Goal: Contribute content: Contribute content

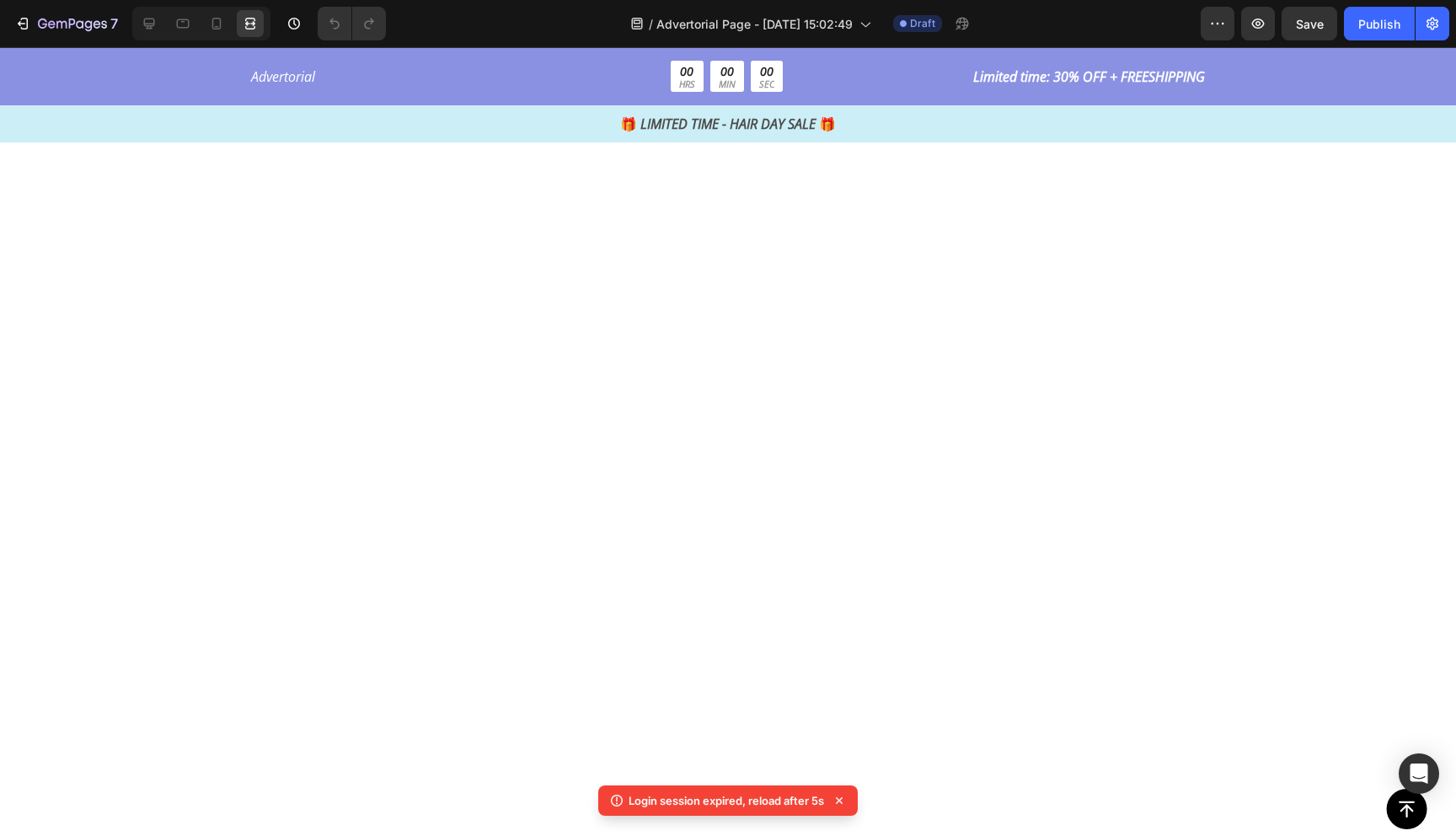
scroll to position [3621, 0]
click at [43, 28] on icon "button" at bounding box center [42, 23] width 9 height 10
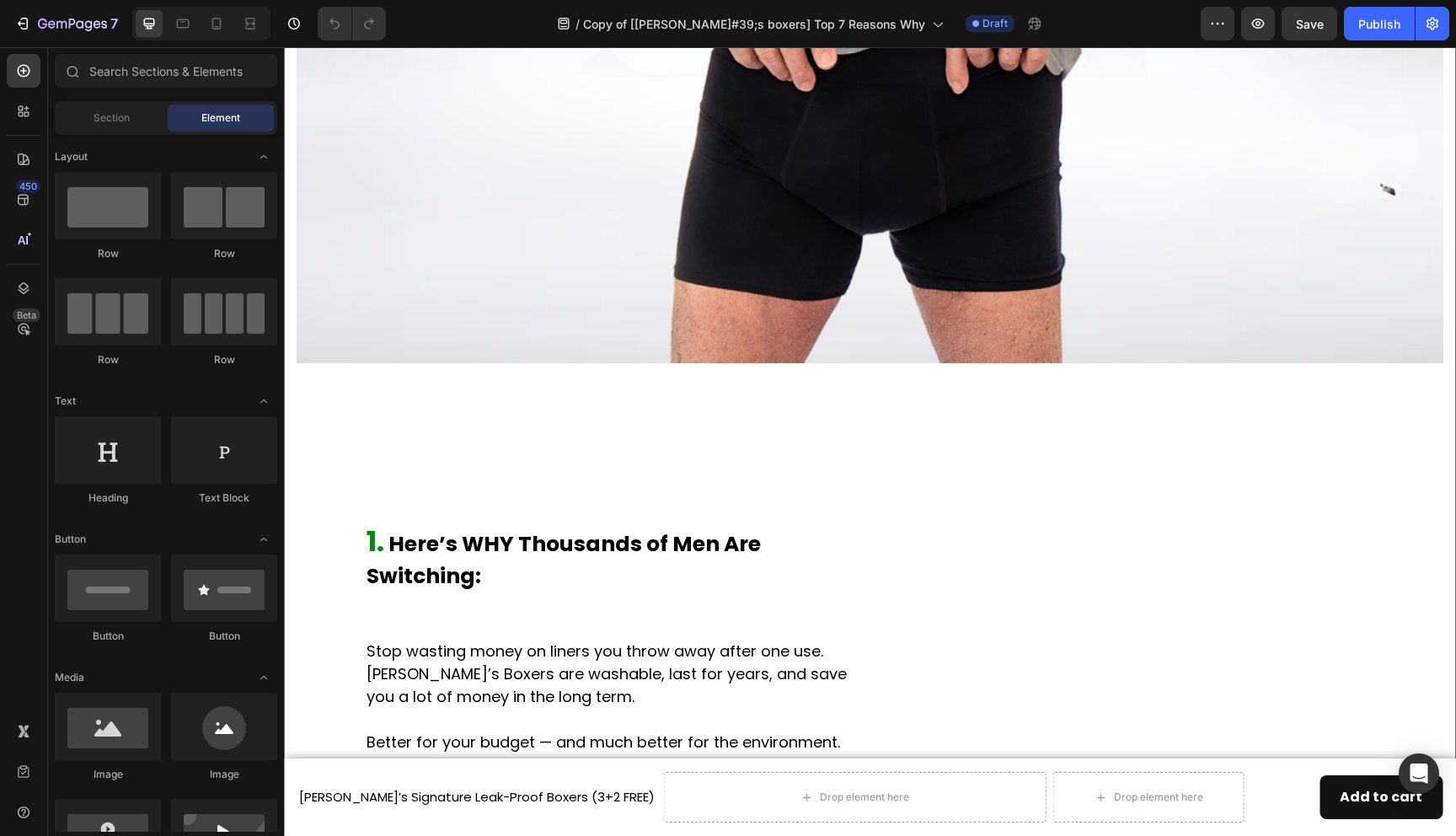
scroll to position [1740, 0]
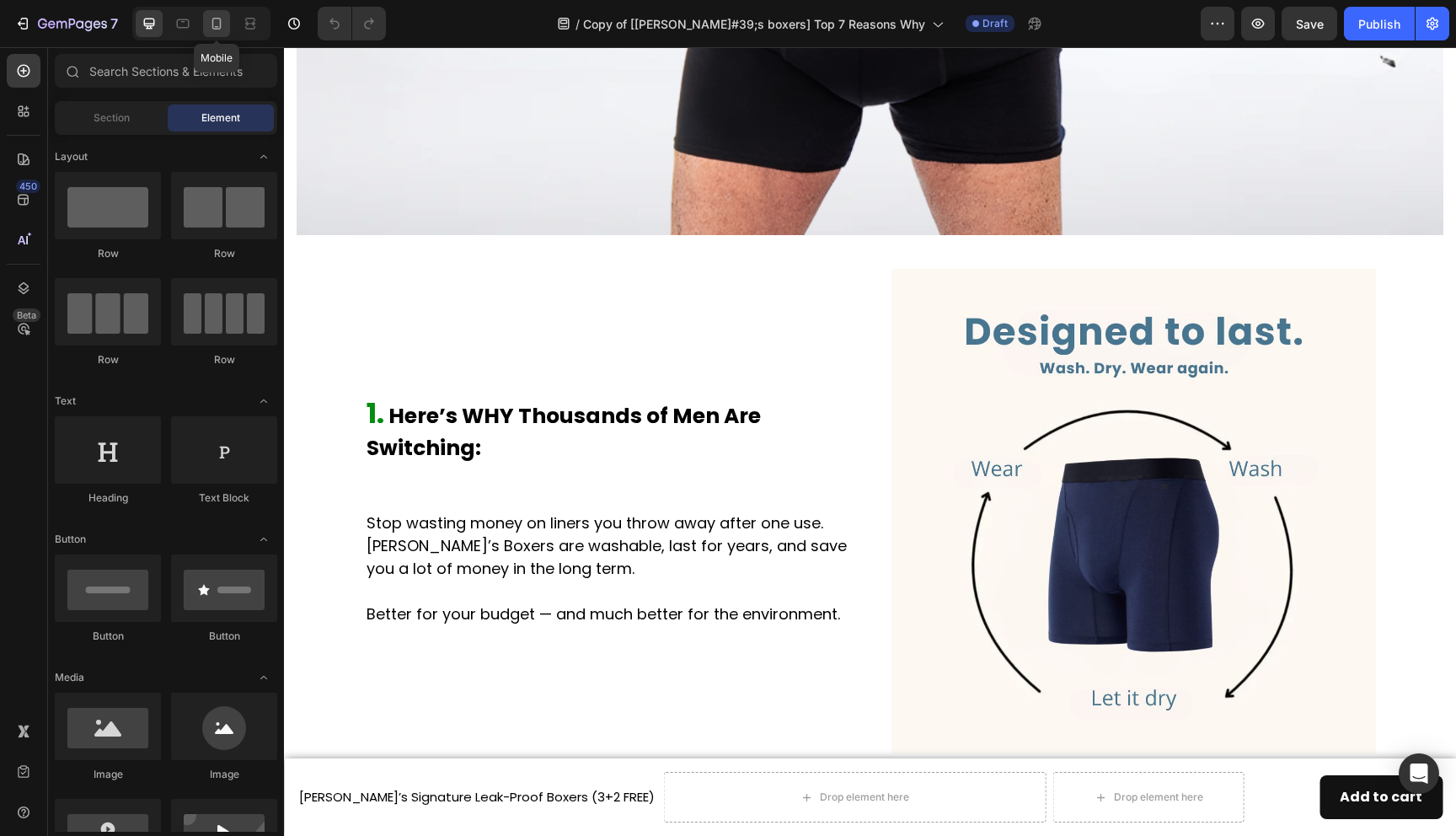
click at [207, 30] on div at bounding box center [216, 23] width 27 height 27
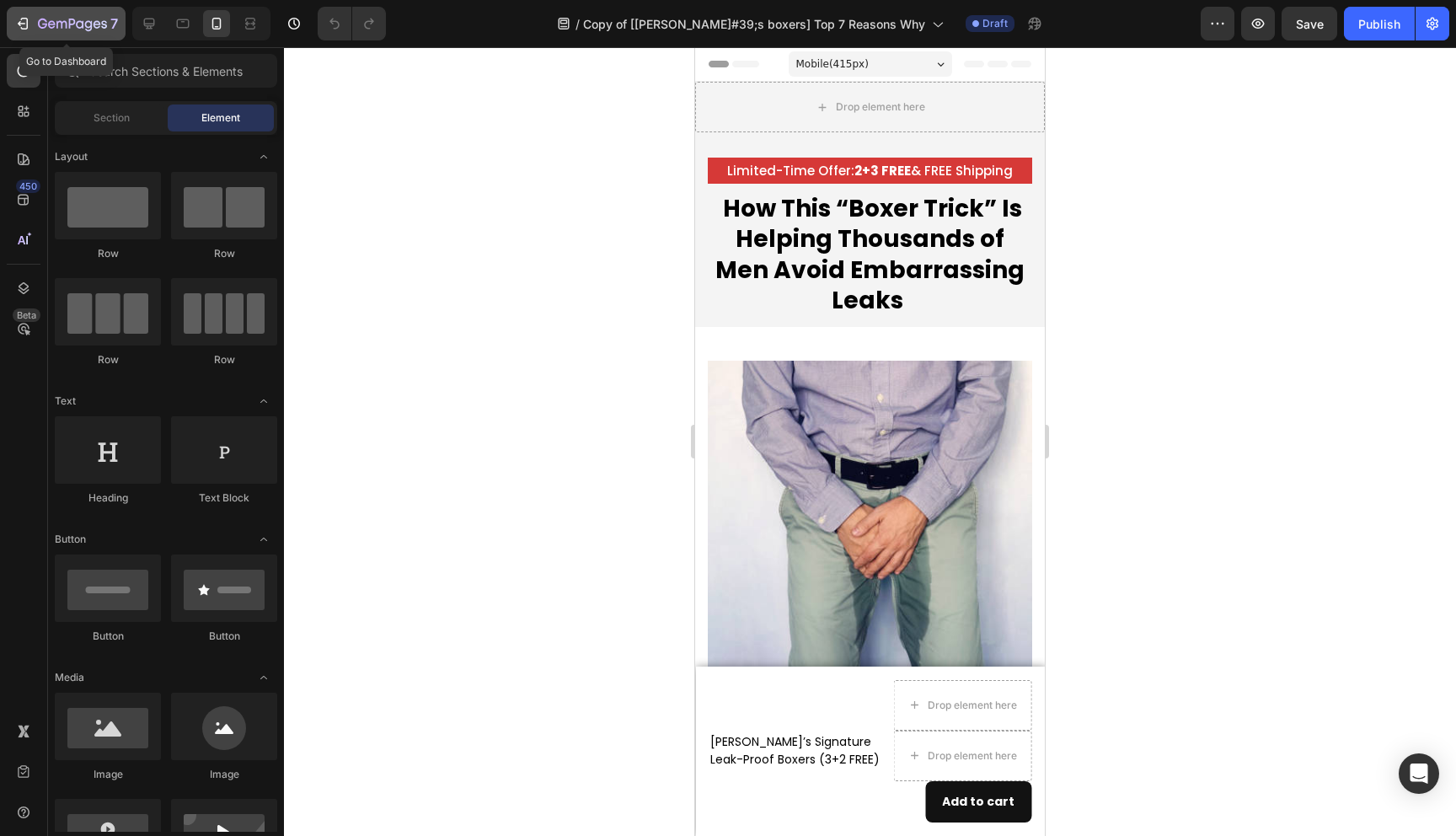
click at [25, 23] on icon "button" at bounding box center [23, 23] width 17 height 17
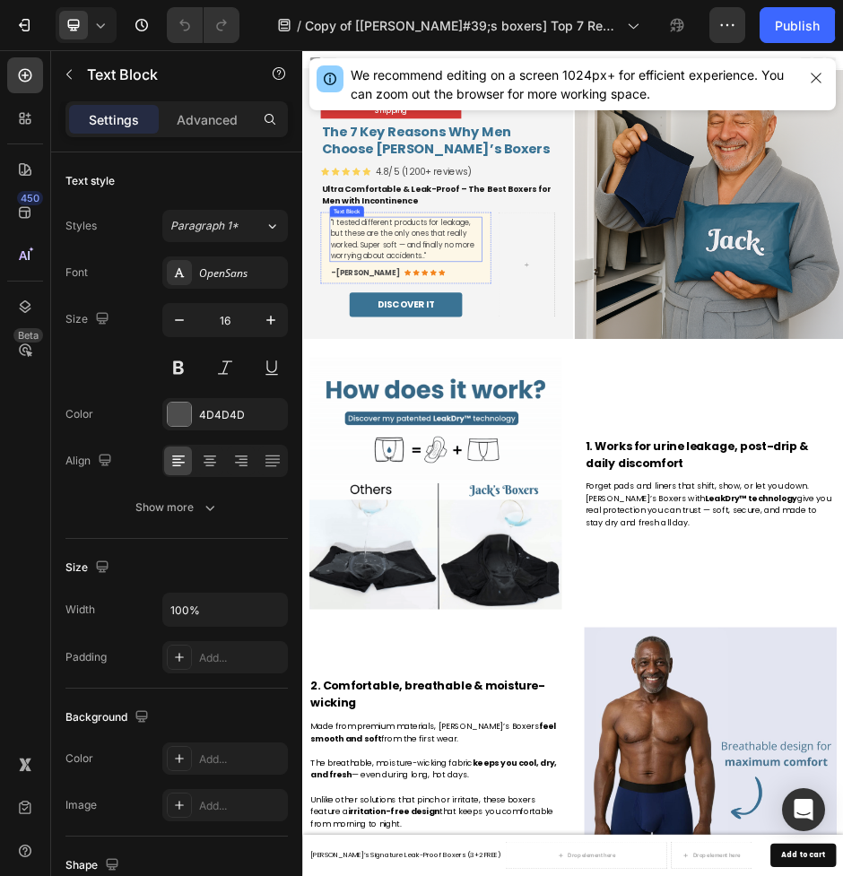
click at [451, 427] on p ""I tested different products for leakage, but these are the only ones that real…" at bounding box center [508, 427] width 300 height 86
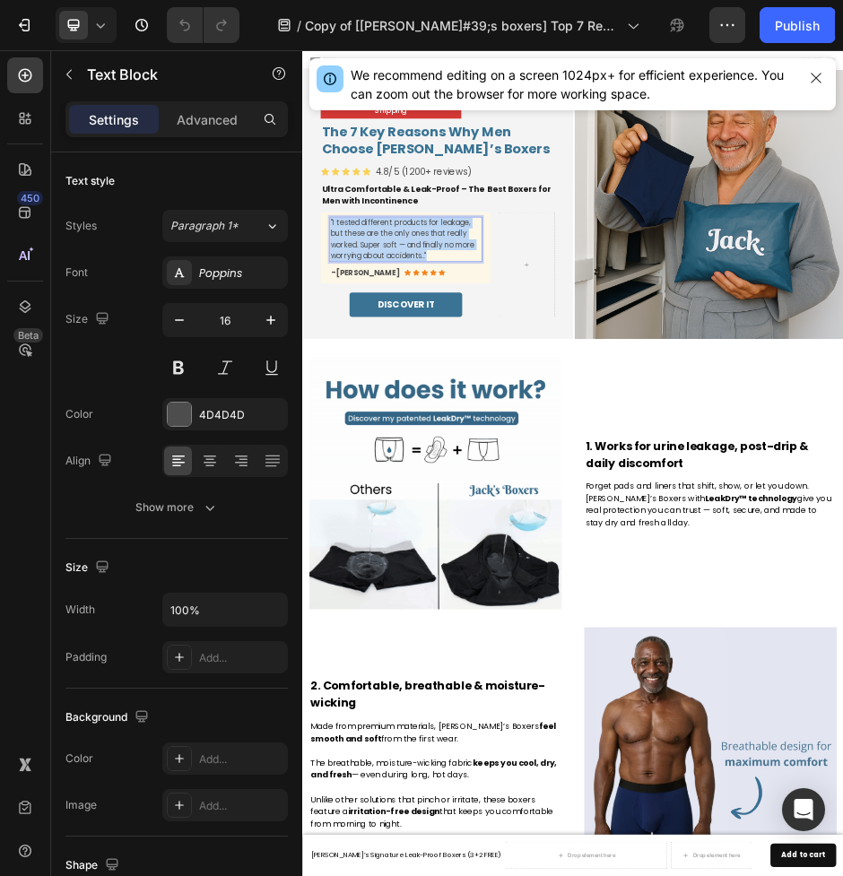
click at [451, 427] on p ""I tested different products for leakage, but these are the only ones that real…" at bounding box center [508, 427] width 300 height 86
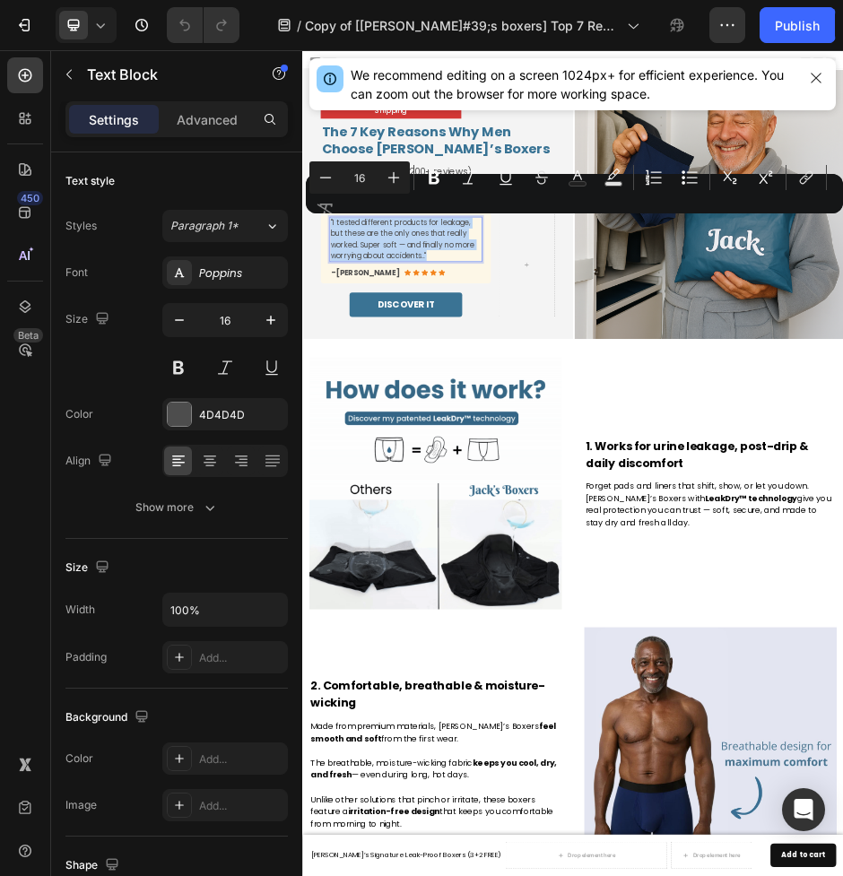
click at [451, 427] on p ""I tested different products for leakage, but these are the only ones that real…" at bounding box center [508, 427] width 300 height 86
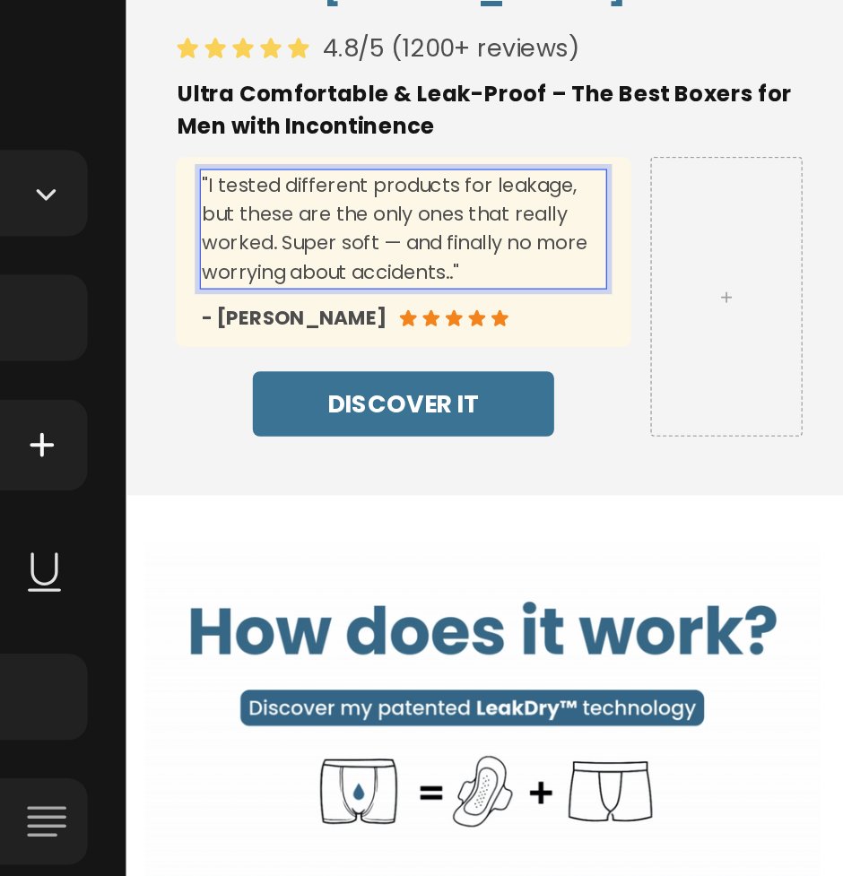
click at [365, 133] on p ""I tested different products for leakage, but these are the only ones that real…" at bounding box center [331, 100] width 300 height 86
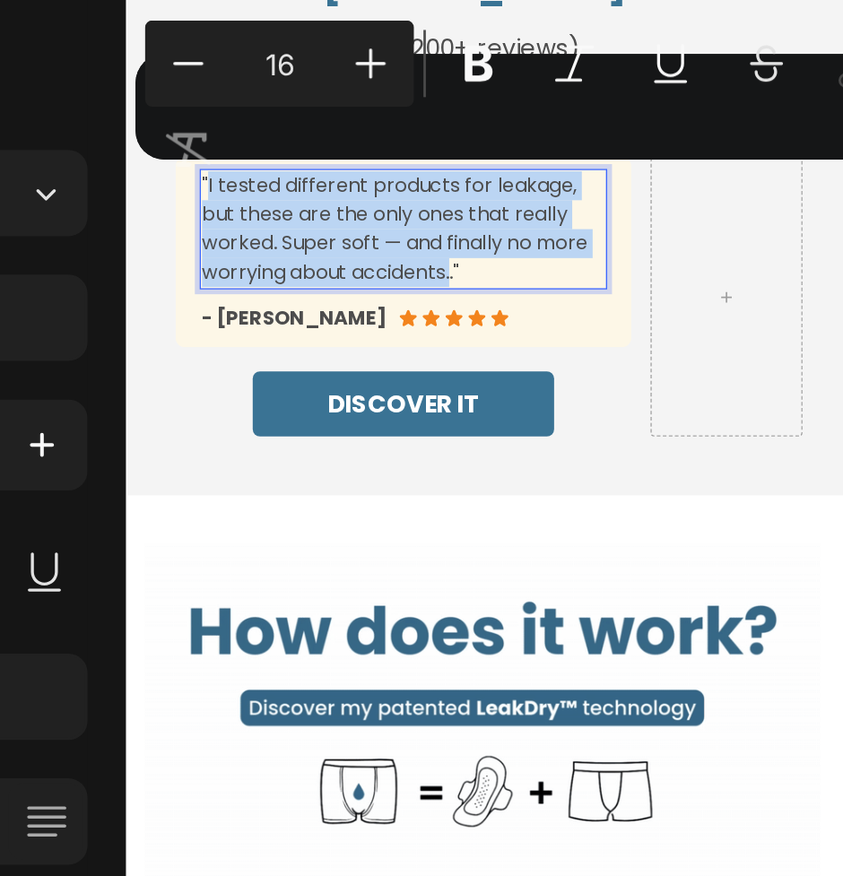
drag, startPoint x: 369, startPoint y: 133, endPoint x: 187, endPoint y: 63, distance: 195.0
click at [187, 63] on p ""I tested different products for leakage, but these are the only ones that real…" at bounding box center [331, 100] width 300 height 86
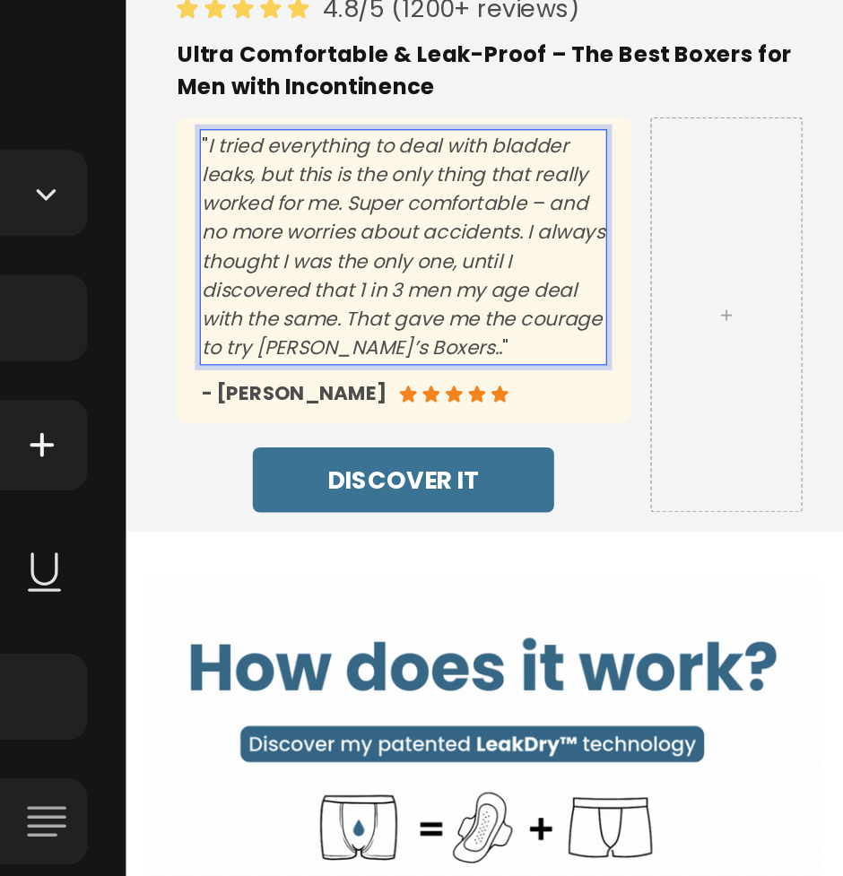
click at [305, 192] on icon "I tried everything to deal with bladder leaks, but this is the only thing that …" at bounding box center [331, 113] width 300 height 171
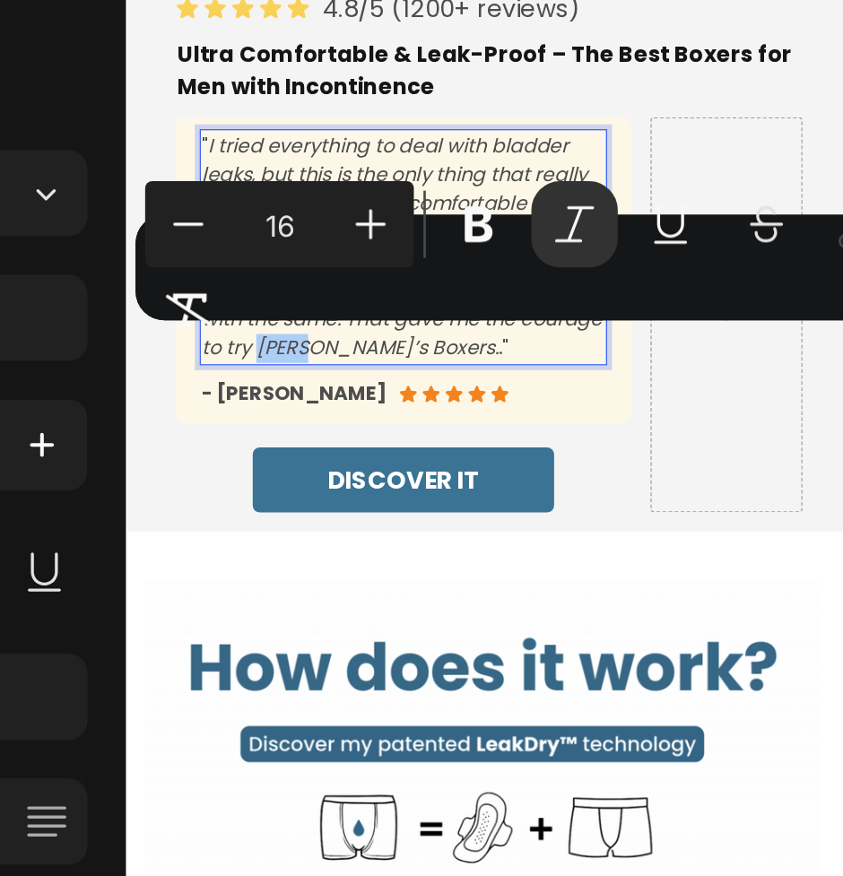
click at [395, 283] on div "Minus 16 Plus Bold Italic Underline Strikethrough Text Color Text Background Co…" at bounding box center [574, 254] width 530 height 65
click at [310, 194] on icon "I tried everything to deal with bladder leaks, but this is the only thing that …" at bounding box center [331, 113] width 300 height 171
drag, startPoint x: 309, startPoint y: 191, endPoint x: 285, endPoint y: 191, distance: 24.2
click at [285, 191] on icon "I tried everything to deal with bladder leaks, but this is the only thing that …" at bounding box center [331, 113] width 300 height 171
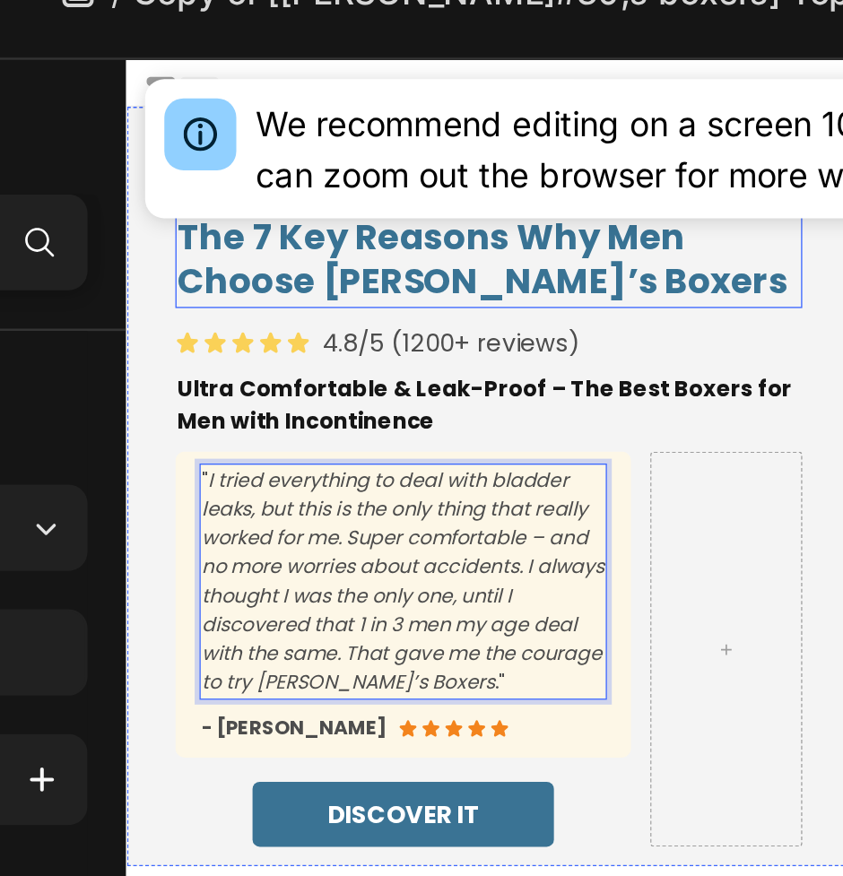
click at [246, 204] on h2 "The 7 Key Reasons Why Men Choose [PERSON_NAME]’s Boxers" at bounding box center [394, 208] width 466 height 71
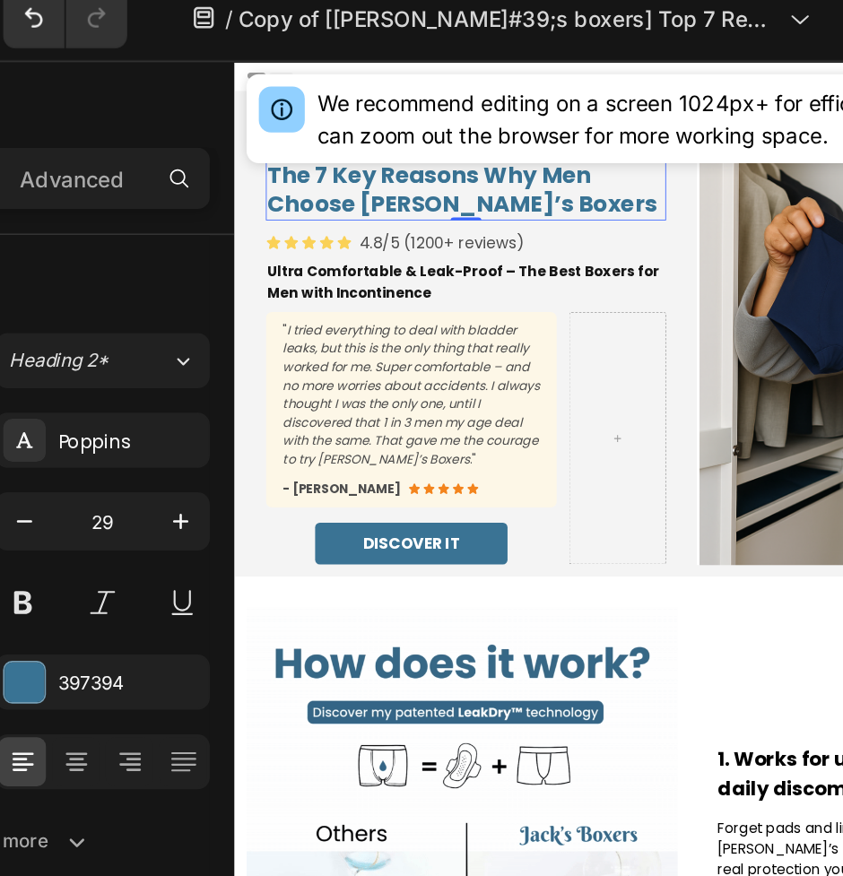
click at [411, 213] on h2 "The 7 Key Reasons Why Men Choose [PERSON_NAME]’s Boxers" at bounding box center [503, 211] width 466 height 71
click at [411, 213] on p "The 7 Key Reasons Why Men Choose [PERSON_NAME]’s Boxers" at bounding box center [503, 211] width 463 height 67
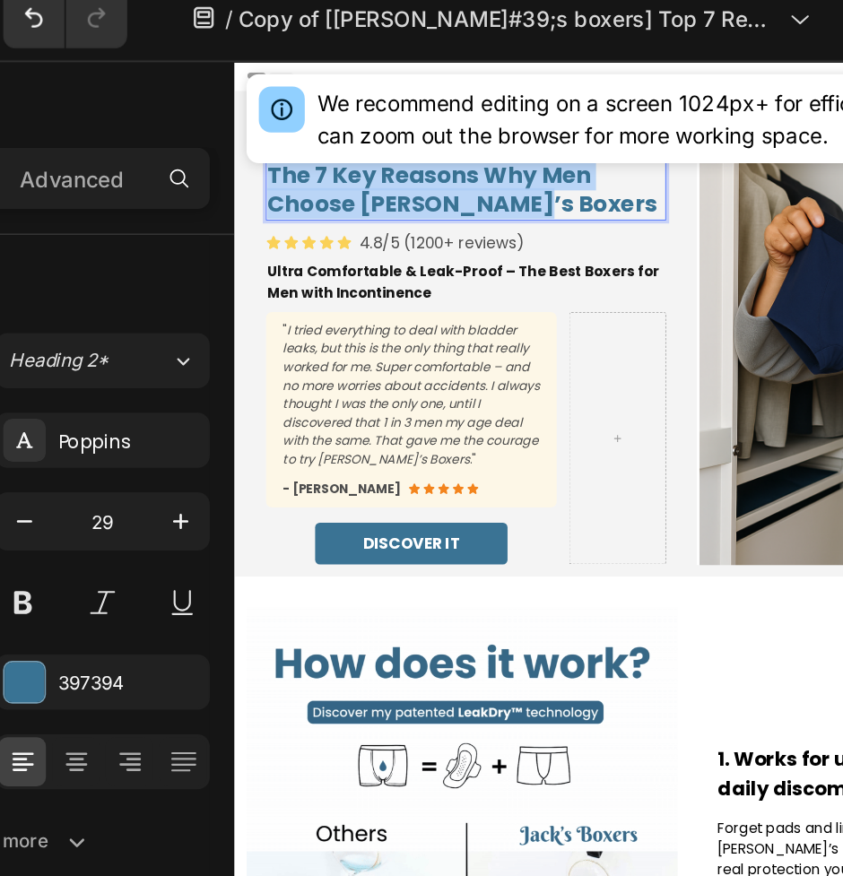
click at [411, 213] on p "The 7 Key Reasons Why Men Choose [PERSON_NAME]’s Boxers" at bounding box center [503, 211] width 463 height 67
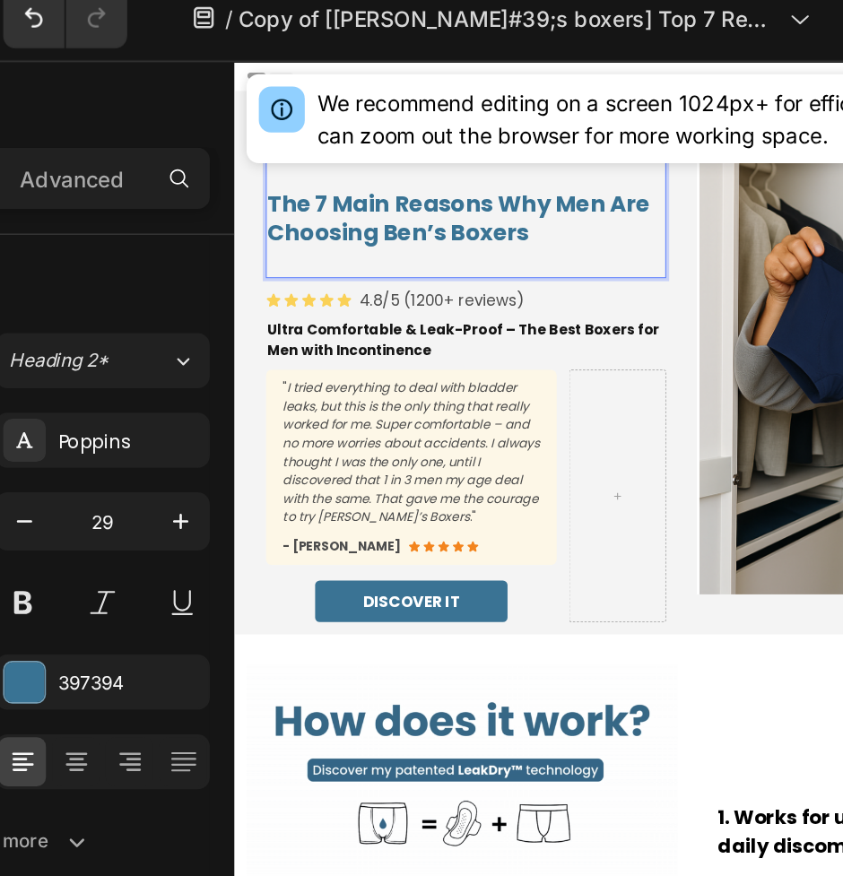
click at [403, 292] on p "Rich Text Editor. Editing area: main" at bounding box center [503, 296] width 463 height 34
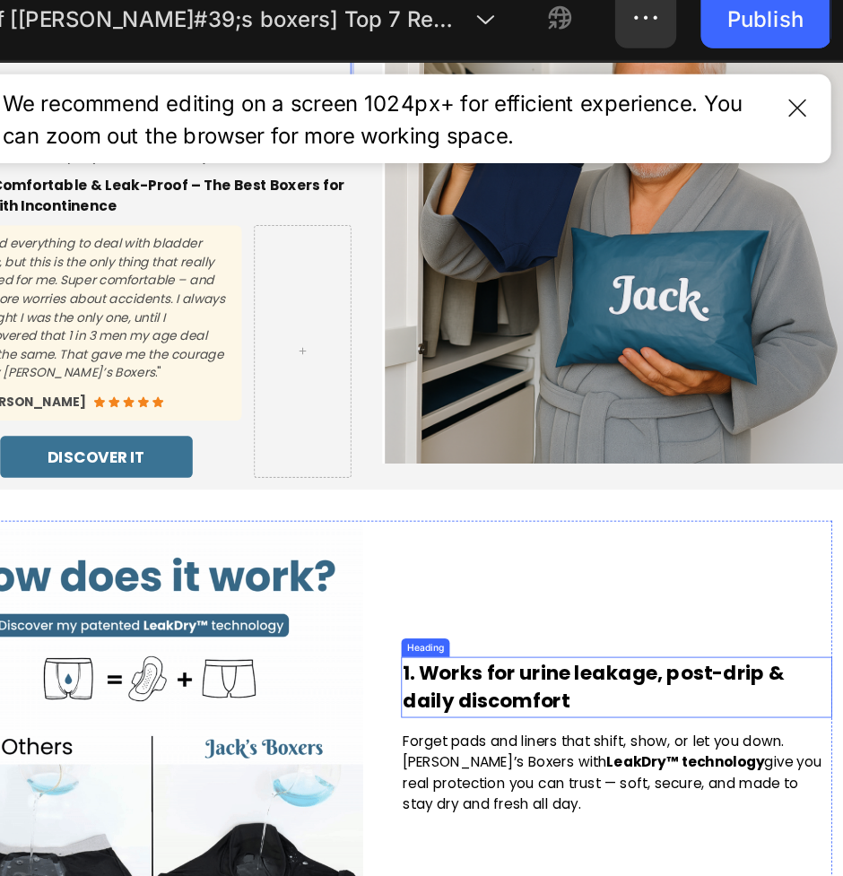
click at [582, 783] on h2 "1. Works for urine leakage, post-drip & daily discomfort" at bounding box center [732, 790] width 502 height 71
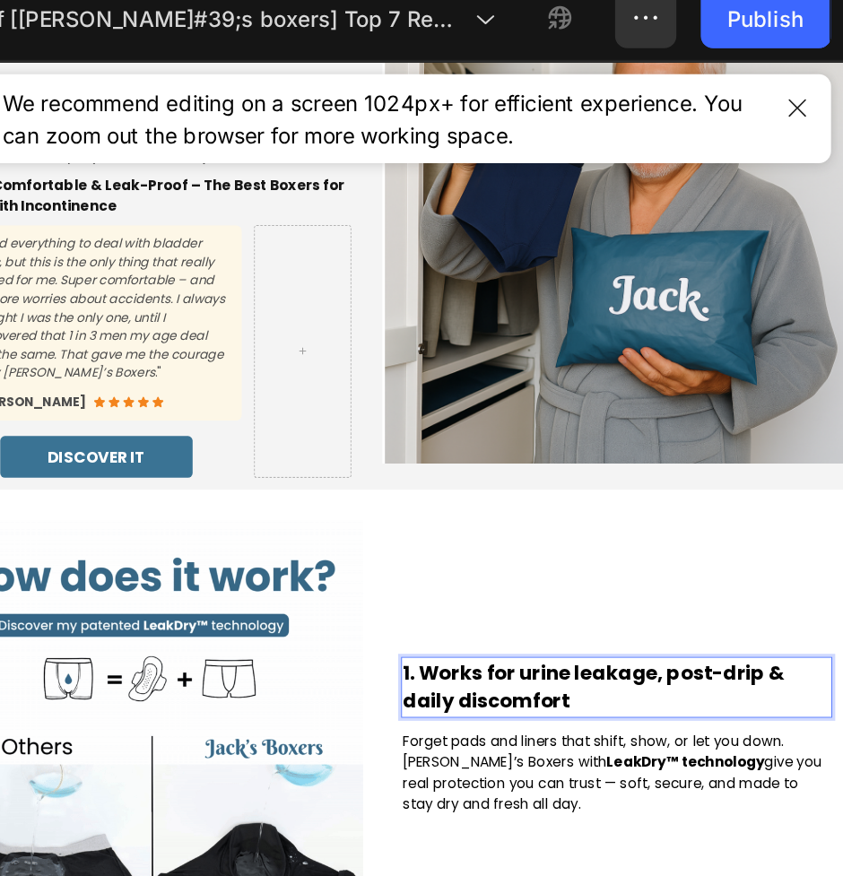
click at [582, 783] on h2 "1. Works for urine leakage, post-drip & daily discomfort" at bounding box center [732, 790] width 502 height 71
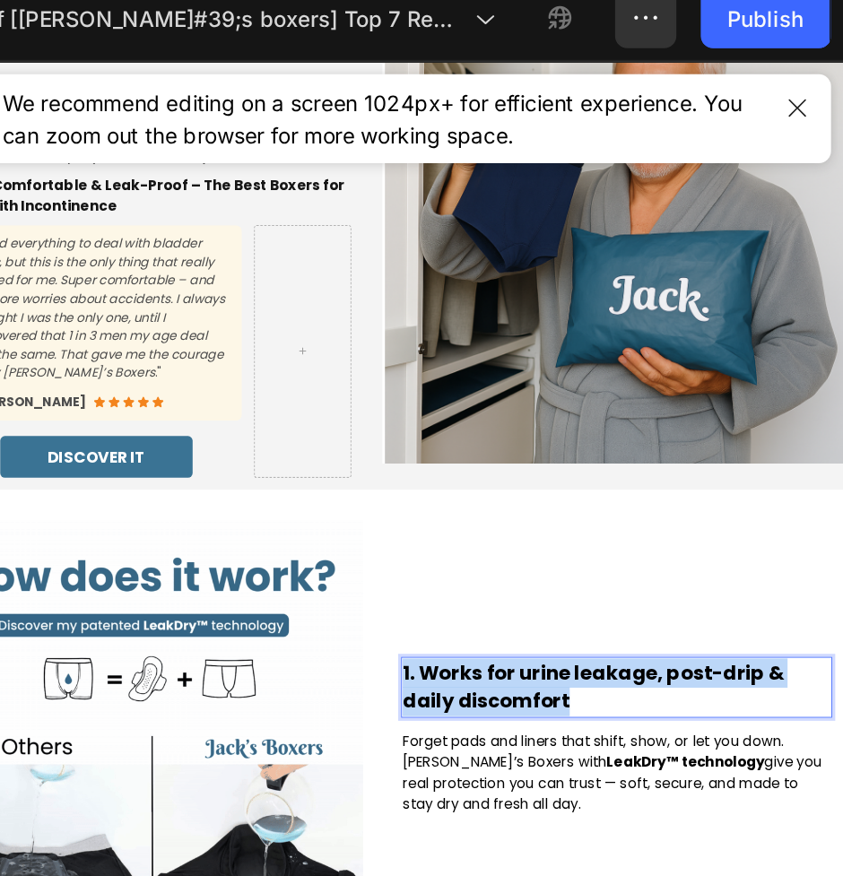
click at [582, 783] on p "1. Works for urine leakage, post-drip & daily discomfort" at bounding box center [732, 790] width 499 height 67
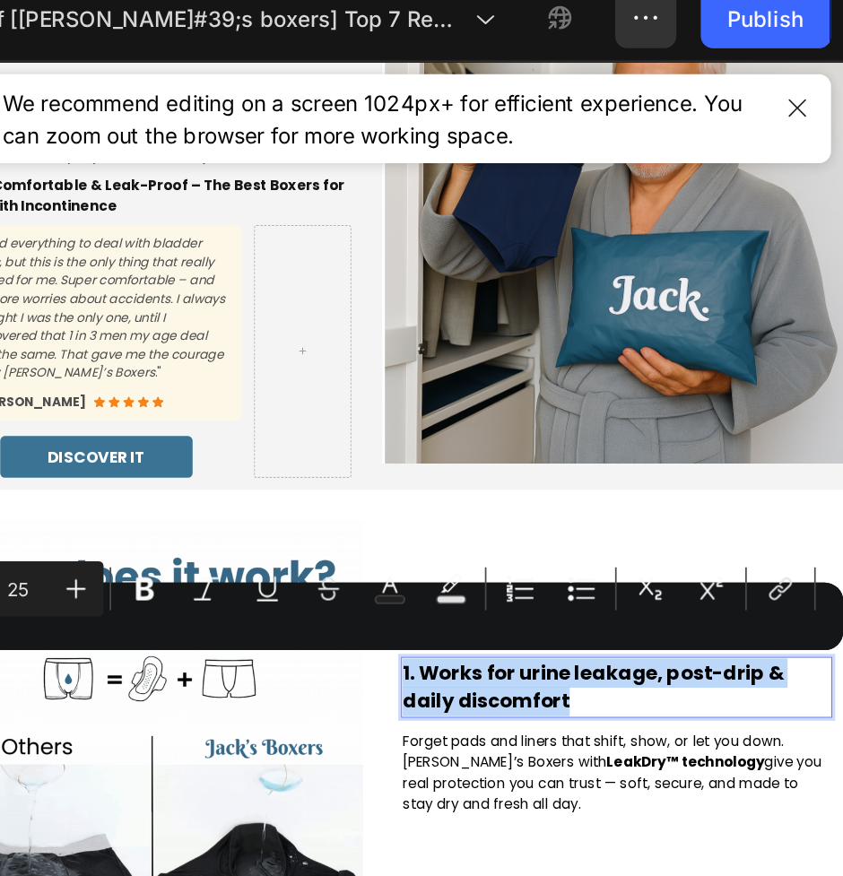
click at [529, 778] on p "1. Works for urine leakage, post-drip & daily discomfort" at bounding box center [732, 790] width 499 height 67
drag, startPoint x: 494, startPoint y: 774, endPoint x: 700, endPoint y: 810, distance: 209.4
click at [700, 810] on p "1. Works for urine leakage, post-drip & daily discomfort" at bounding box center [732, 790] width 499 height 67
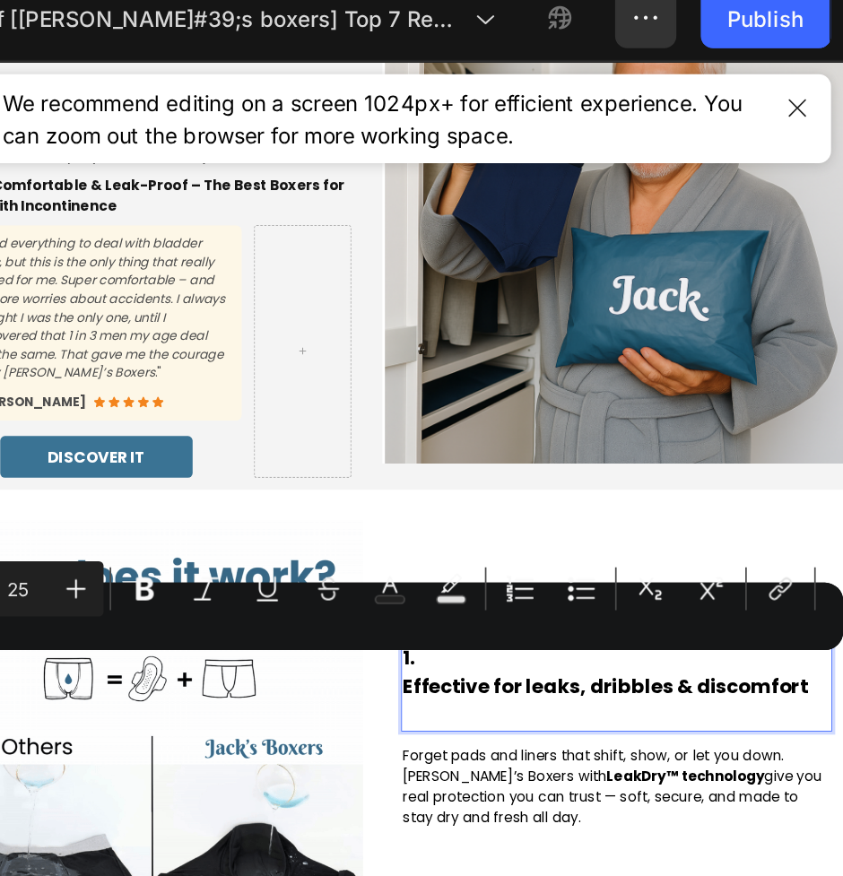
scroll to position [118, 0]
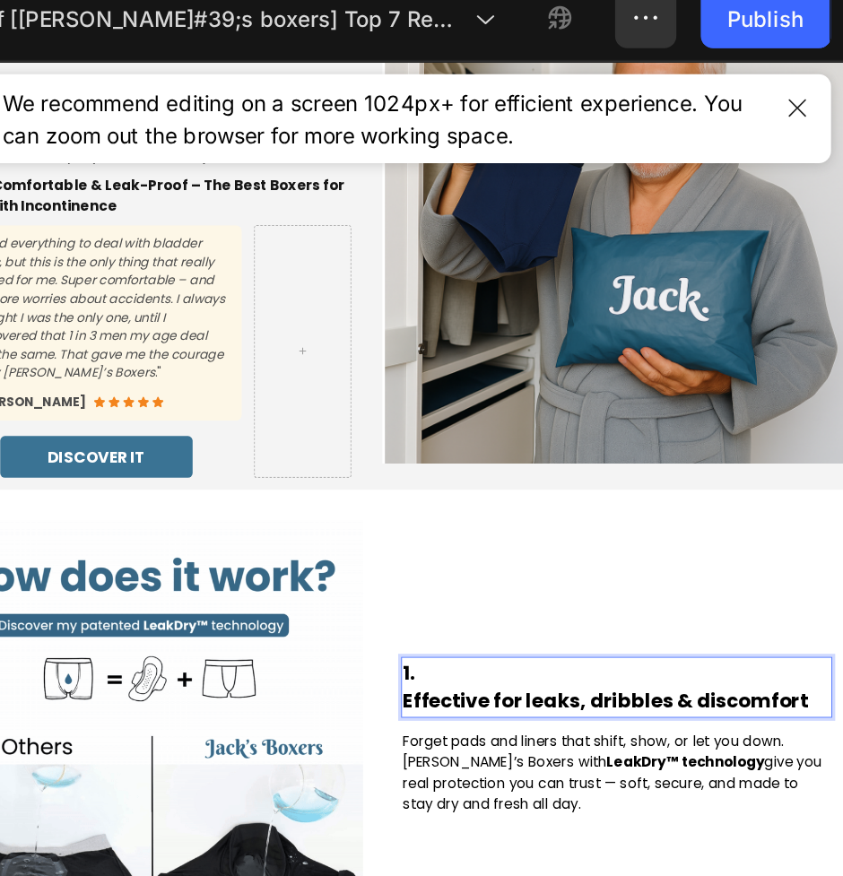
click at [481, 809] on h2 "1. Effective for leaks, dribbles & discomfort" at bounding box center [732, 790] width 502 height 71
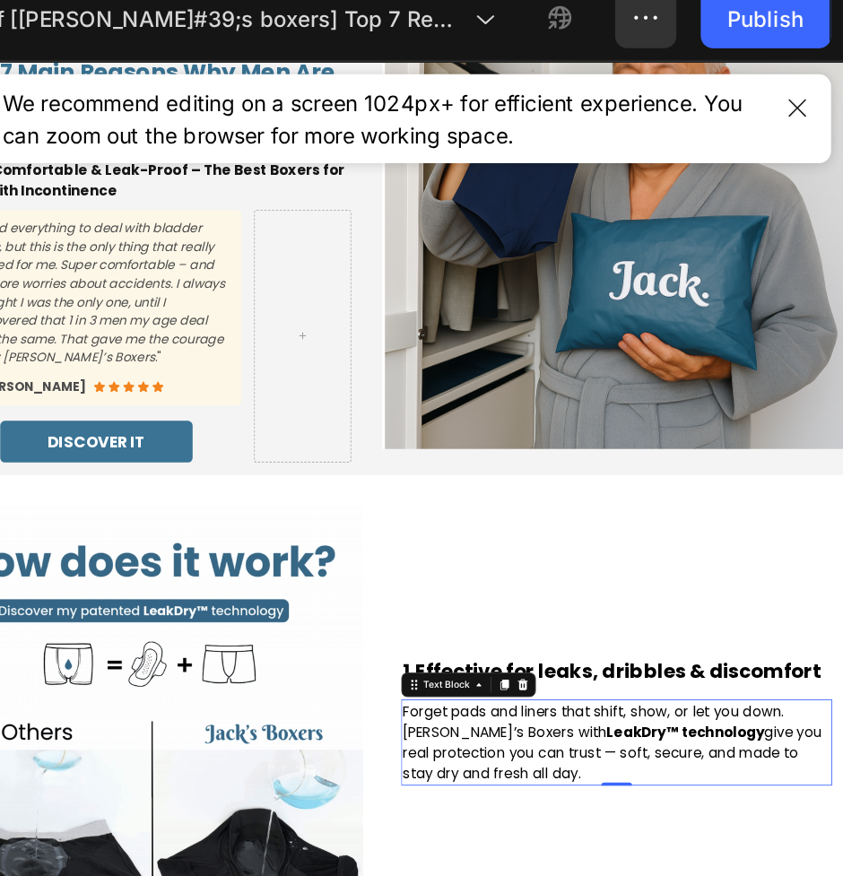
click at [722, 838] on strong "LeakDry™ technology" at bounding box center [812, 843] width 184 height 22
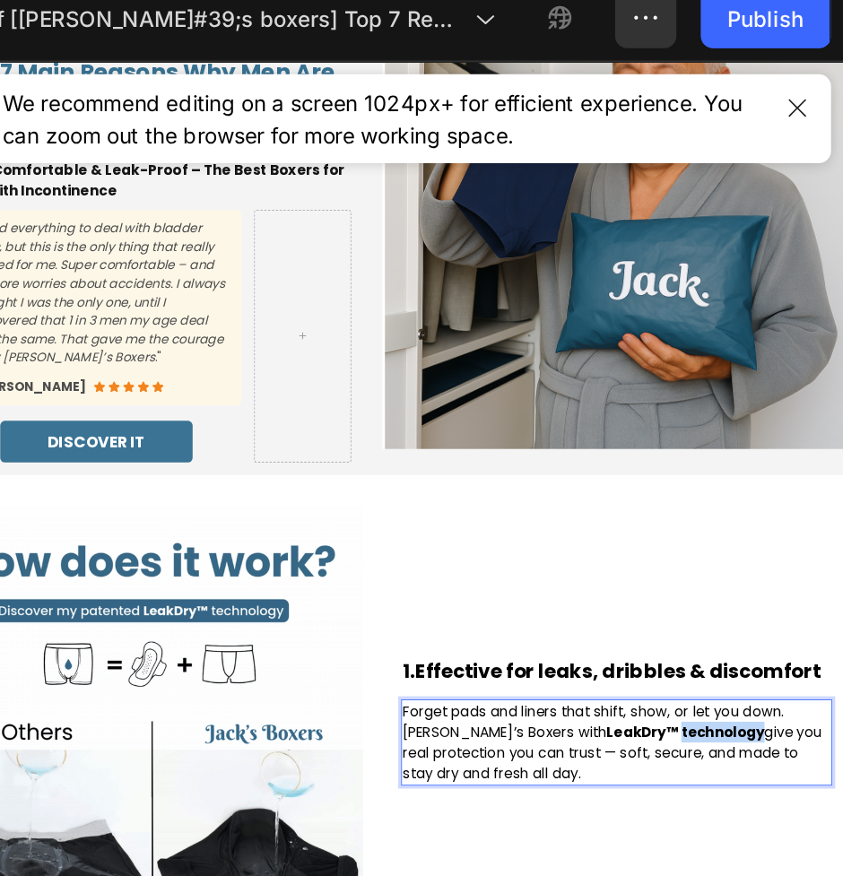
click at [722, 838] on strong "LeakDry™ technology" at bounding box center [812, 843] width 184 height 22
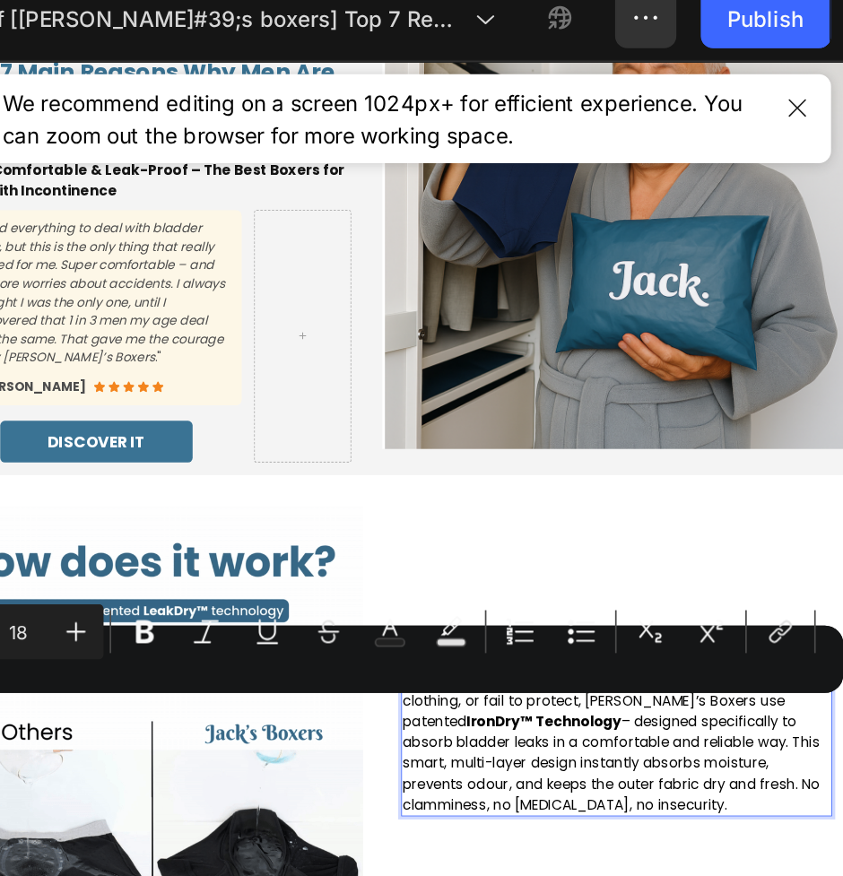
scroll to position [116, 0]
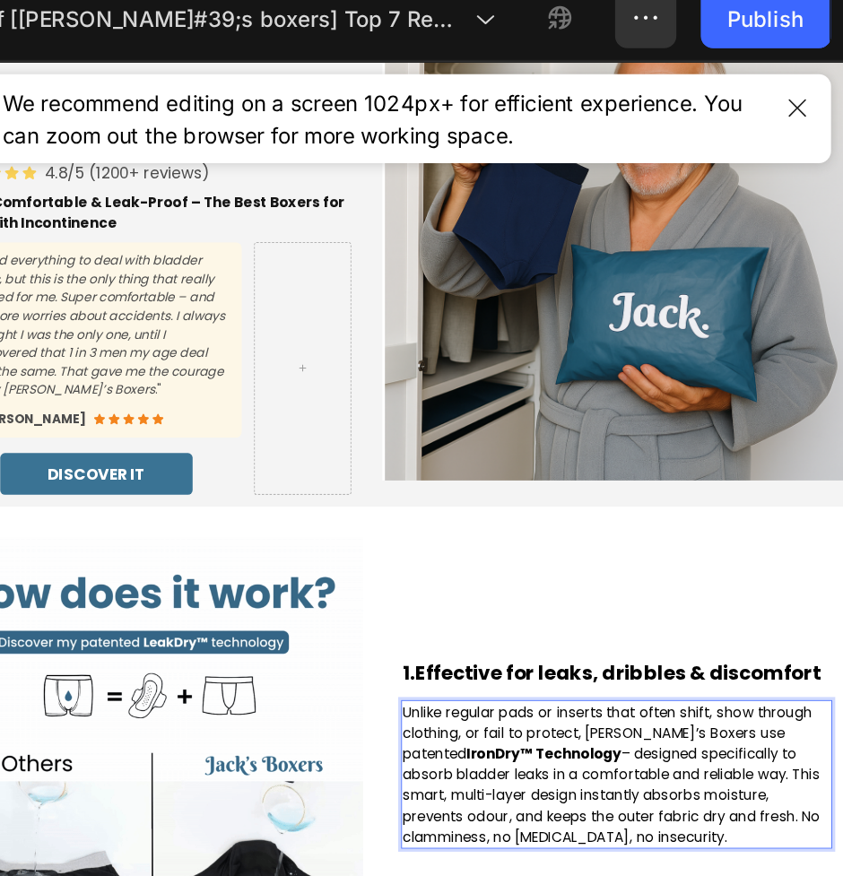
click at [557, 864] on strong "IronDry™ Technology" at bounding box center [647, 867] width 180 height 22
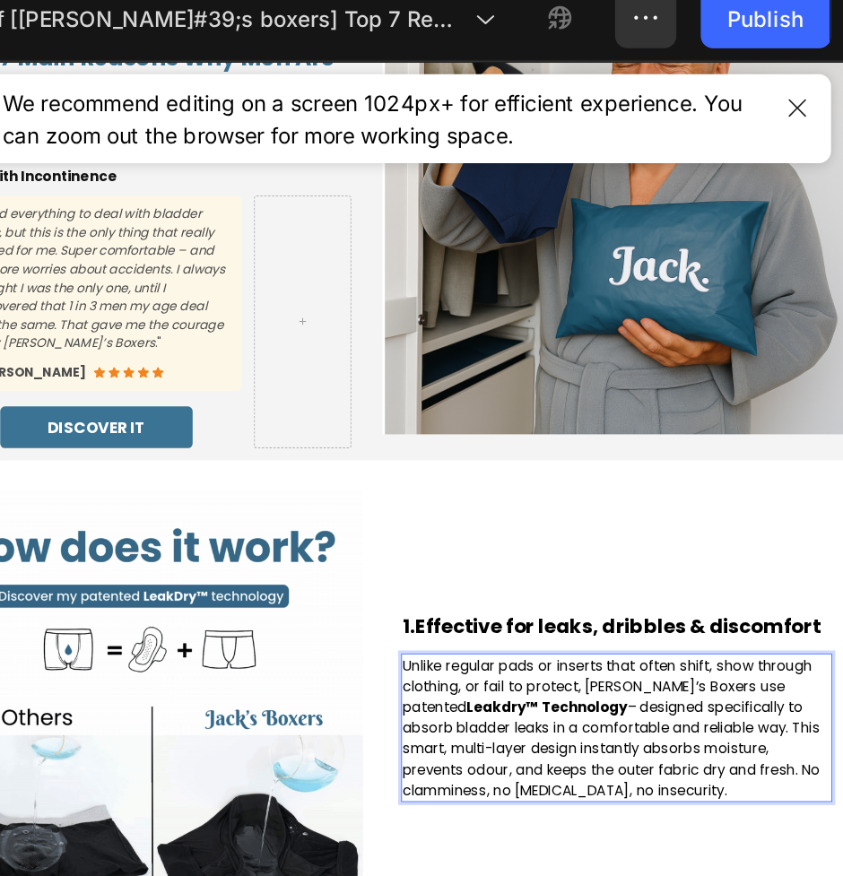
scroll to position [171, 0]
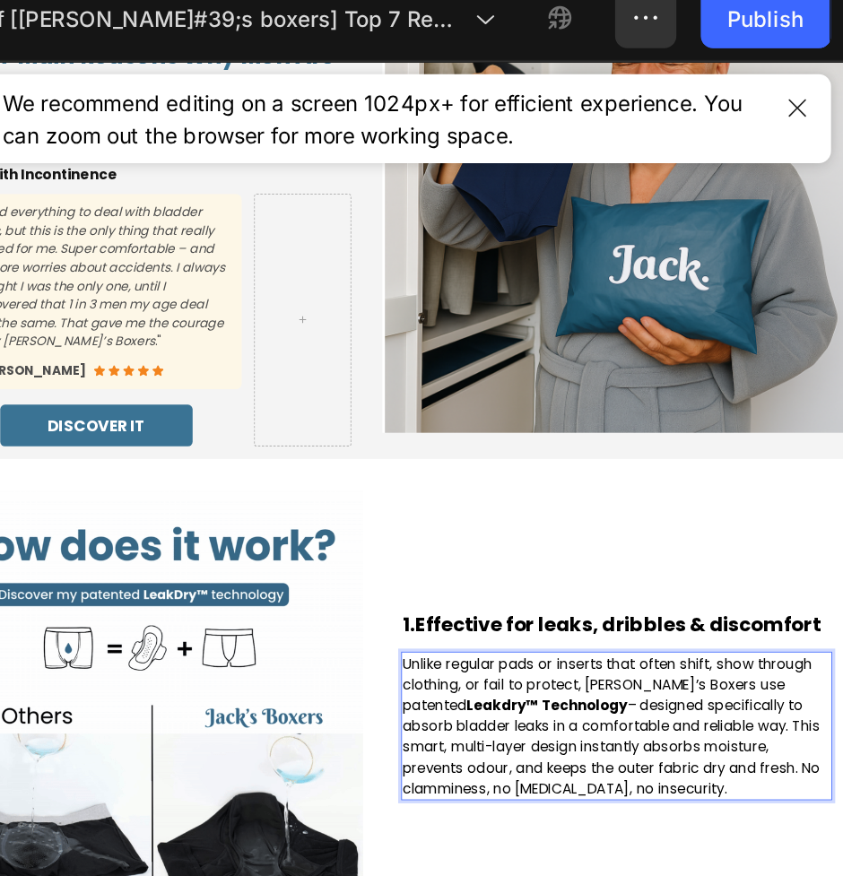
click at [697, 786] on p "Unlike regular pads or inserts that often shift, show through clothing, or fail…" at bounding box center [732, 837] width 499 height 170
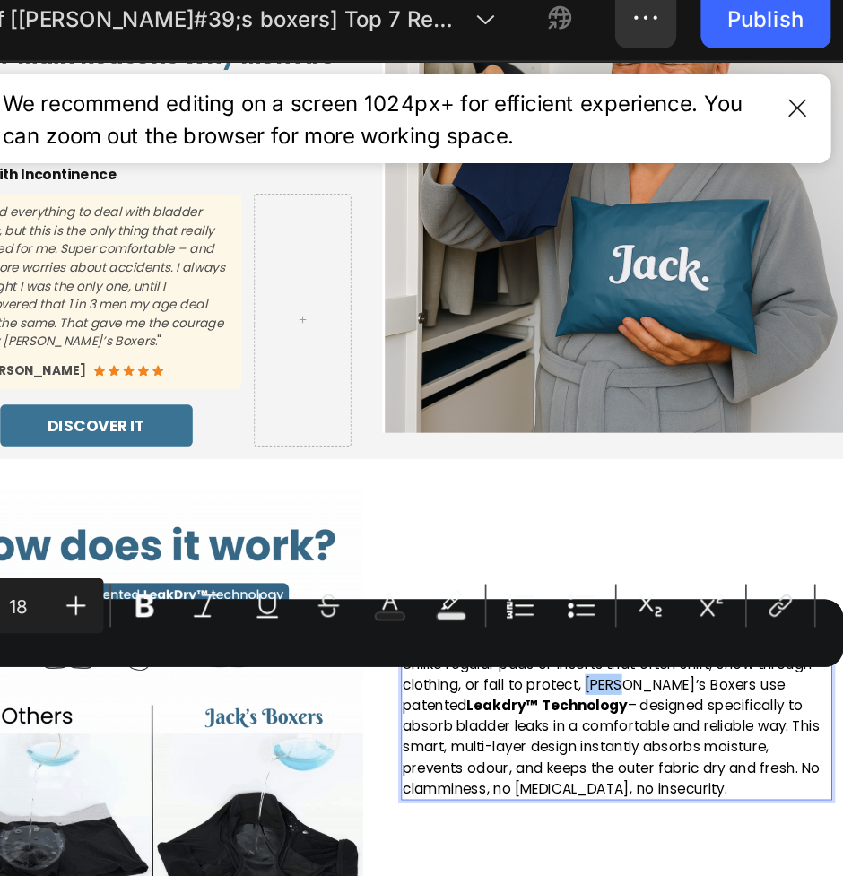
click at [704, 414] on div "Minus 18 Plus Bold Italic Underline Strikethrough Text Color Text Background Co…" at bounding box center [574, 385] width 530 height 65
click at [719, 796] on p "Unlike regular pads or inserts that often shift, show through clothing, or fail…" at bounding box center [732, 837] width 499 height 170
drag, startPoint x: 718, startPoint y: 795, endPoint x: 691, endPoint y: 794, distance: 26.9
click at [691, 794] on p "Unlike regular pads or inserts that often shift, show through clothing, or fail…" at bounding box center [732, 837] width 499 height 170
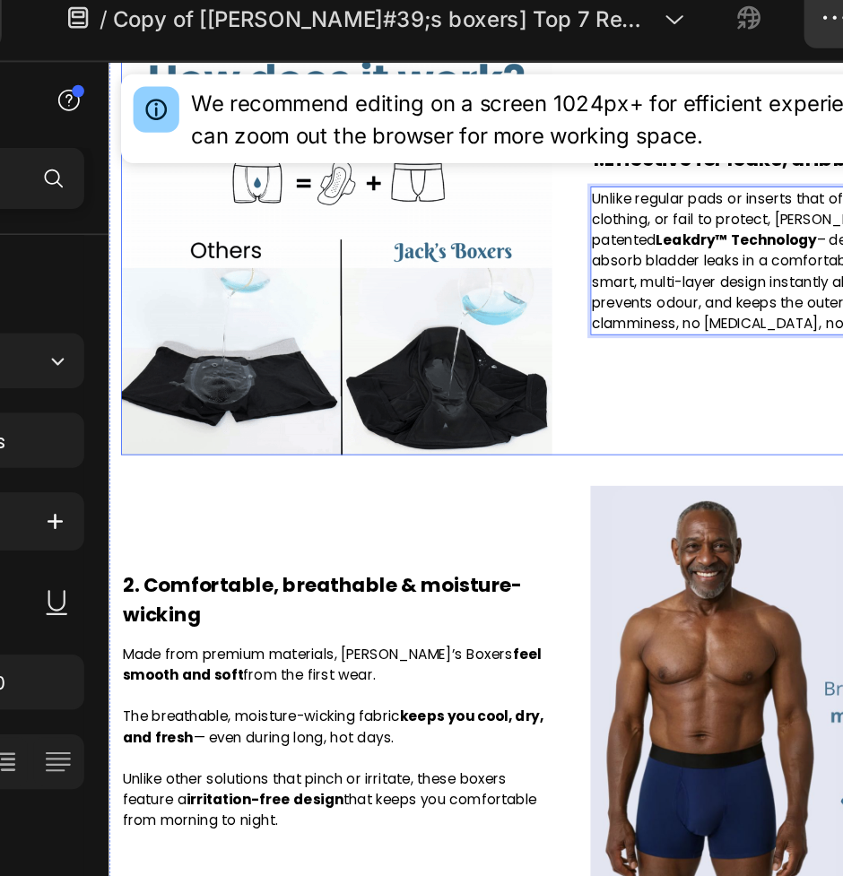
scroll to position [715, 0]
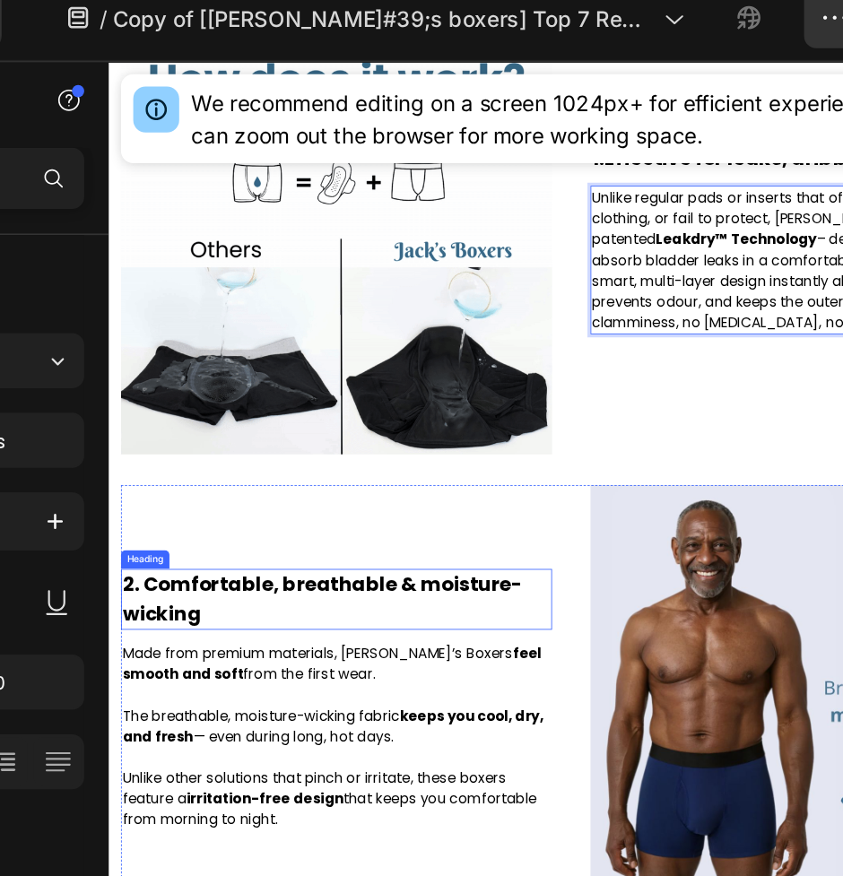
click at [183, 678] on h2 "2. Comfortable, breathable & moisture-wicking" at bounding box center [373, 688] width 502 height 71
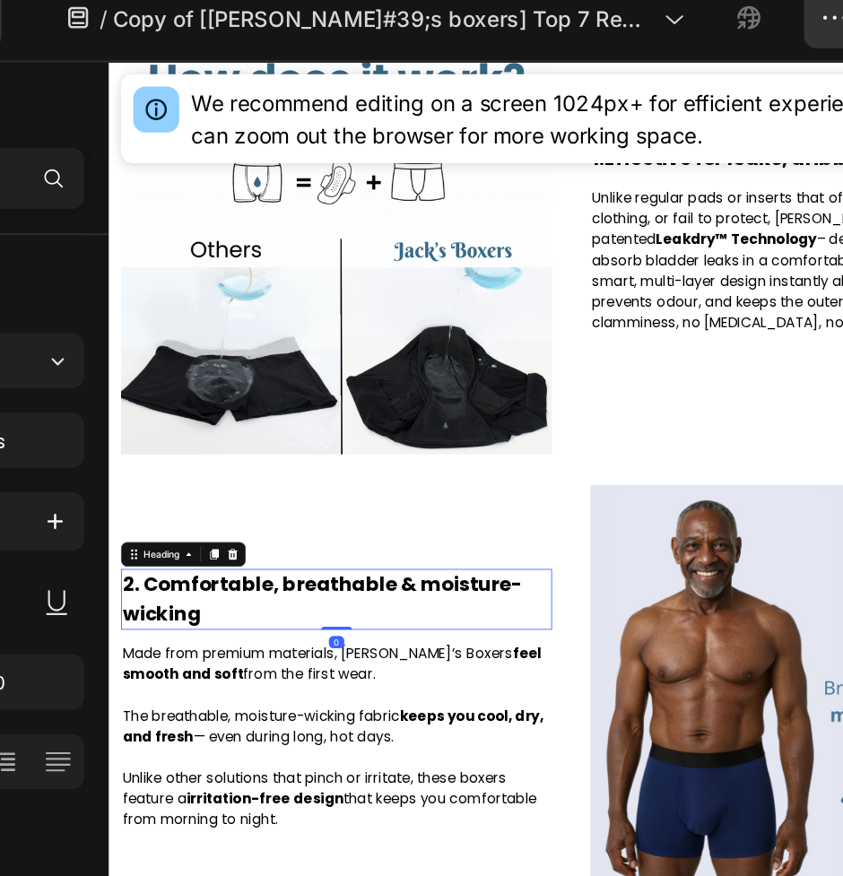
click at [183, 678] on h2 "2. Comfortable, breathable & moisture-wicking" at bounding box center [373, 688] width 502 height 71
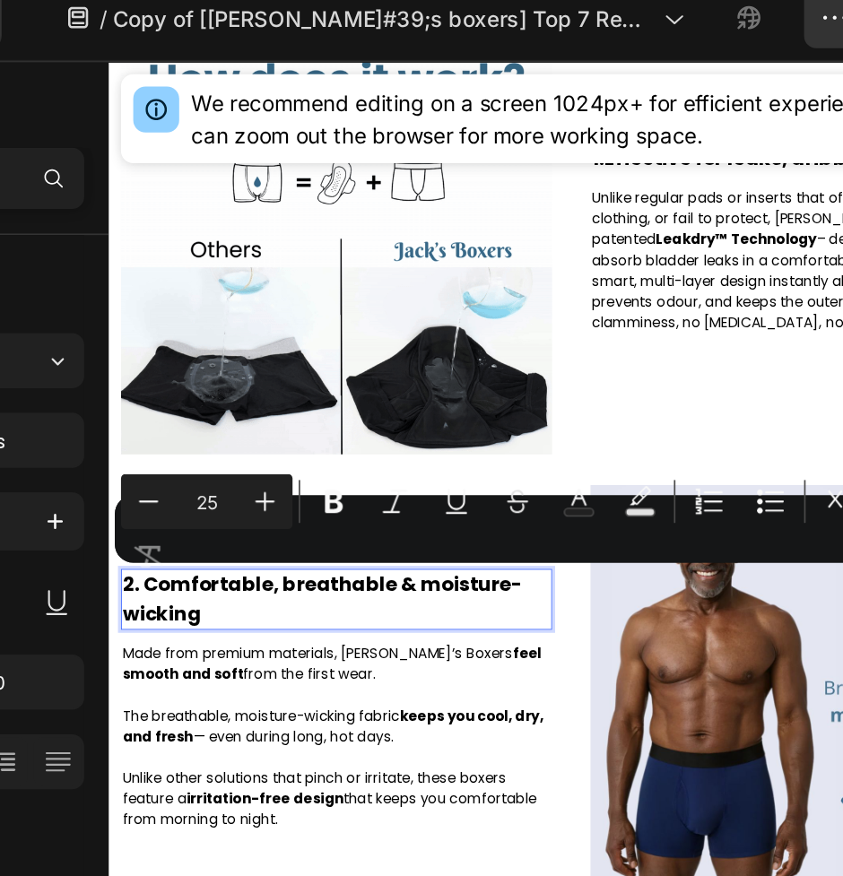
click at [196, 710] on p "2. Comfortable, breathable & moisture-wicking" at bounding box center [373, 688] width 499 height 67
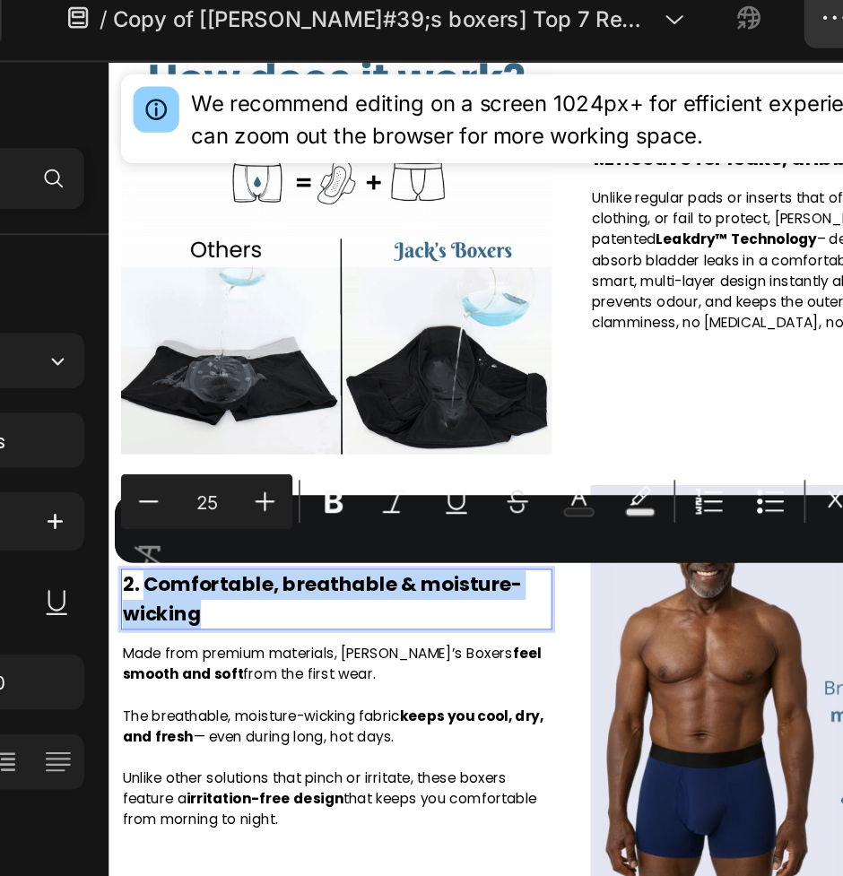
drag, startPoint x: 148, startPoint y: 673, endPoint x: 283, endPoint y: 703, distance: 138.8
click at [283, 703] on p "2. Comfortable, breathable & moisture-wicking" at bounding box center [373, 688] width 499 height 67
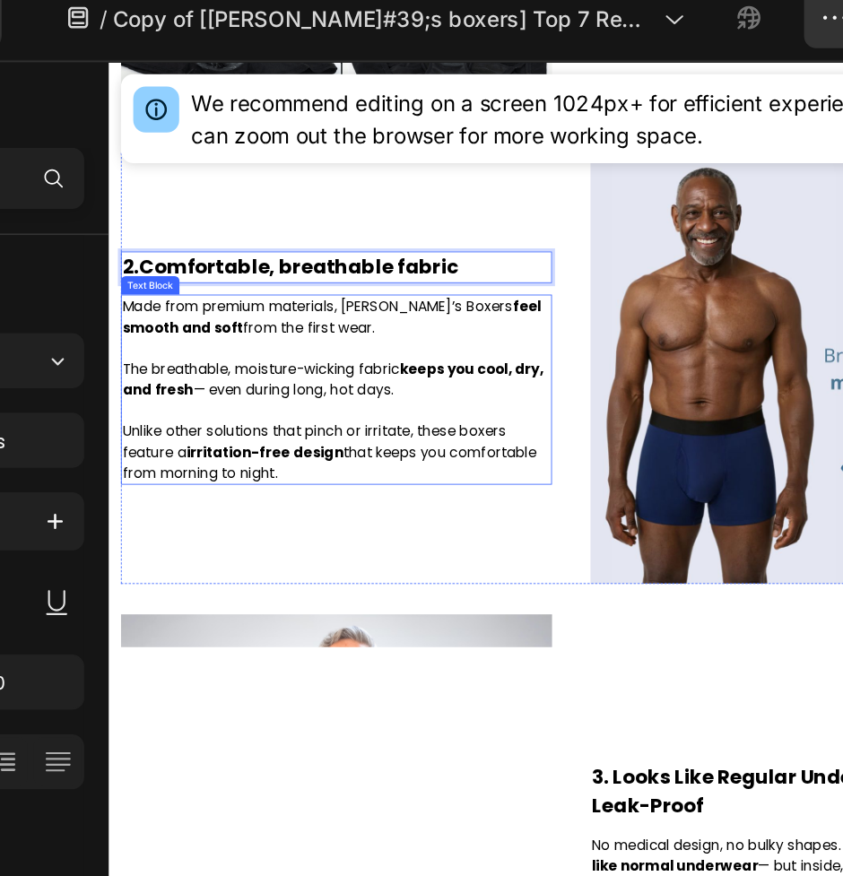
scroll to position [1241, 0]
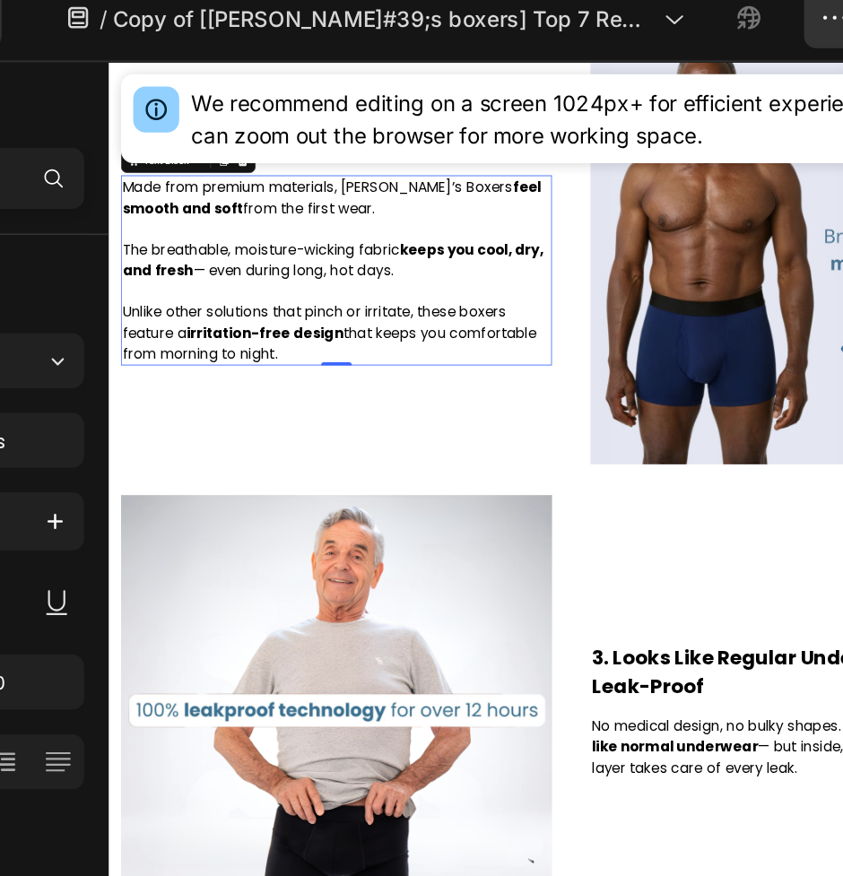
click at [300, 350] on p "Made from premium materials, Jack’s Boxers feel smooth and soft from the first …" at bounding box center [373, 305] width 499 height 218
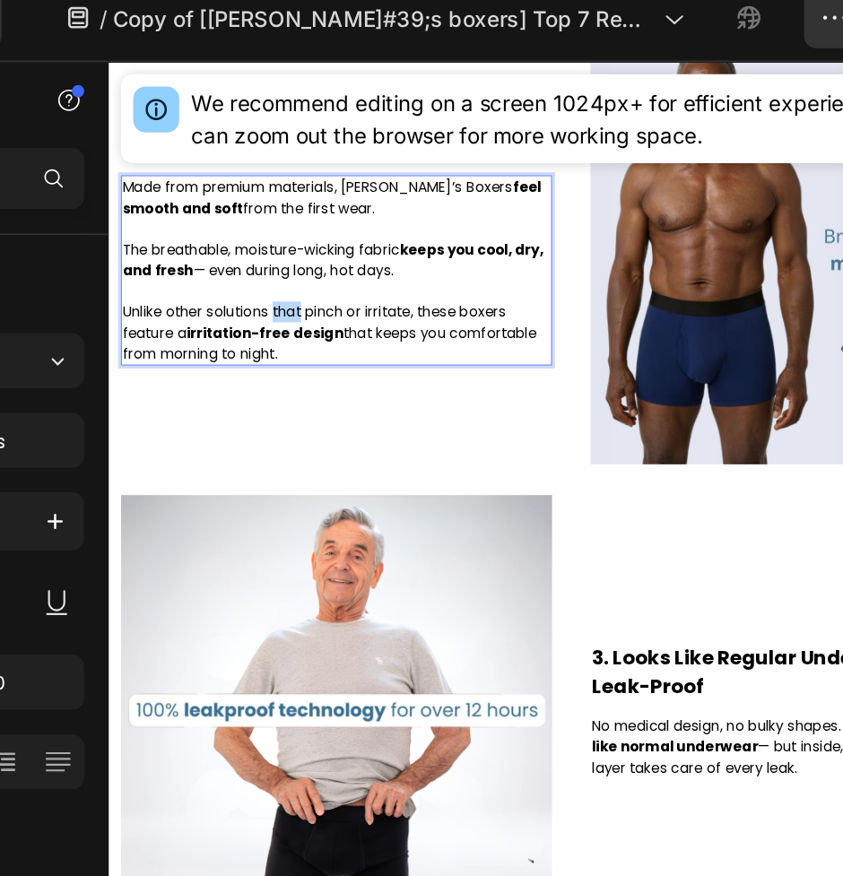
click at [300, 350] on p "Made from premium materials, Jack’s Boxers feel smooth and soft from the first …" at bounding box center [373, 305] width 499 height 218
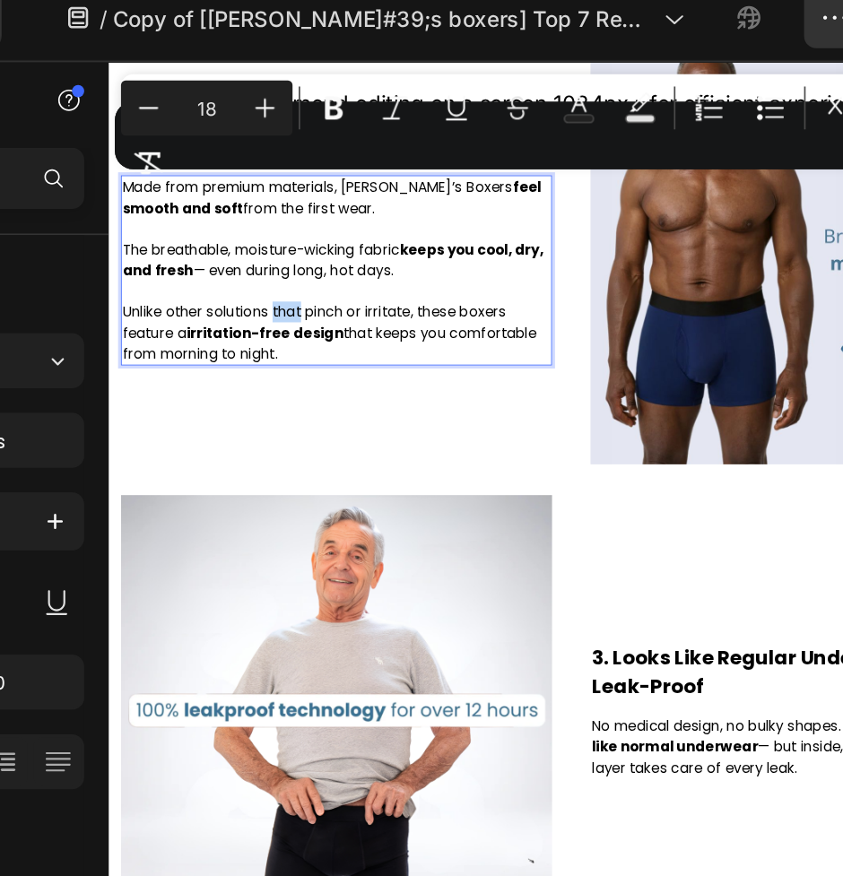
scroll to position [1277, 0]
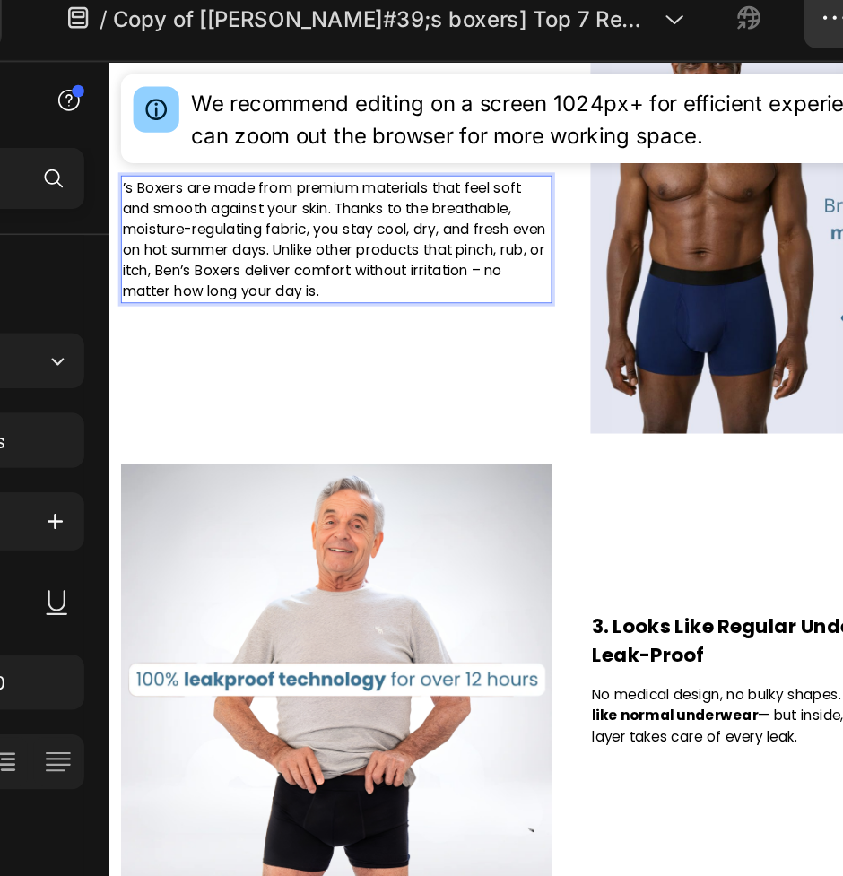
click at [124, 199] on p "’s Boxers are made from premium materials that feel soft and smooth against you…" at bounding box center [373, 268] width 499 height 145
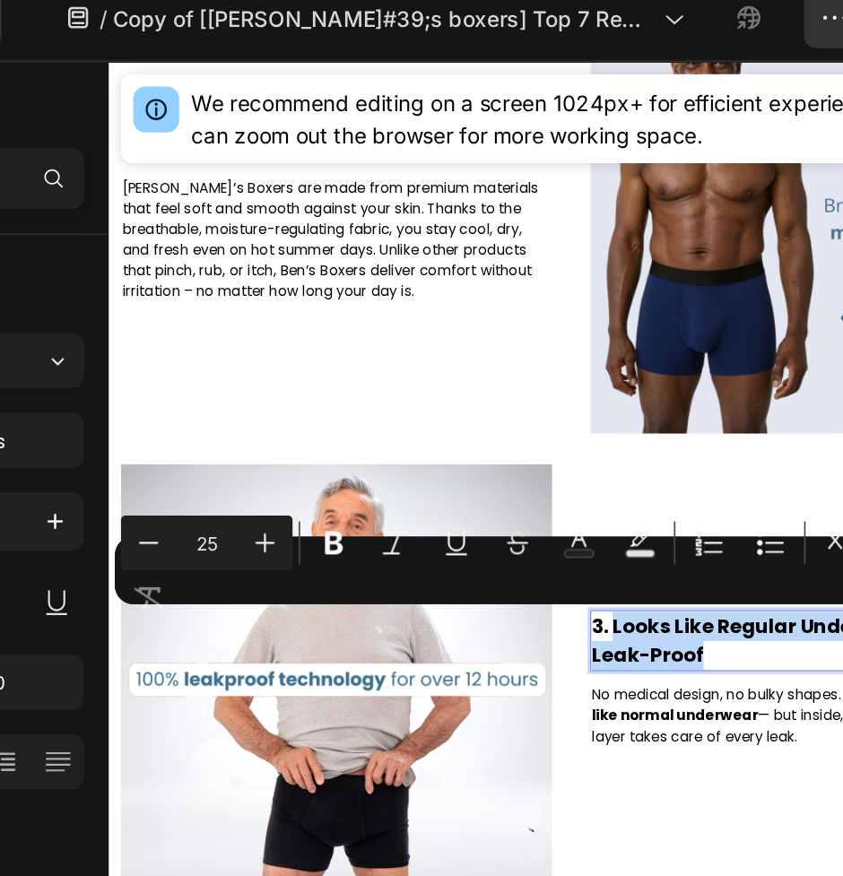
drag, startPoint x: 694, startPoint y: 719, endPoint x: 852, endPoint y: 742, distance: 159.4
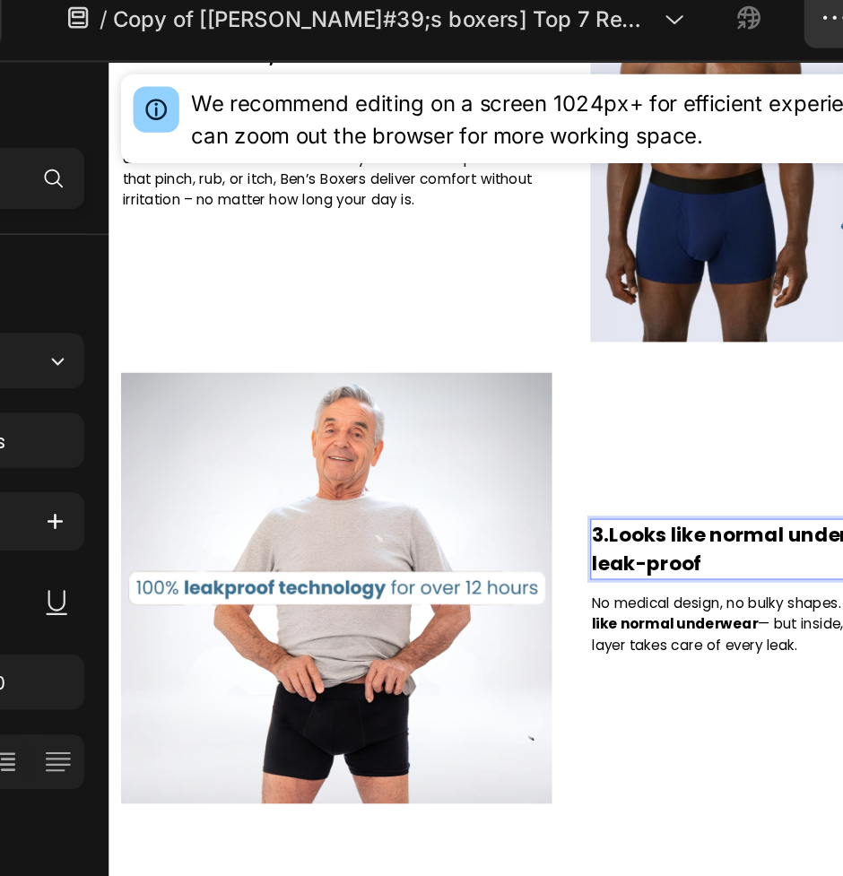
scroll to position [1392, 0]
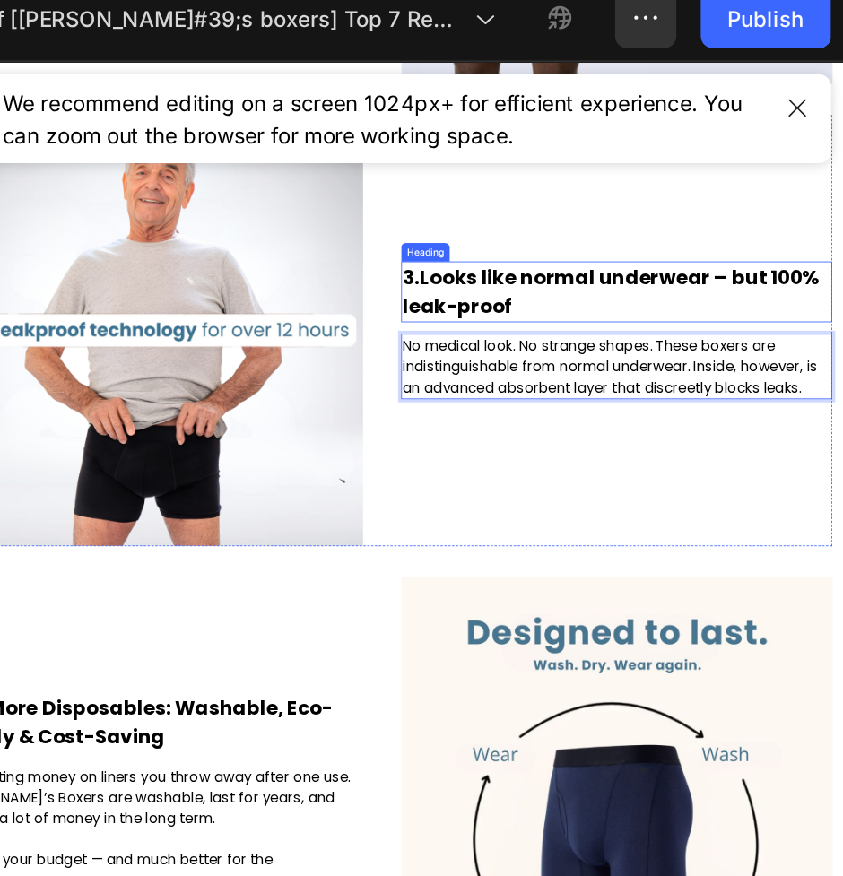
scroll to position [1761, 0]
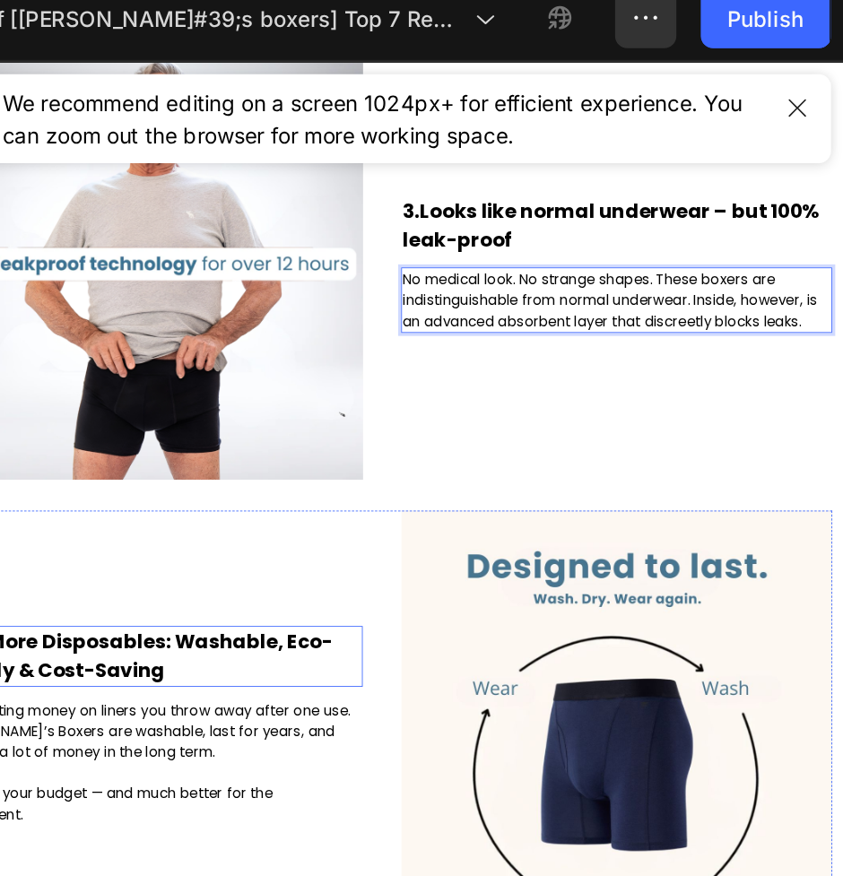
click at [151, 753] on h2 "4. No More Disposables: Washable, Eco-Friendly & Cost-Saving" at bounding box center [185, 754] width 502 height 71
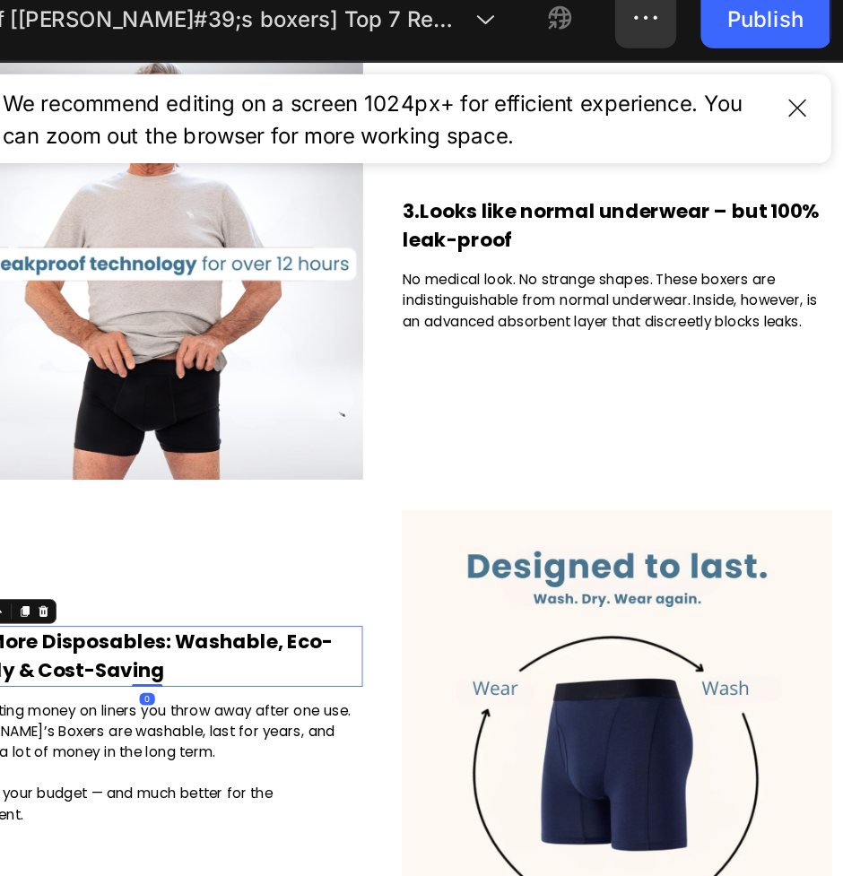
scroll to position [0, 0]
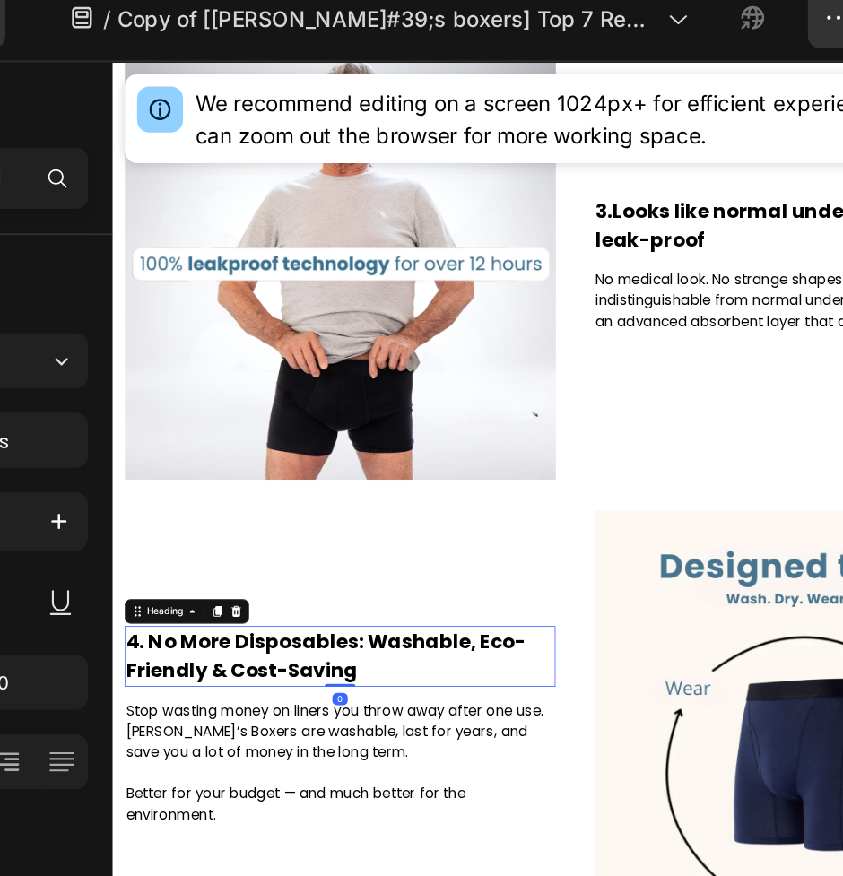
click at [161, 740] on h2 "4. No More Disposables: Washable, Eco-Friendly & Cost-Saving" at bounding box center [377, 754] width 502 height 71
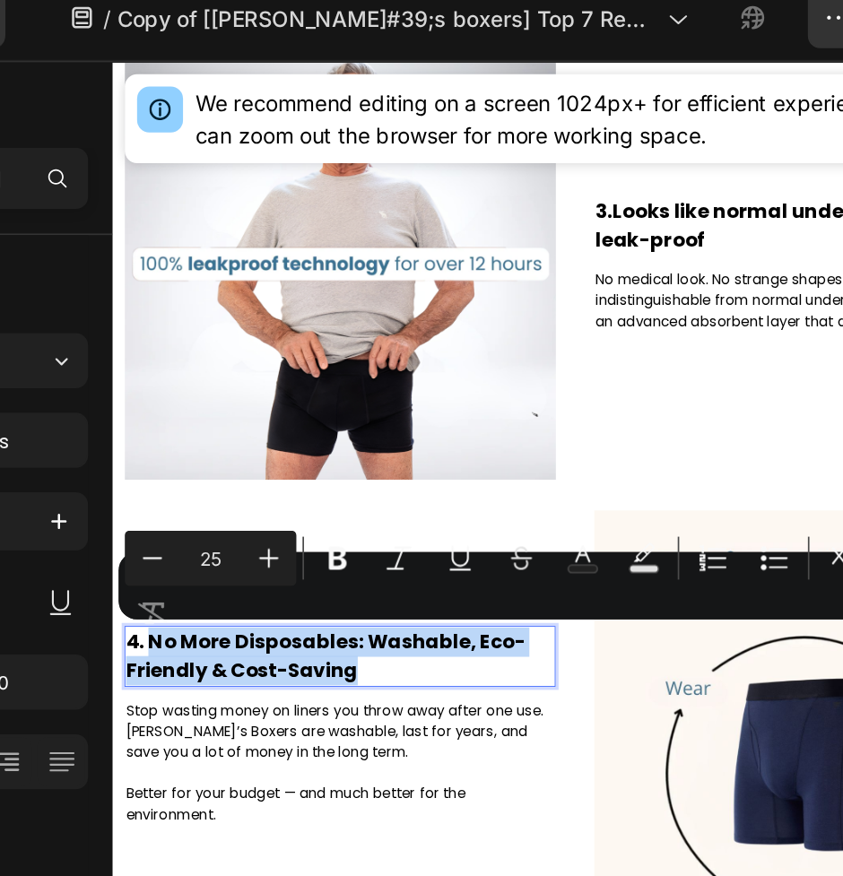
drag, startPoint x: 161, startPoint y: 740, endPoint x: 394, endPoint y: 777, distance: 236.1
click at [394, 777] on p "4. No More Disposables: Washable, Eco-Friendly & Cost-Saving" at bounding box center [376, 754] width 499 height 67
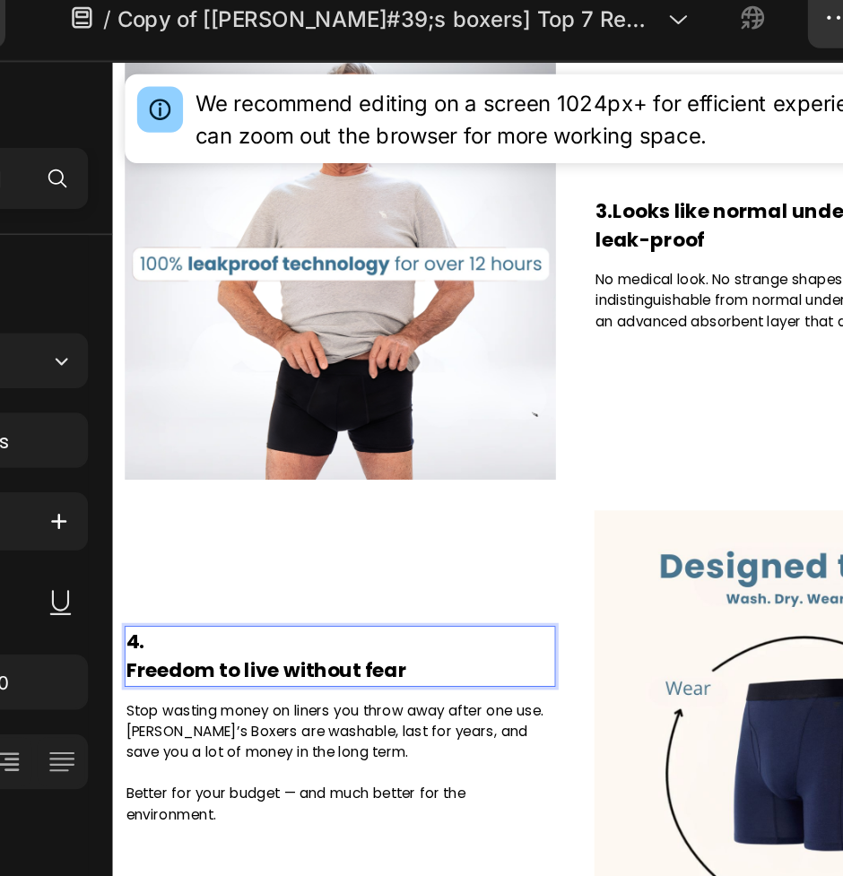
scroll to position [1778, 0]
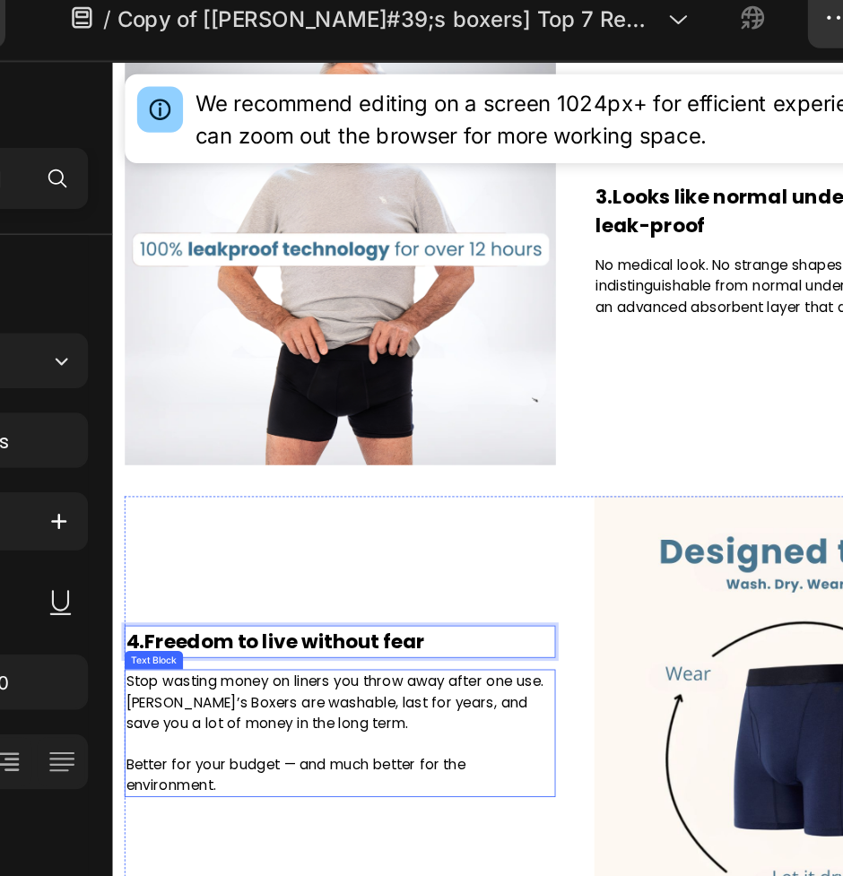
click at [299, 817] on p "Stop wasting money on liners you throw away after one use. Jacks’s Boxers are w…" at bounding box center [376, 843] width 499 height 145
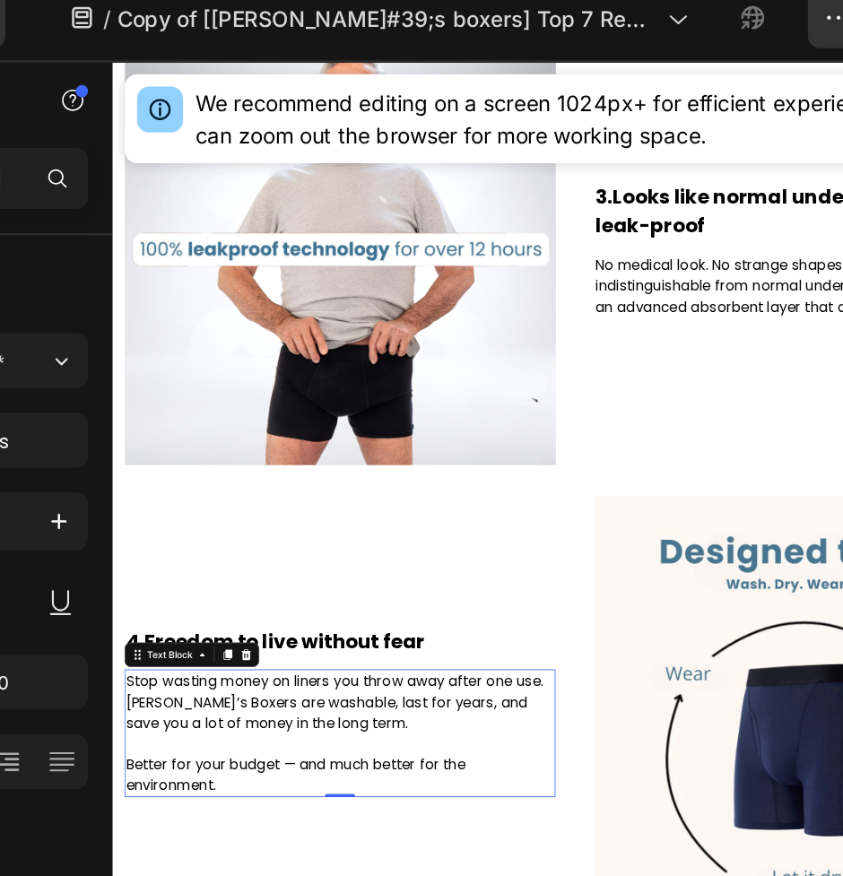
click at [290, 889] on p "Stop wasting money on liners you throw away after one use. Jacks’s Boxers are w…" at bounding box center [376, 843] width 499 height 145
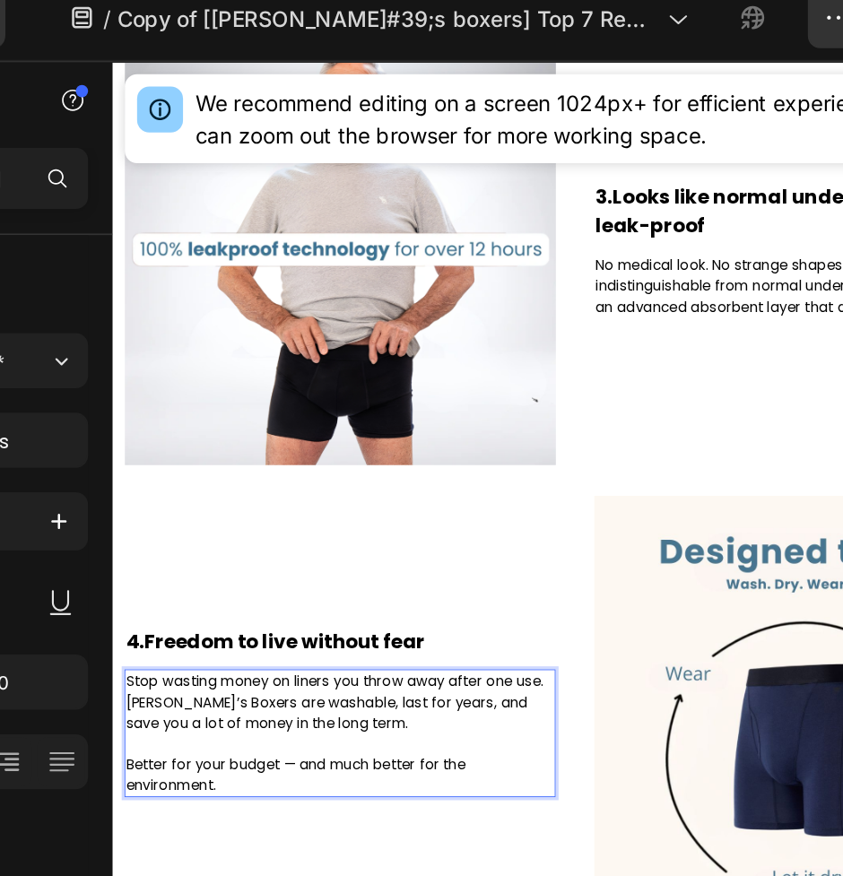
click at [290, 889] on p "Stop wasting money on liners you throw away after one use. Jacks’s Boxers are w…" at bounding box center [376, 843] width 499 height 145
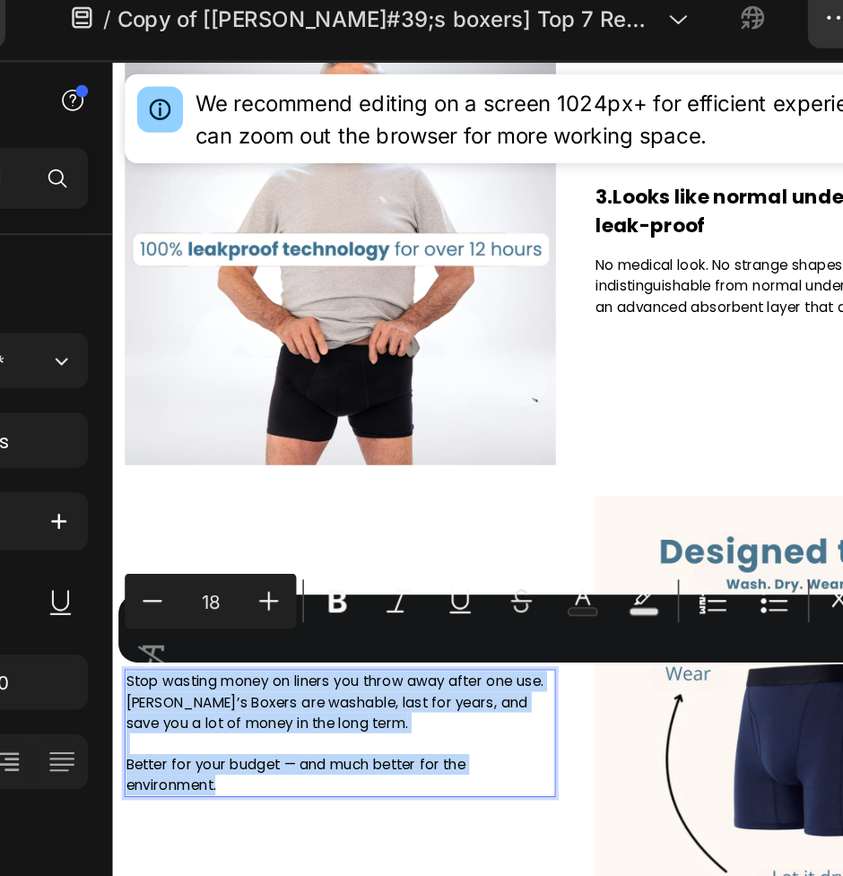
drag, startPoint x: 284, startPoint y: 900, endPoint x: 129, endPoint y: 789, distance: 190.4
click at [129, 789] on p "Stop wasting money on liners you throw away after one use. Jacks’s Boxers are w…" at bounding box center [376, 843] width 499 height 145
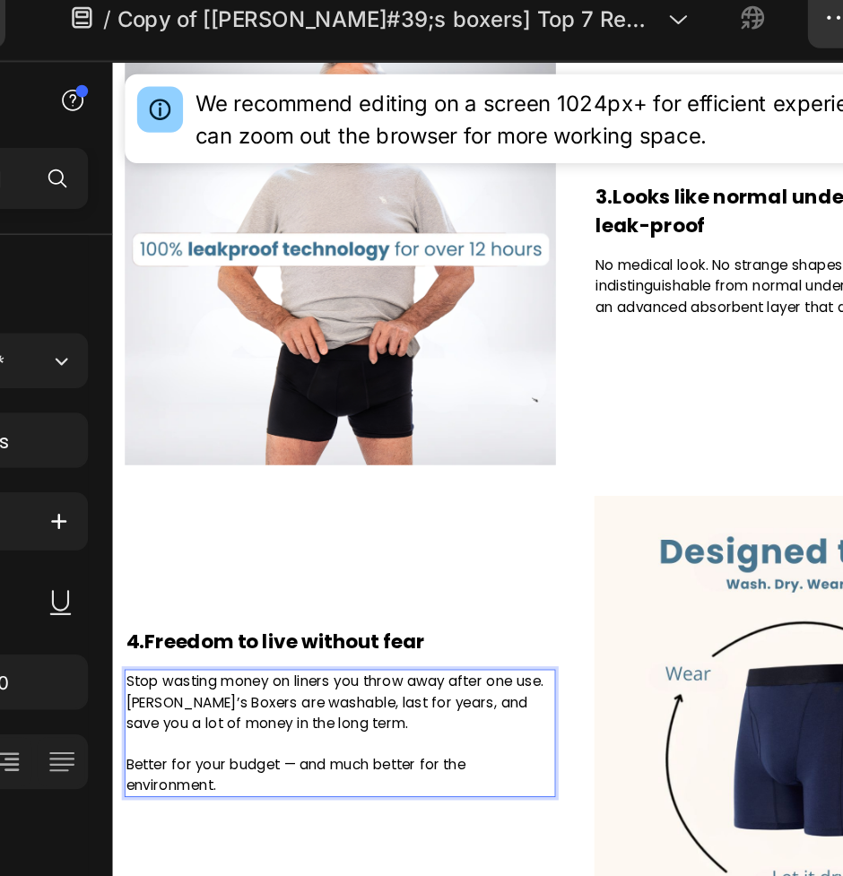
scroll to position [1803, 0]
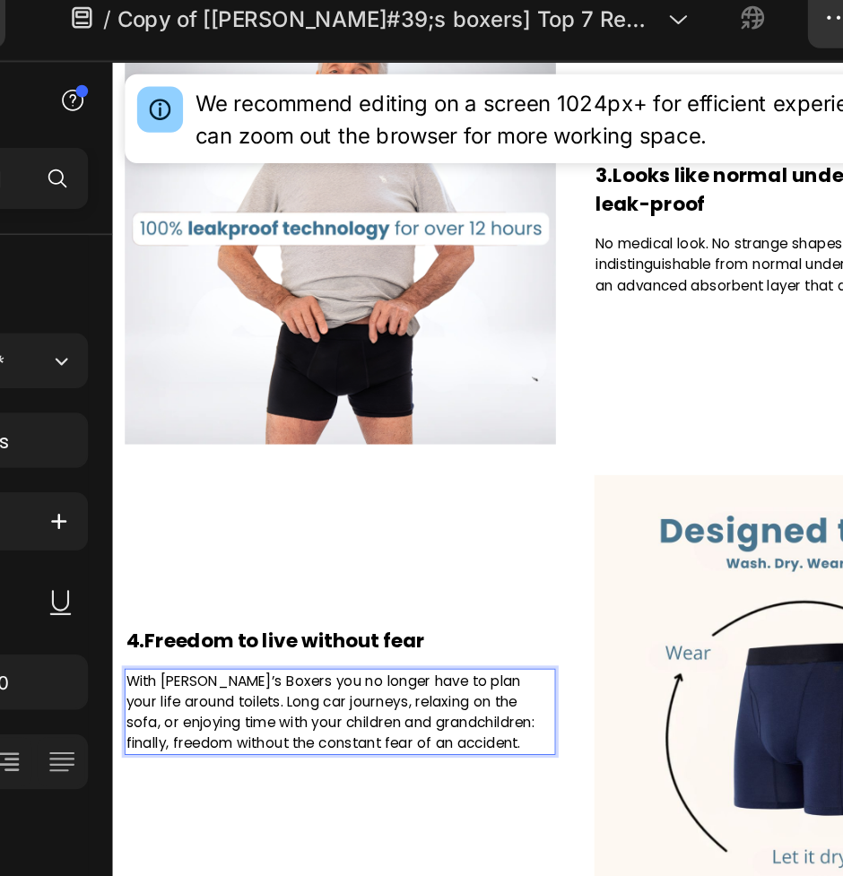
click at [183, 779] on p "With Ben’s Boxers you no longer have to plan your life around toilets. Long car…" at bounding box center [376, 819] width 499 height 97
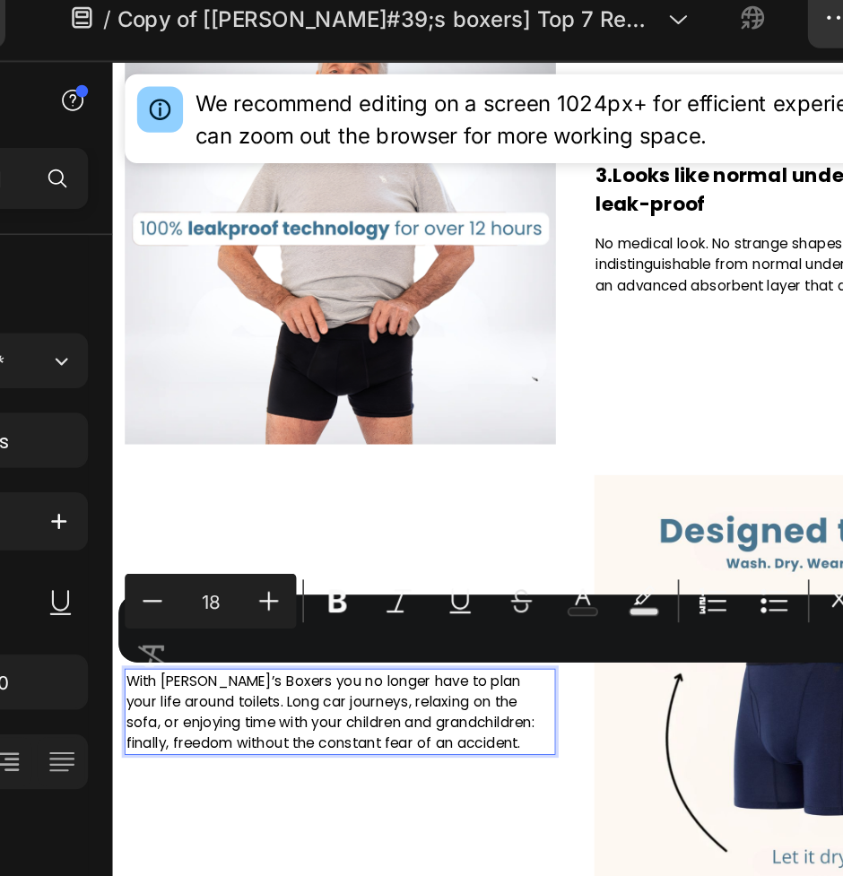
click at [221, 796] on p "With Ben’s Boxers you no longer have to plan your life around toilets. Long car…" at bounding box center [376, 819] width 499 height 97
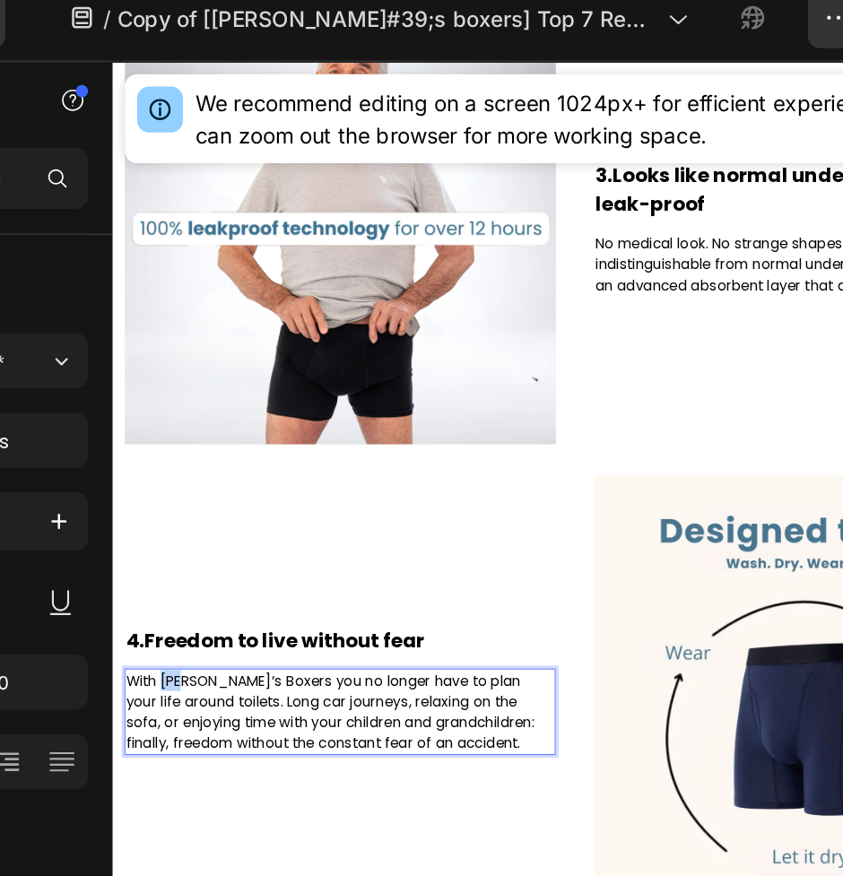
drag, startPoint x: 195, startPoint y: 784, endPoint x: 168, endPoint y: 786, distance: 27.0
click at [168, 786] on p "With Ben’s Boxers you no longer have to plan your life around toilets. Long car…" at bounding box center [376, 819] width 499 height 97
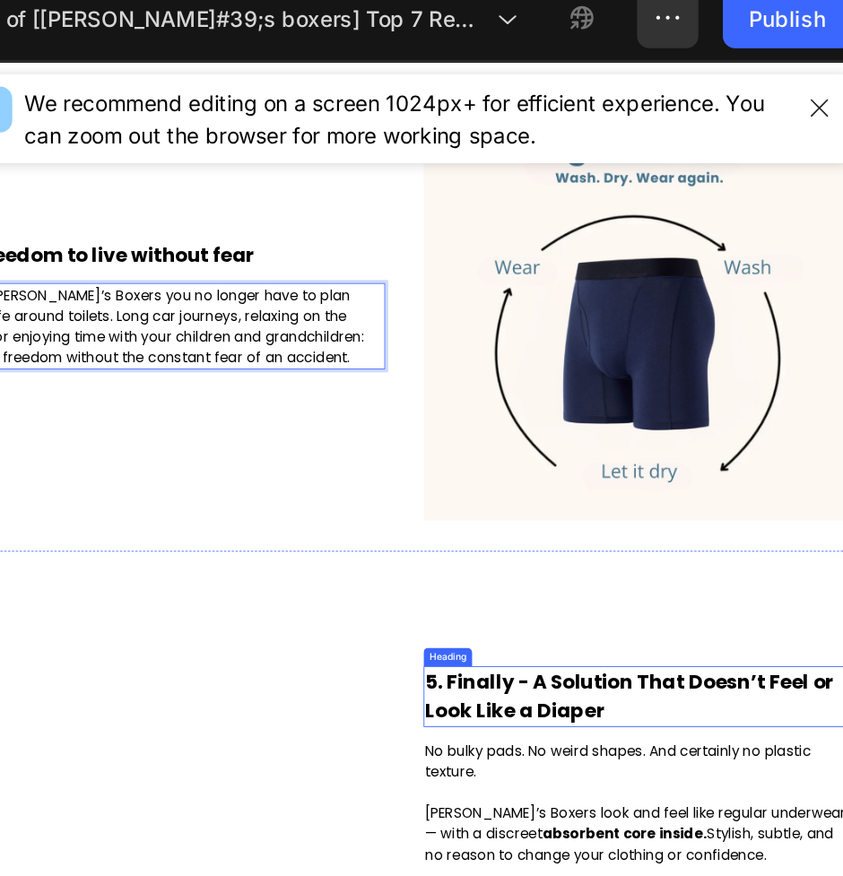
scroll to position [0, 0]
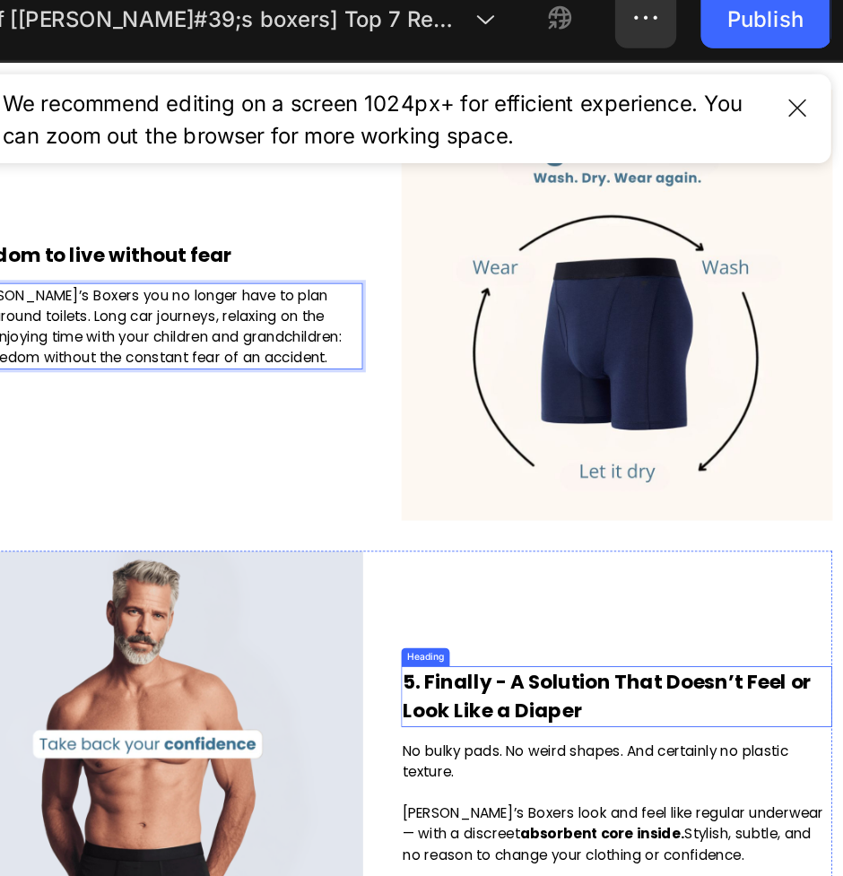
click at [544, 787] on h2 "5. Finally - A Solution That Doesn’t Feel or Look Like a Diaper" at bounding box center [732, 802] width 502 height 71
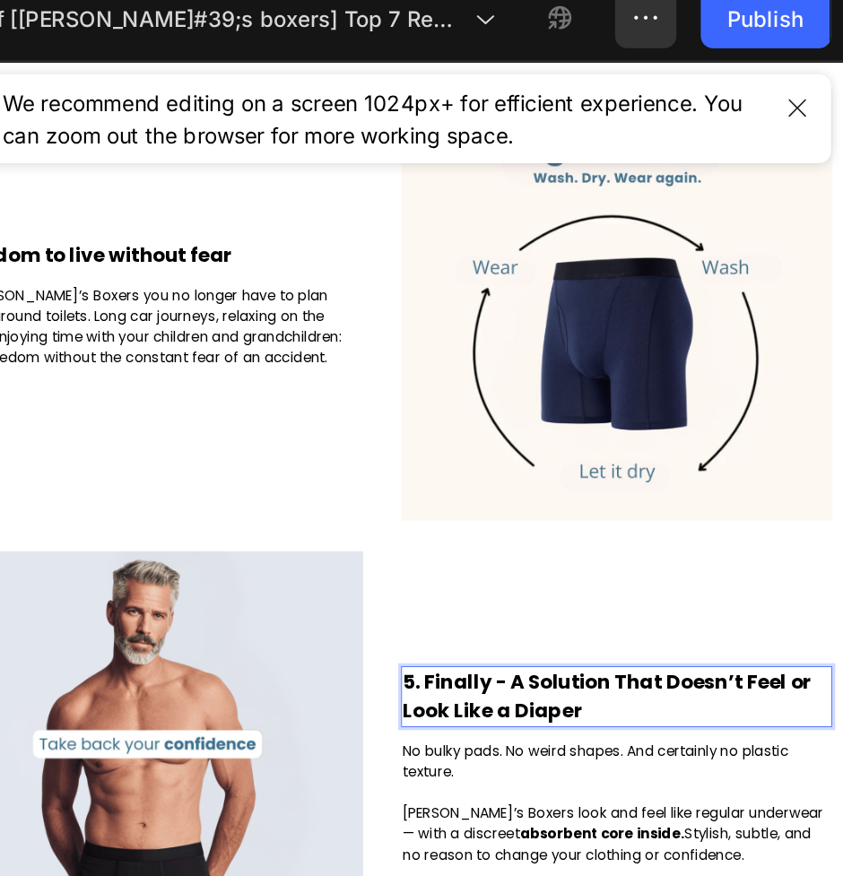
click at [544, 787] on h2 "5. Finally - A Solution That Doesn’t Feel or Look Like a Diaper" at bounding box center [732, 802] width 502 height 71
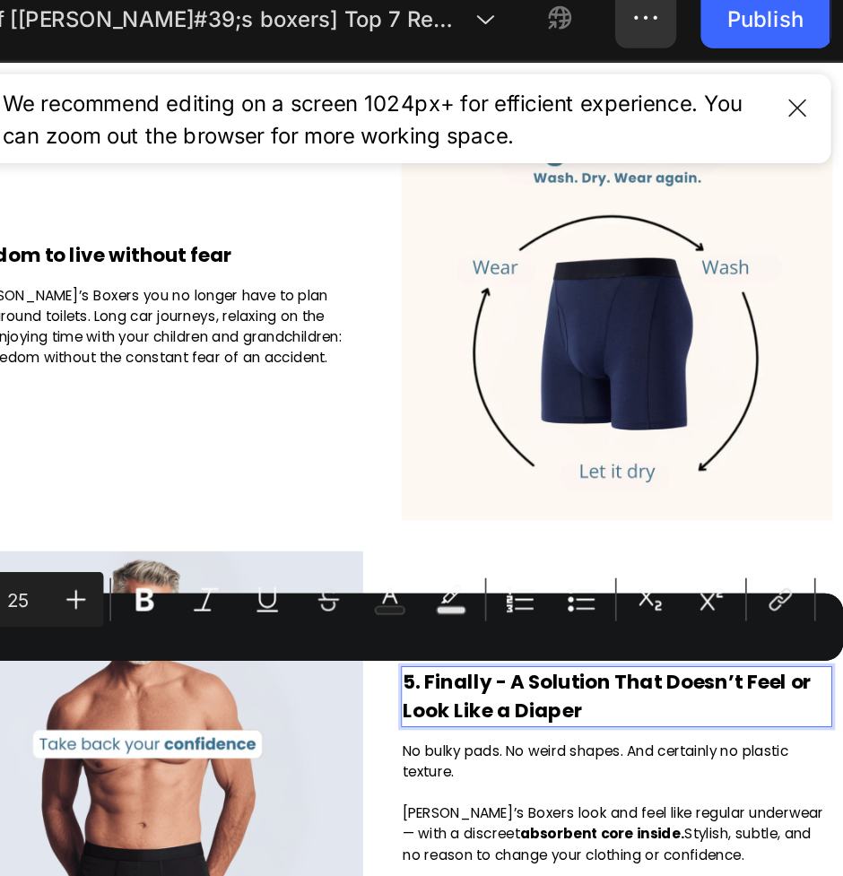
click at [596, 413] on div "Minus 25 Plus Bold Italic Underline Strikethrough Text Color Text Background Co…" at bounding box center [574, 382] width 530 height 65
click at [509, 785] on p "5. Finally - A Solution That Doesn’t Feel or Look Like a Diaper" at bounding box center [732, 802] width 499 height 67
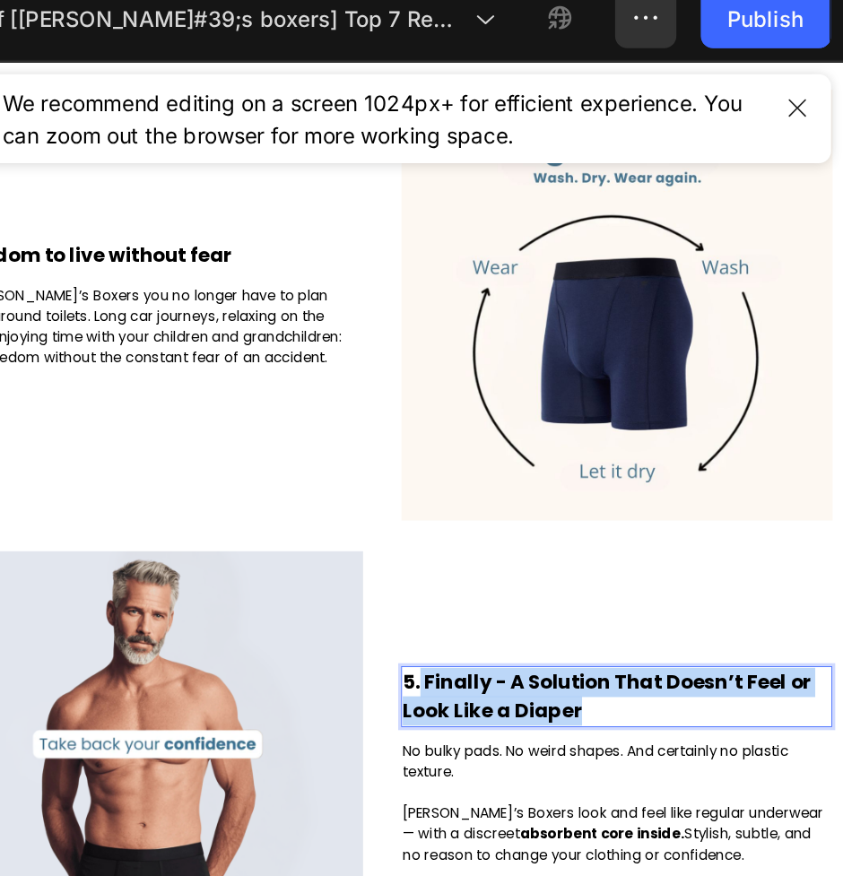
drag, startPoint x: 504, startPoint y: 785, endPoint x: 708, endPoint y: 822, distance: 206.9
click at [708, 822] on p "5. Finally - A Solution That Doesn’t Feel or Look Like a Diaper" at bounding box center [732, 802] width 499 height 67
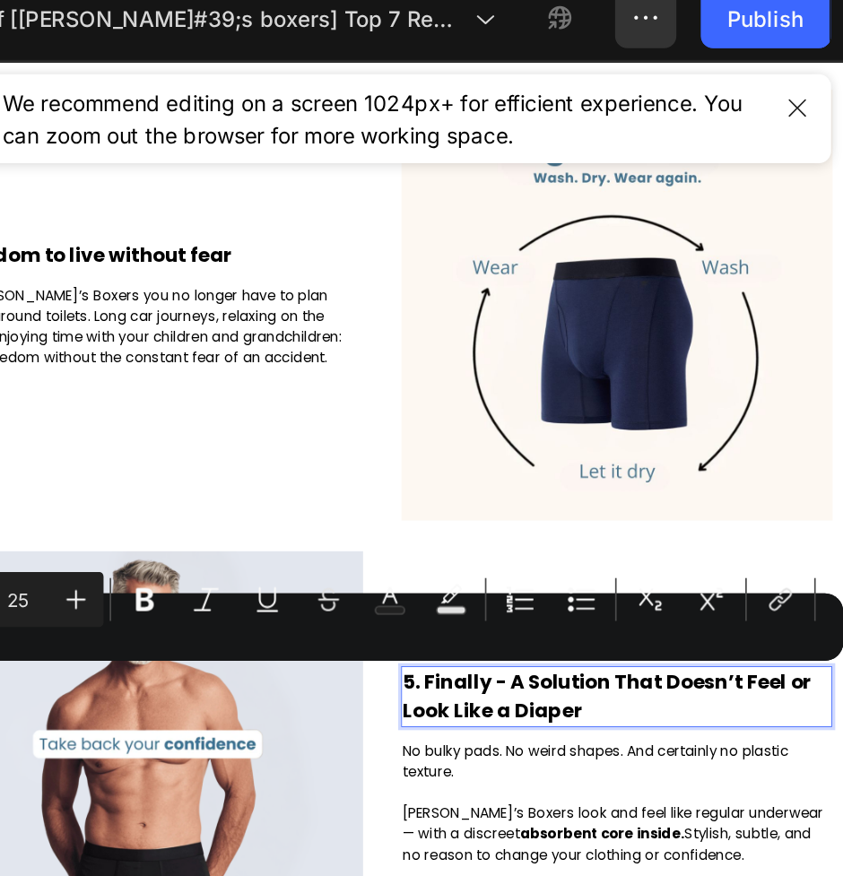
scroll to position [2219, 0]
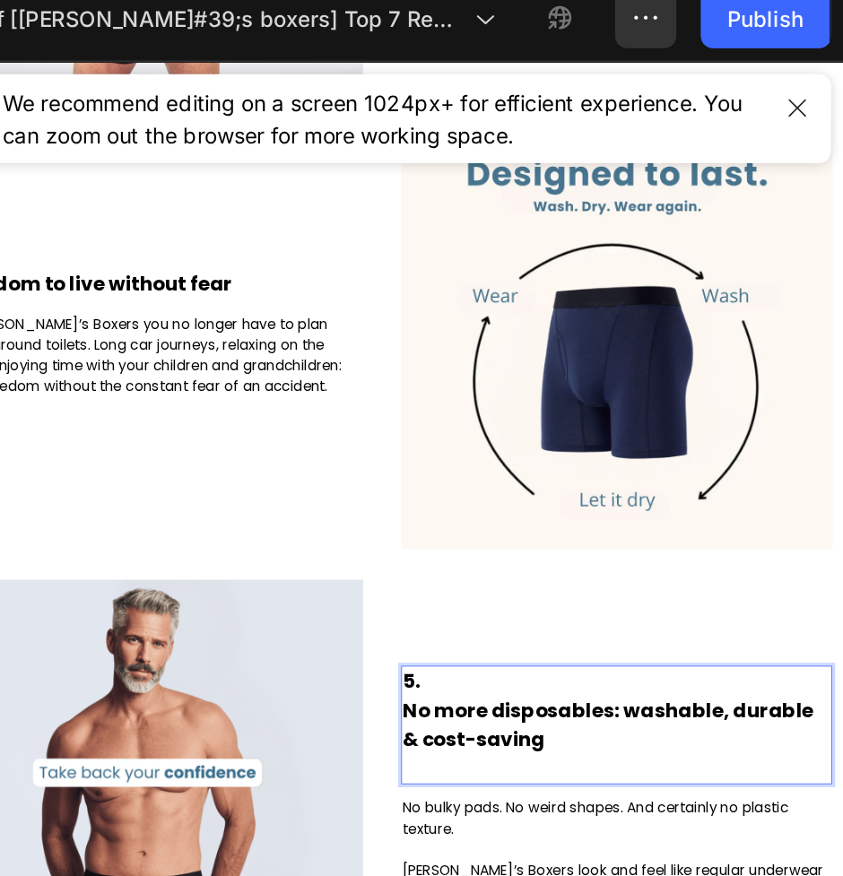
click at [534, 886] on p "Rich Text Editor. Editing area: main" at bounding box center [732, 886] width 499 height 34
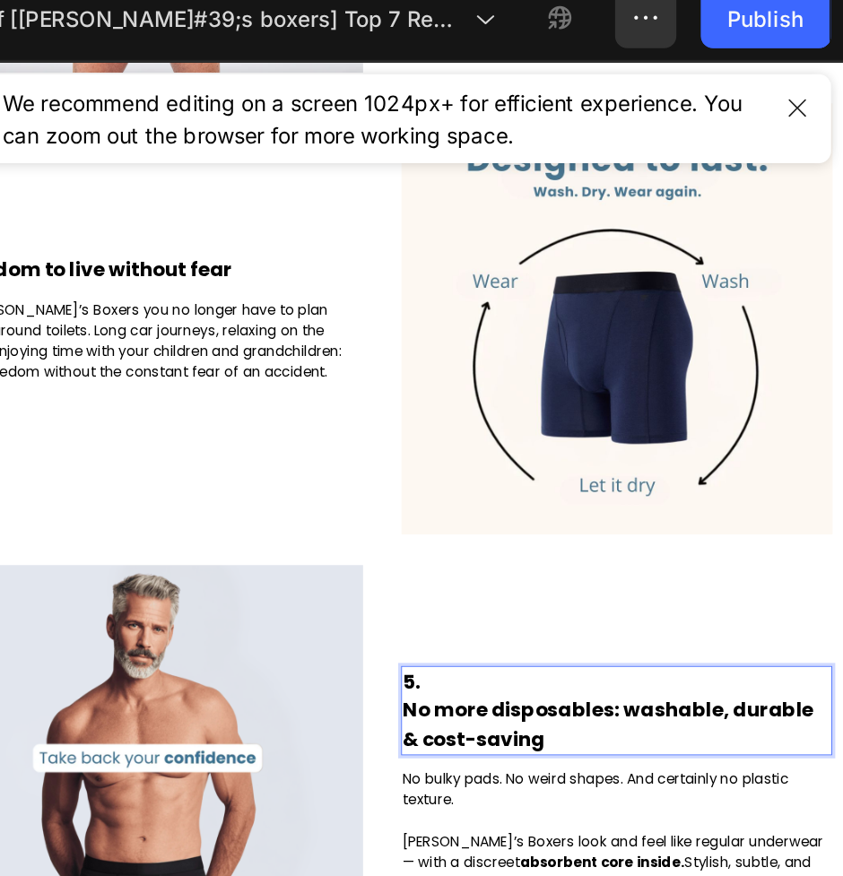
click at [527, 788] on p "5." at bounding box center [732, 785] width 499 height 34
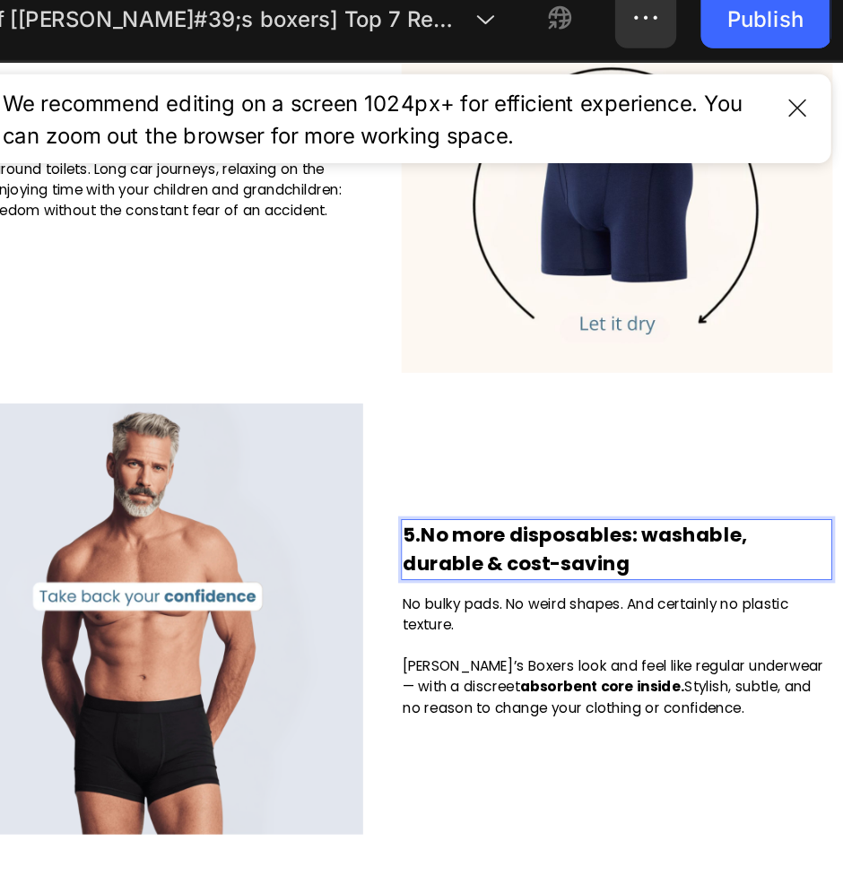
scroll to position [2457, 0]
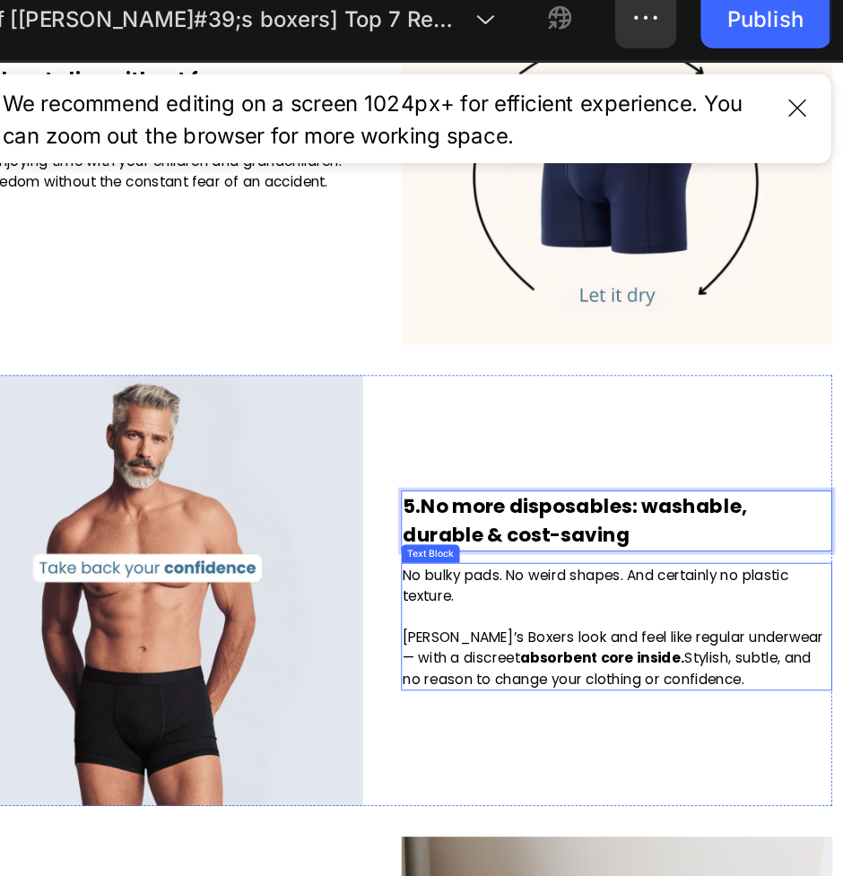
click at [594, 774] on p "No bulky pads. No weird shapes. And certainly no plastic texture. Jacks’s Boxer…" at bounding box center [732, 720] width 499 height 145
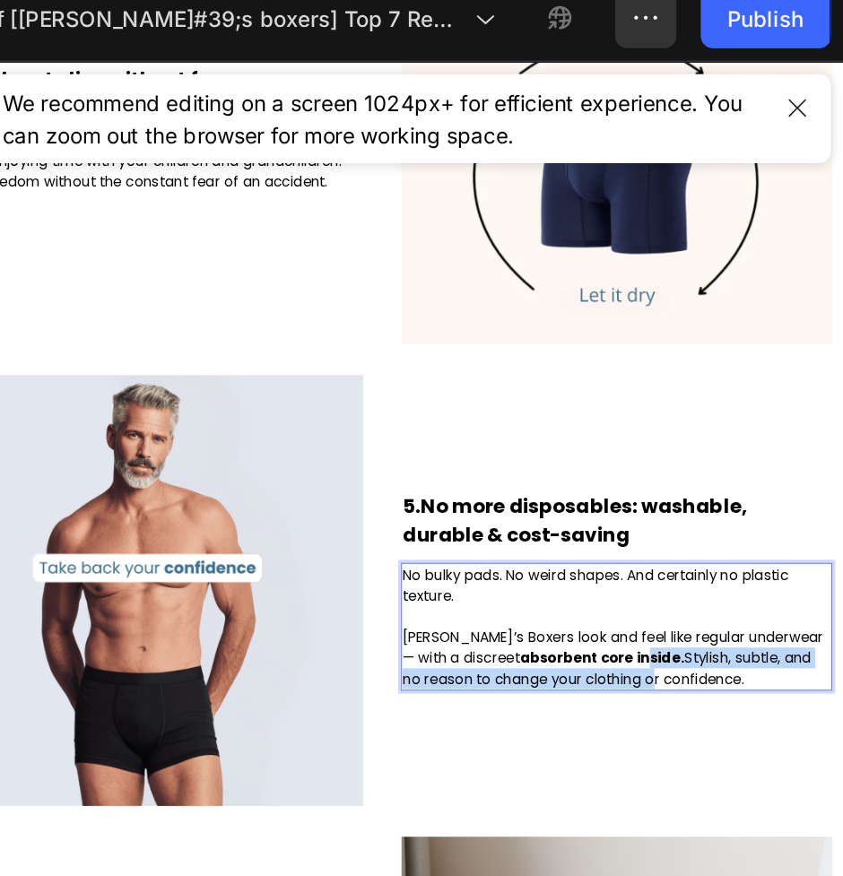
click at [684, 768] on p "No bulky pads. No weird shapes. And certainly no plastic texture. Jacks’s Boxer…" at bounding box center [732, 720] width 499 height 145
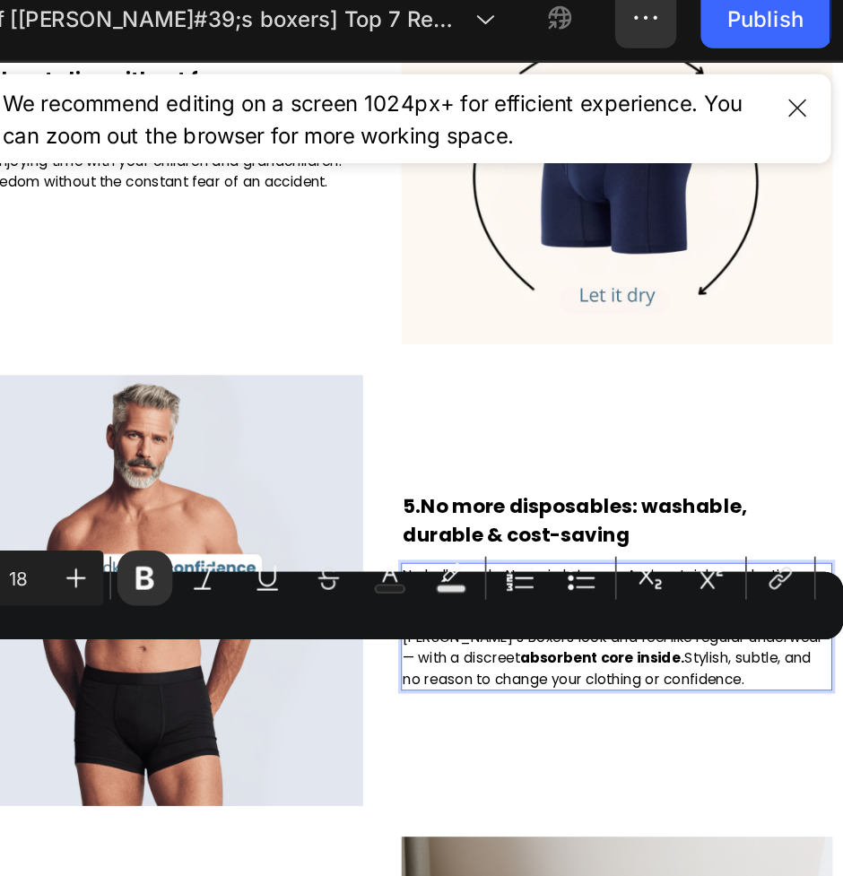
click at [756, 775] on p "No bulky pads. No weird shapes. And certainly no plastic texture. Jacks’s Boxer…" at bounding box center [732, 720] width 499 height 145
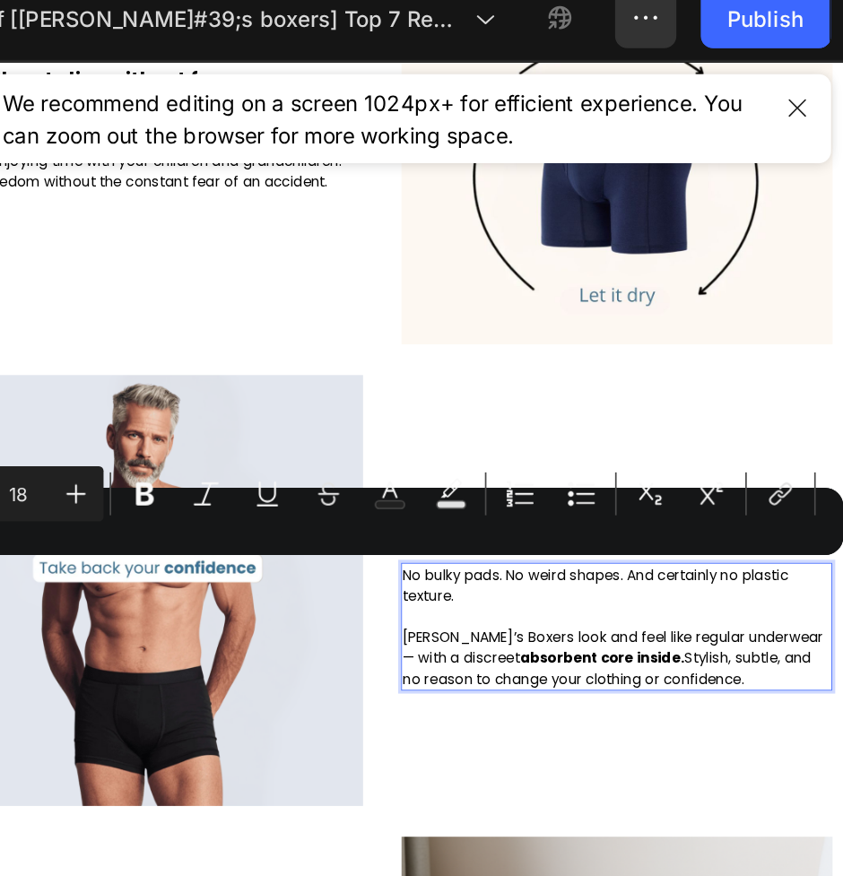
drag, startPoint x: 823, startPoint y: 783, endPoint x: 483, endPoint y: 665, distance: 360.8
click at [483, 665] on p "No bulky pads. No weird shapes. And certainly no plastic texture. Jacks’s Boxer…" at bounding box center [732, 720] width 499 height 145
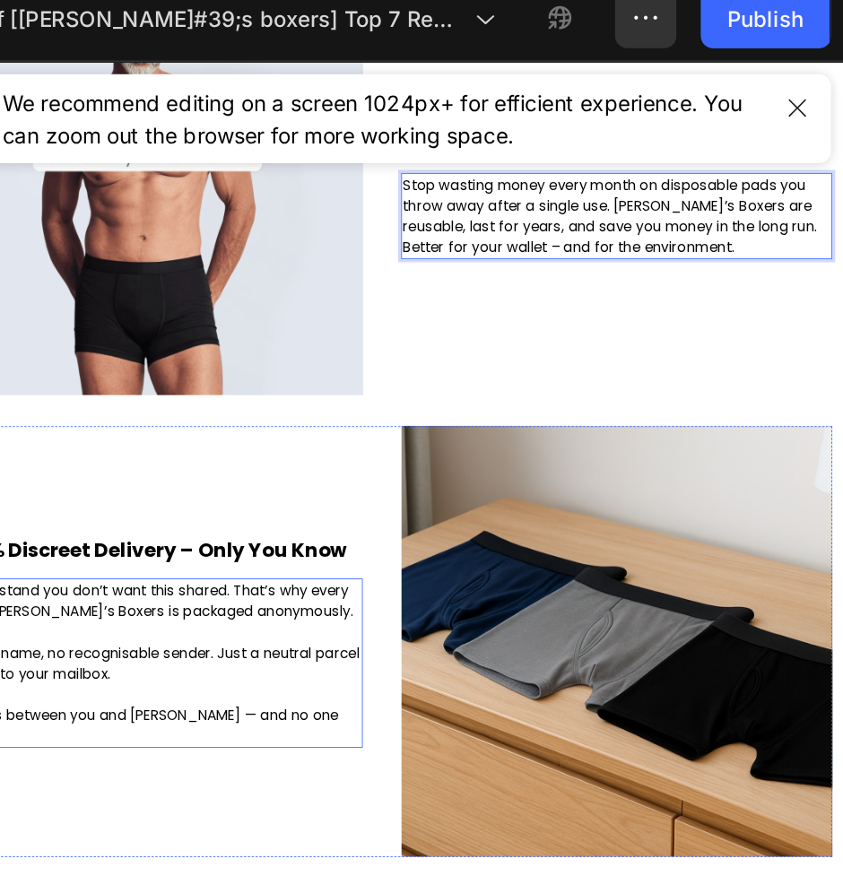
scroll to position [0, 0]
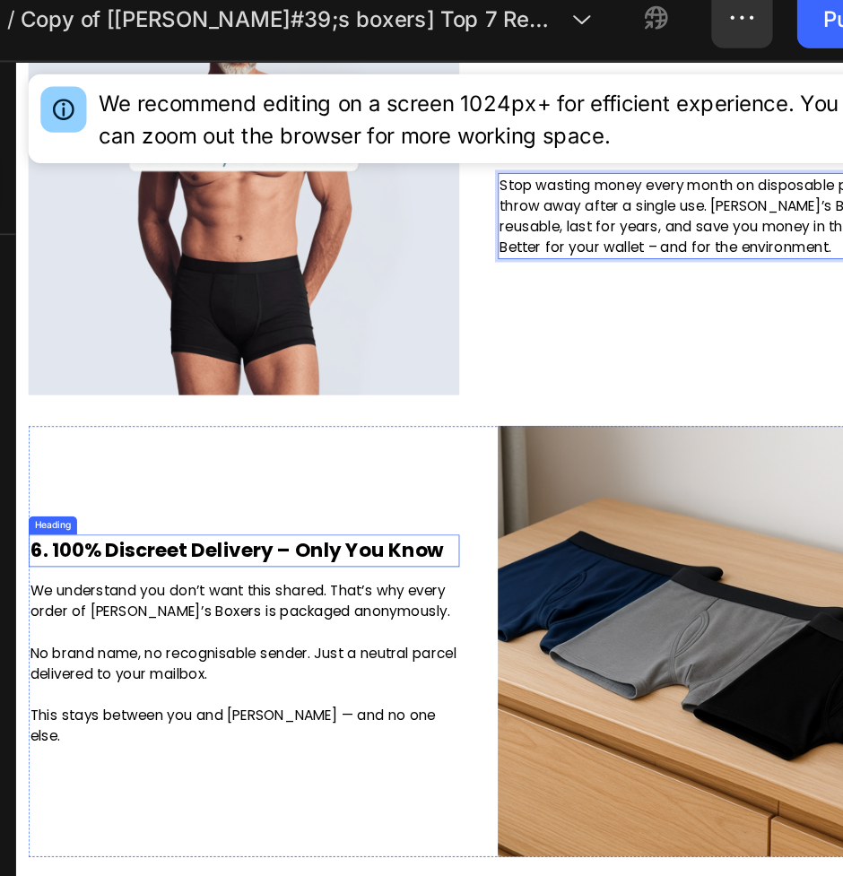
click at [137, 639] on h2 "6. 100% Discreet Delivery – Only You Know" at bounding box center [280, 632] width 502 height 38
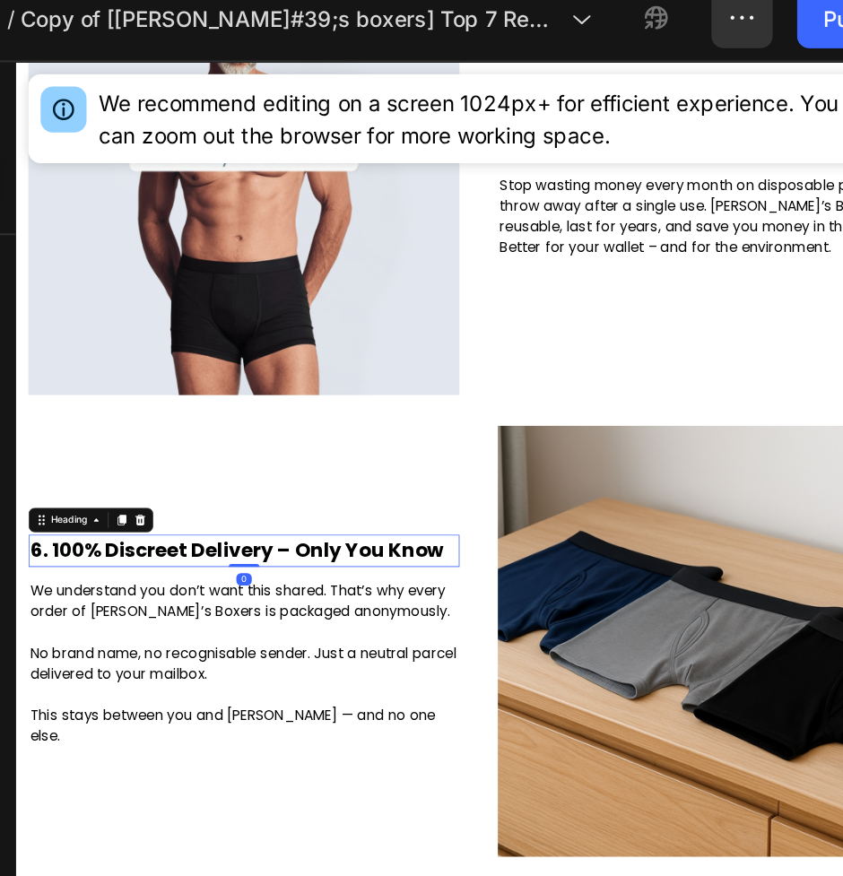
click at [137, 639] on h2 "6. 100% Discreet Delivery – Only You Know" at bounding box center [280, 632] width 502 height 38
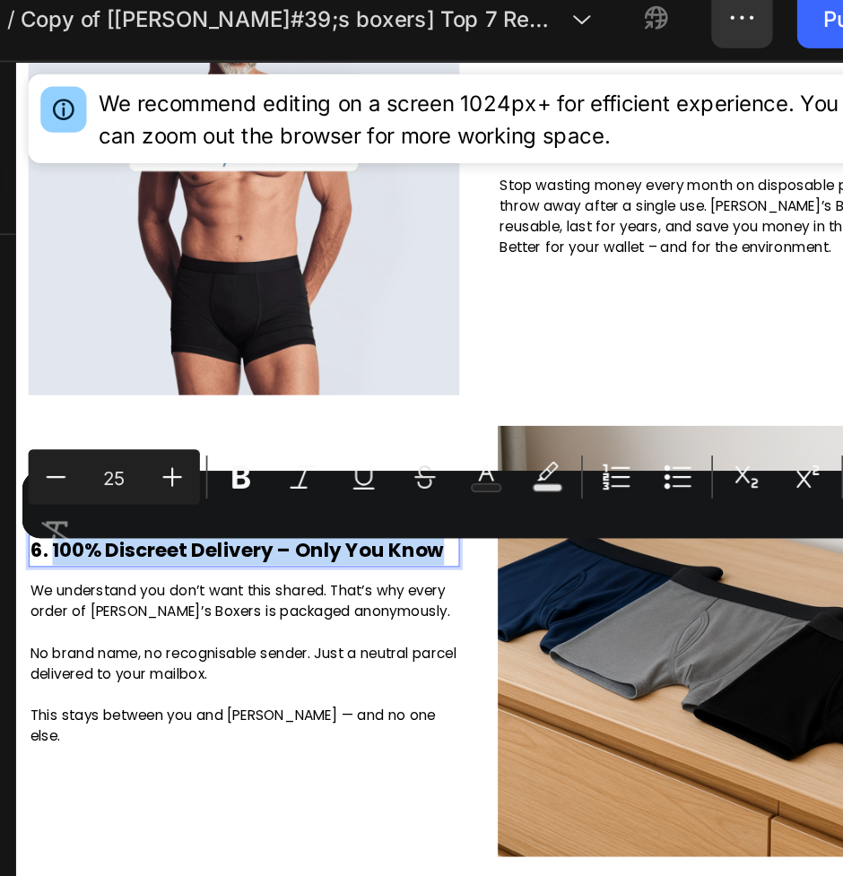
drag, startPoint x: 55, startPoint y: 643, endPoint x: 504, endPoint y: 648, distance: 449.3
click at [504, 648] on p "6. 100% Discreet Delivery – Only You Know" at bounding box center [279, 631] width 499 height 34
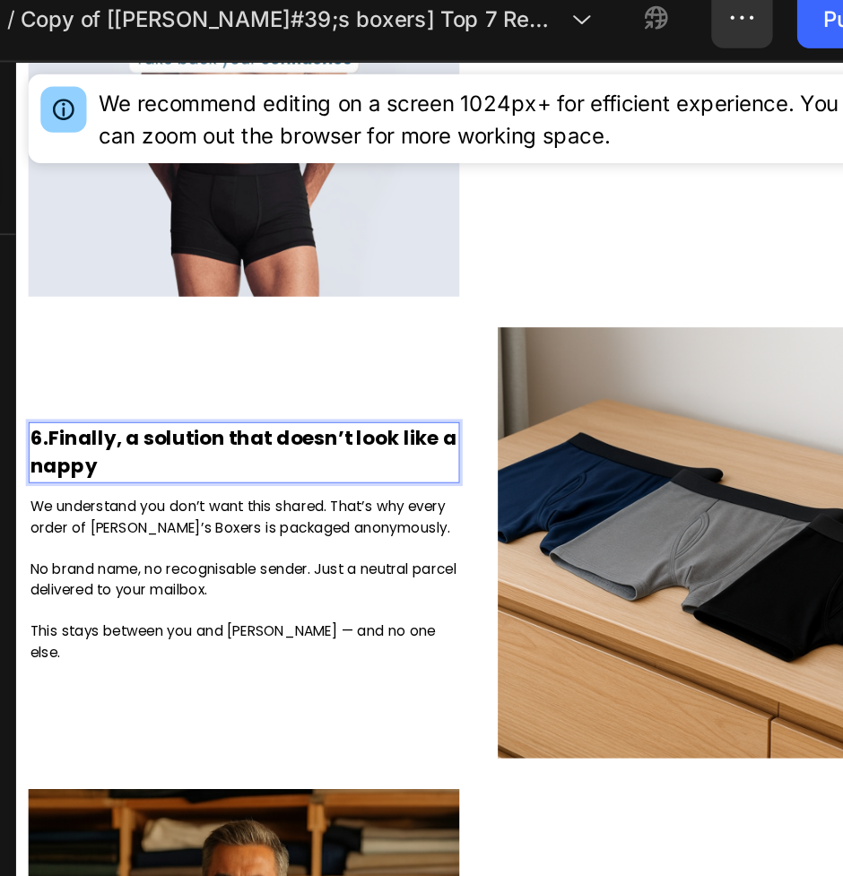
scroll to position [3114, 0]
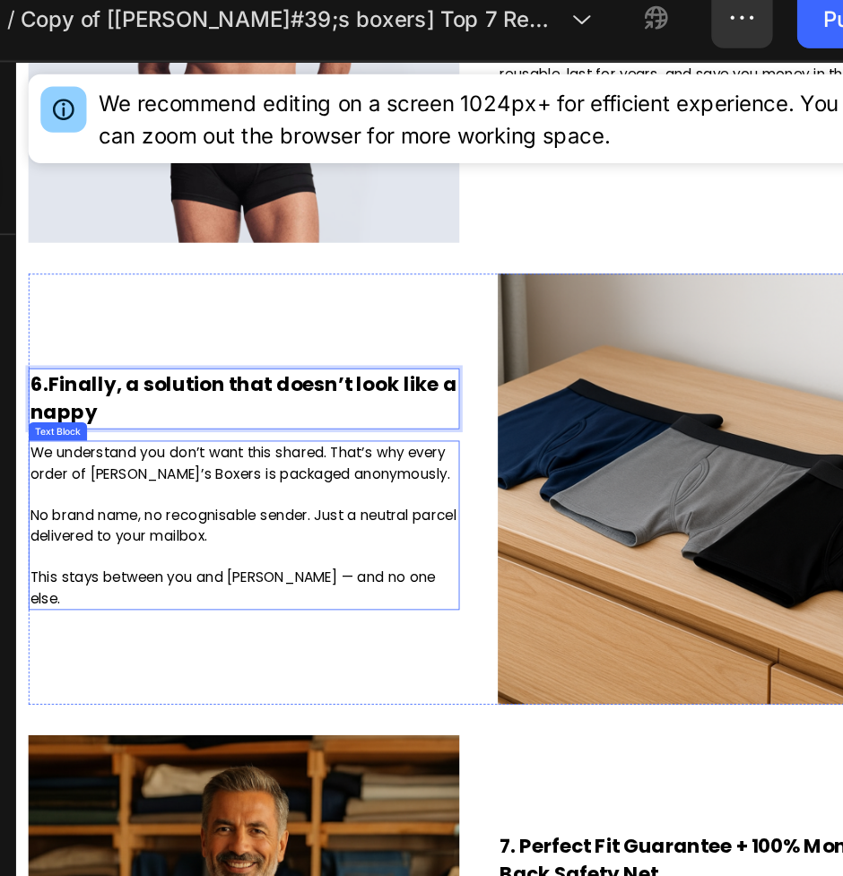
click at [194, 596] on p "We understand you don’t want this shared. That’s why every order of Jacks’s Box…" at bounding box center [279, 602] width 499 height 194
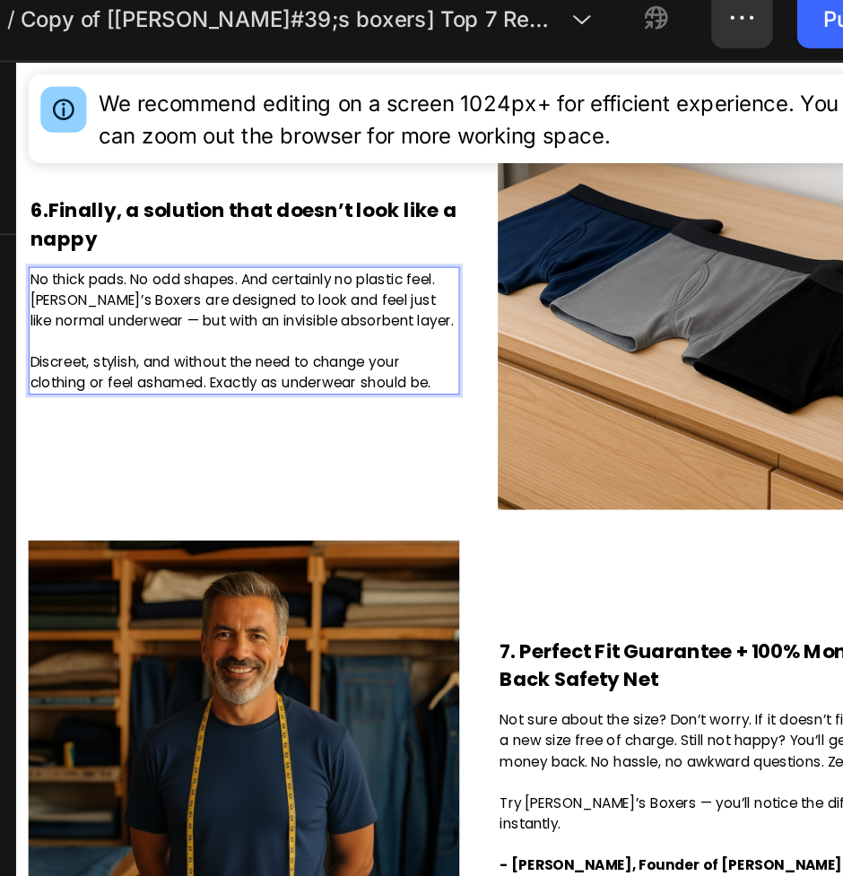
scroll to position [0, 0]
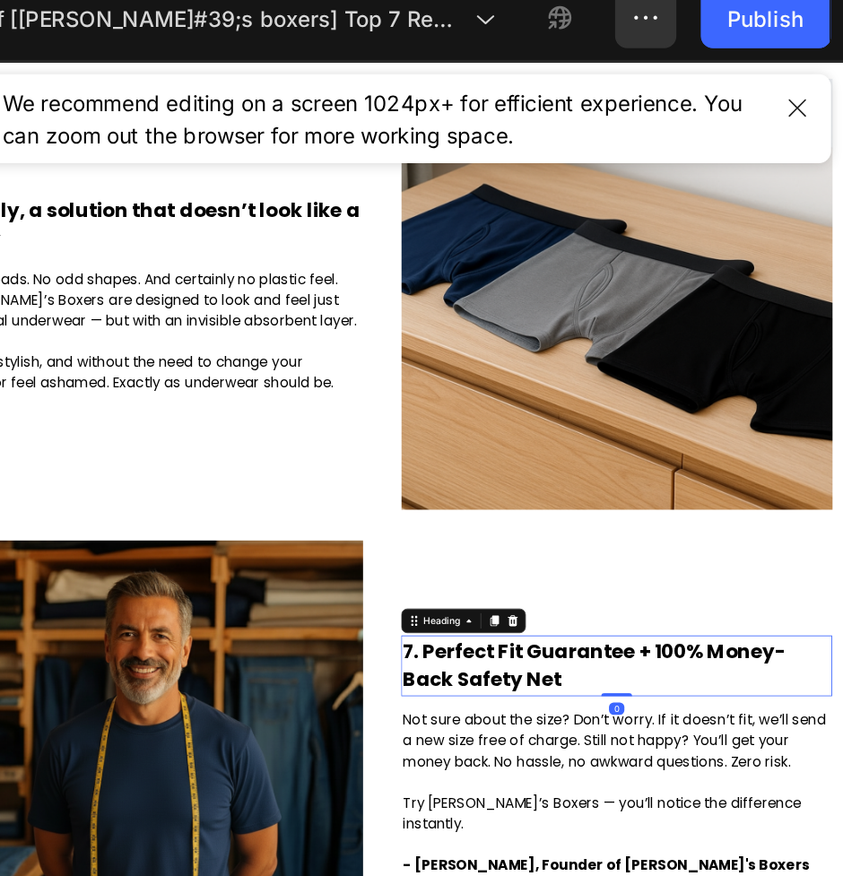
click at [537, 764] on h2 "7. Perfect Fit Guarantee + 100% Money-Back Safety Net" at bounding box center [732, 765] width 502 height 71
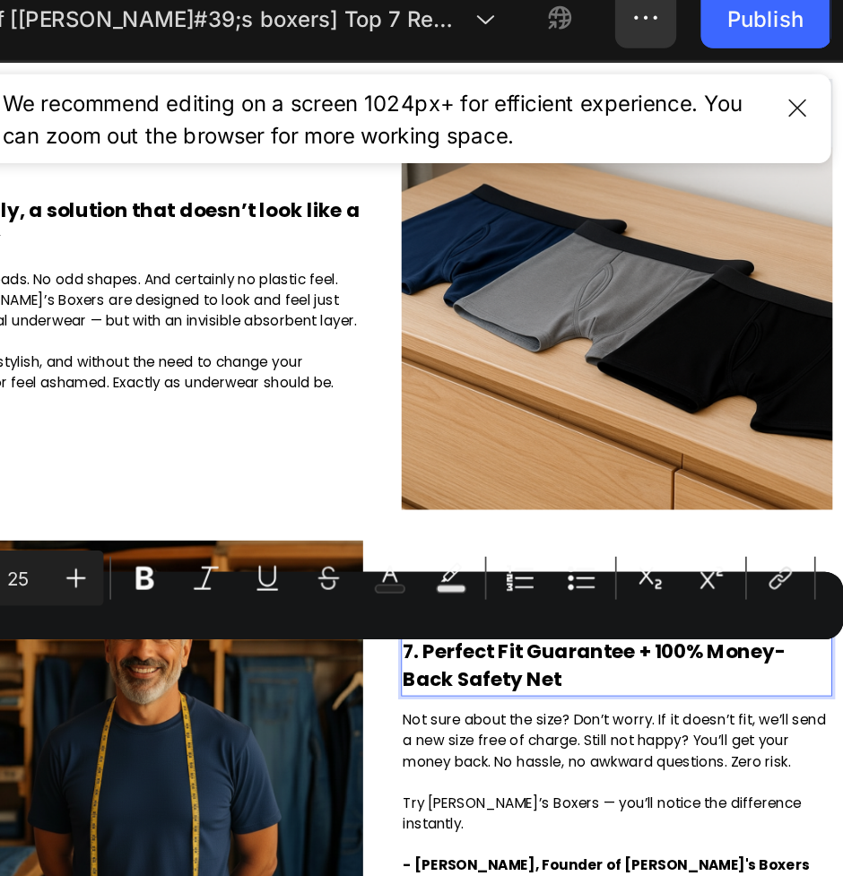
click at [596, 401] on div "Minus 25 Plus Bold Italic Underline Strikethrough Text Color Text Background Co…" at bounding box center [574, 369] width 530 height 65
click at [506, 761] on p "7. Perfect Fit Guarantee + 100% Money-Back Safety Net" at bounding box center [732, 765] width 499 height 67
click at [552, 799] on p "7. Perfect Fit Guarantee + 100% Money-Back Safety Net" at bounding box center [732, 765] width 499 height 67
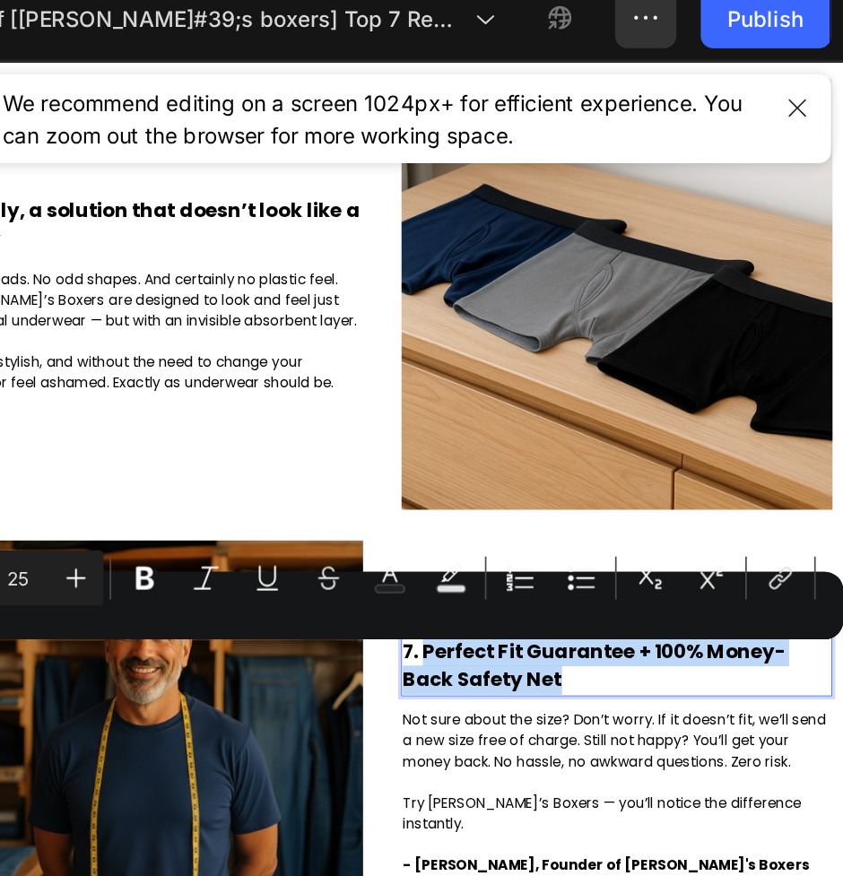
drag, startPoint x: 505, startPoint y: 760, endPoint x: 722, endPoint y: 804, distance: 221.4
click at [722, 799] on p "7. Perfect Fit Guarantee + 100% Money-Back Safety Net" at bounding box center [732, 765] width 499 height 67
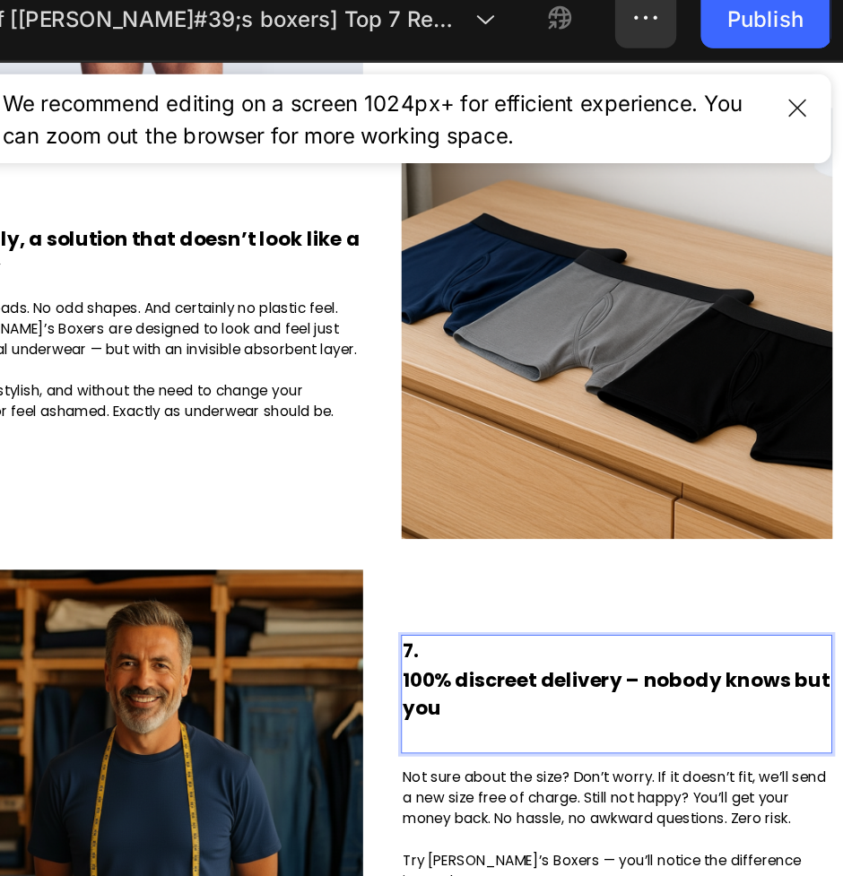
scroll to position [3324, 0]
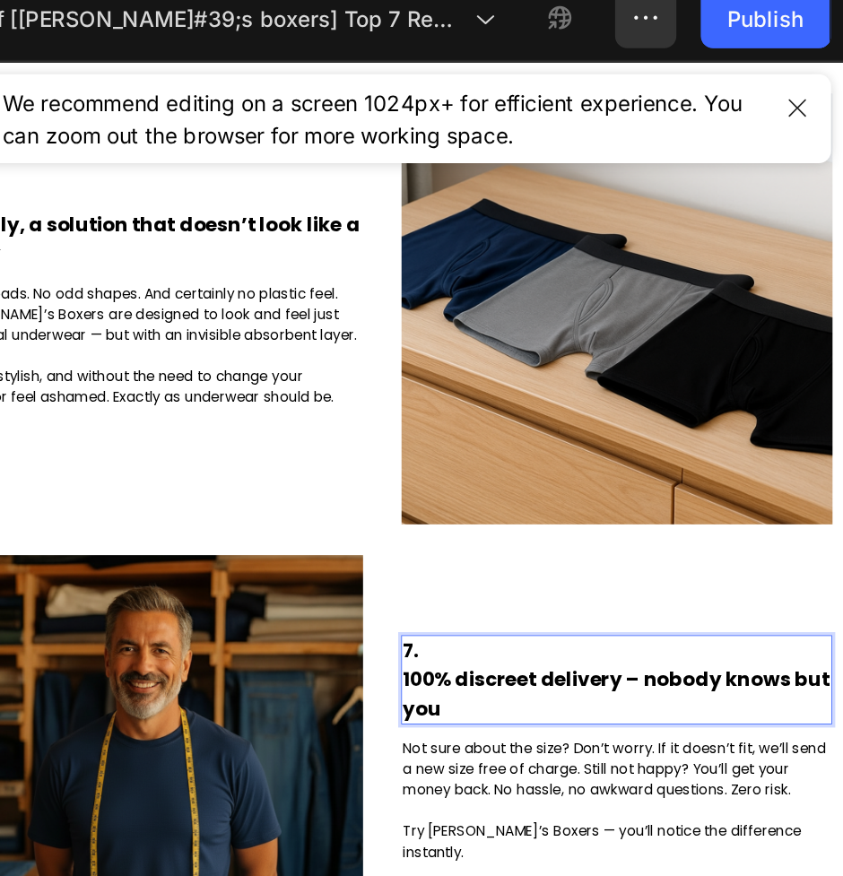
click at [487, 797] on strong "100% discreet delivery – nobody knows but you" at bounding box center [732, 798] width 498 height 65
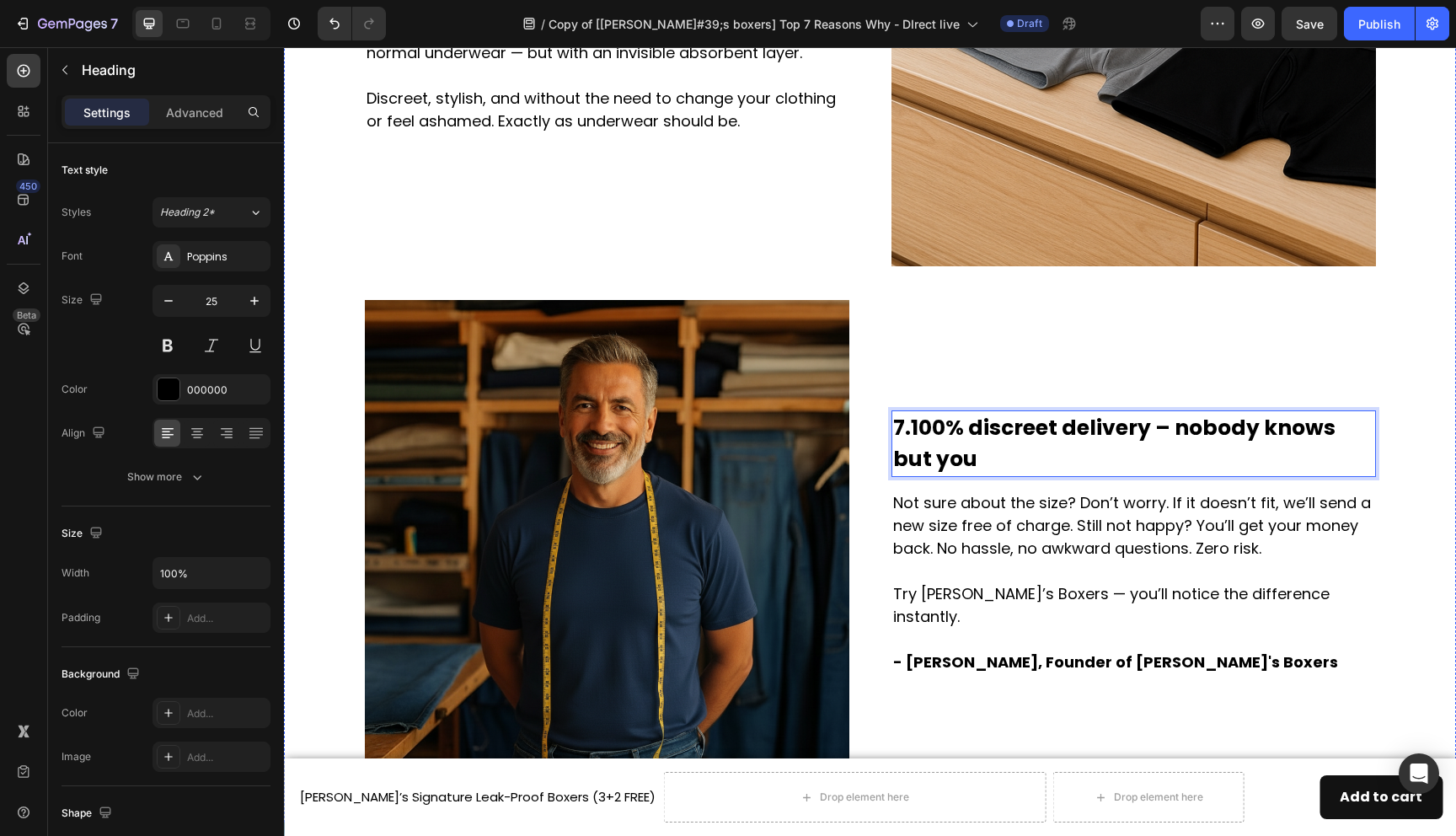
scroll to position [3582, 0]
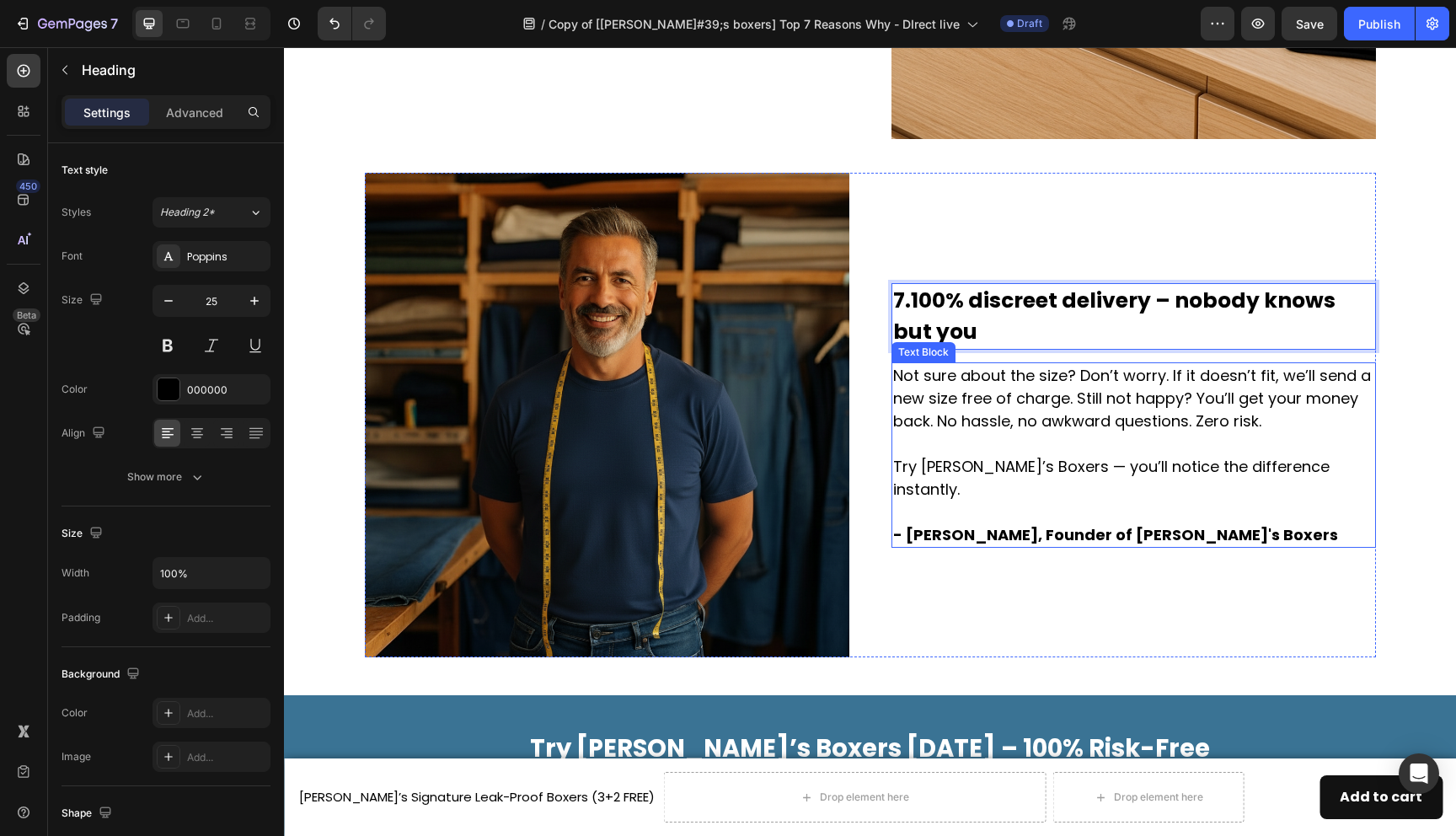
click at [917, 428] on p "Not sure about the size? Don’t worry. If it doesn’t fit, we’ll send a new size …" at bounding box center [1134, 455] width 481 height 182
click at [1262, 432] on p "Not sure about the size? Don’t worry. If it doesn’t fit, we’ll send a new size …" at bounding box center [1134, 455] width 481 height 182
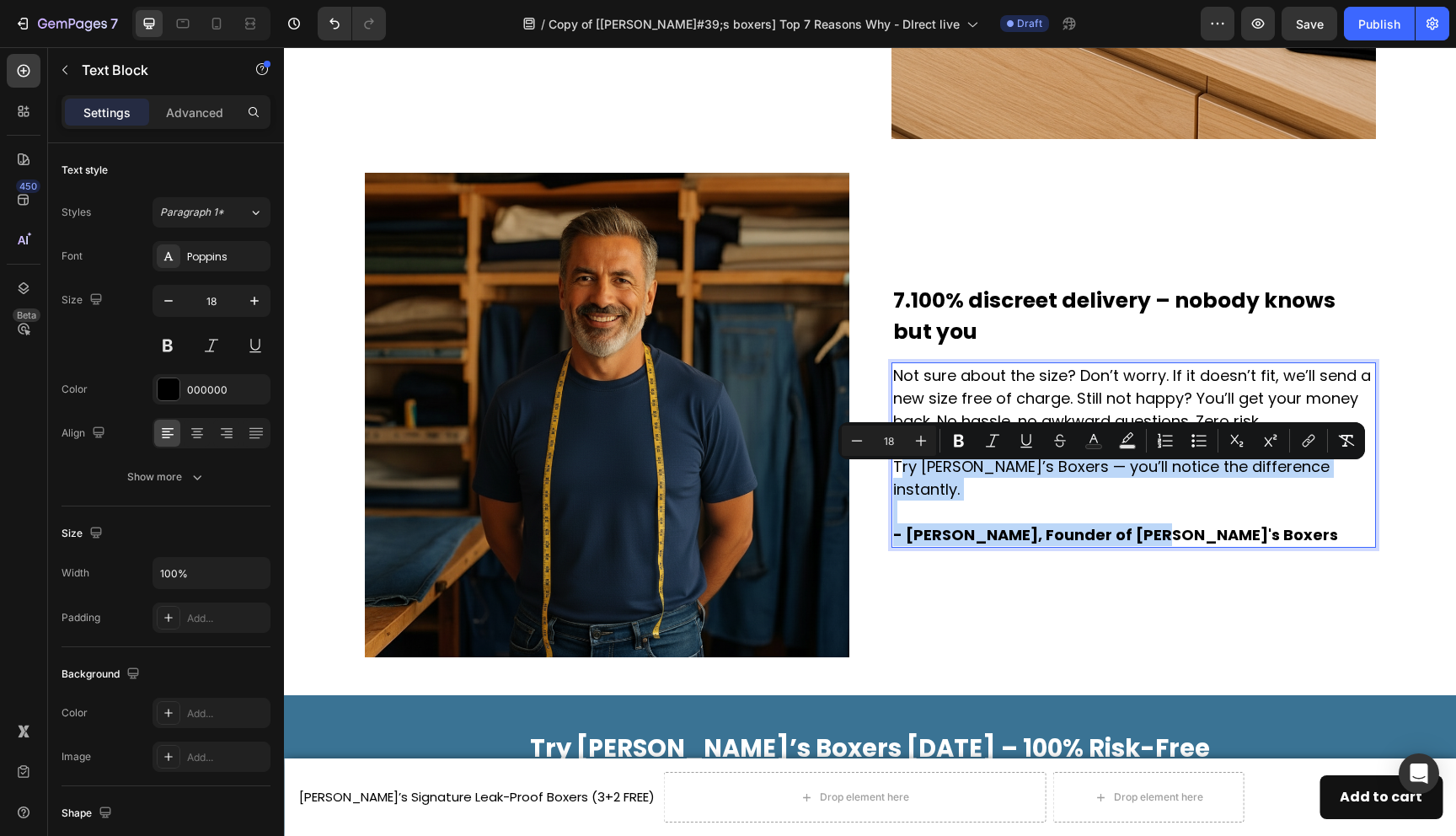
drag, startPoint x: 896, startPoint y: 481, endPoint x: 1180, endPoint y: 517, distance: 286.3
click at [1180, 517] on p "Not sure about the size? Don’t worry. If it doesn’t fit, we’ll send a new size …" at bounding box center [1134, 455] width 481 height 182
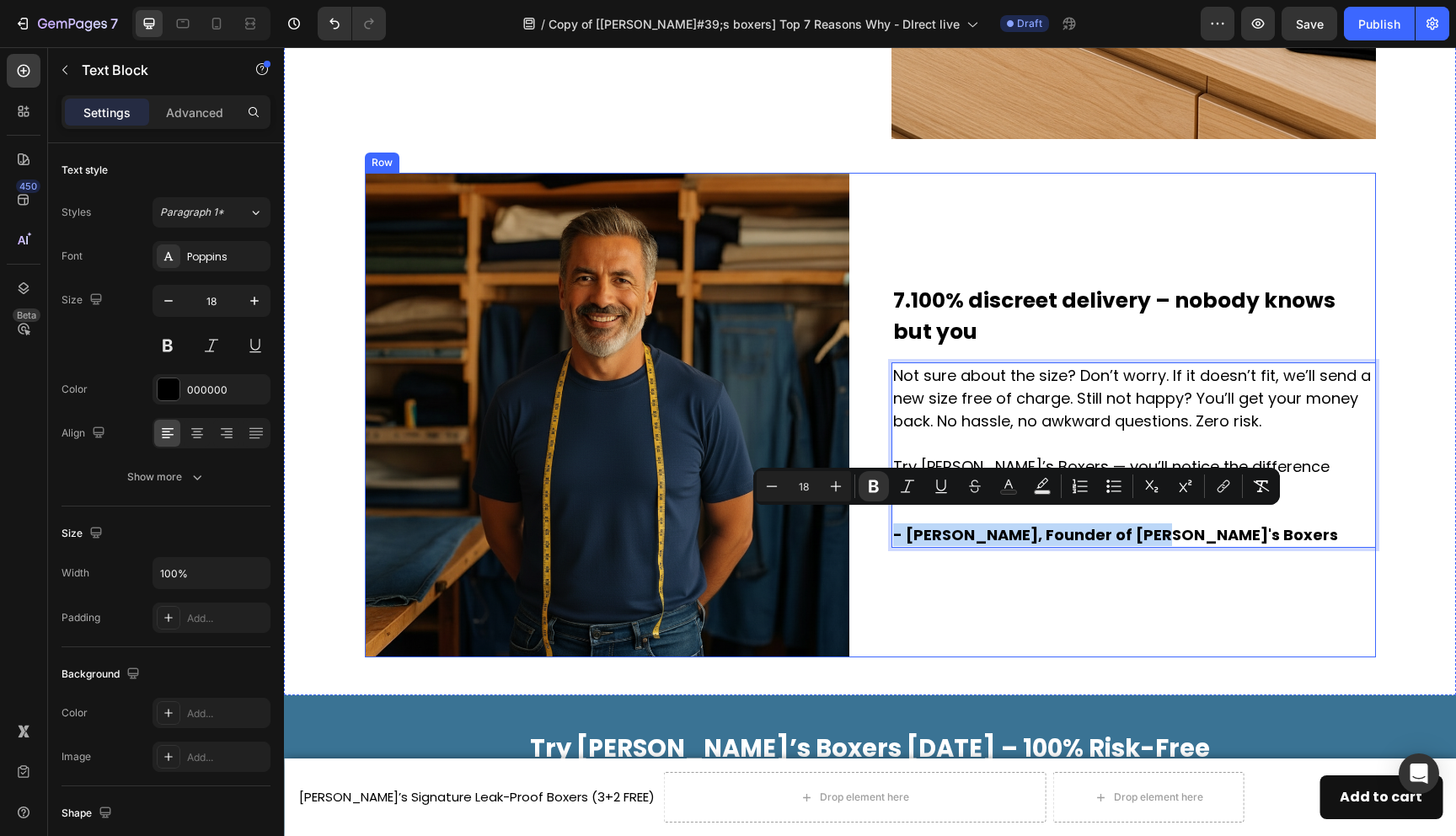
drag, startPoint x: 1180, startPoint y: 517, endPoint x: 888, endPoint y: 519, distance: 292.0
click at [888, 519] on div "Image 7. 100% discreet delivery – nobody knows but you Heading Not sure about t…" at bounding box center [870, 415] width 1011 height 485
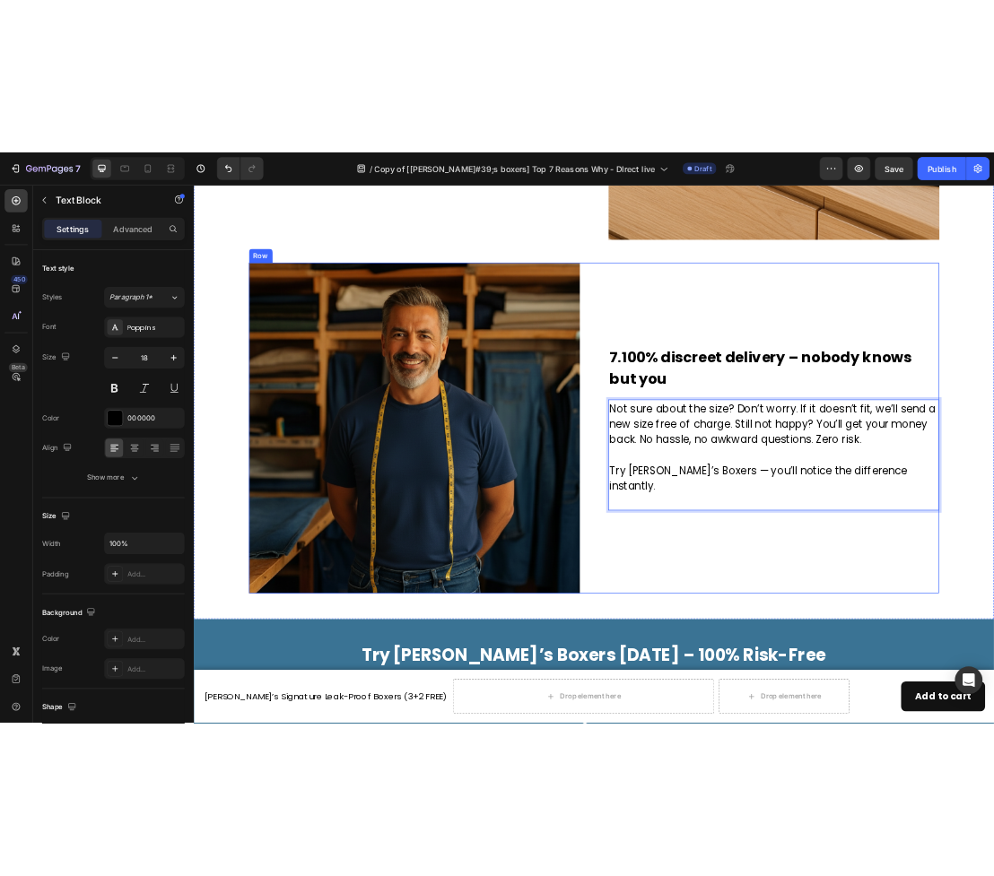
scroll to position [3838, 0]
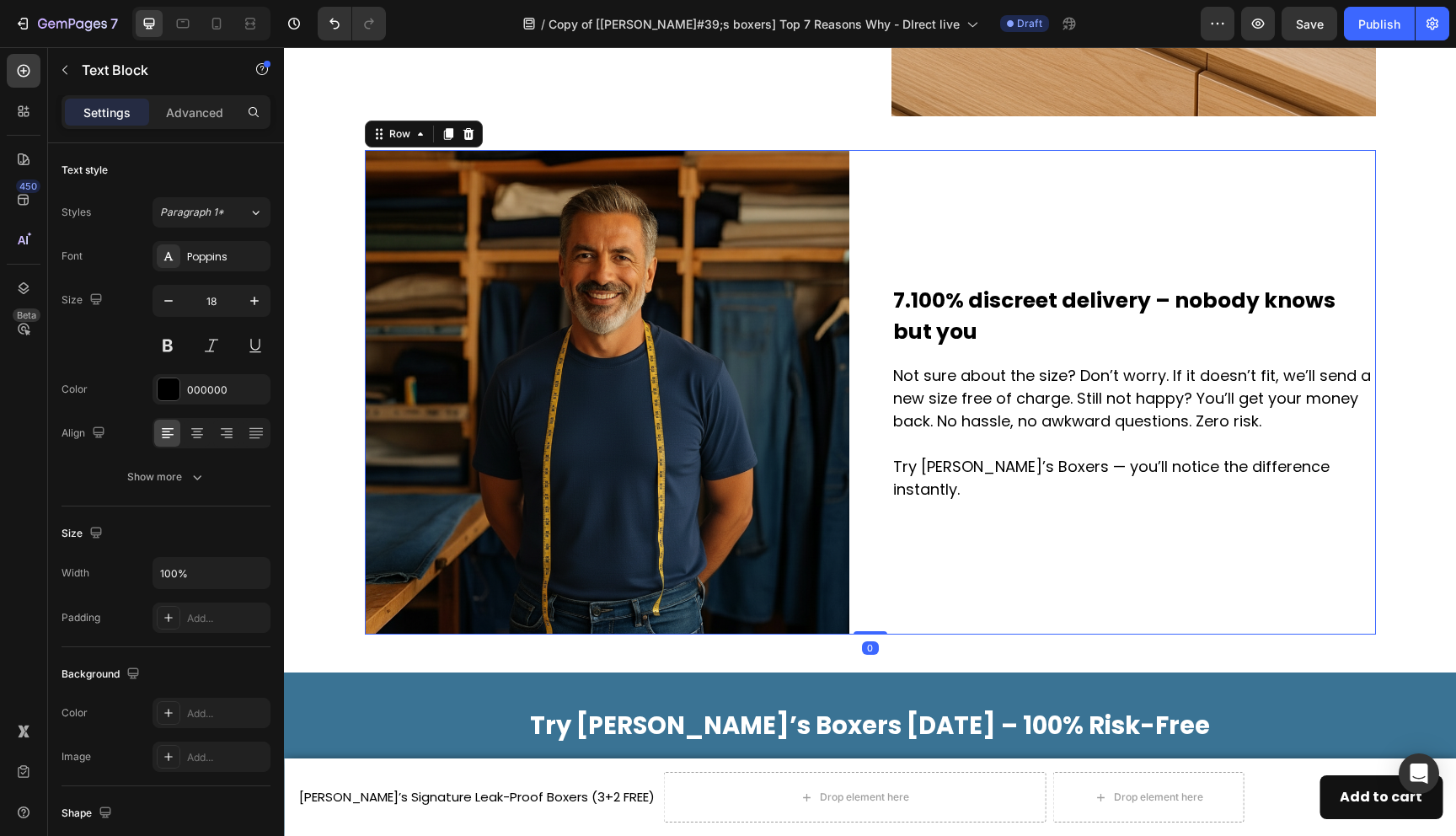
click at [984, 544] on div "7. 100% discreet delivery – nobody knows but you Heading Not sure about the siz…" at bounding box center [1134, 393] width 485 height 485
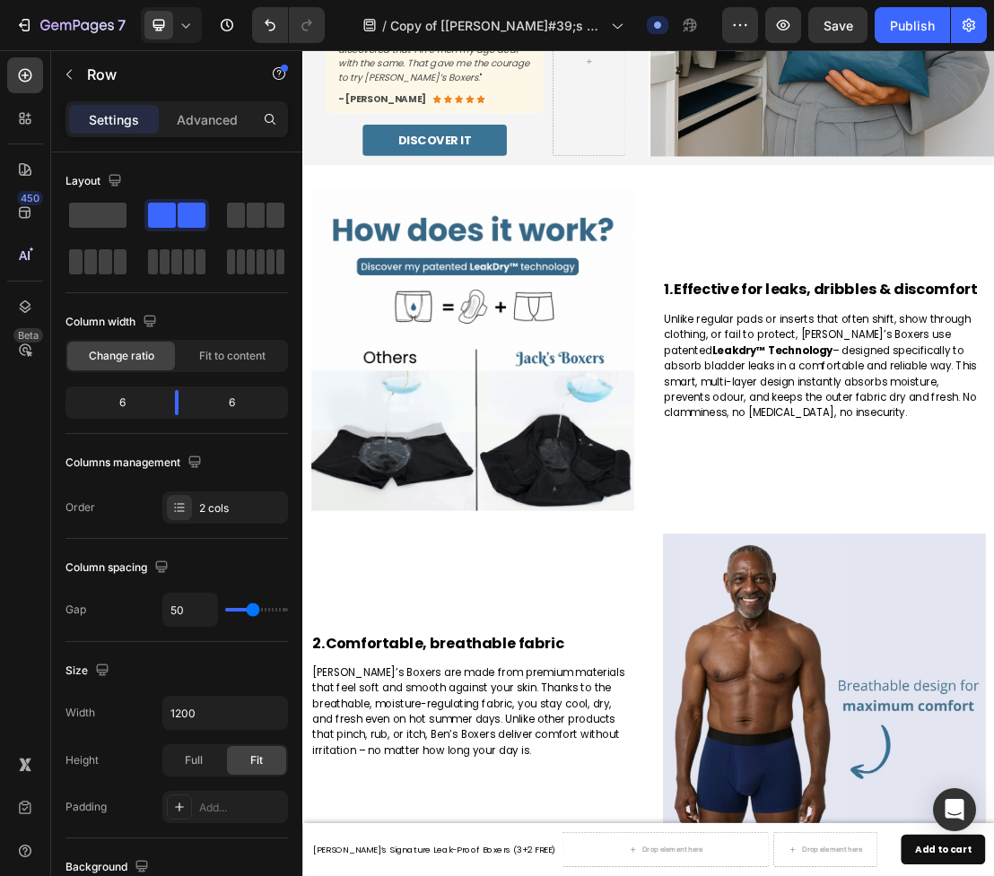
scroll to position [0, 0]
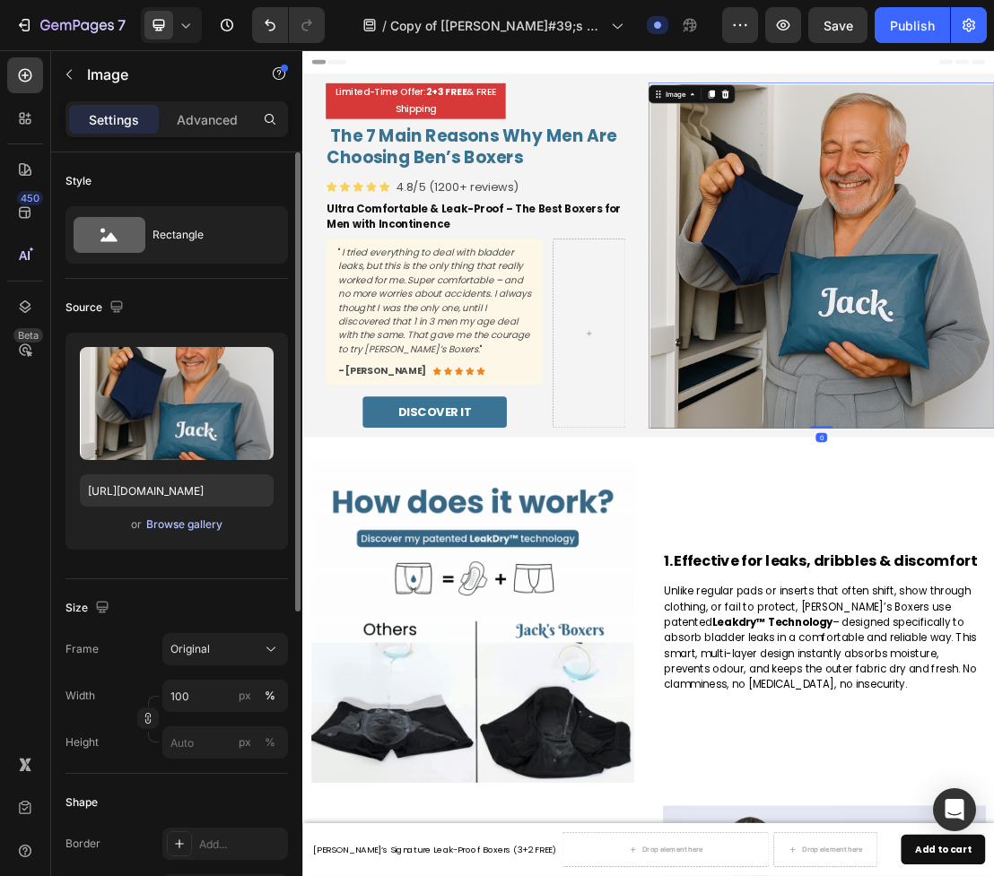
click at [201, 532] on div "Browse gallery" at bounding box center [184, 525] width 76 height 16
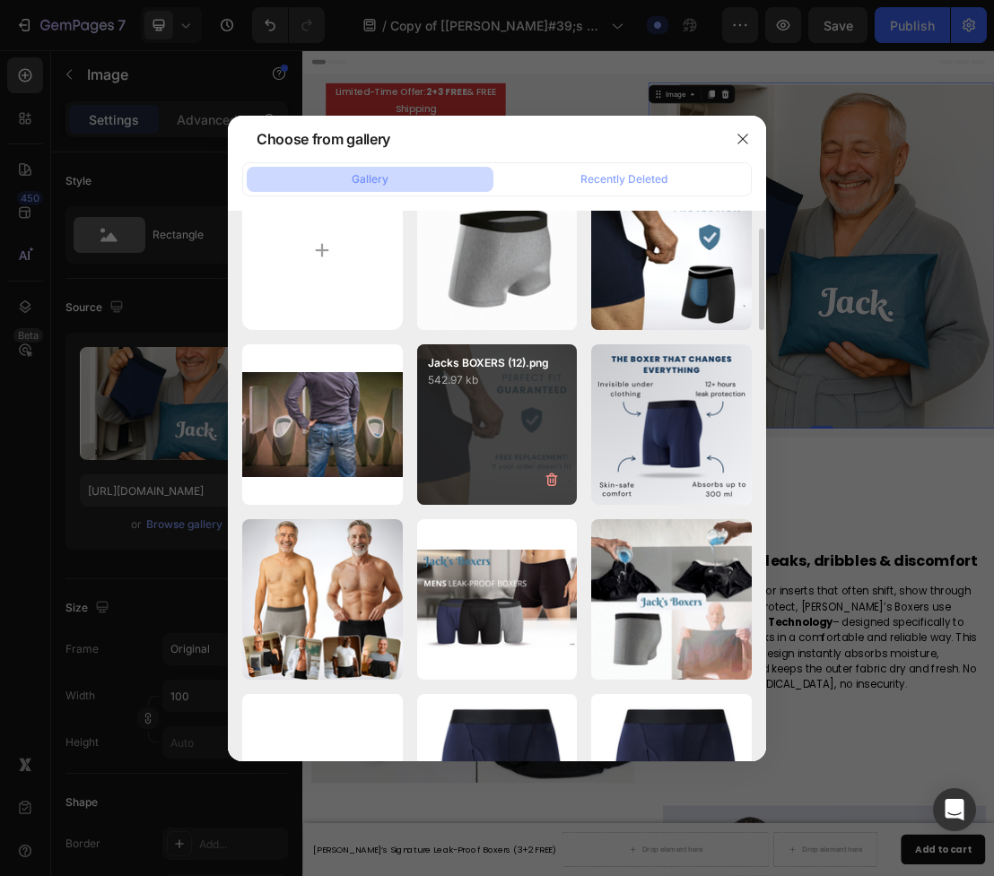
scroll to position [28, 0]
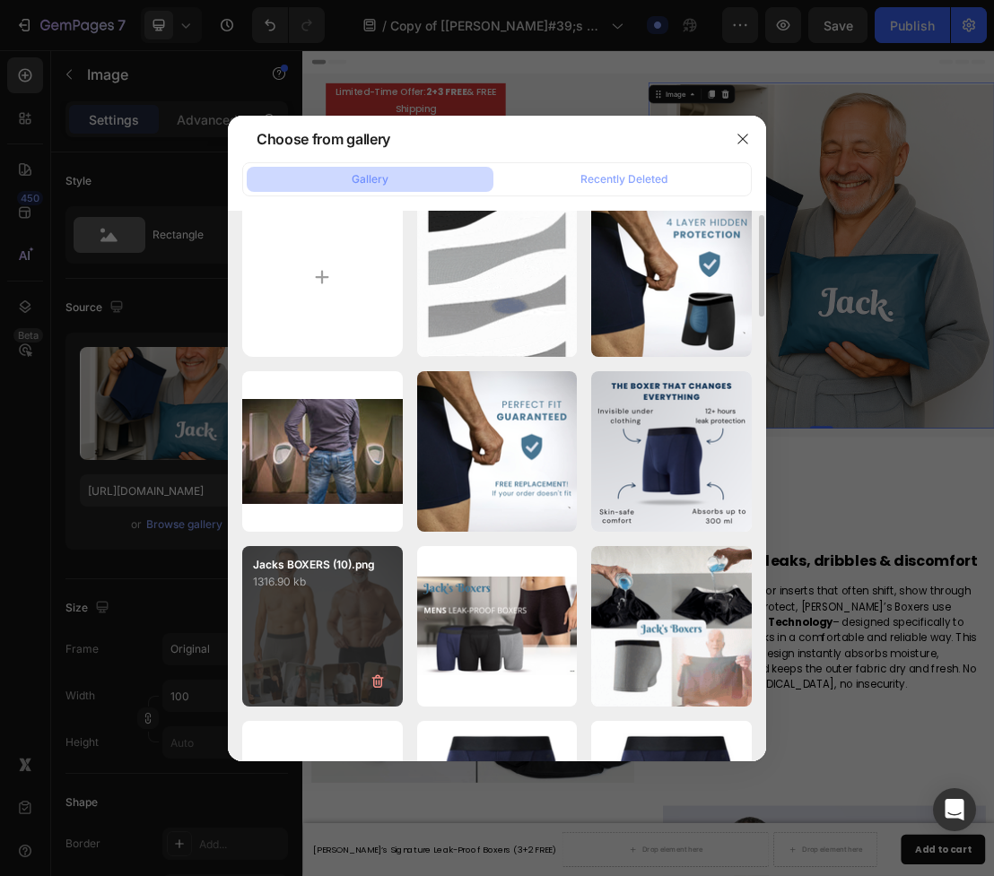
click at [337, 584] on p "1316.90 kb" at bounding box center [322, 582] width 139 height 18
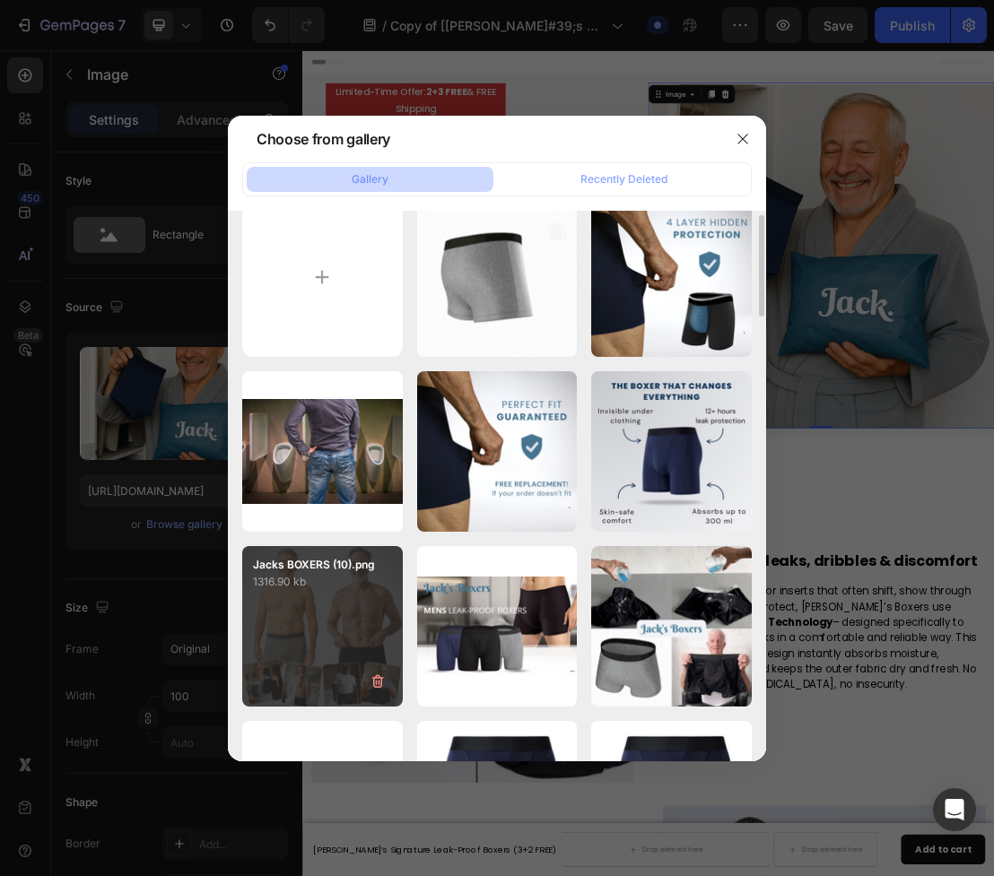
type input "https://cdn.shopify.com/s/files/1/0690/6354/0925/files/gempages_557558675238028…"
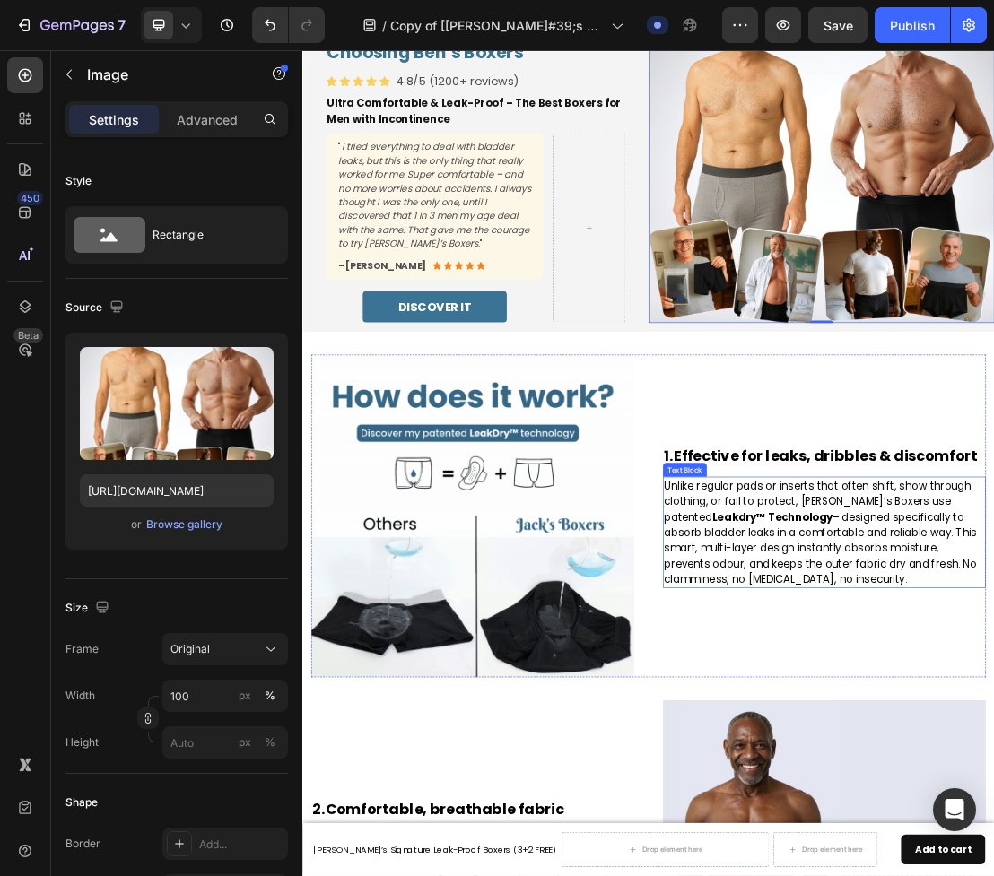
scroll to position [170, 0]
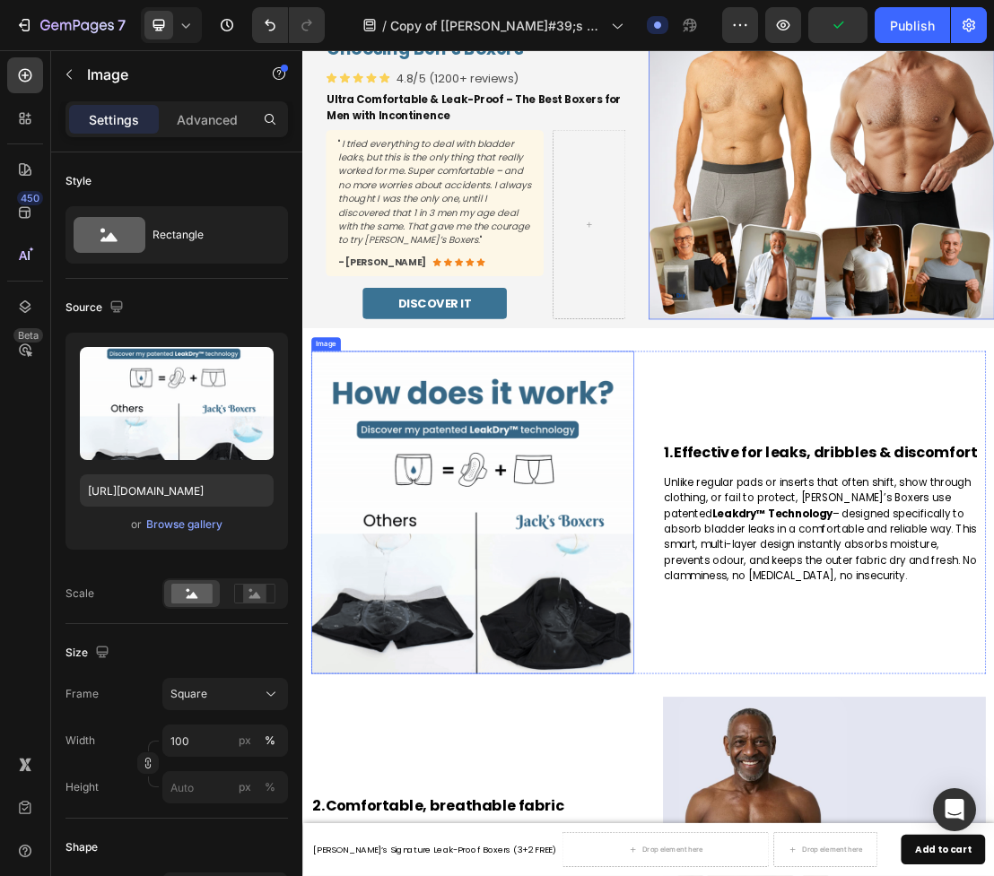
click at [525, 688] on img at bounding box center [567, 769] width 502 height 502
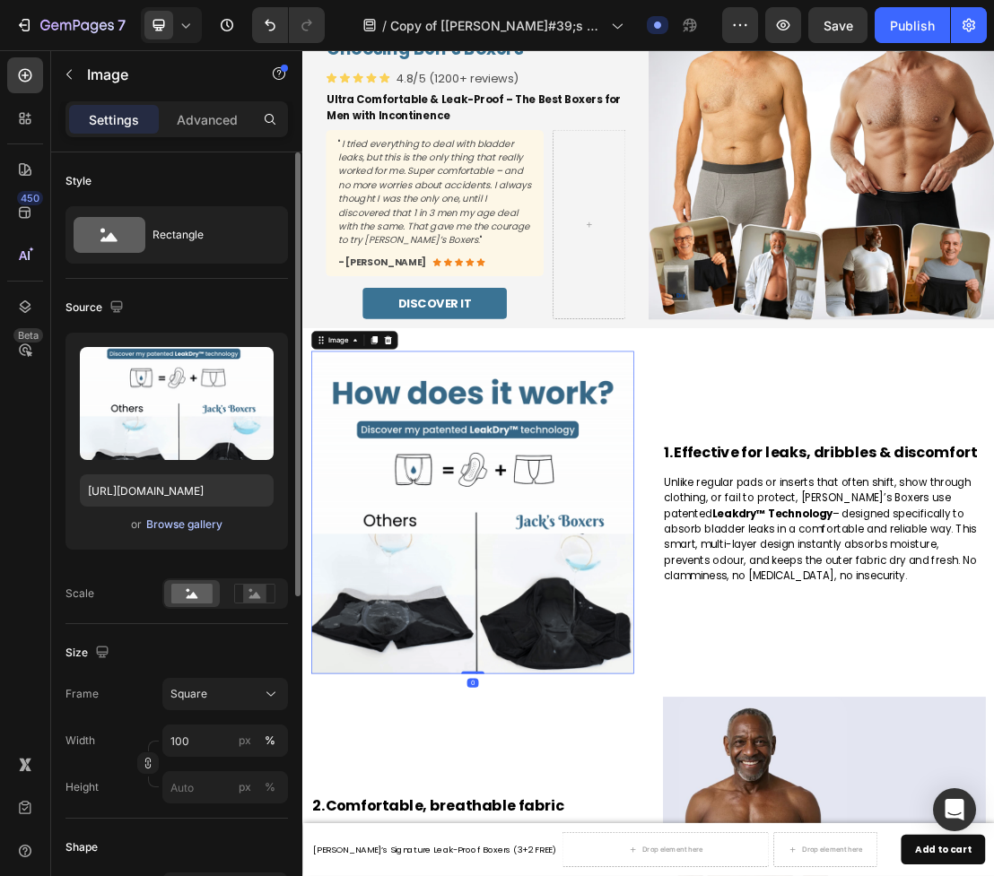
click at [175, 526] on div "Browse gallery" at bounding box center [184, 525] width 76 height 16
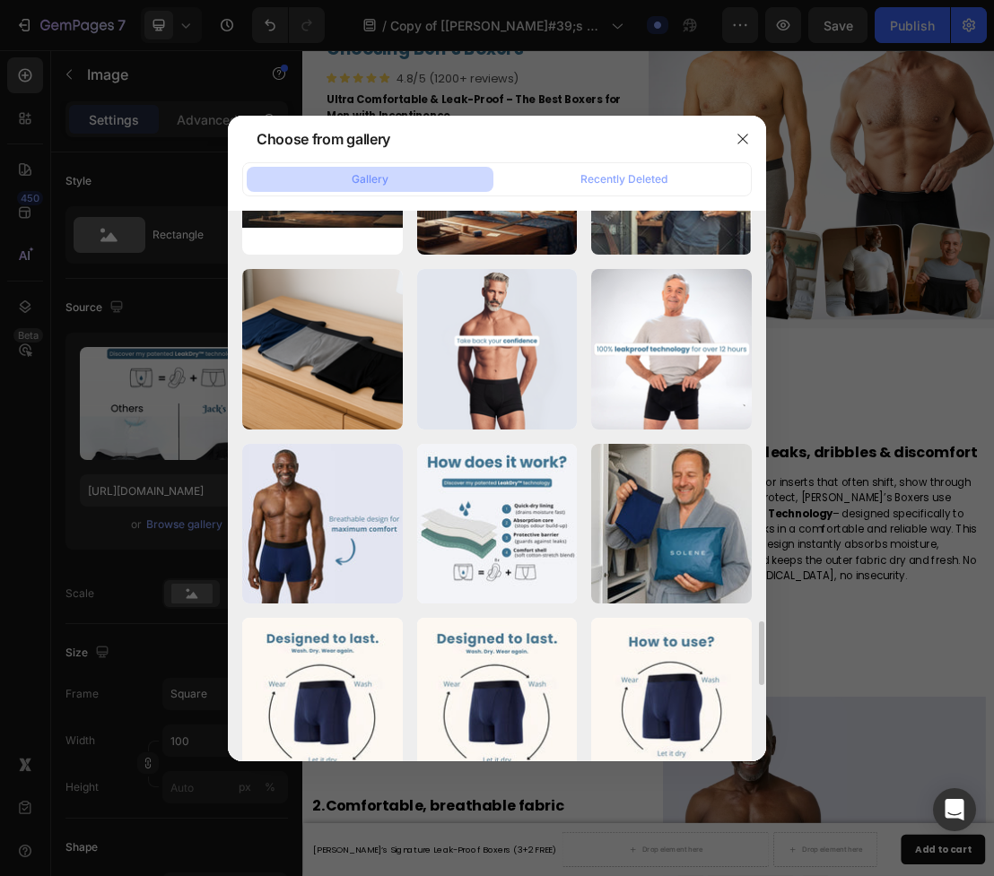
scroll to position [3457, 0]
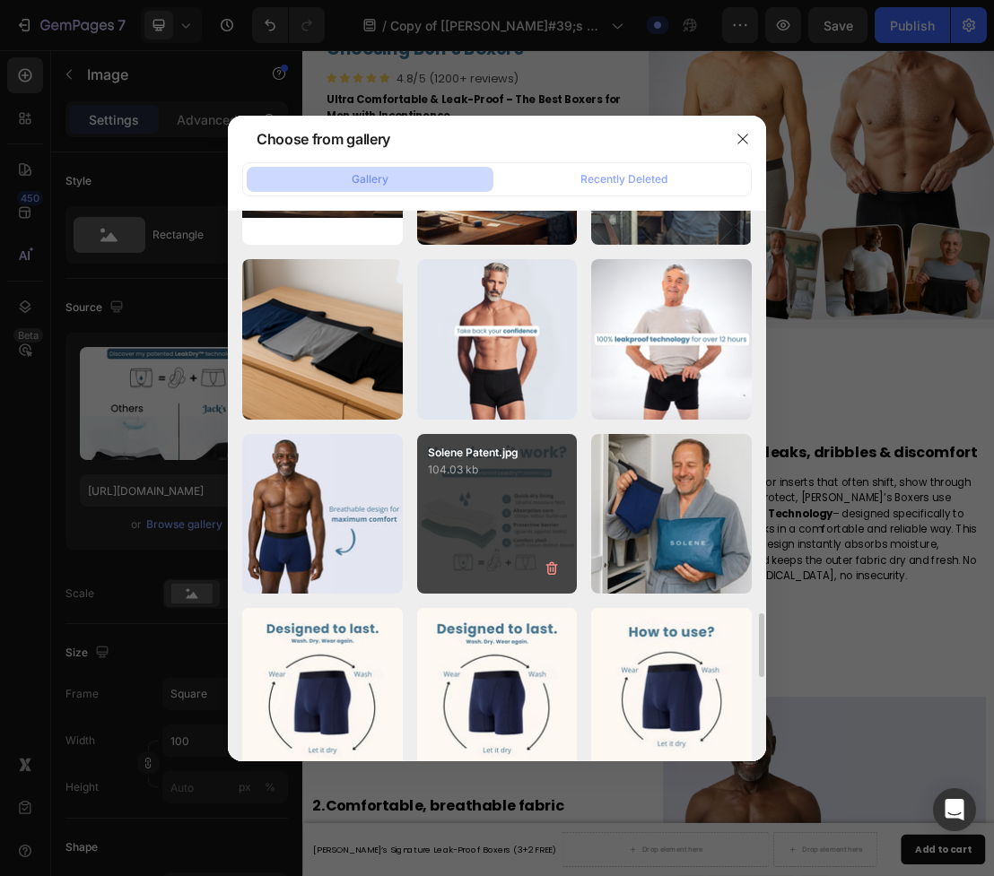
click at [494, 505] on div "Solene Patent.jpg 104.03 kb" at bounding box center [497, 514] width 161 height 161
type input "https://cdn.shopify.com/s/files/1/0690/6354/0925/files/gempages_557558675238028…"
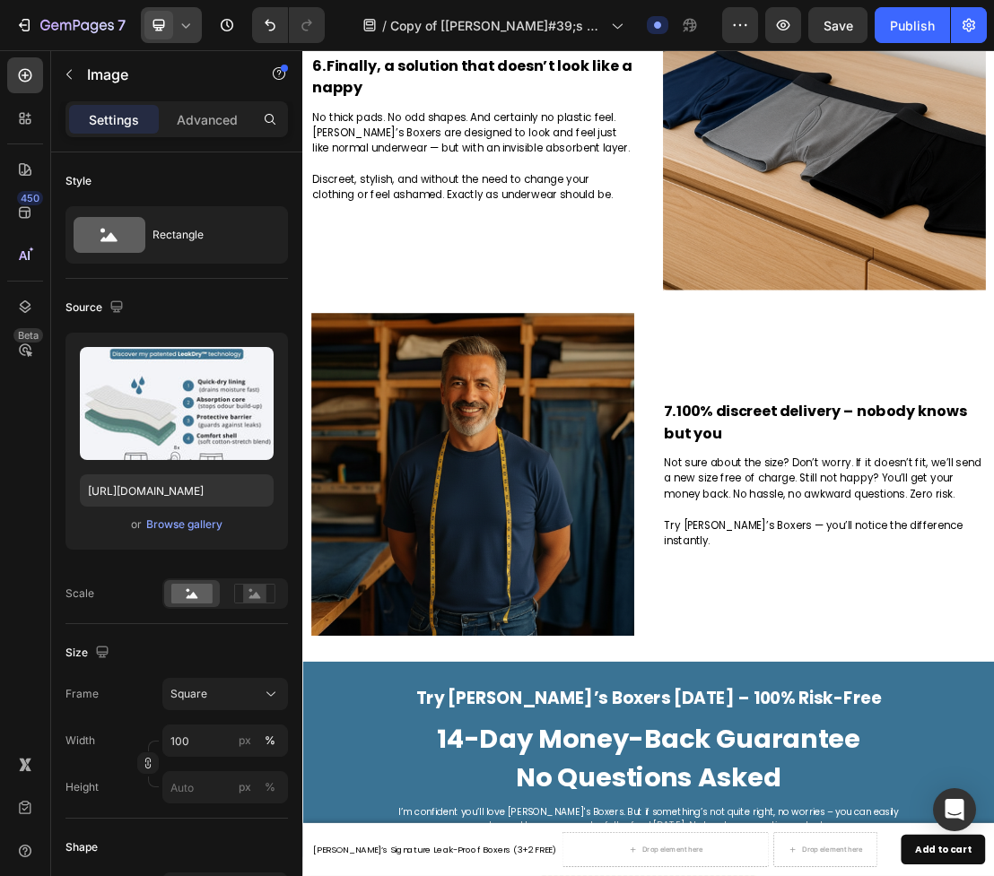
click at [188, 30] on icon at bounding box center [186, 25] width 18 height 18
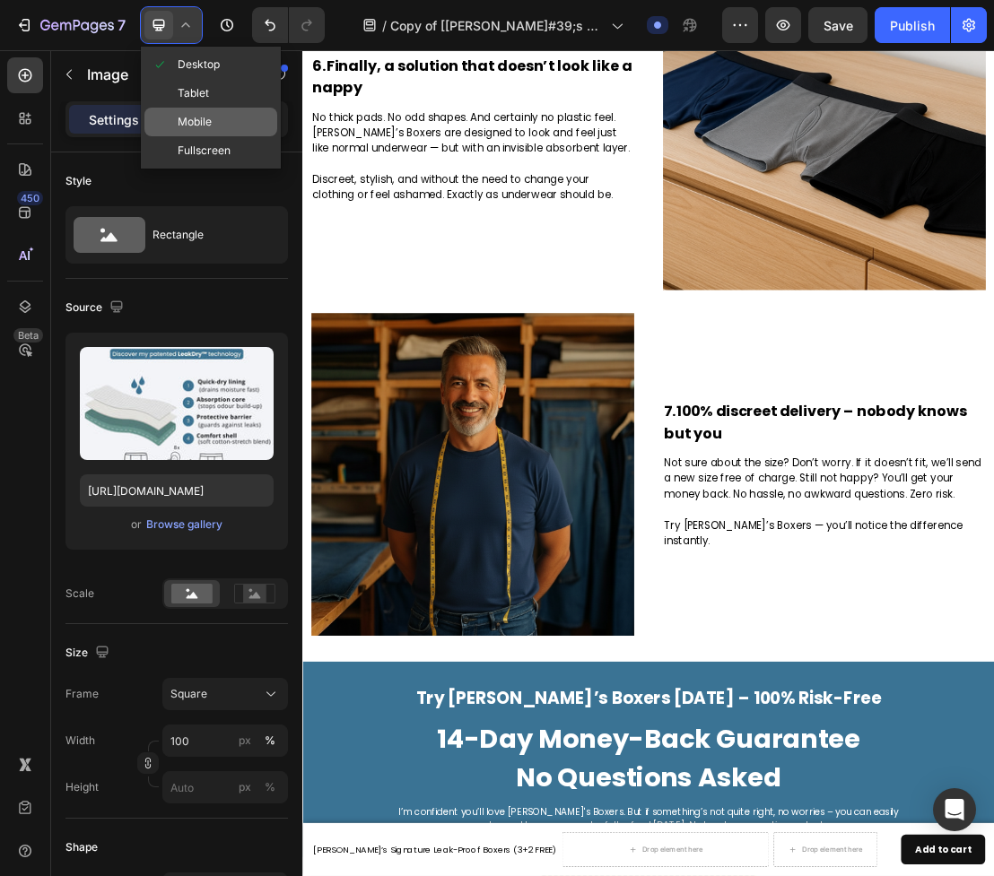
click at [199, 126] on span "Mobile" at bounding box center [195, 122] width 34 height 18
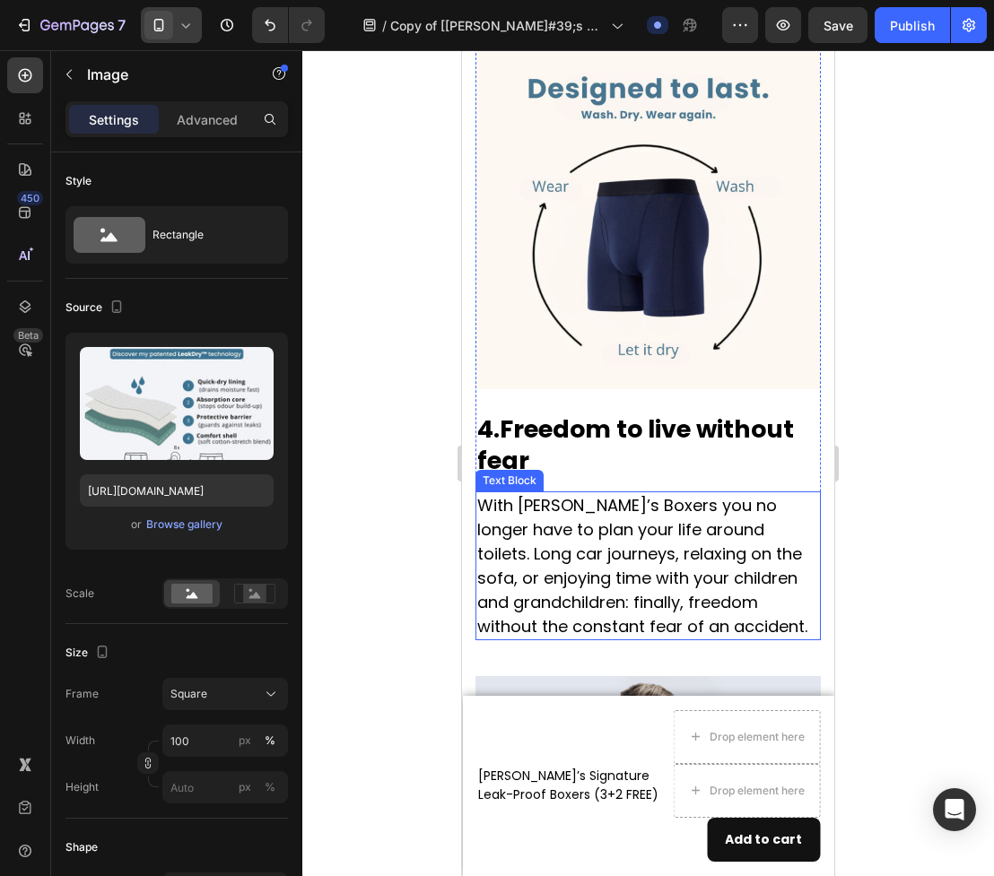
scroll to position [2746, 0]
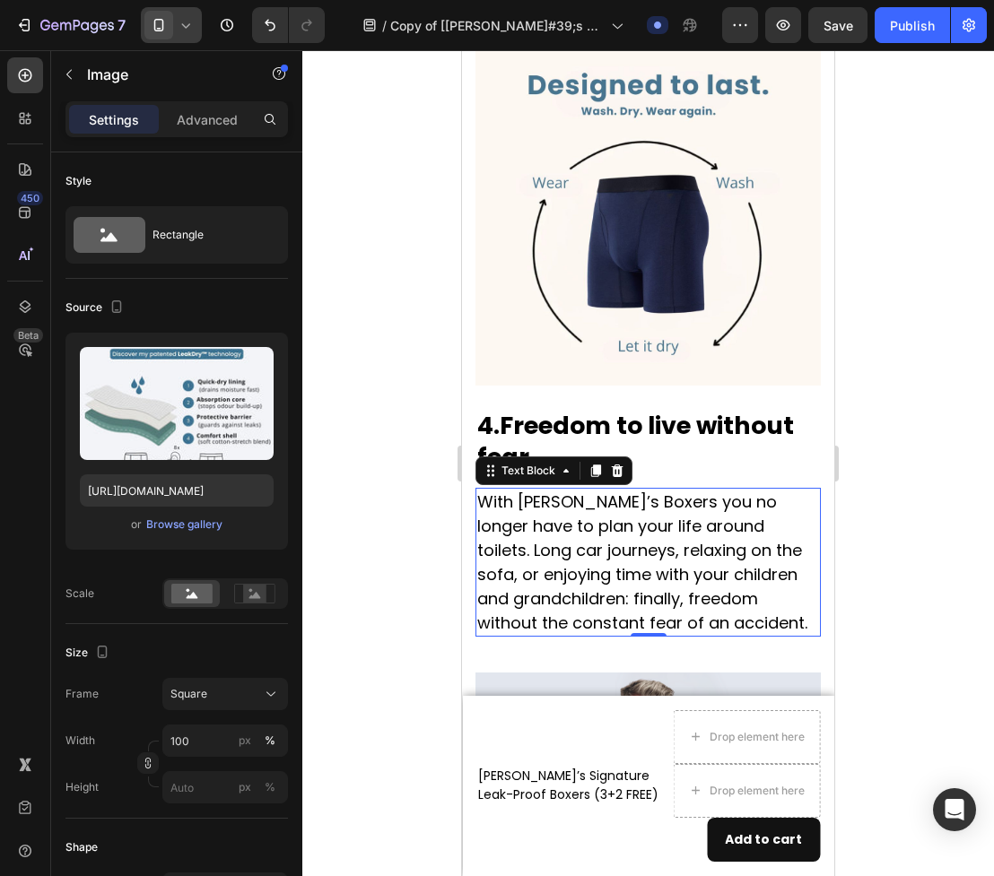
click at [704, 504] on p "With Jack’s Boxers you no longer have to plan your life around toilets. Long ca…" at bounding box center [648, 562] width 342 height 145
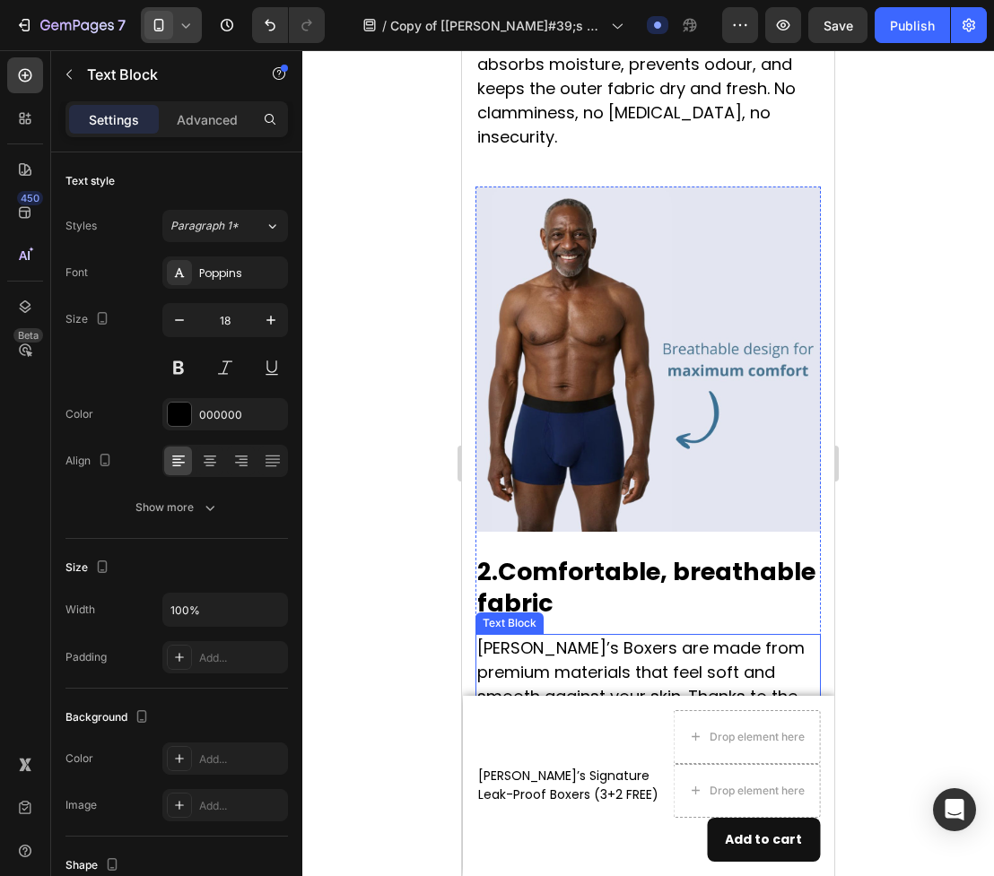
scroll to position [1540, 0]
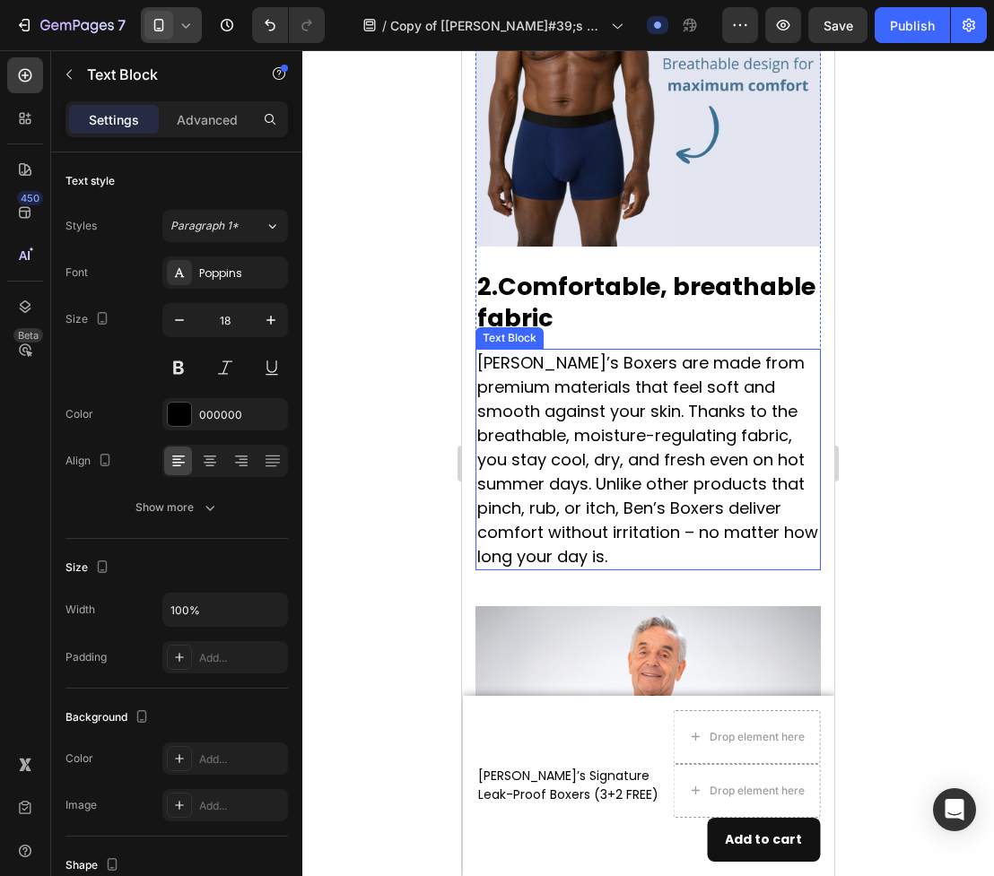
click at [648, 484] on p "Jack’s Boxers are made from premium materials that feel soft and smooth against…" at bounding box center [648, 460] width 342 height 218
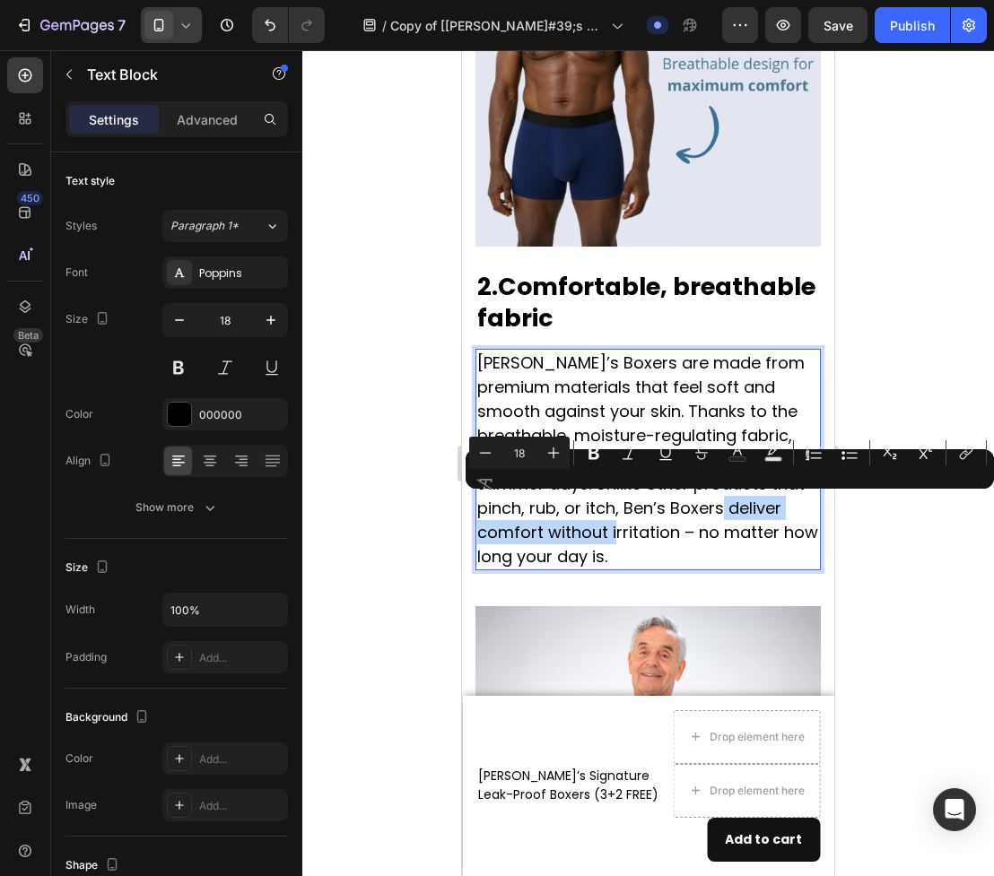
drag, startPoint x: 480, startPoint y: 507, endPoint x: 678, endPoint y: 516, distance: 198.4
click at [600, 450] on icon "Editor contextual toolbar" at bounding box center [594, 453] width 18 height 18
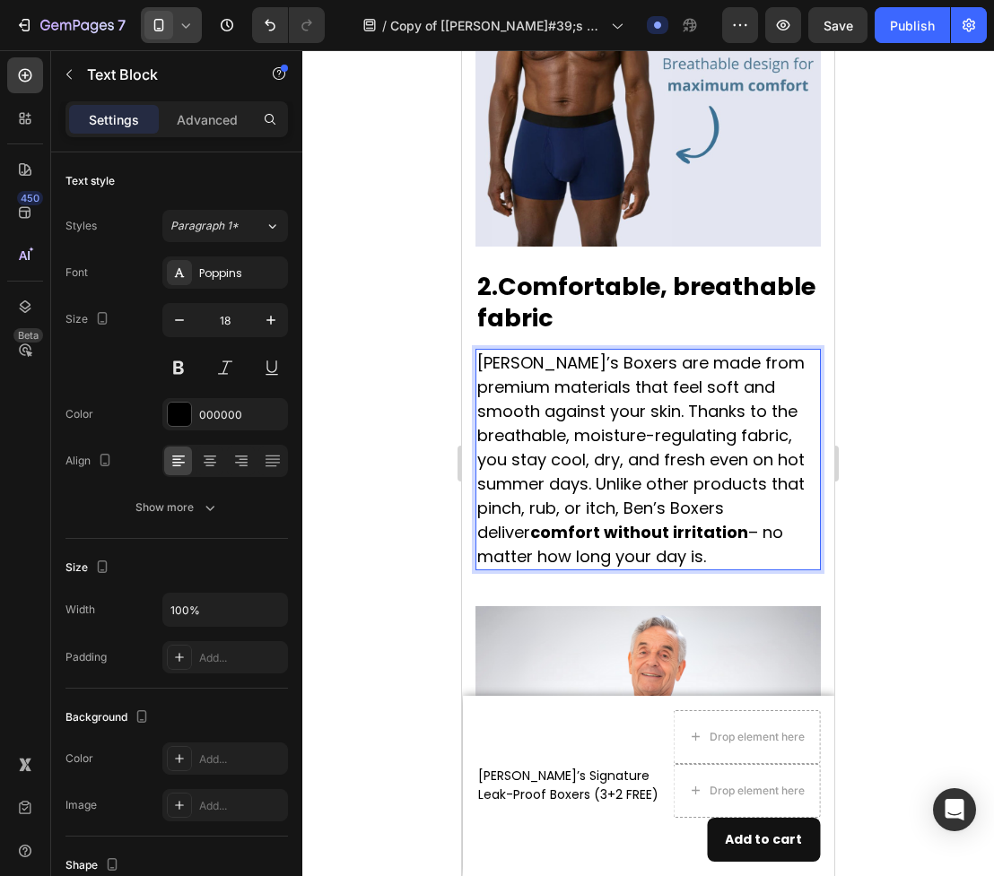
click at [685, 521] on strong "comfort without irritation" at bounding box center [639, 532] width 218 height 22
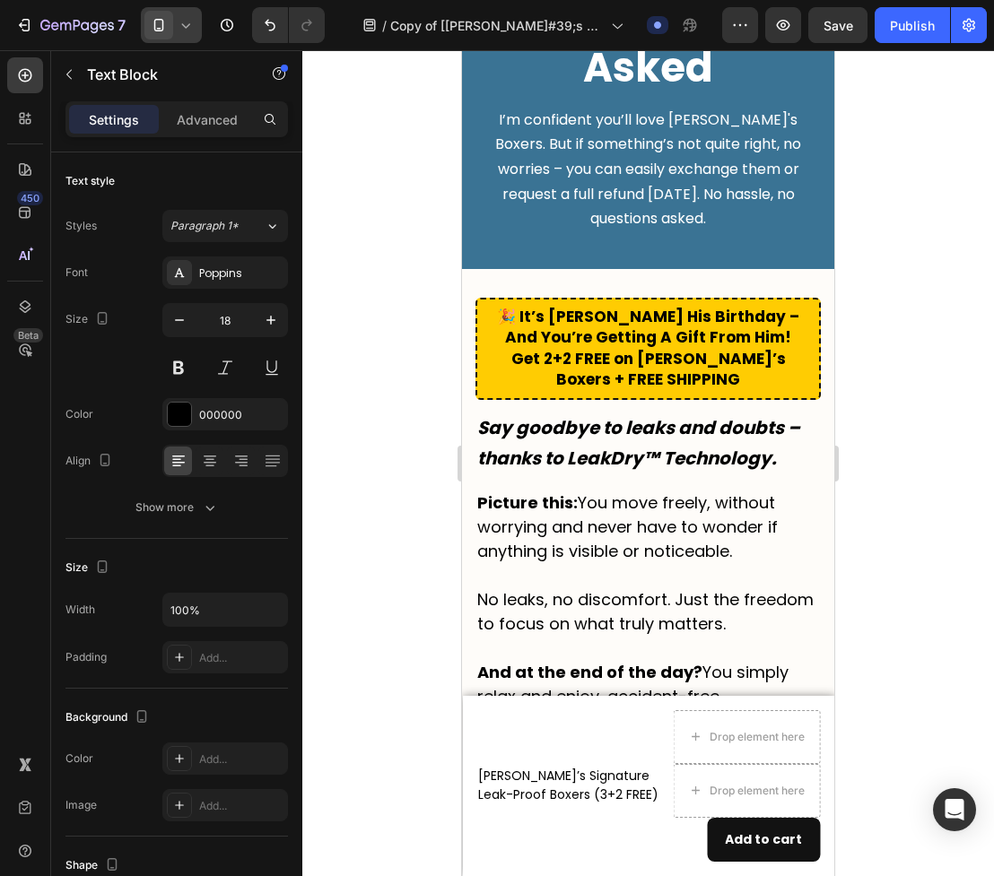
scroll to position [5671, 0]
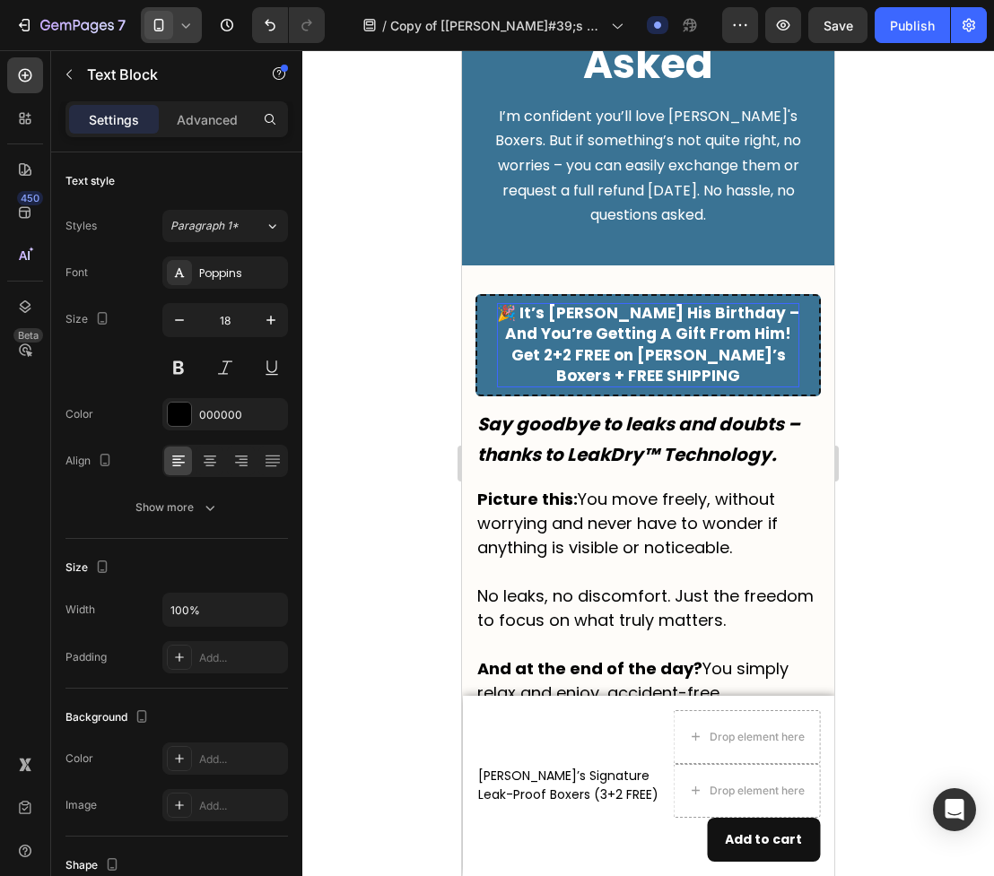
click at [690, 387] on p "🎉 It’s Jack His Birthday – And You’re Getting A Gift From Him! Get 2+2 FREE on …" at bounding box center [648, 345] width 302 height 84
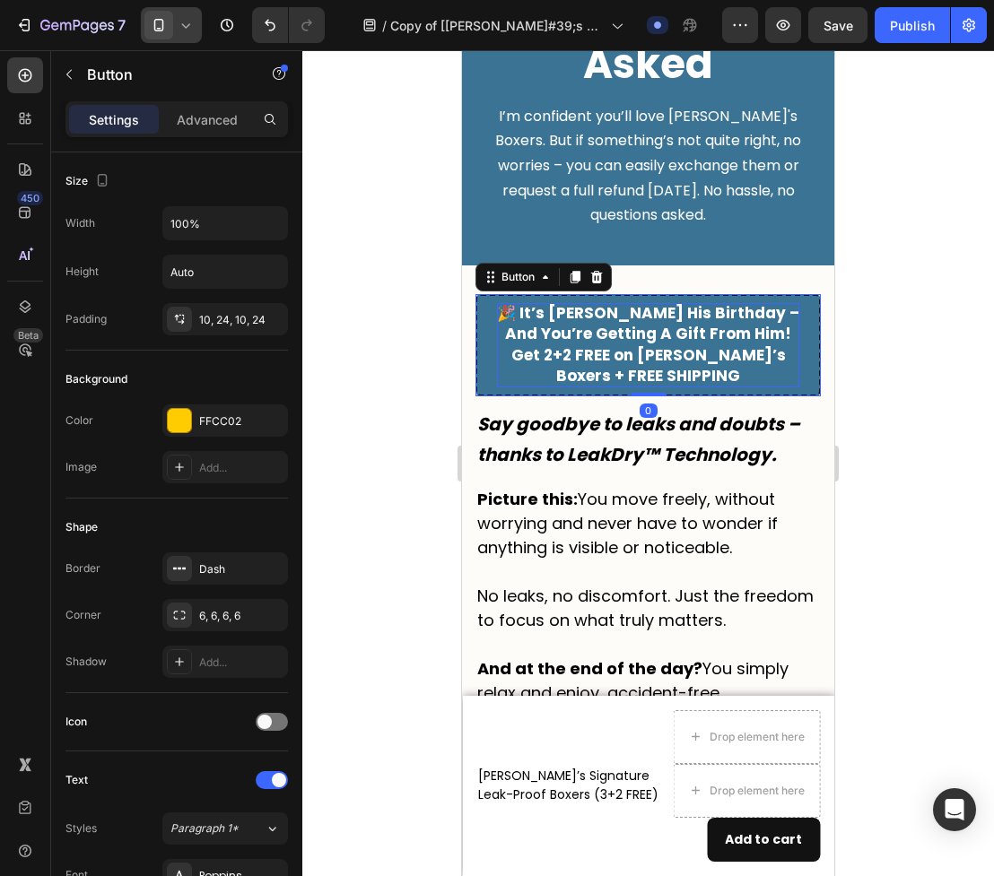
click at [704, 387] on p "🎉 It’s Jack His Birthday – And You’re Getting A Gift From Him! Get 2+2 FREE on …" at bounding box center [648, 345] width 302 height 84
drag, startPoint x: 708, startPoint y: 395, endPoint x: 690, endPoint y: 393, distance: 18.0
click at [690, 387] on p "🎉 It’s Jack His Birthday – And You’re Getting A Gift From Him! Get 2+2 FREE on …" at bounding box center [648, 345] width 302 height 84
drag, startPoint x: 750, startPoint y: 373, endPoint x: 486, endPoint y: 370, distance: 263.7
click at [486, 371] on link "🎉 It’s Jack His Birthday – And You’re Getting A Gift From Him! Get 2+2 FREE on …" at bounding box center [647, 345] width 345 height 102
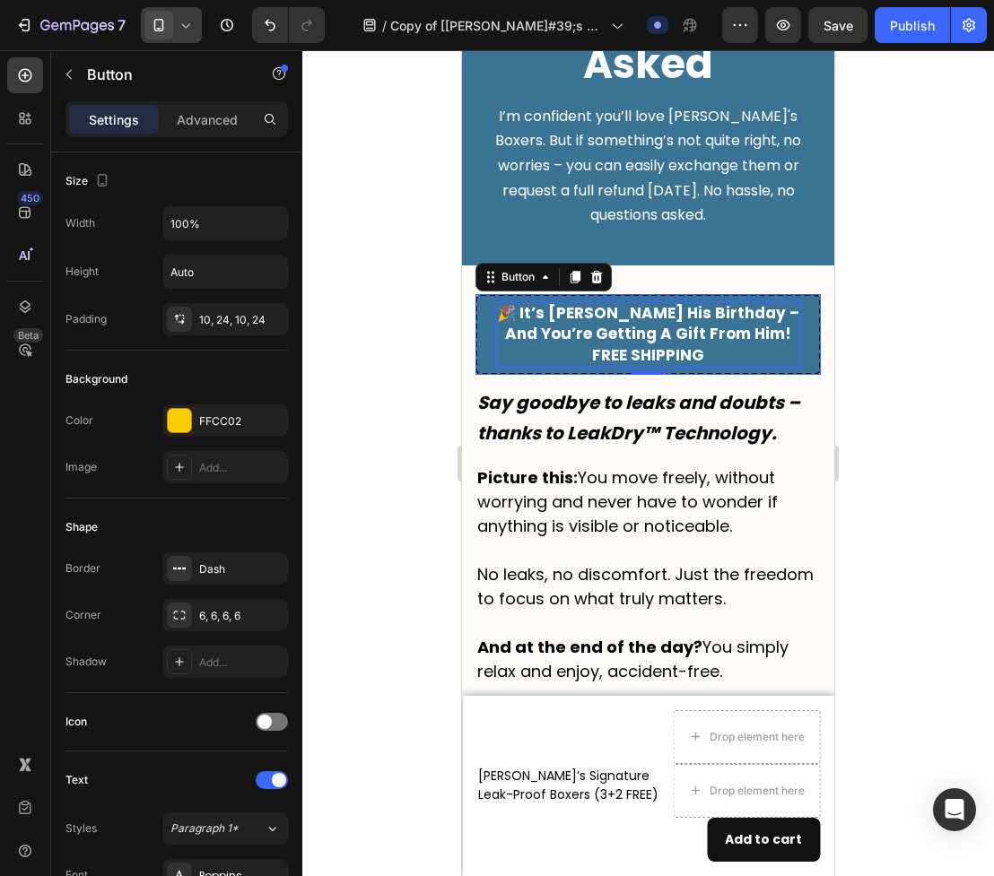
click at [722, 367] on p "🎉 It’s Jack His Birthday – And You’re Getting A Gift From Him! FREE SHIPPING" at bounding box center [648, 335] width 302 height 64
click at [592, 366] on span "FREE SHIPPING" at bounding box center [648, 355] width 112 height 22
click at [422, 444] on div at bounding box center [647, 463] width 691 height 826
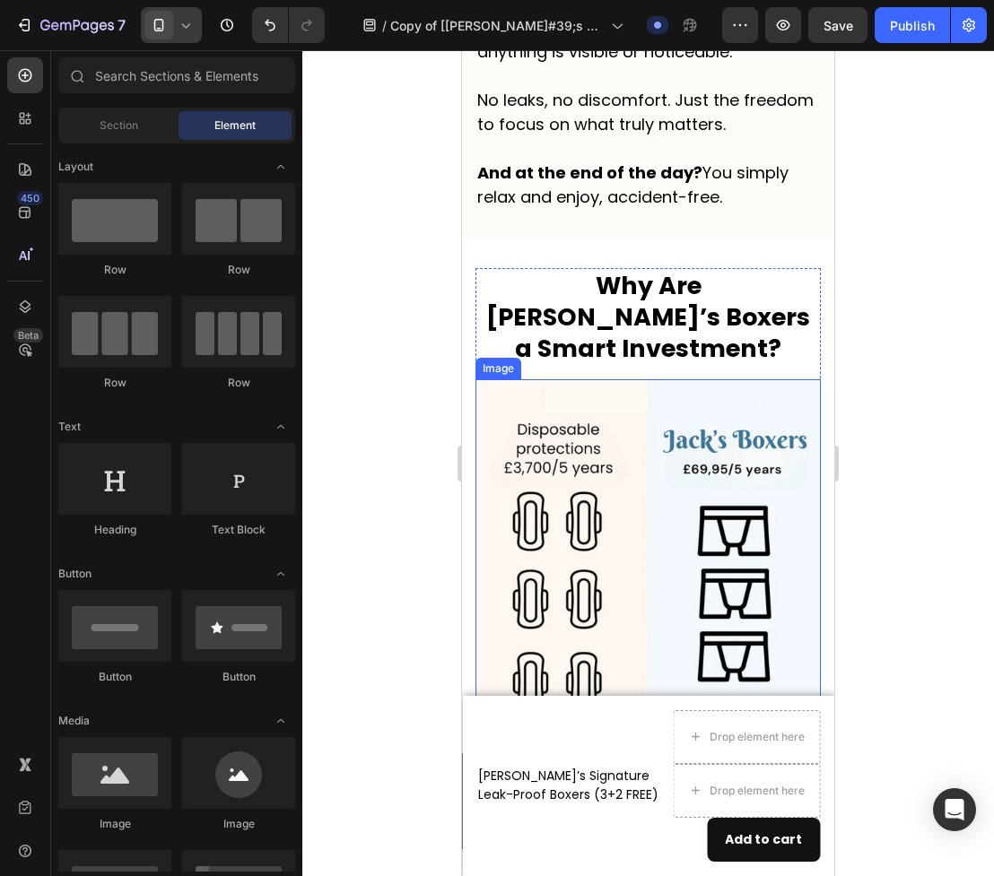
scroll to position [6165, 0]
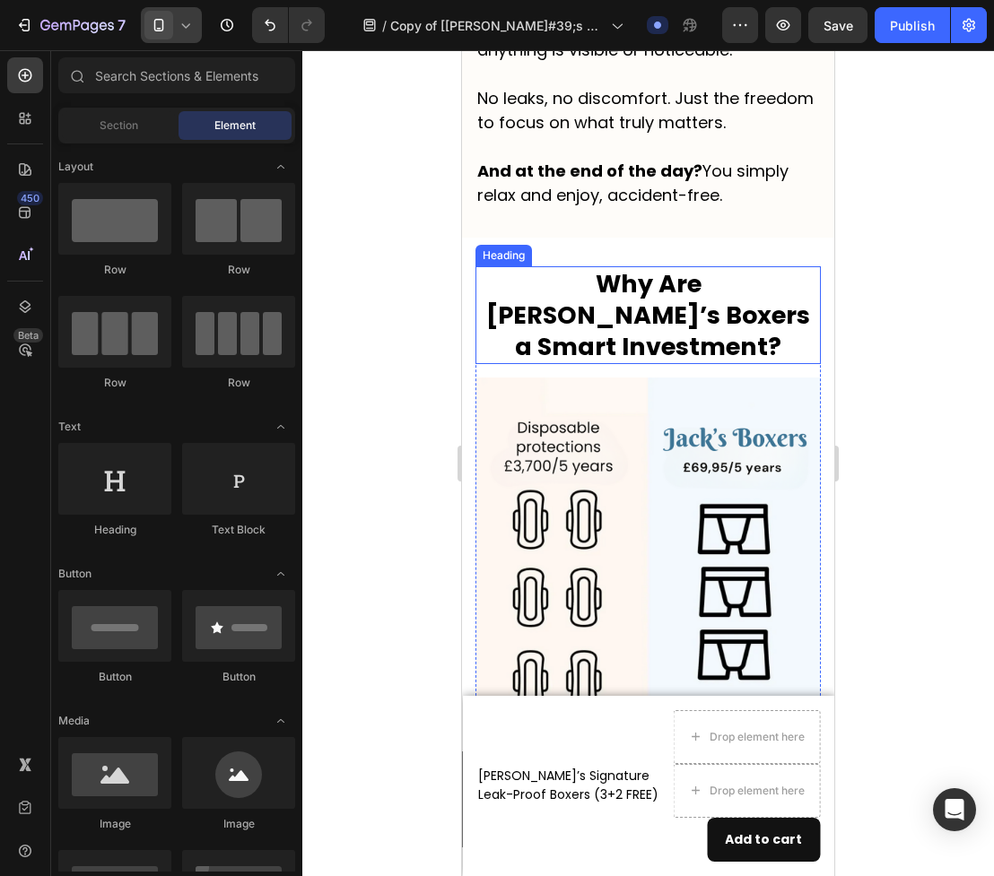
click at [765, 308] on h2 "Why Are Jack’s Boxers a Smart Investment?" at bounding box center [647, 315] width 345 height 98
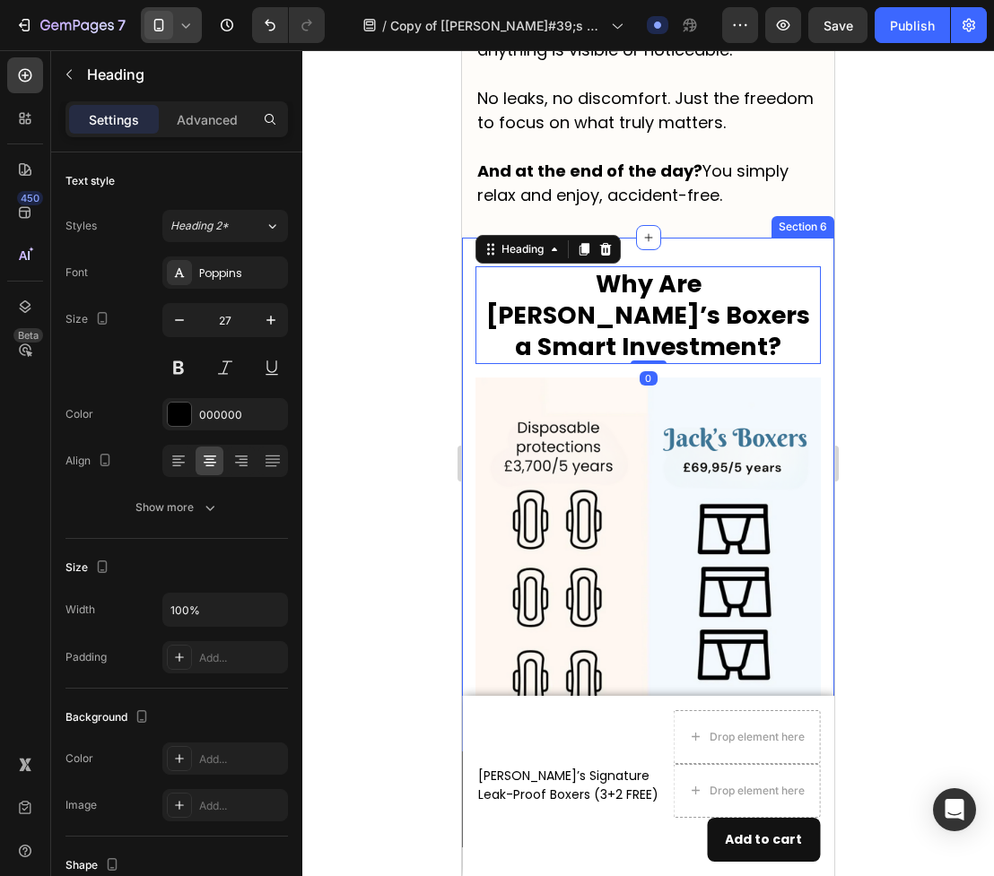
click at [807, 240] on div "Why Are Jack’s Boxers a Smart Investment? Heading 0 Image Row Section 6" at bounding box center [648, 495] width 372 height 514
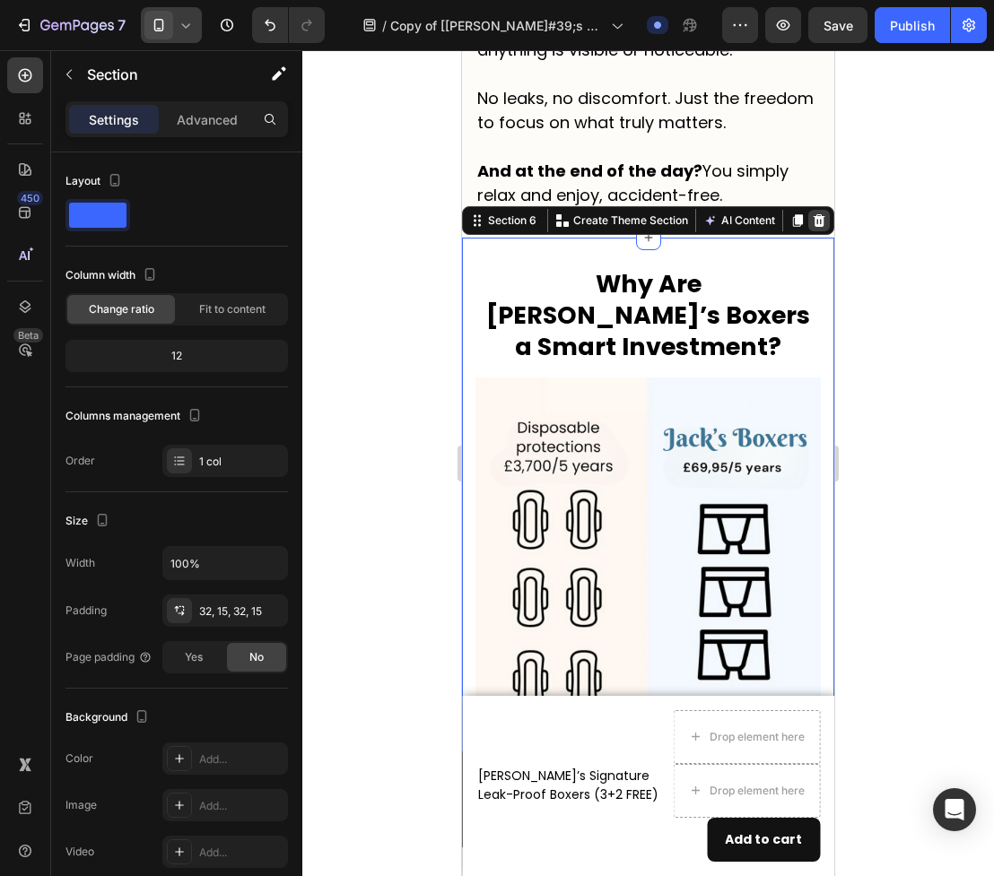
click at [824, 223] on icon at bounding box center [819, 220] width 14 height 14
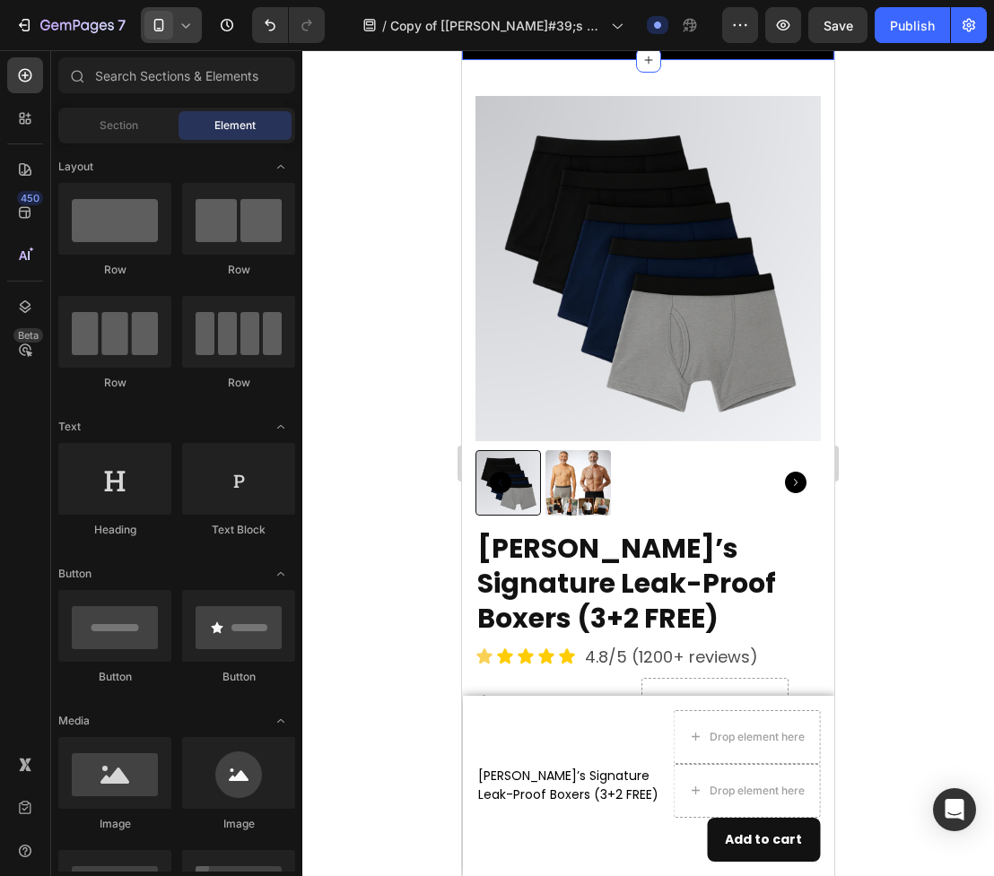
scroll to position [6579, 0]
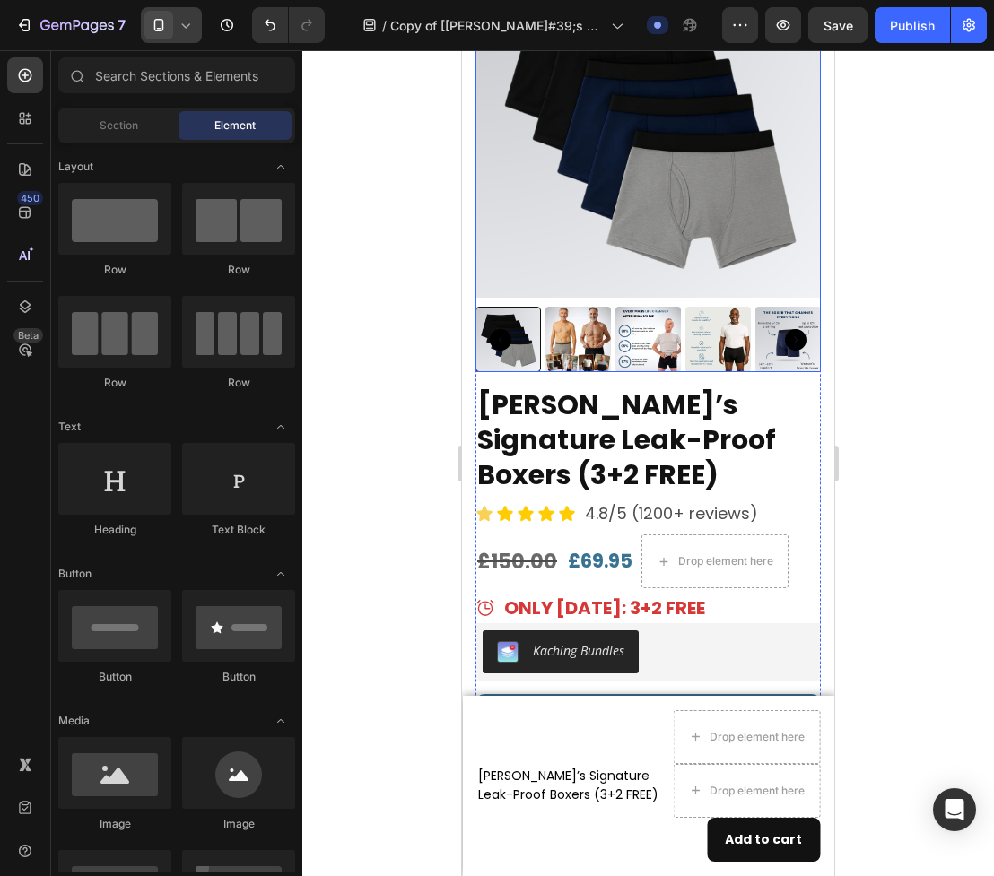
click at [911, 342] on div at bounding box center [647, 463] width 691 height 826
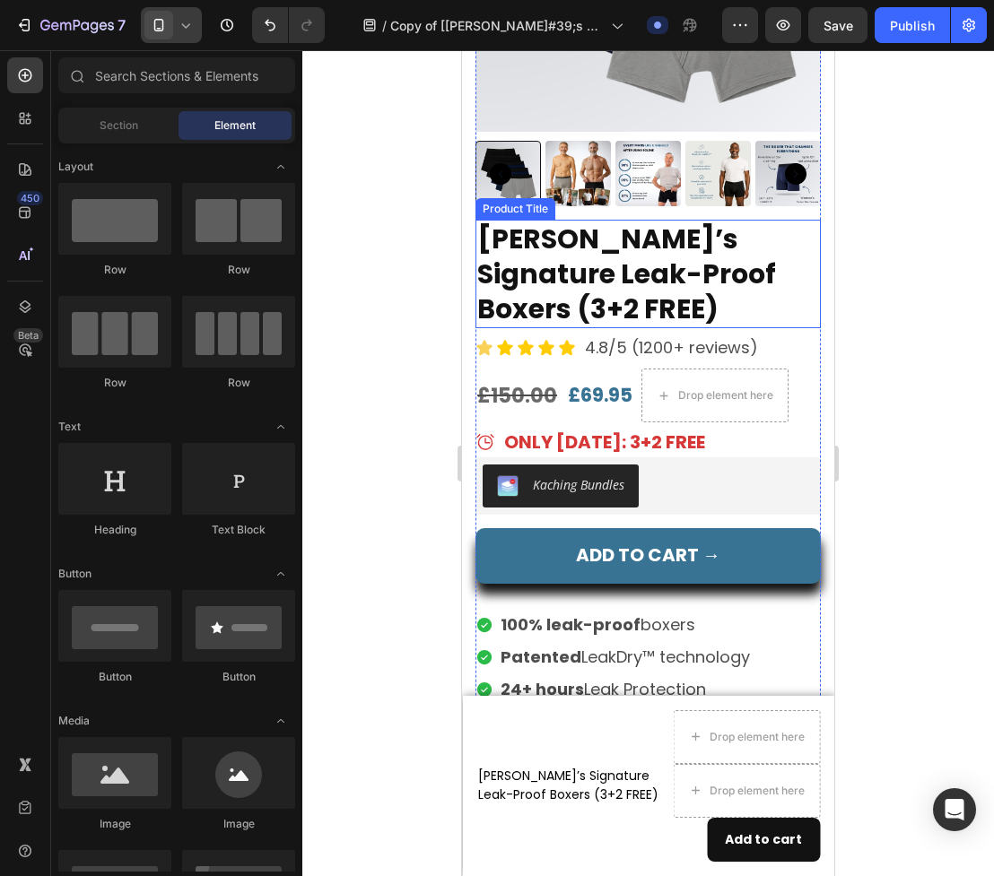
scroll to position [6746, 0]
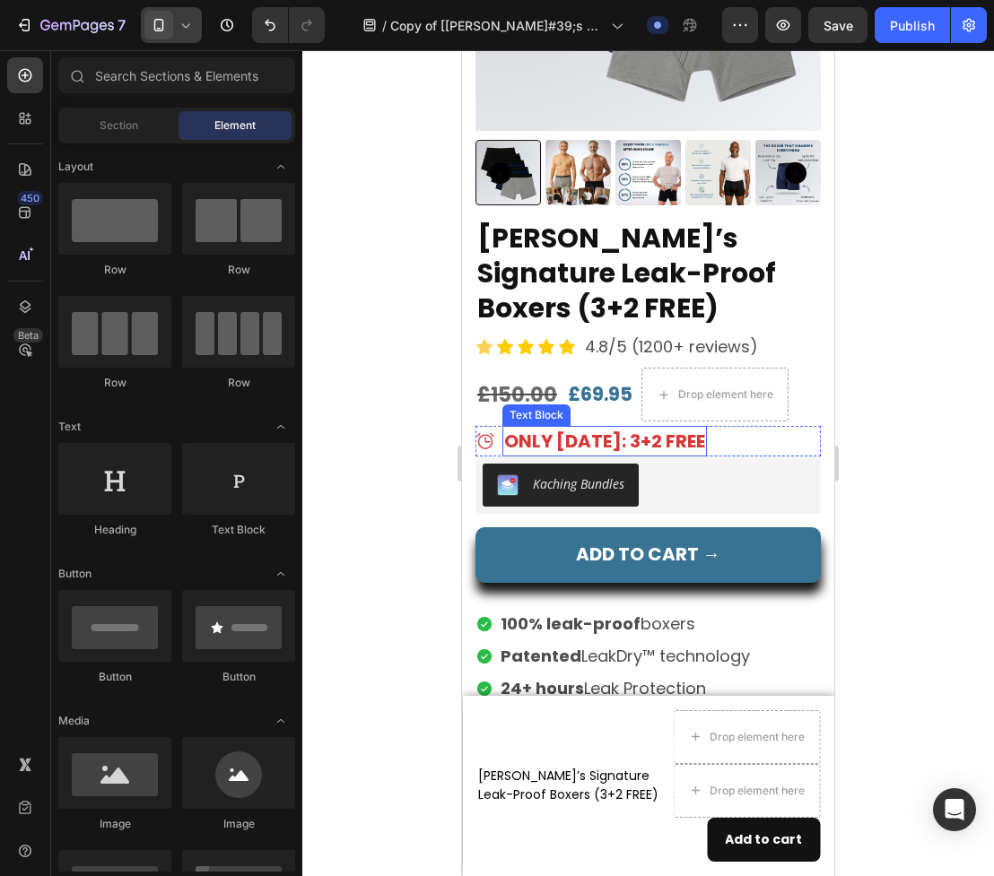
click at [584, 428] on p "ONLY TODAY: 3+2 FREE" at bounding box center [604, 441] width 201 height 27
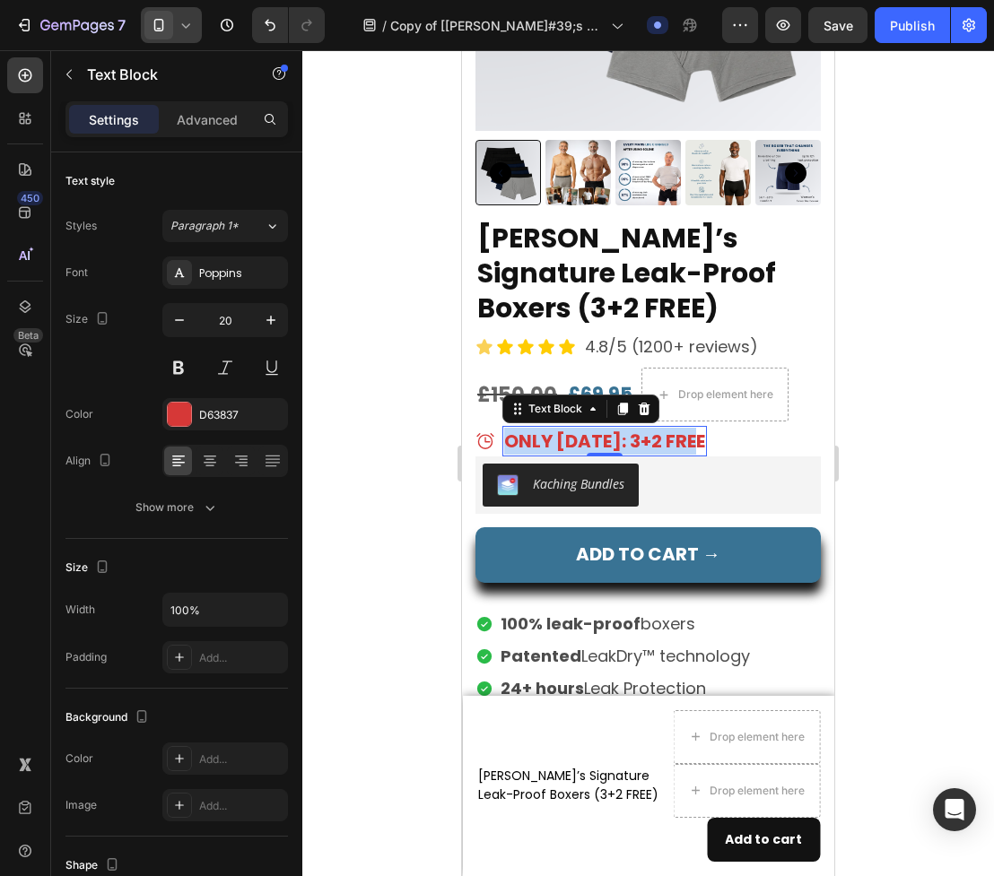
click at [584, 428] on p "ONLY TODAY: 3+2 FREE" at bounding box center [604, 441] width 201 height 27
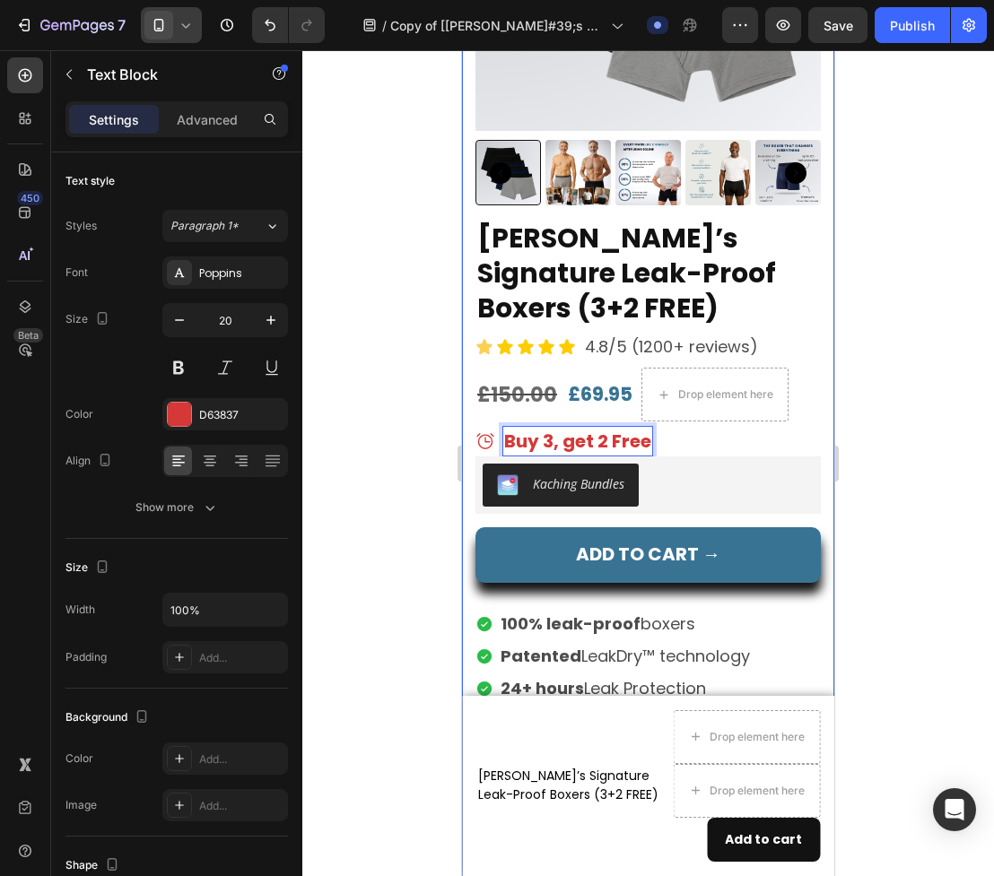
click at [926, 487] on div at bounding box center [647, 463] width 691 height 826
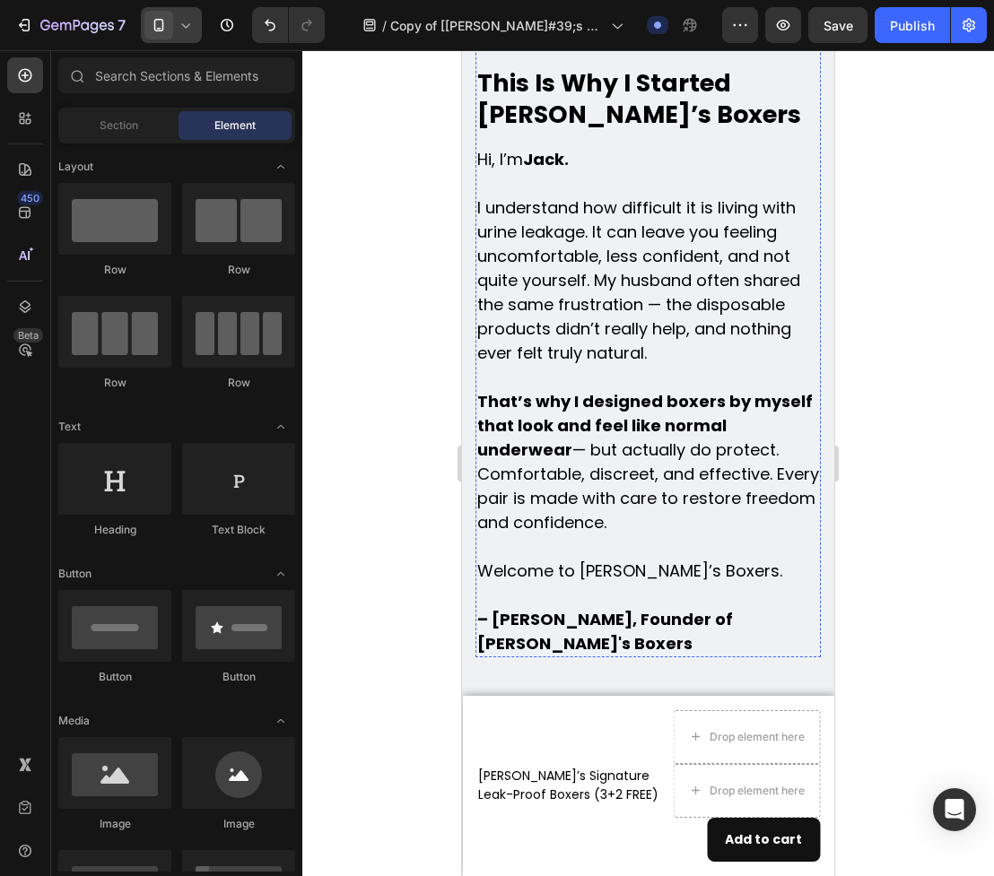
scroll to position [8446, 0]
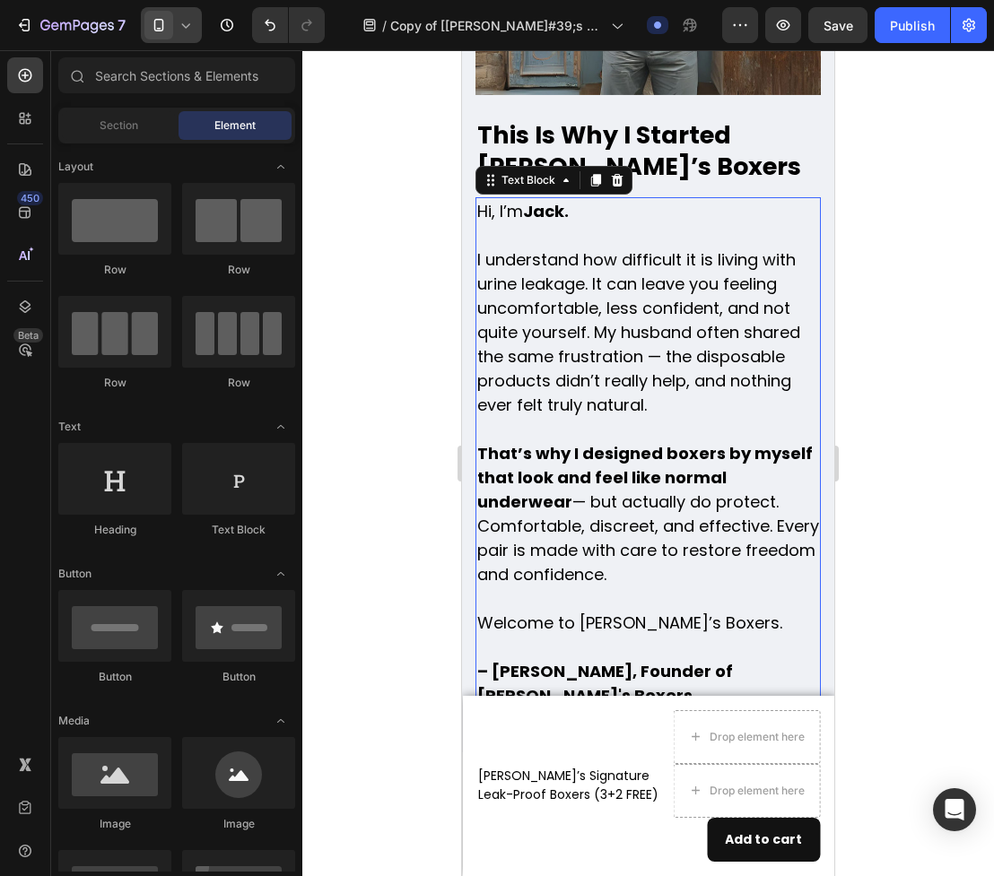
click at [640, 318] on p "Hi, I’m Jack. I understand how difficult it is living with urine leakage. It ca…" at bounding box center [648, 453] width 342 height 509
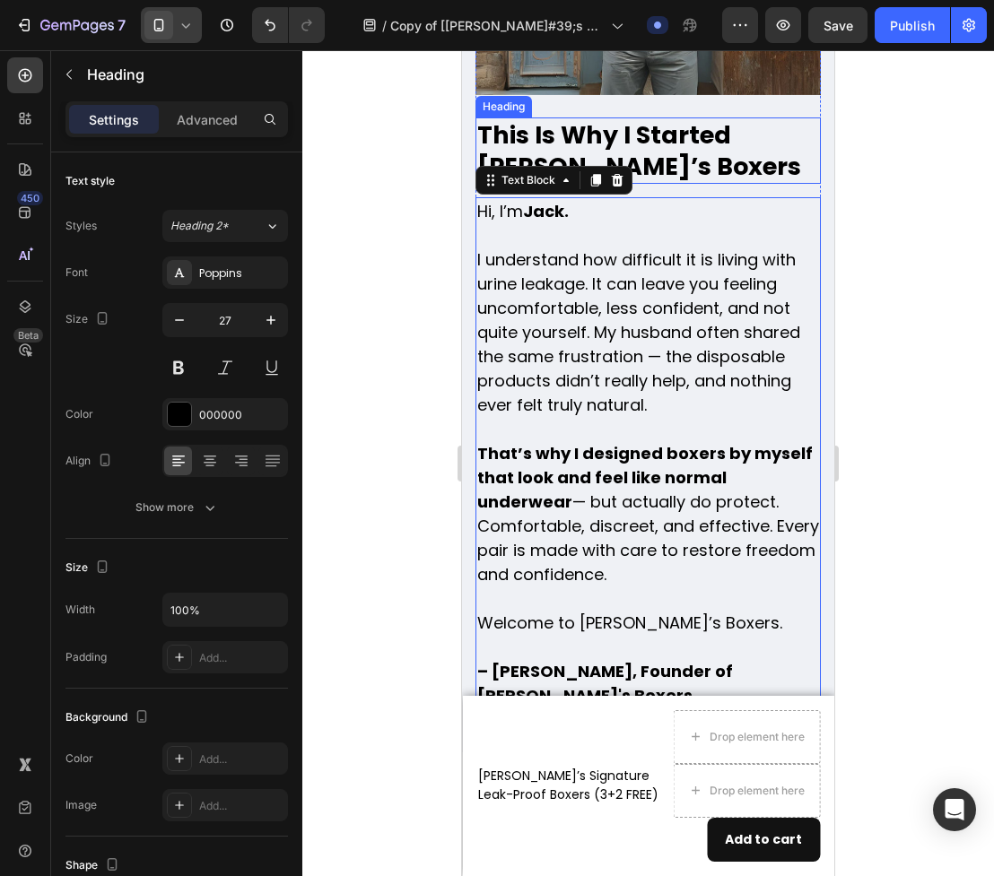
click at [668, 146] on h2 "This Is Why I Started Jack’s Boxers" at bounding box center [647, 150] width 345 height 66
click at [649, 317] on p "Hi, I’m Jack. I understand how difficult it is living with urine leakage. It ca…" at bounding box center [648, 453] width 342 height 509
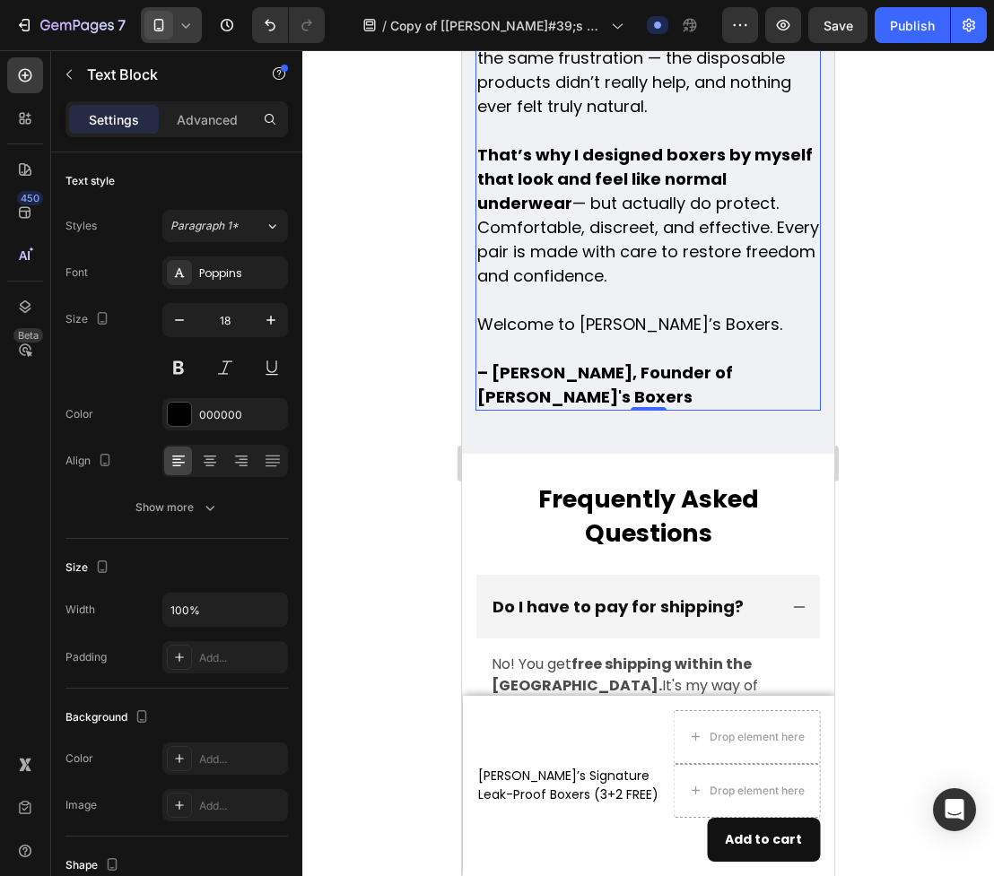
scroll to position [8729, 0]
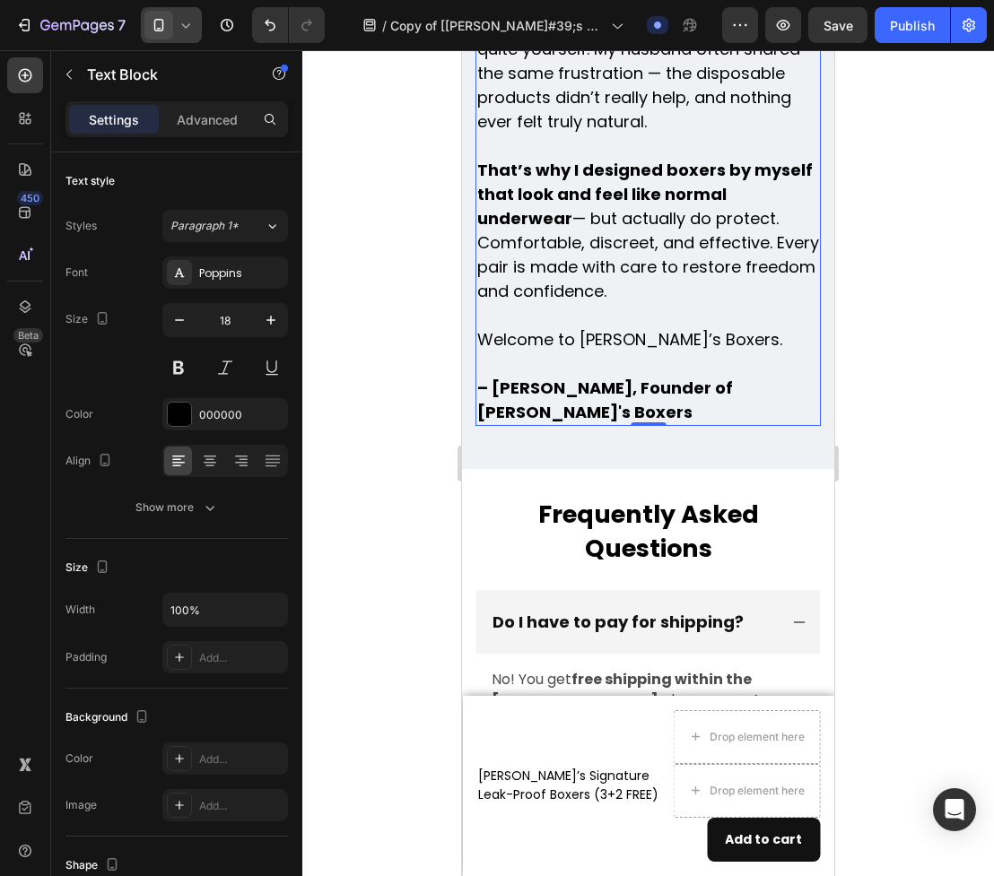
click at [720, 377] on strong "– Jack, Founder of Jack's Boxers" at bounding box center [605, 400] width 256 height 47
click at [720, 383] on strong "– Jack, Founder of Jack's Boxers" at bounding box center [605, 400] width 256 height 47
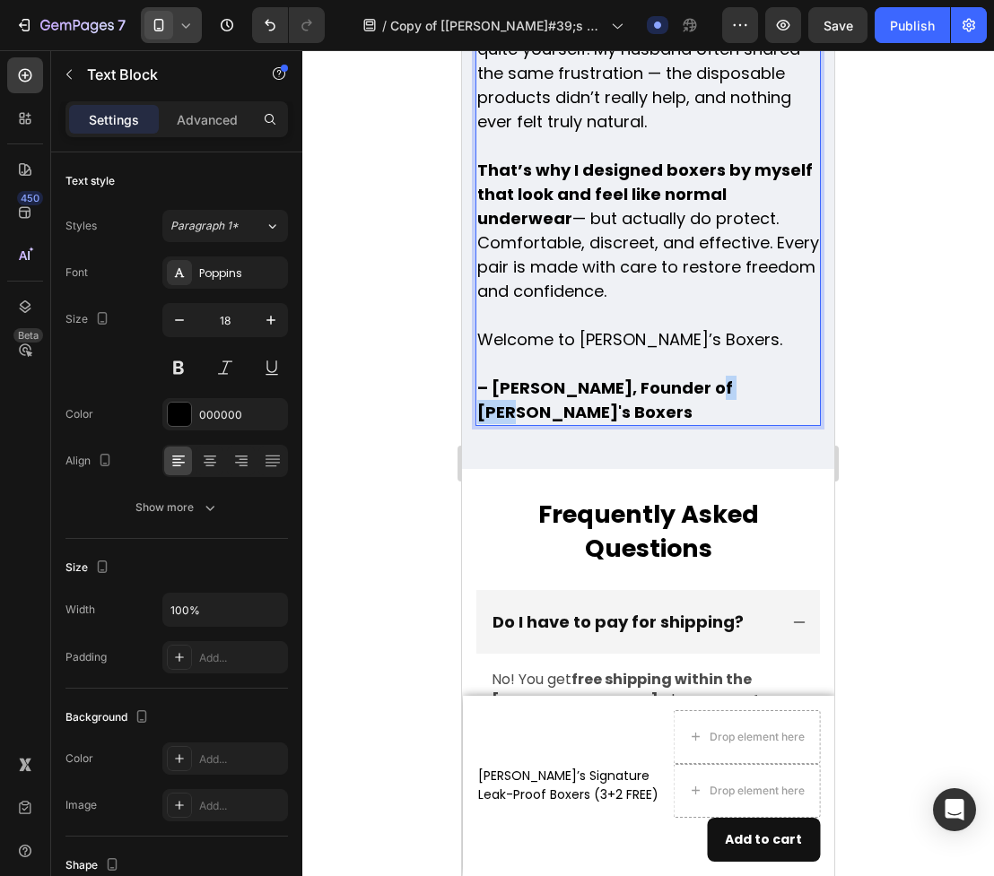
click at [720, 383] on strong "– Jack, Founder of Jack's Boxers" at bounding box center [605, 400] width 256 height 47
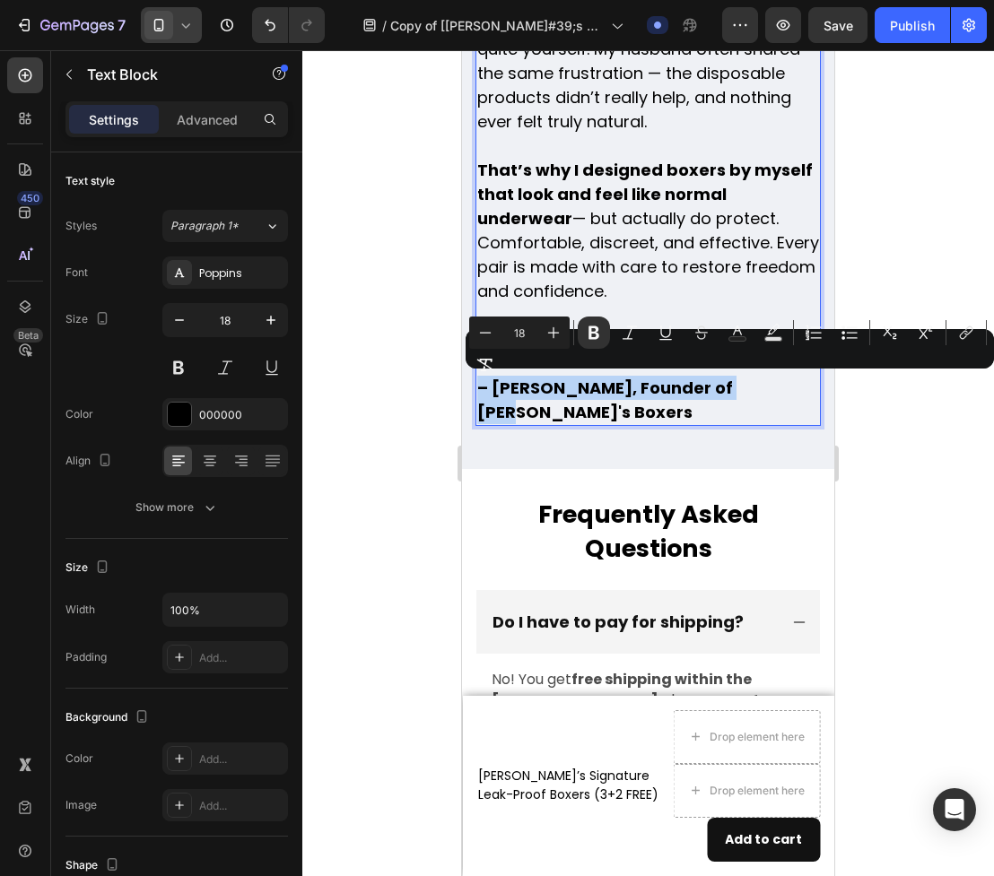
click at [720, 383] on strong "– Jack, Founder of Jack's Boxers" at bounding box center [605, 400] width 256 height 47
click at [629, 343] on button "Italic" at bounding box center [629, 333] width 32 height 32
click at [874, 452] on div at bounding box center [647, 463] width 691 height 826
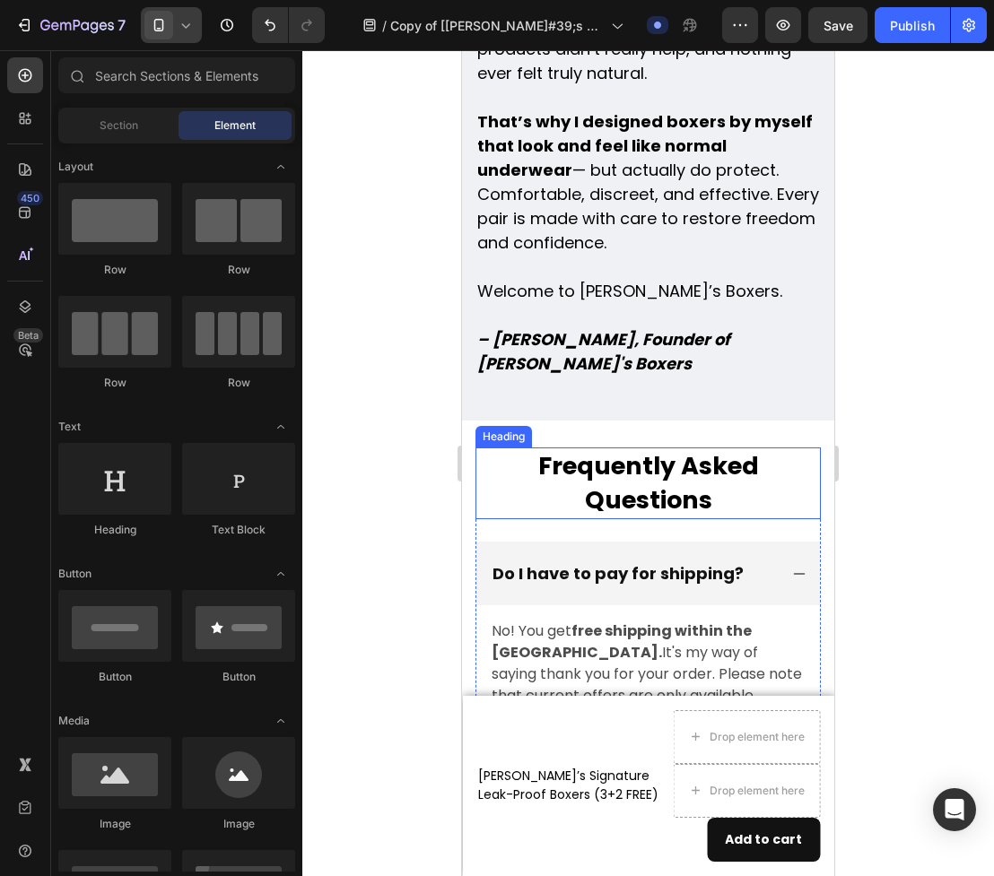
scroll to position [8783, 0]
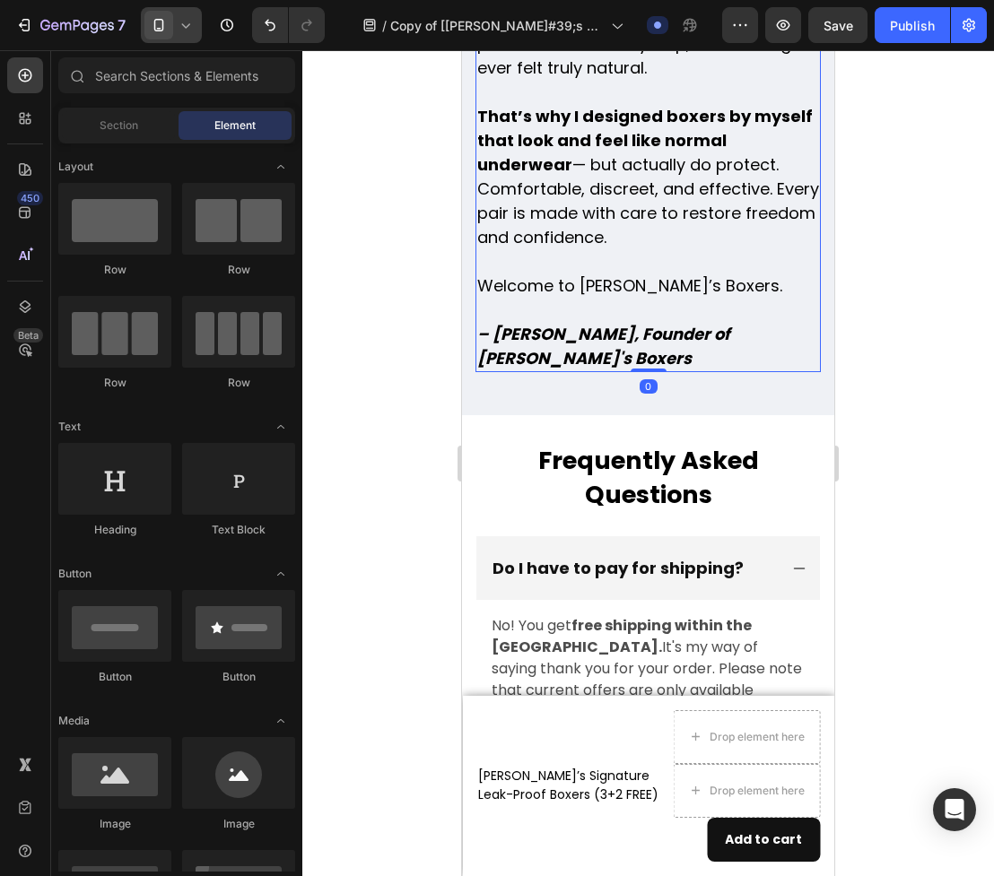
click at [484, 286] on p "Hi, I’m Jack. I understand how difficult it is living with urine leakage. It ca…" at bounding box center [648, 116] width 342 height 509
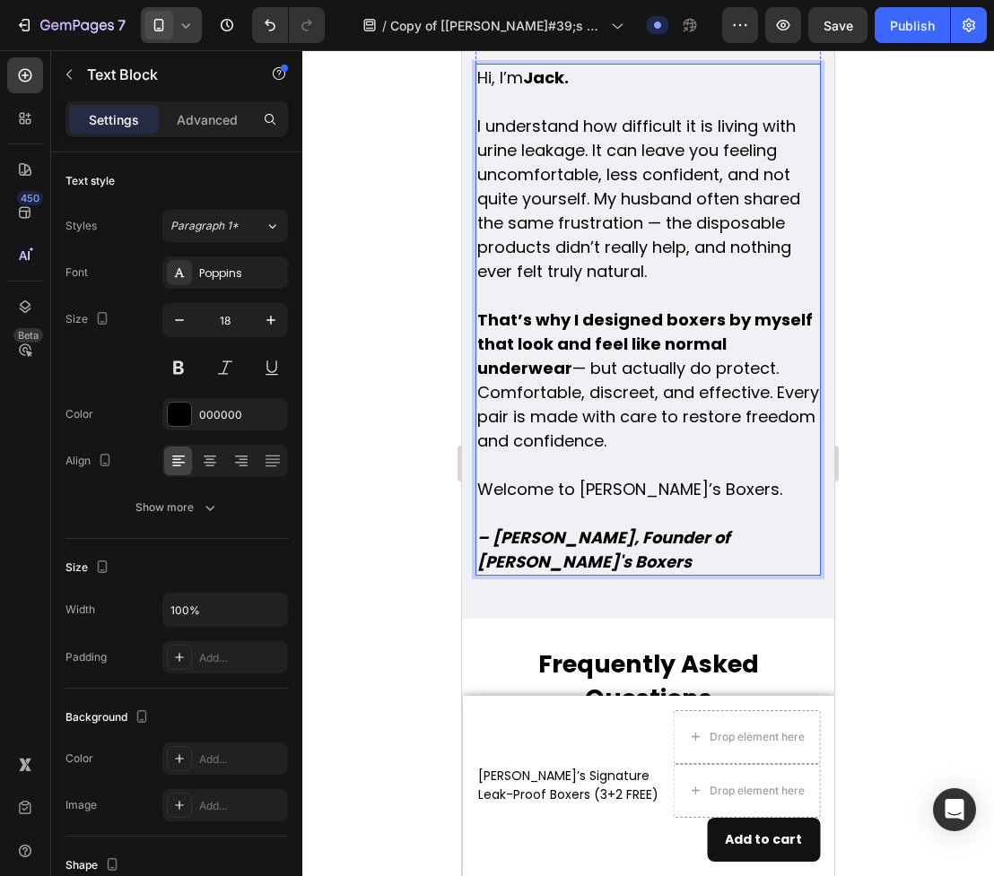
scroll to position [8594, 0]
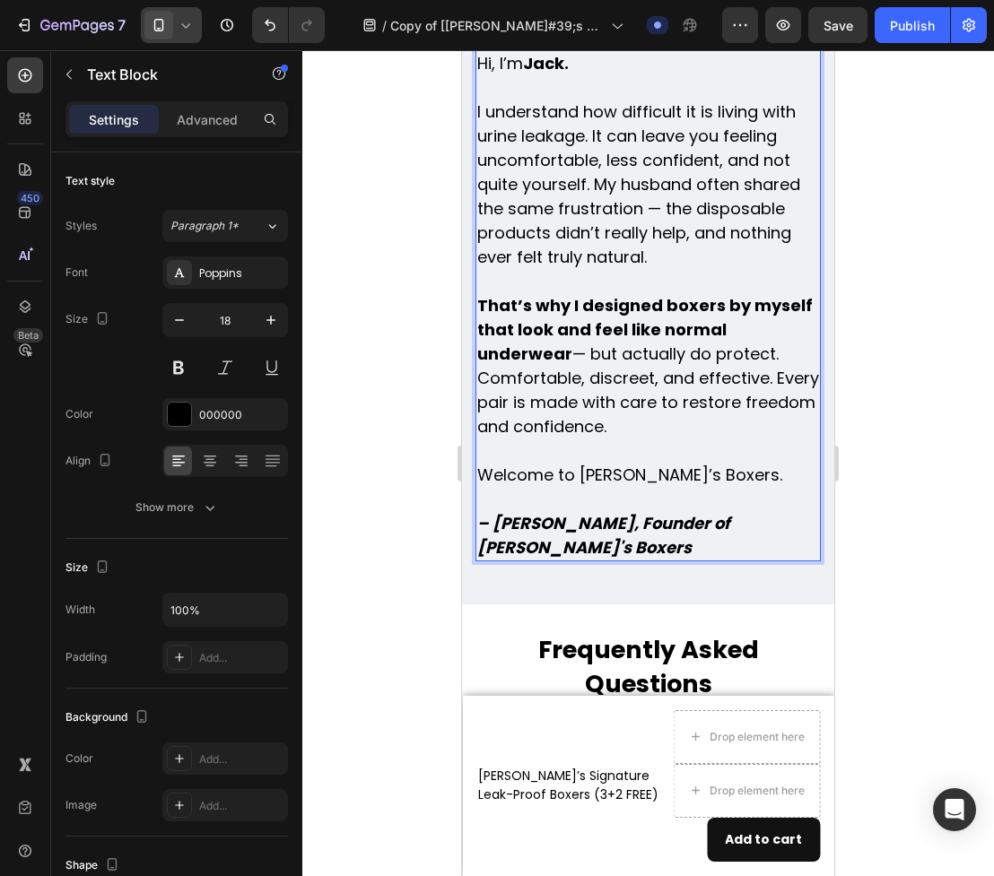
click at [518, 408] on p "Hi, I’m Jack. I understand how difficult it is living with urine leakage. It ca…" at bounding box center [648, 305] width 342 height 509
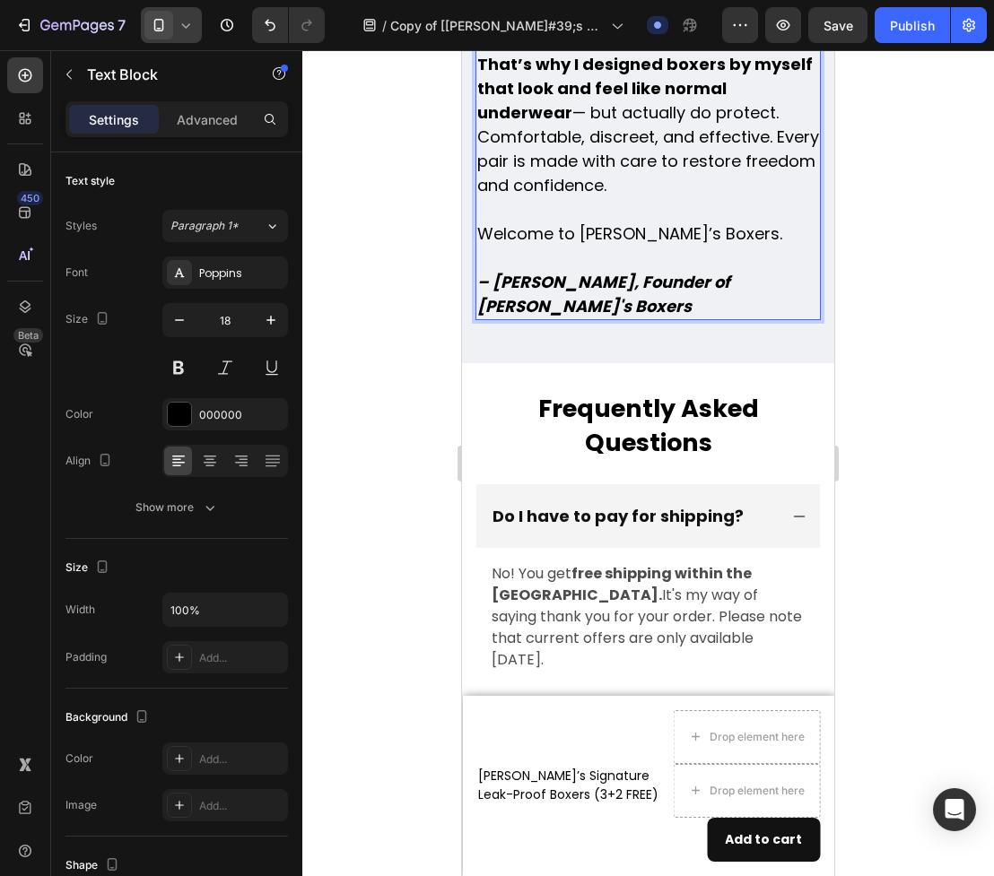
scroll to position [9006, 0]
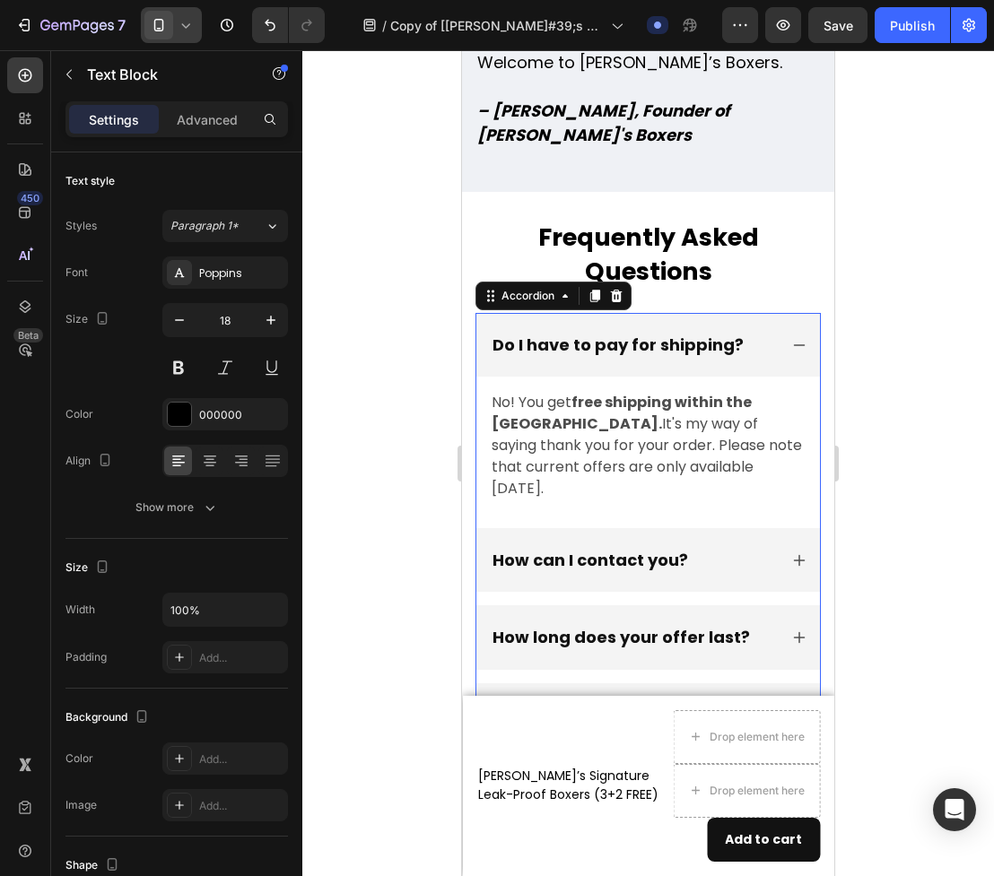
click at [590, 549] on p "How can I contact you?" at bounding box center [590, 560] width 196 height 22
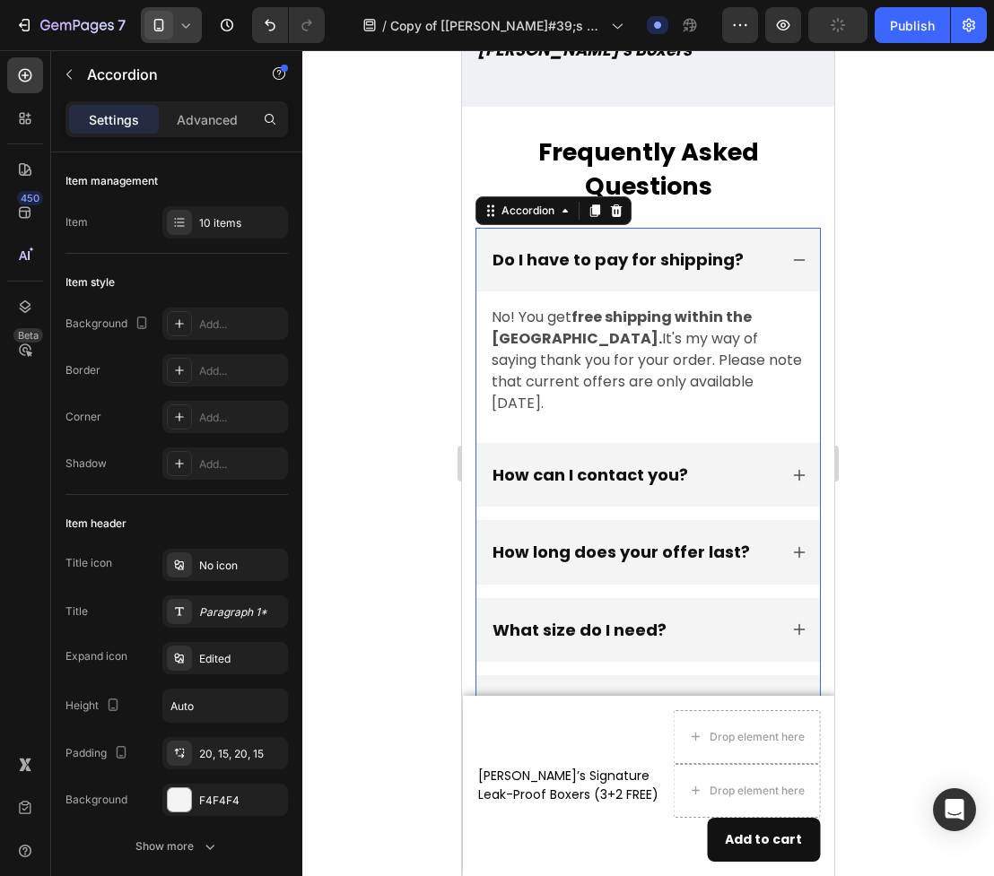
scroll to position [9155, 0]
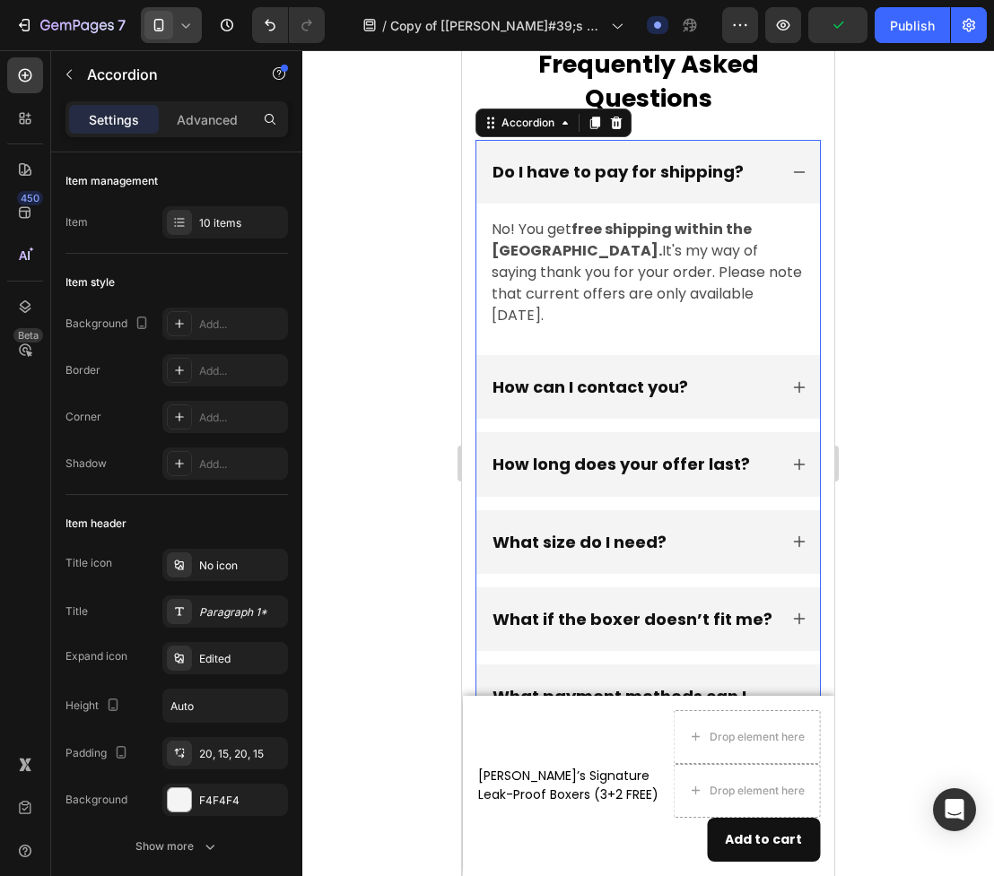
click at [621, 453] on p "How long does your offer last?" at bounding box center [620, 464] width 257 height 22
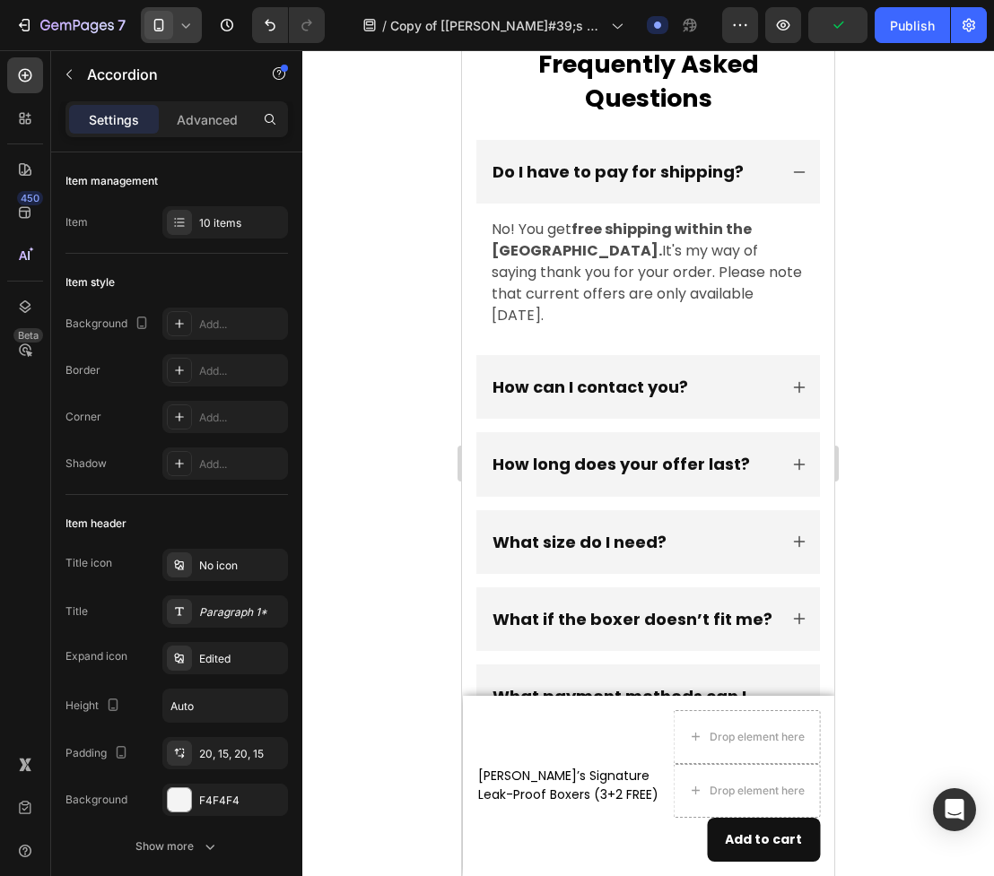
click at [752, 450] on div "How long does your offer last?" at bounding box center [634, 464] width 288 height 28
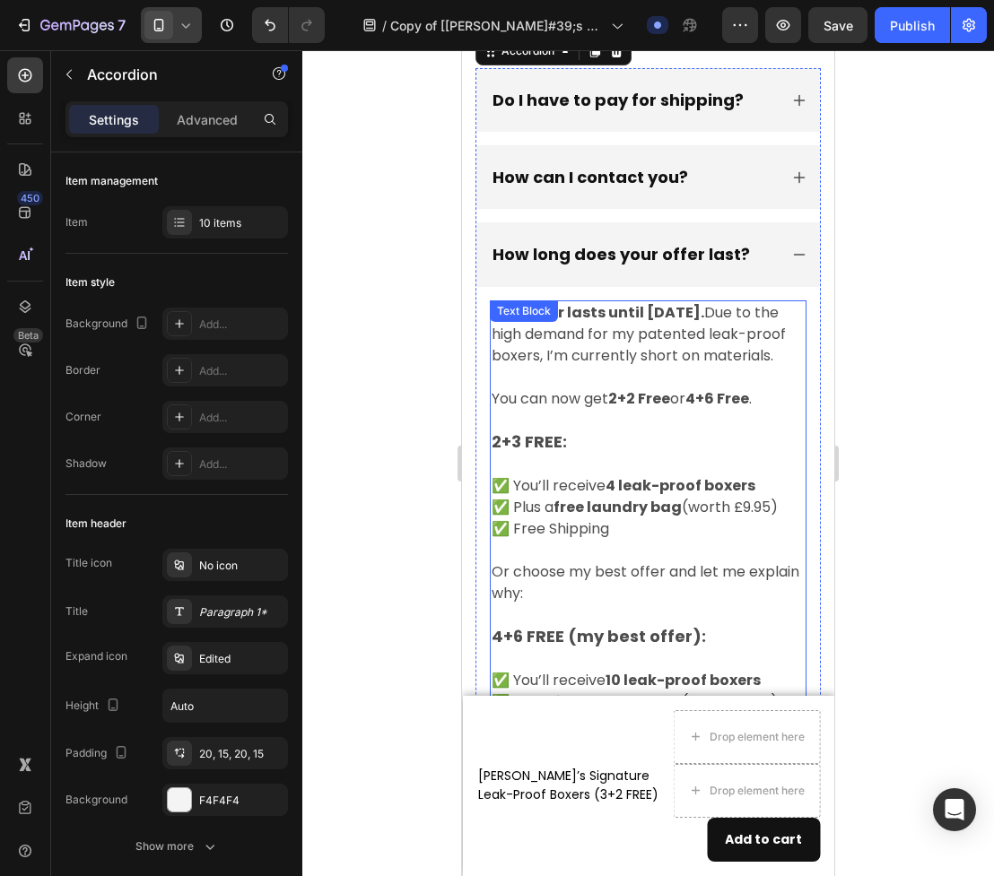
scroll to position [9233, 0]
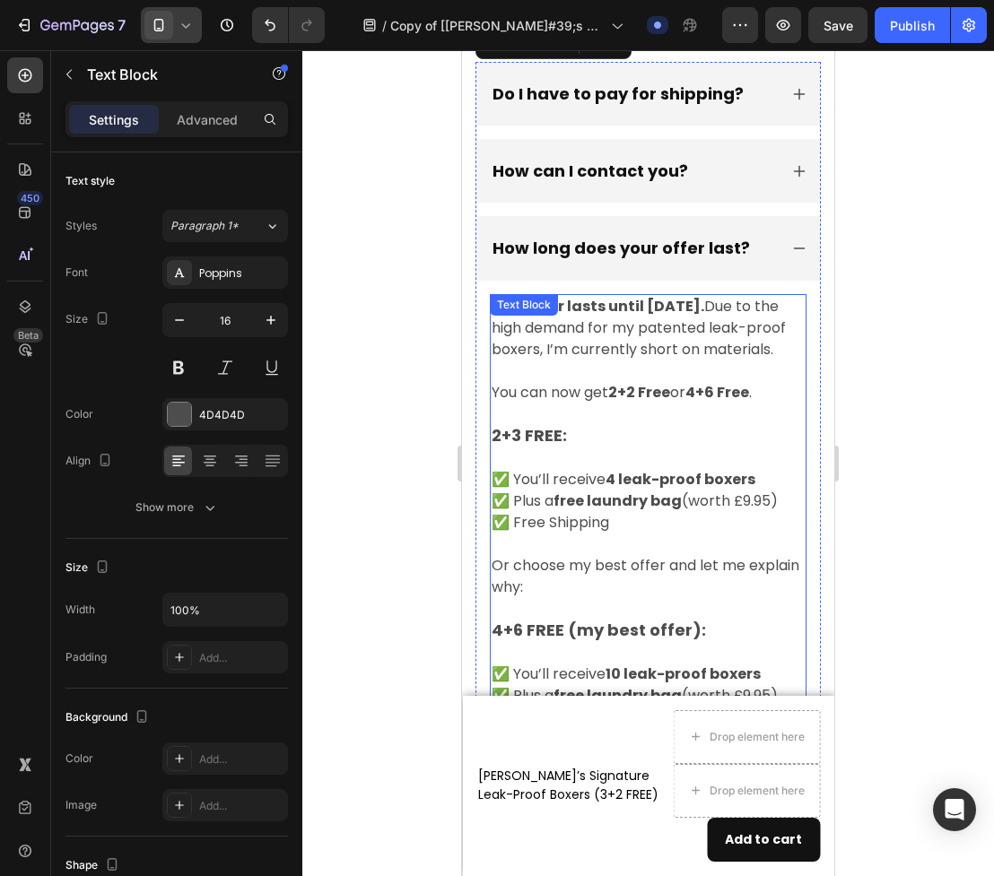
click at [516, 435] on strong "2+3 FREE:" at bounding box center [528, 435] width 75 height 22
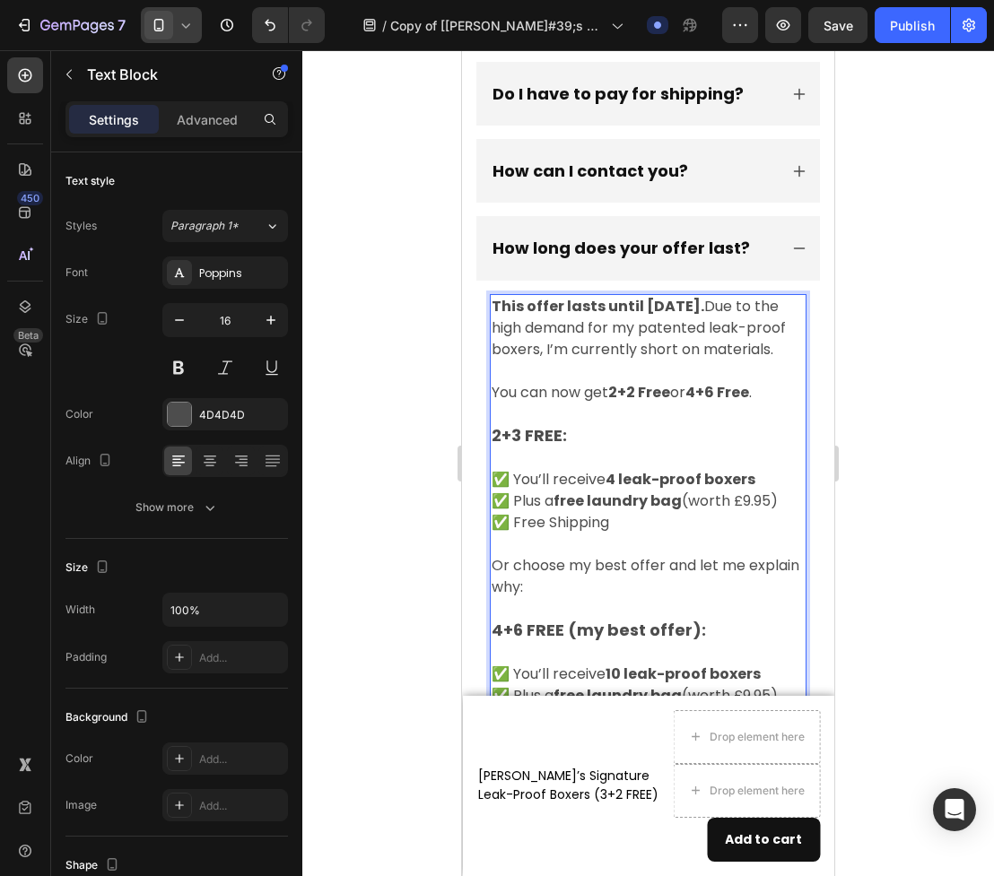
click at [518, 437] on strong "2+3 FREE:" at bounding box center [528, 435] width 75 height 22
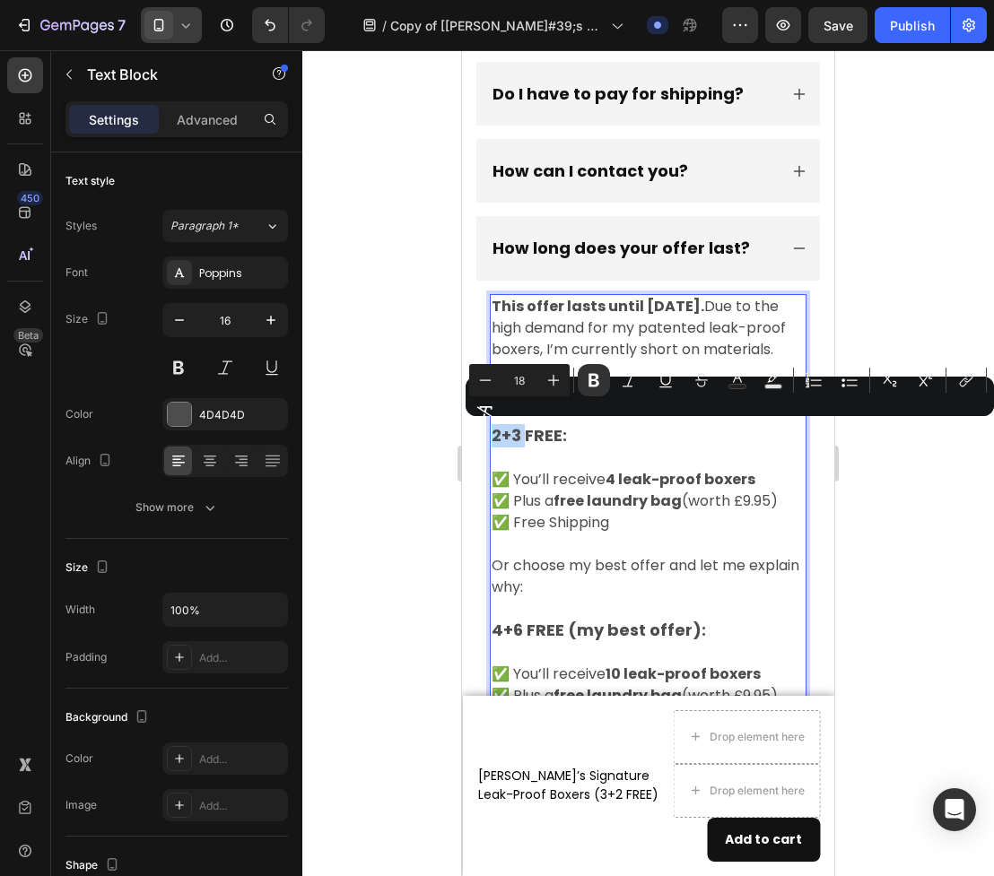
drag, startPoint x: 518, startPoint y: 437, endPoint x: 494, endPoint y: 435, distance: 24.3
click at [494, 435] on strong "2+3 FREE:" at bounding box center [528, 435] width 75 height 22
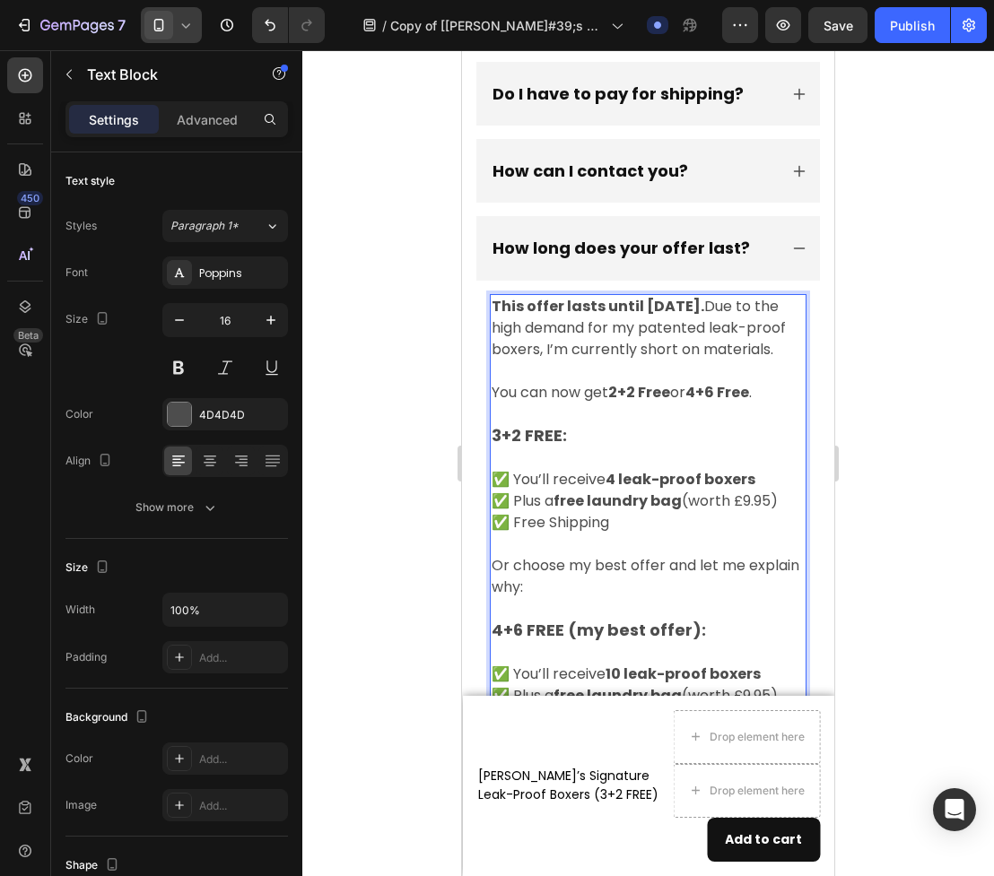
click at [554, 565] on p "Or choose my best offer and let me explain why:" at bounding box center [647, 576] width 313 height 43
click at [500, 624] on strong "4+6 FREE (my best offer):" at bounding box center [598, 630] width 214 height 22
click at [519, 630] on strong "6+6 FREE (my best offer):" at bounding box center [597, 630] width 213 height 22
click at [541, 629] on strong "6+4 FREE (my best offer):" at bounding box center [598, 630] width 214 height 22
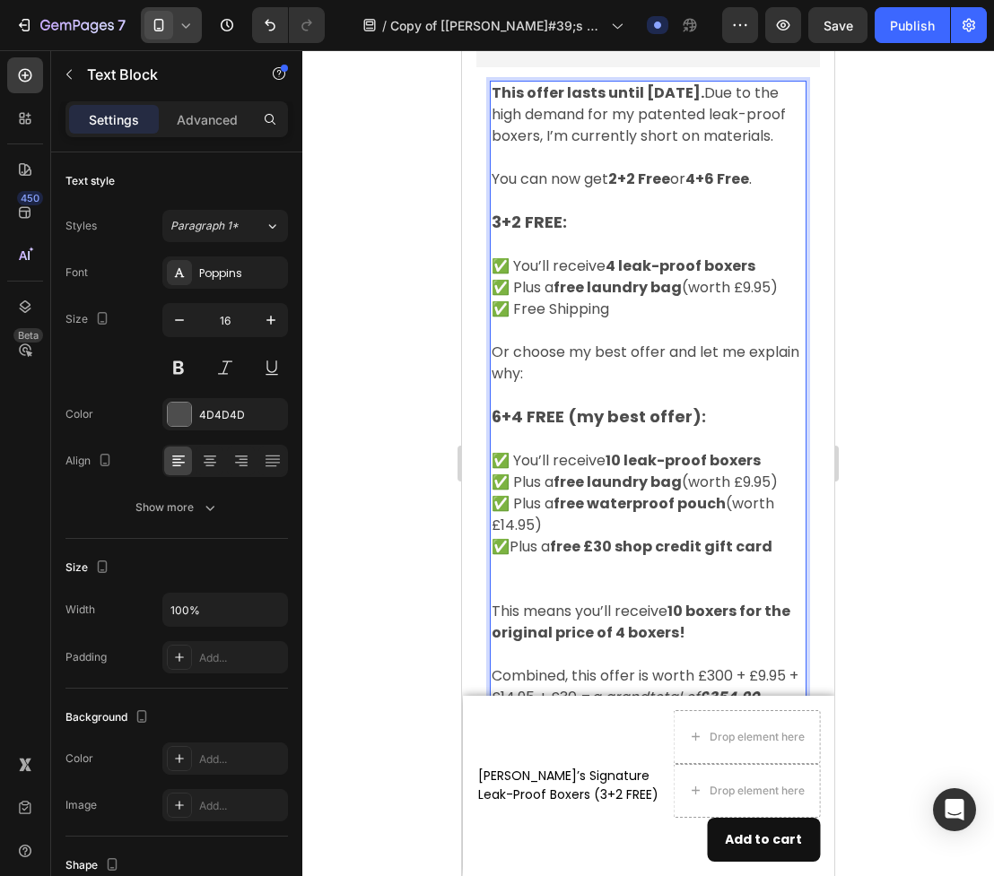
scroll to position [9447, 0]
click at [617, 631] on strong "10 boxers for the original price of 4 boxers!" at bounding box center [640, 621] width 299 height 42
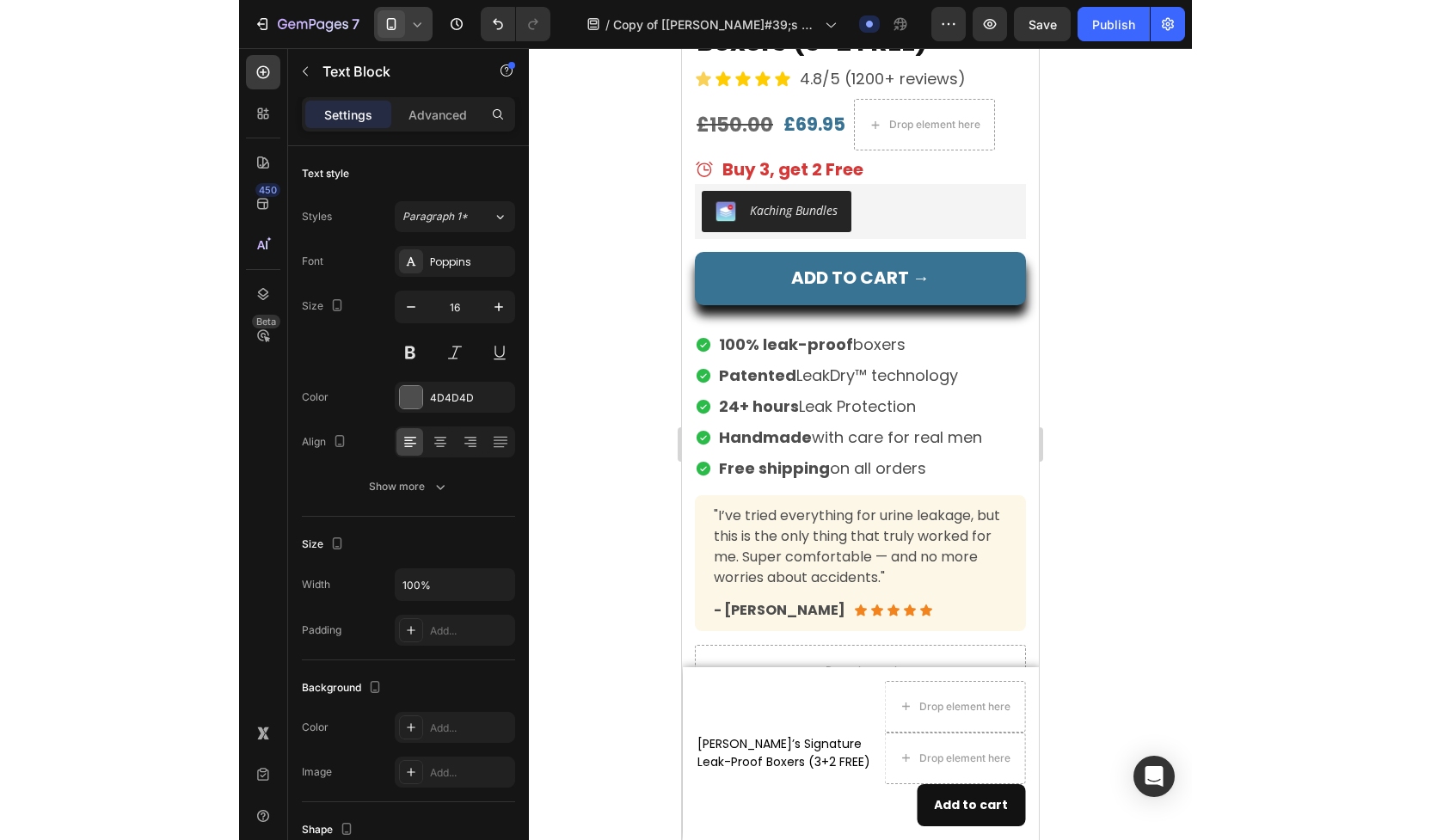
scroll to position [6466, 0]
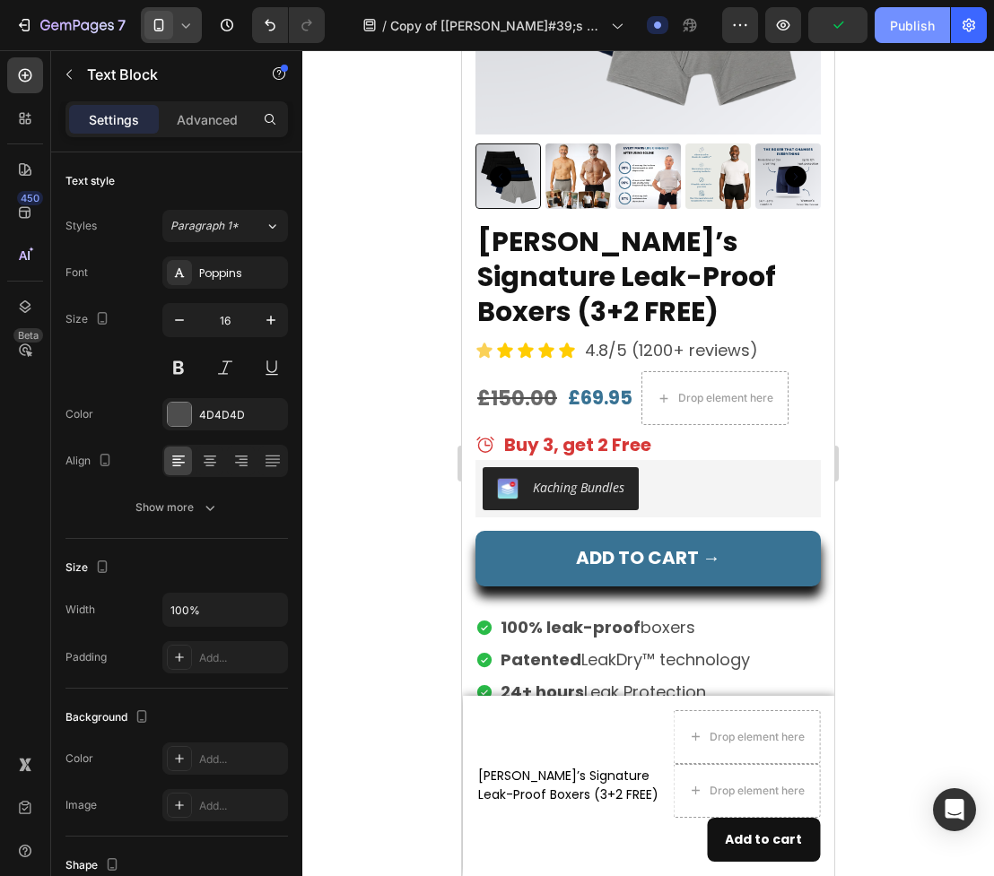
click at [926, 27] on div "Publish" at bounding box center [912, 25] width 45 height 19
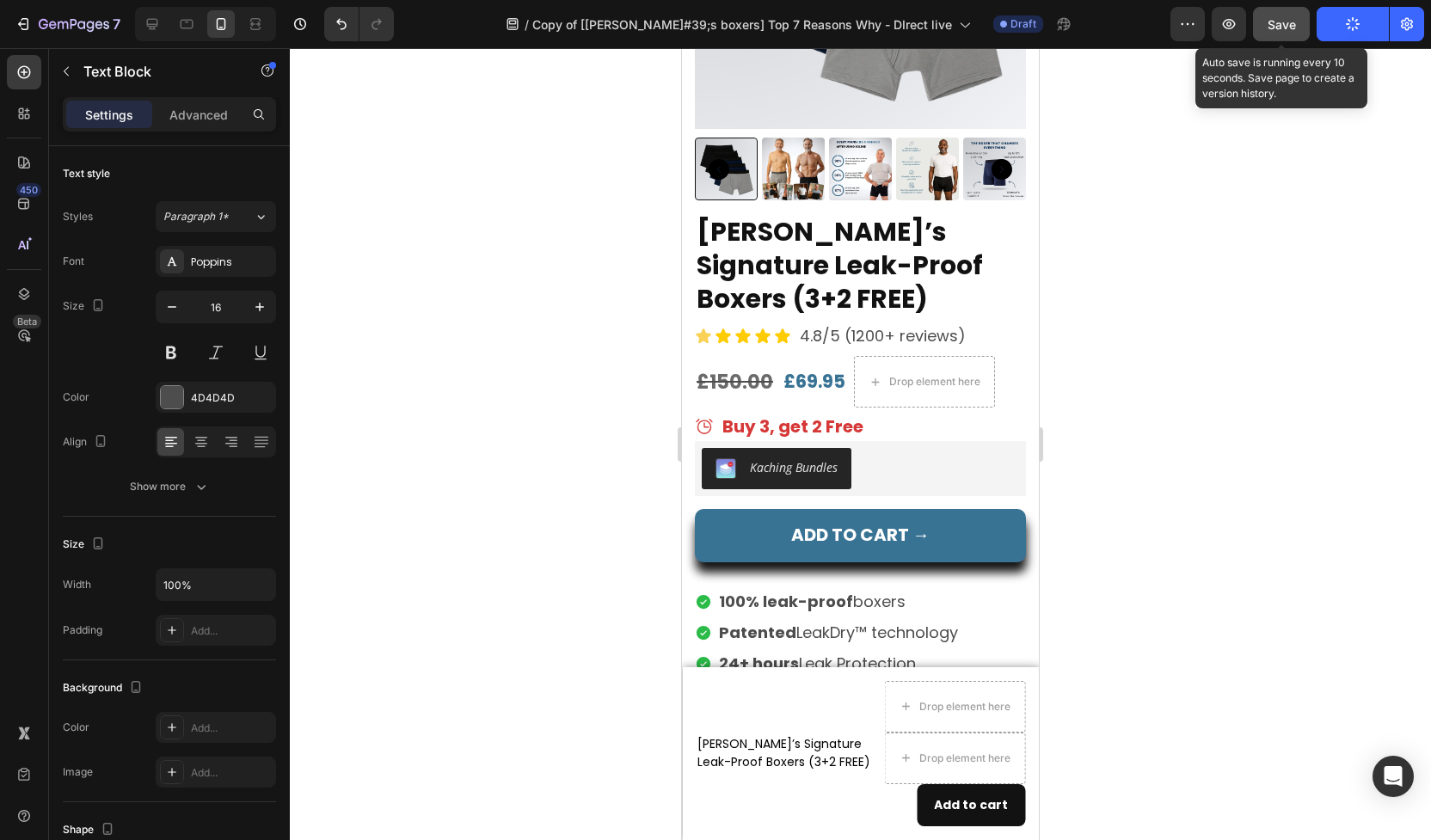
click at [1263, 18] on button "Save" at bounding box center [1281, 24] width 57 height 35
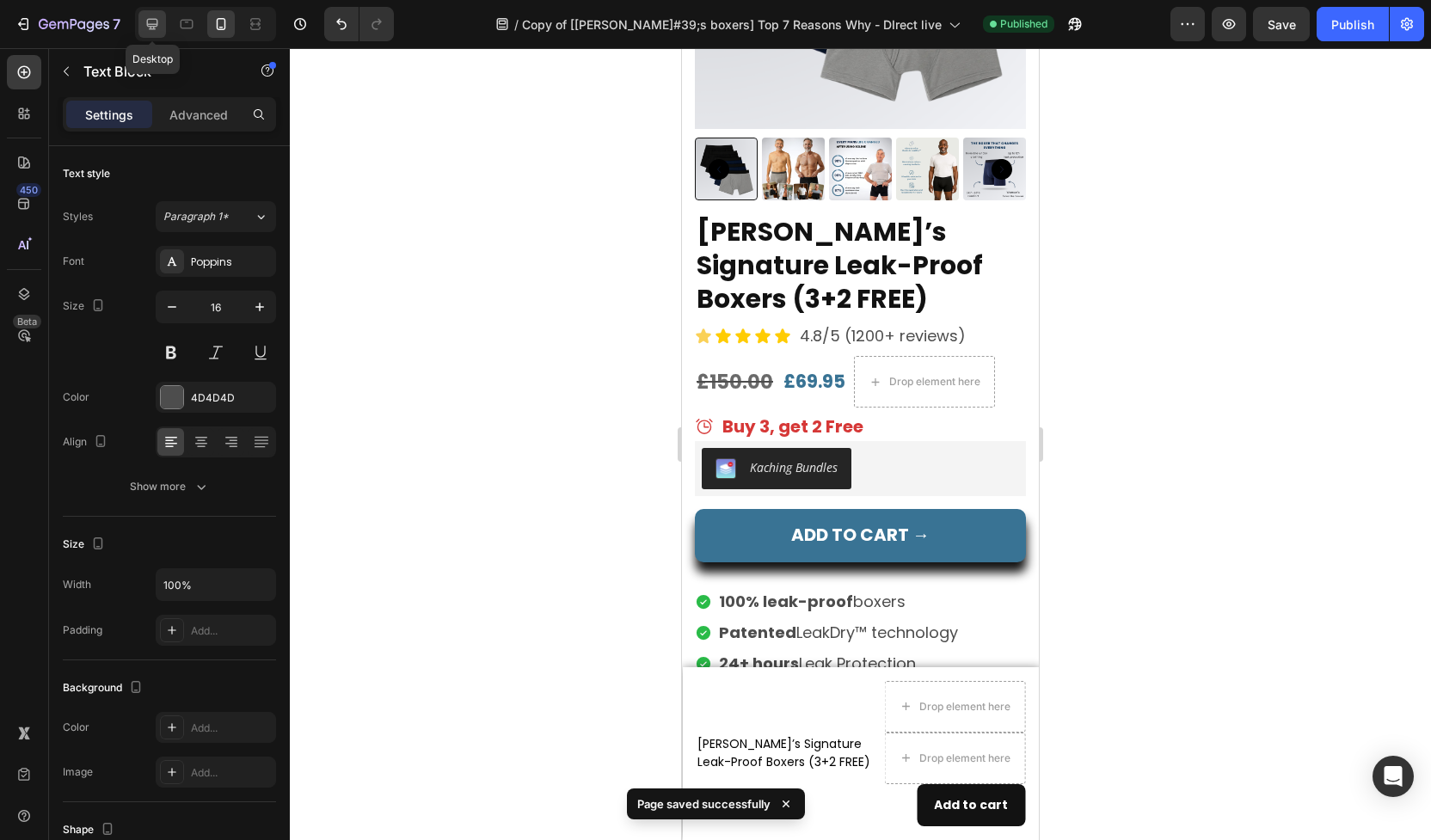
click at [152, 24] on icon at bounding box center [152, 25] width 12 height 12
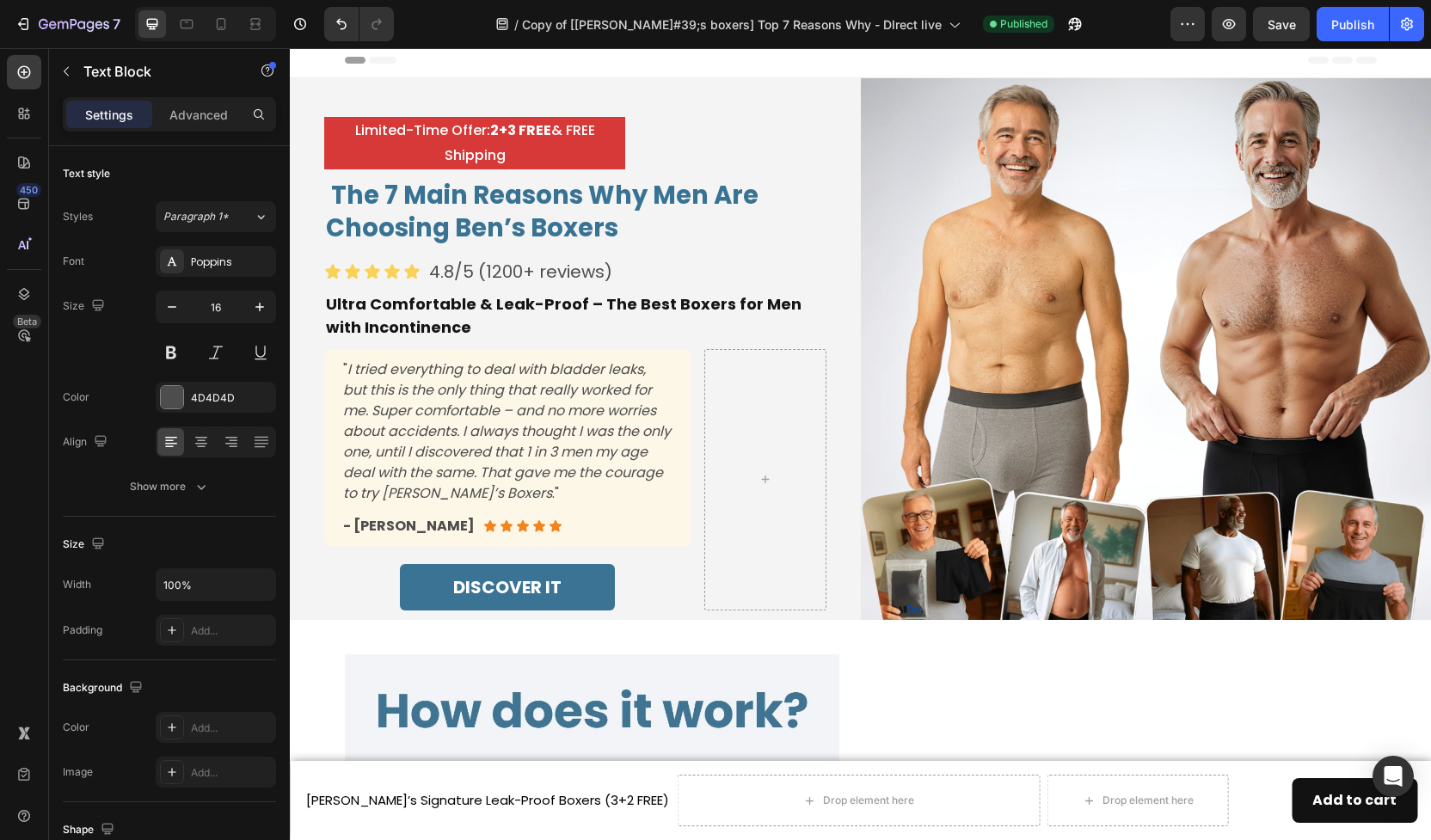
scroll to position [10, 0]
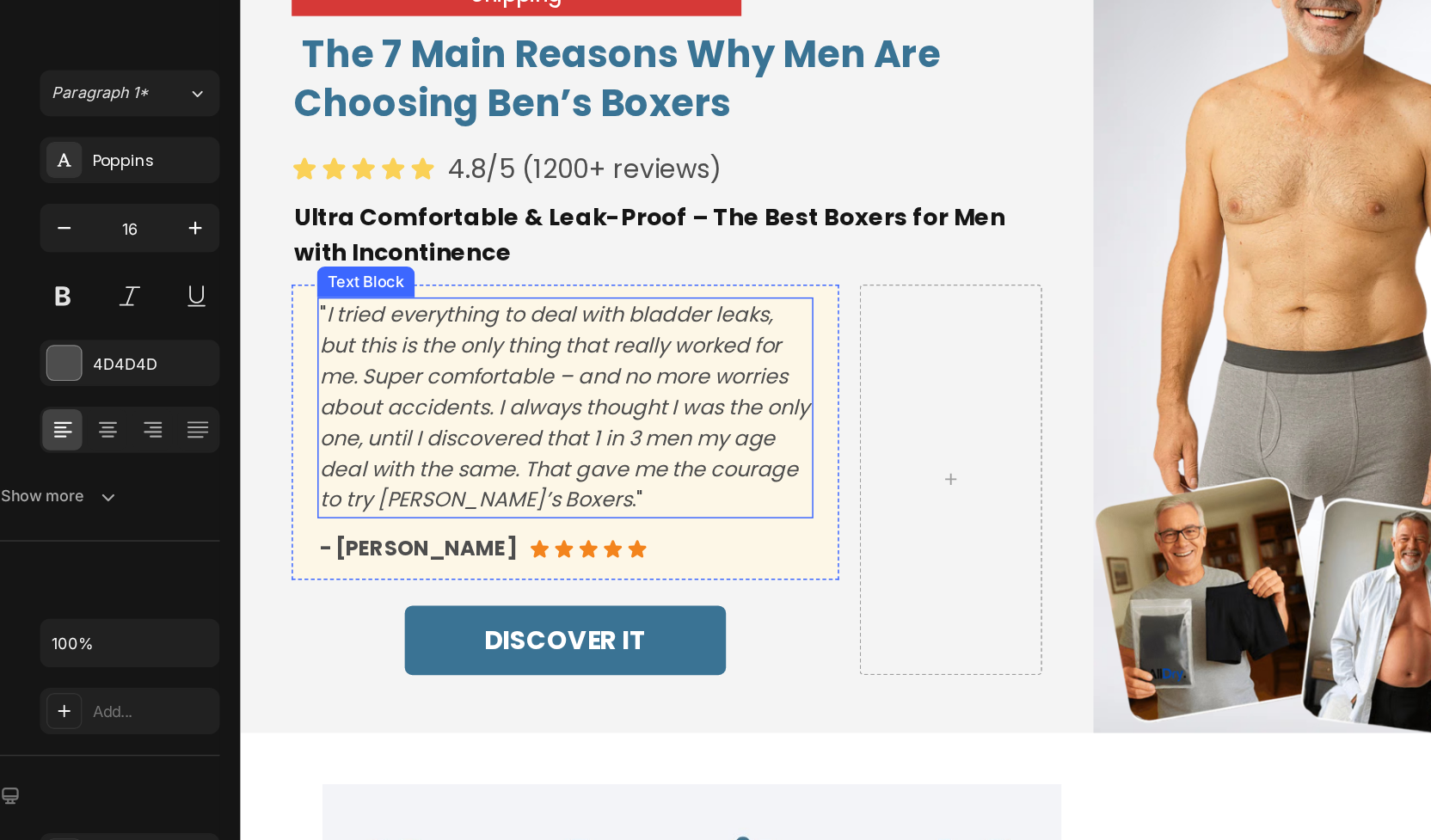
click at [388, 260] on icon "I tried everything to deal with bladder leaks, but this is the only thing that …" at bounding box center [457, 221] width 328 height 144
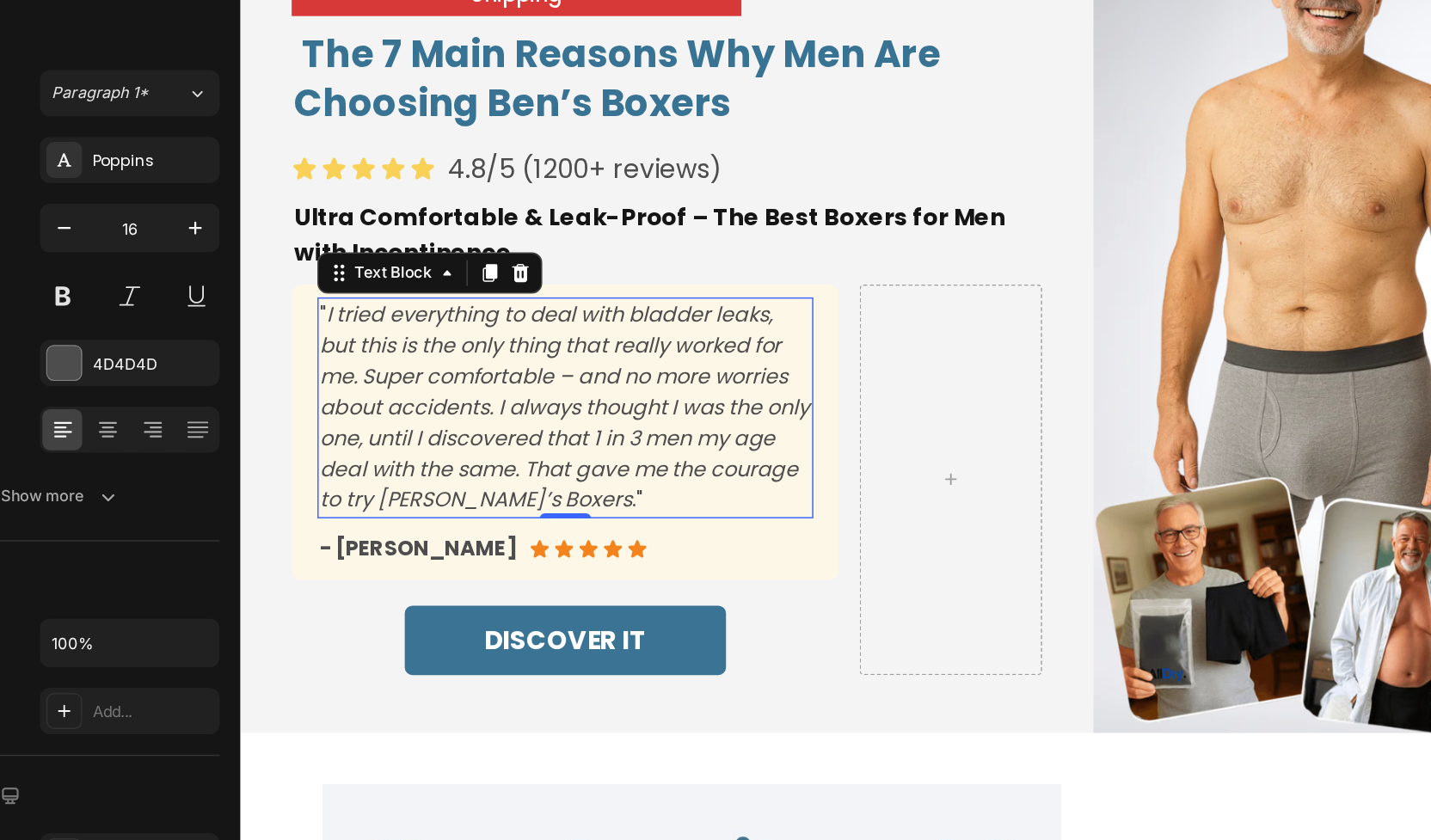
click at [411, 219] on icon "I tried everything to deal with bladder leaks, but this is the only thing that …" at bounding box center [457, 221] width 328 height 144
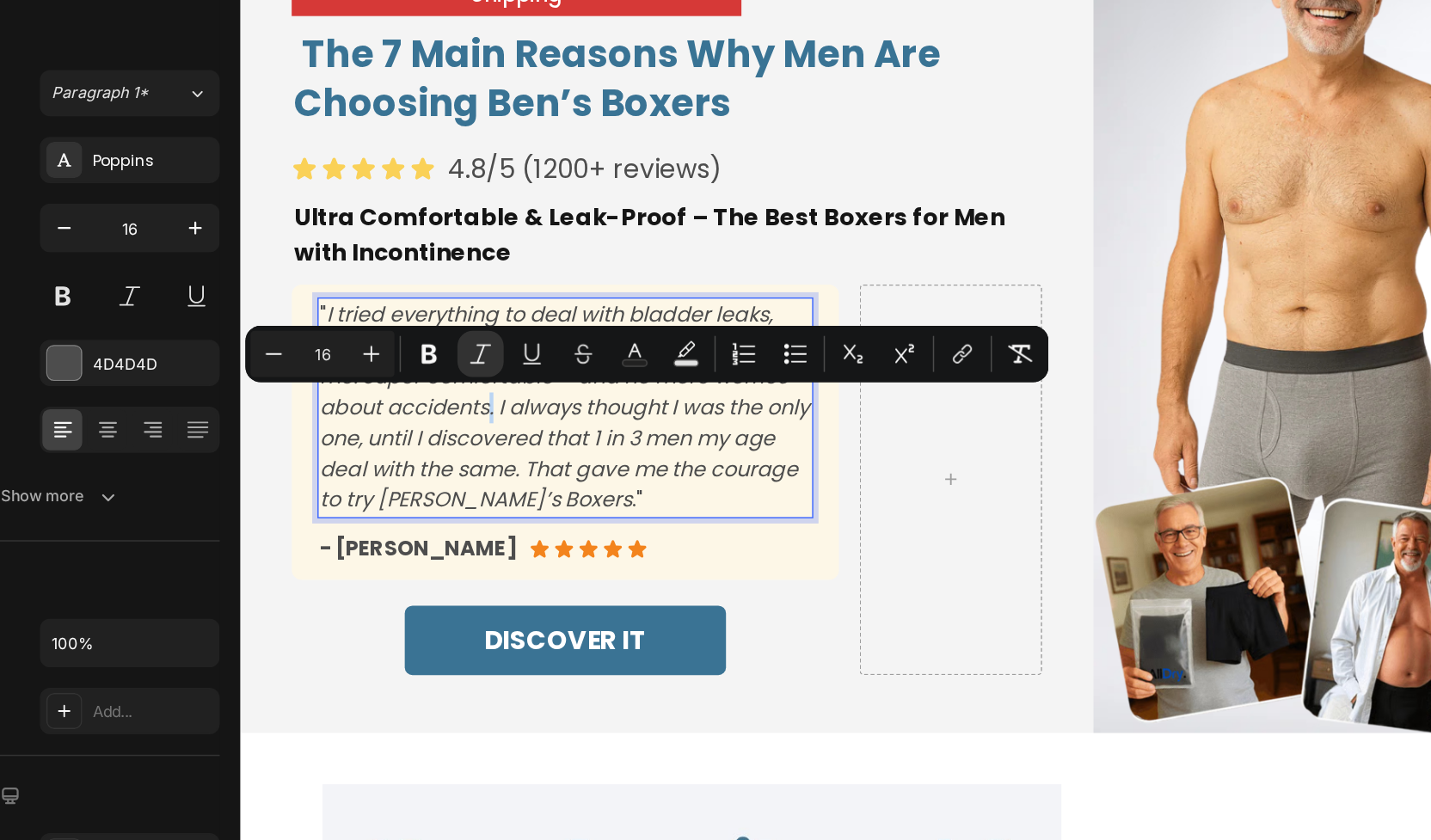
click at [404, 218] on icon "I tried everything to deal with bladder leaks, but this is the only thing that …" at bounding box center [457, 221] width 328 height 144
click at [405, 219] on icon "I tried everything to deal with bladder leaks, but this is the only thing that …" at bounding box center [457, 221] width 328 height 144
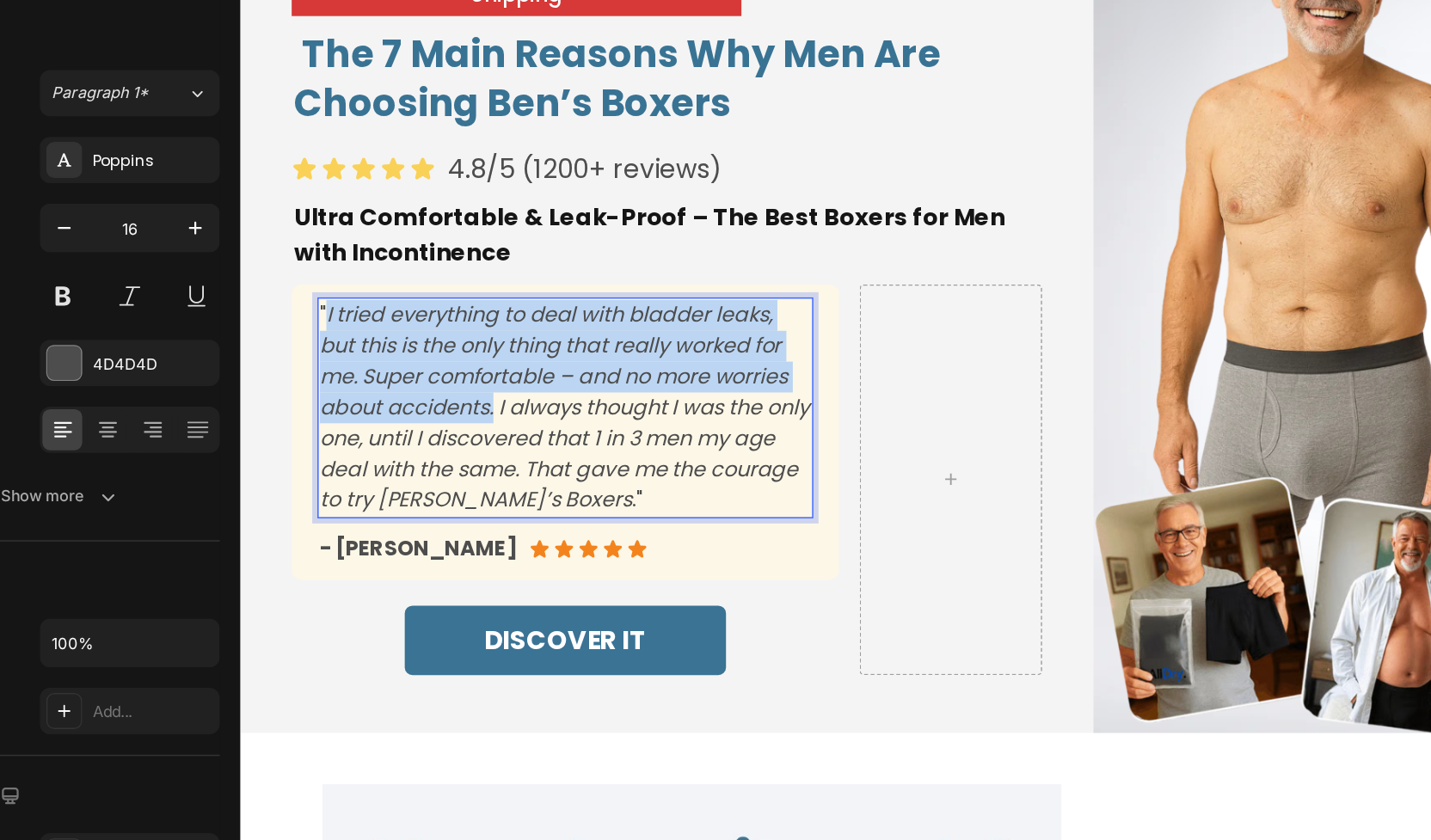
drag, startPoint x: 411, startPoint y: 222, endPoint x: 297, endPoint y: 160, distance: 129.8
click at [297, 160] on icon "I tried everything to deal with bladder leaks, but this is the only thing that …" at bounding box center [457, 221] width 328 height 144
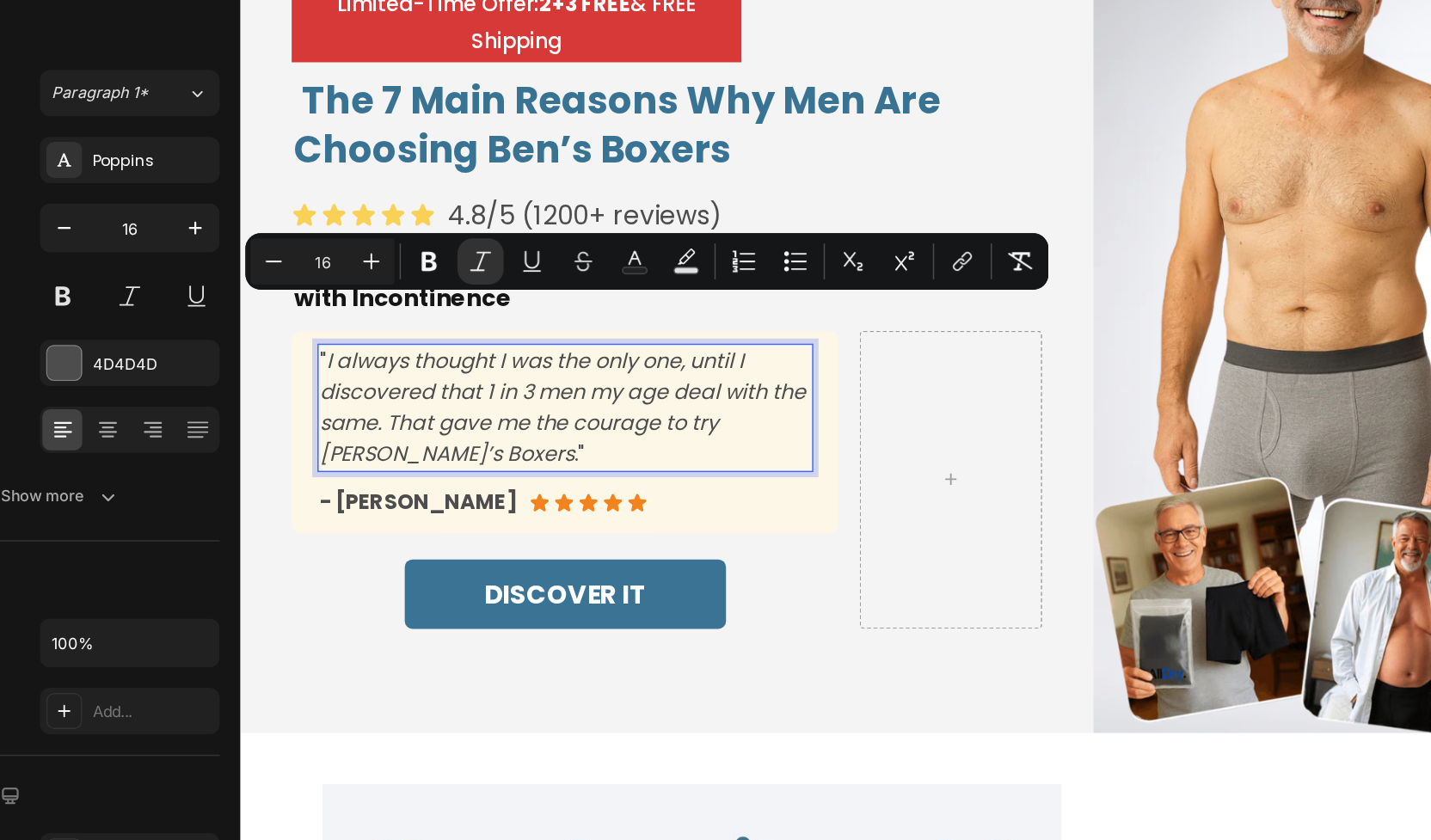
scroll to position [40, 0]
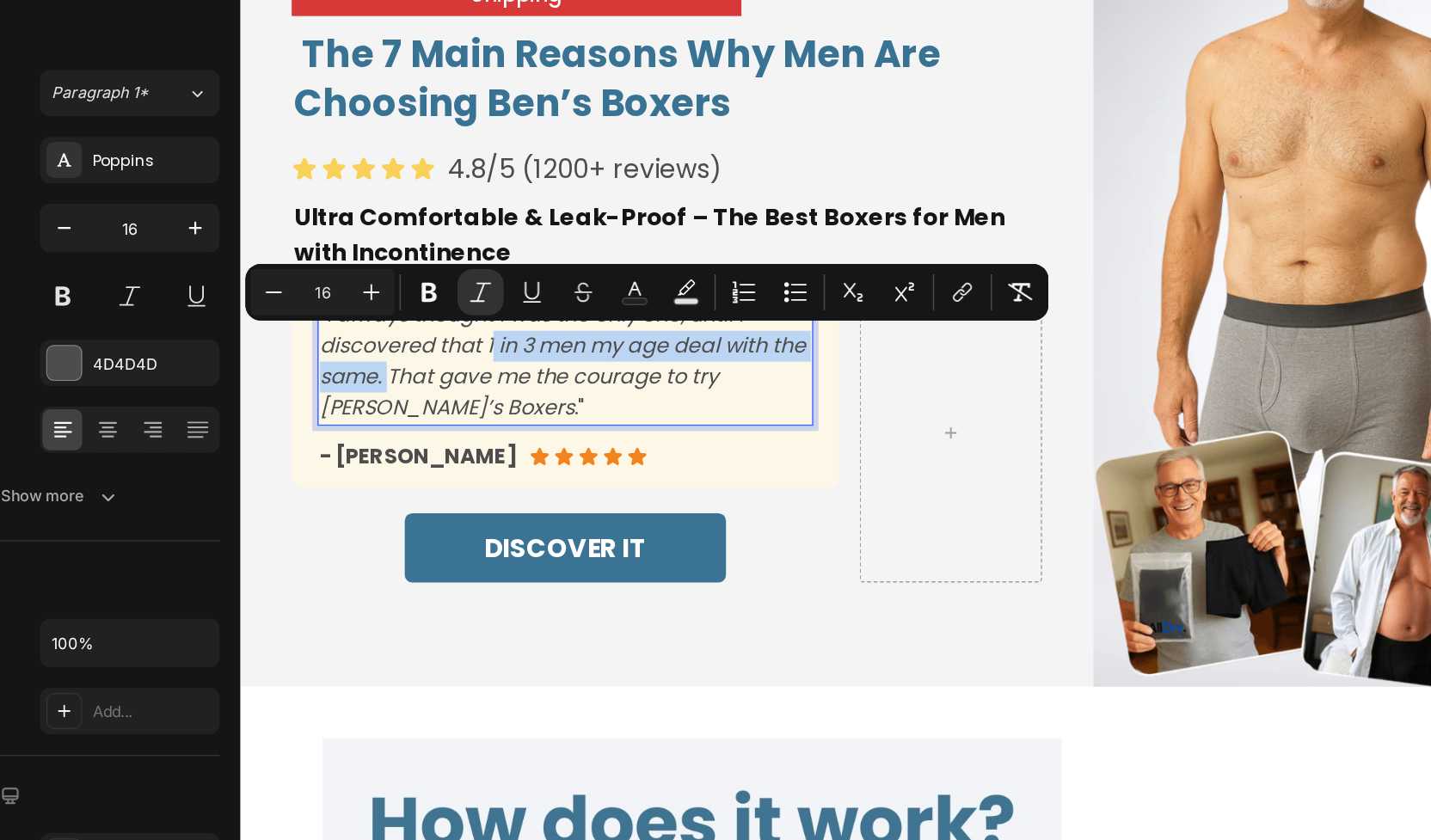
drag, startPoint x: 405, startPoint y: 181, endPoint x: 336, endPoint y: 204, distance: 72.7
click at [336, 204] on icon "I always thought I was the only one, until I discovered that 1 in 3 men my age …" at bounding box center [456, 189] width 325 height 82
click at [415, 354] on icon "Editor contextual toolbar" at bounding box center [416, 350] width 17 height 17
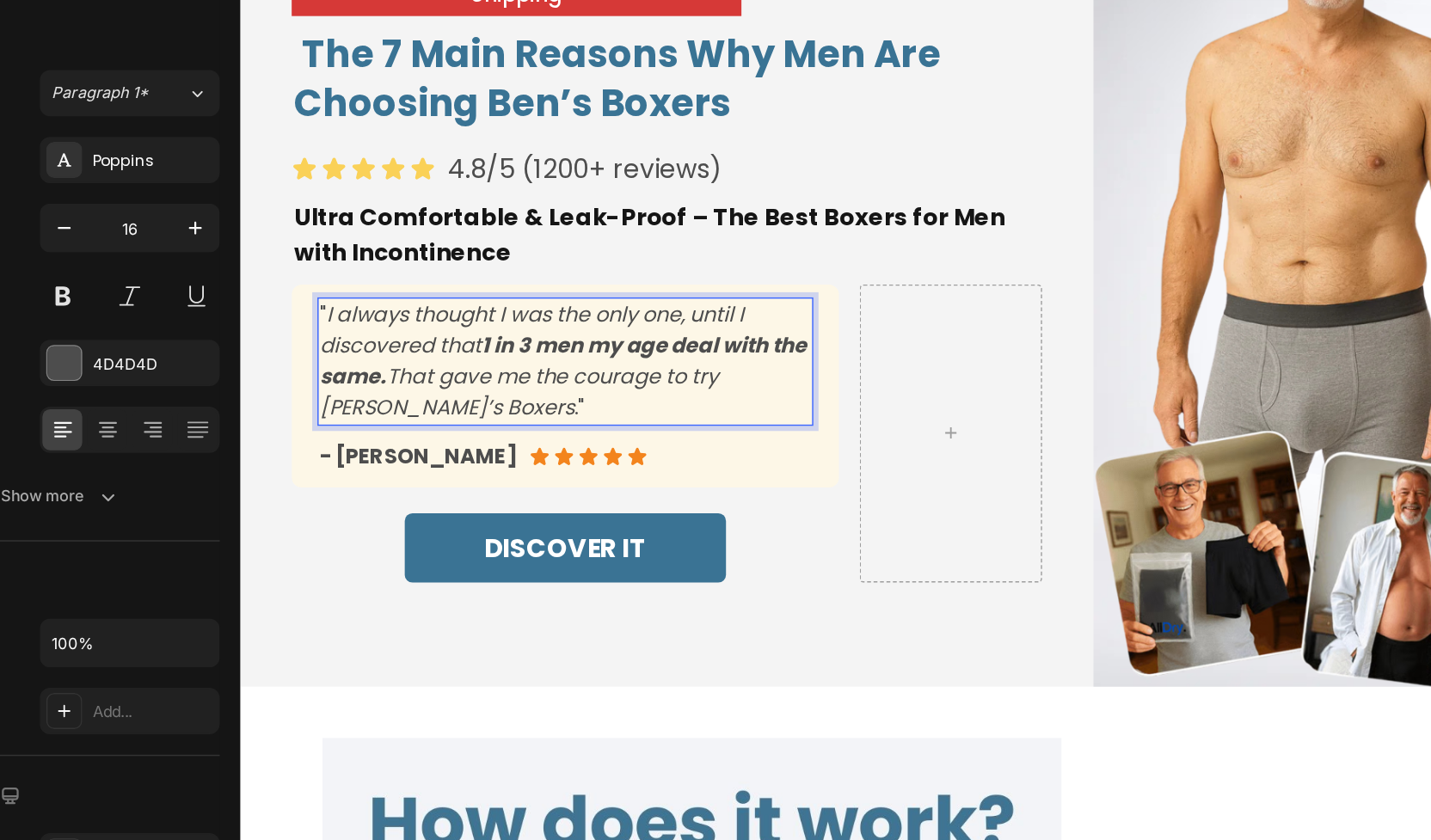
click at [412, 205] on icon "I always thought I was the only one, until I discovered that 1 in 3 men my age …" at bounding box center [457, 189] width 326 height 82
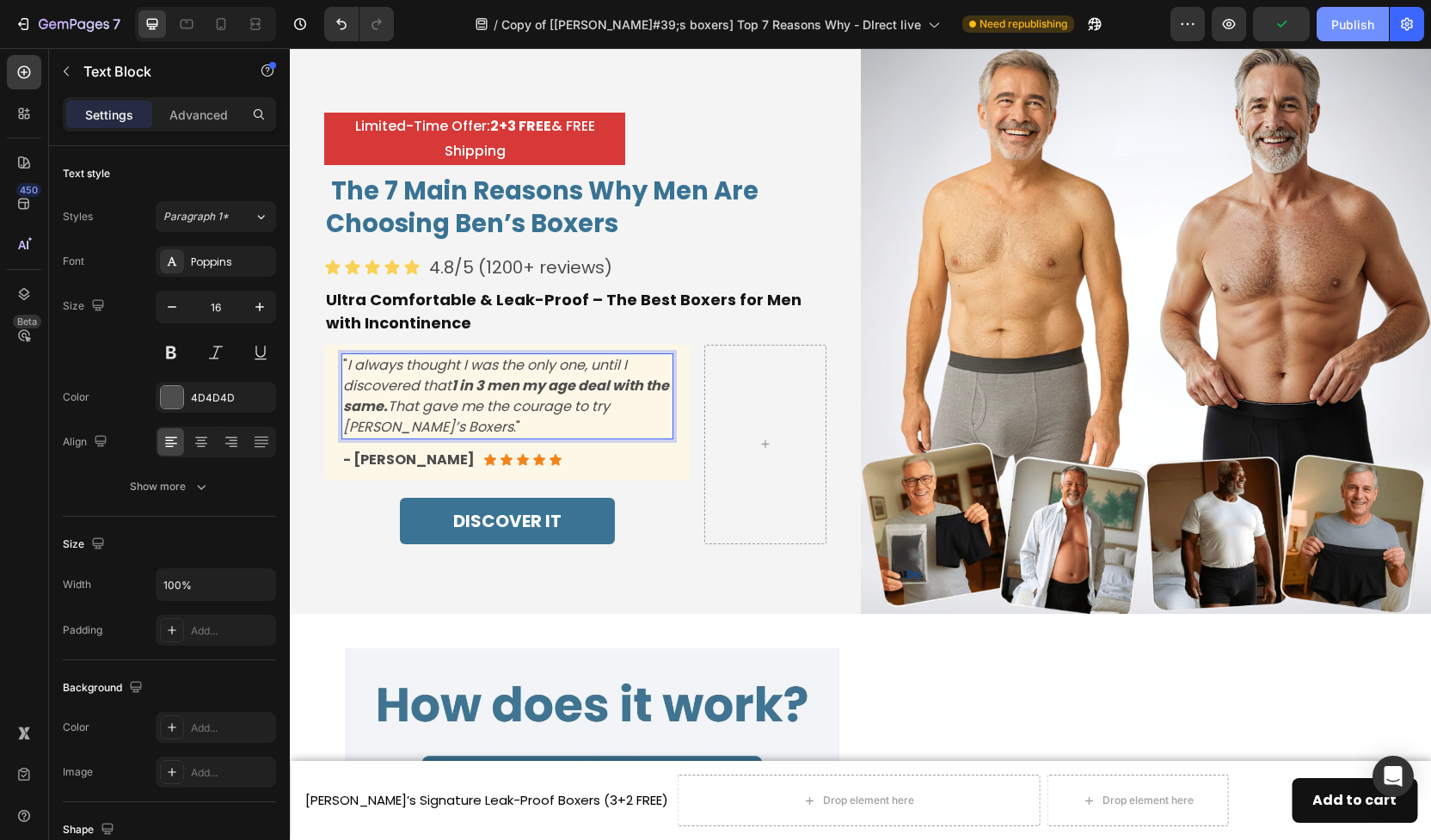
click at [1354, 21] on div "Publish" at bounding box center [1352, 24] width 43 height 18
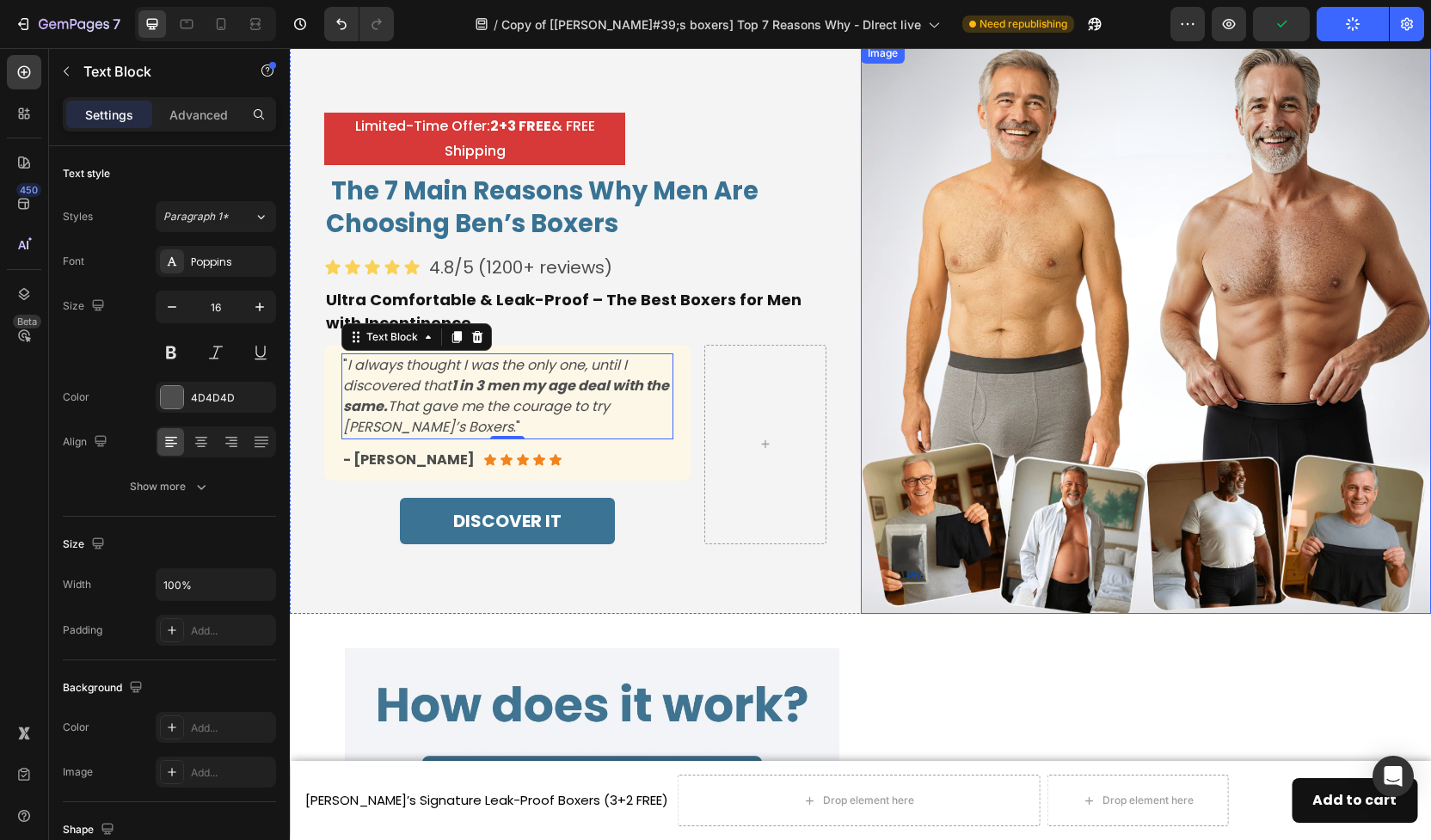
scroll to position [0, 0]
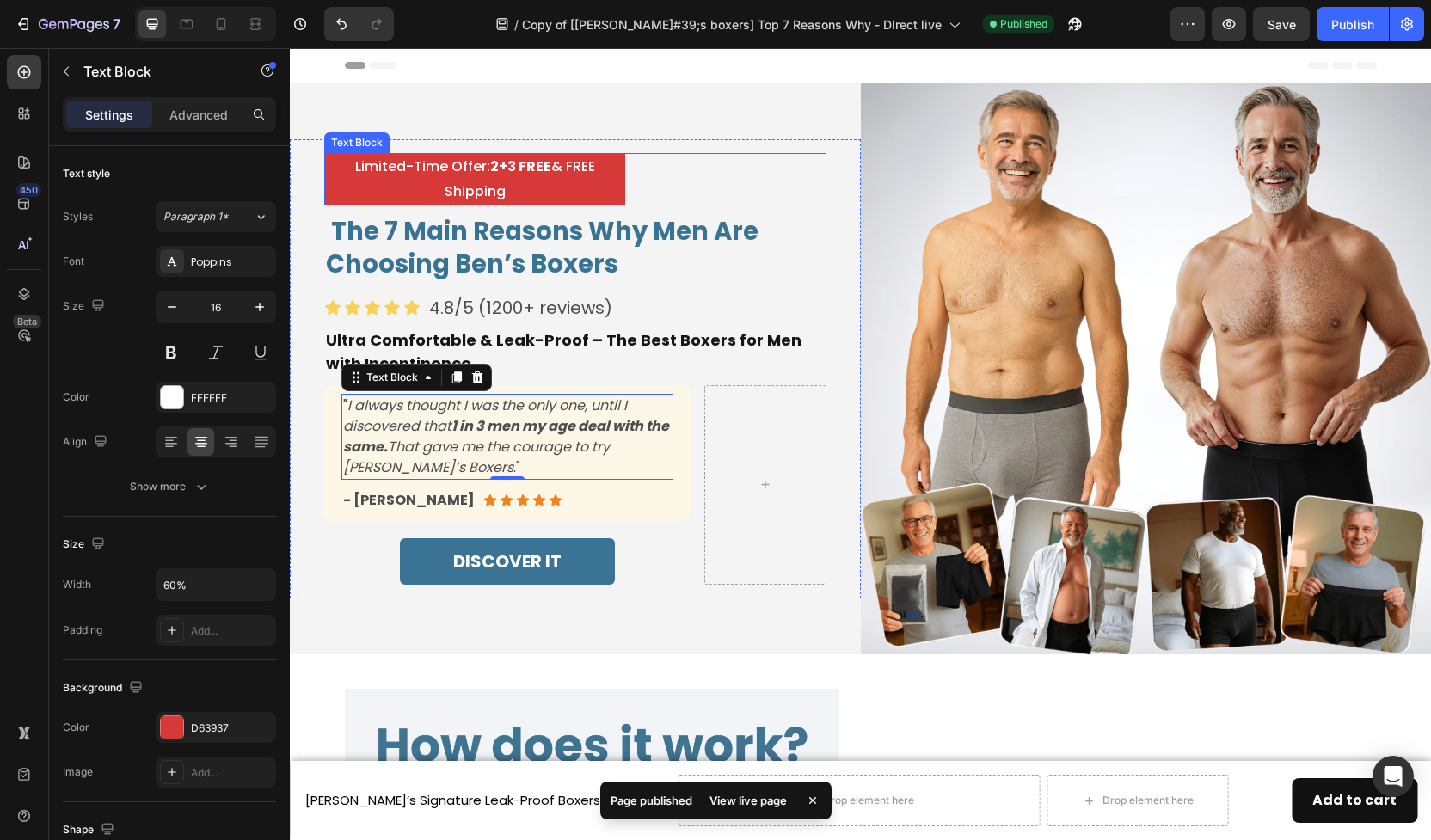
click at [505, 172] on strong "2+3 FREE" at bounding box center [521, 166] width 61 height 20
click at [509, 172] on strong "2+3 FREE" at bounding box center [521, 166] width 61 height 20
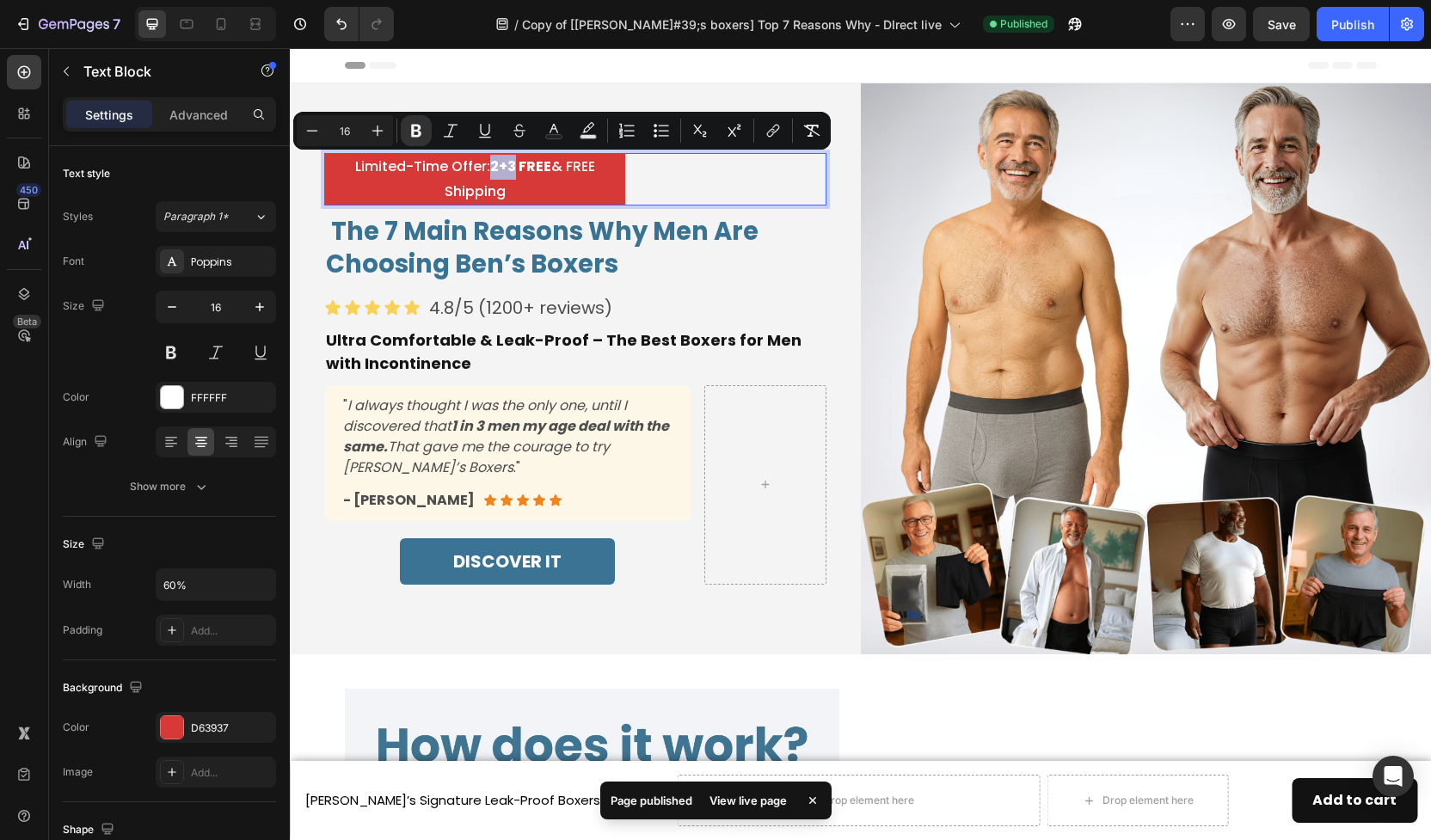
drag, startPoint x: 513, startPoint y: 171, endPoint x: 491, endPoint y: 172, distance: 22.0
click at [491, 172] on strong "2+3 FREE" at bounding box center [521, 166] width 61 height 20
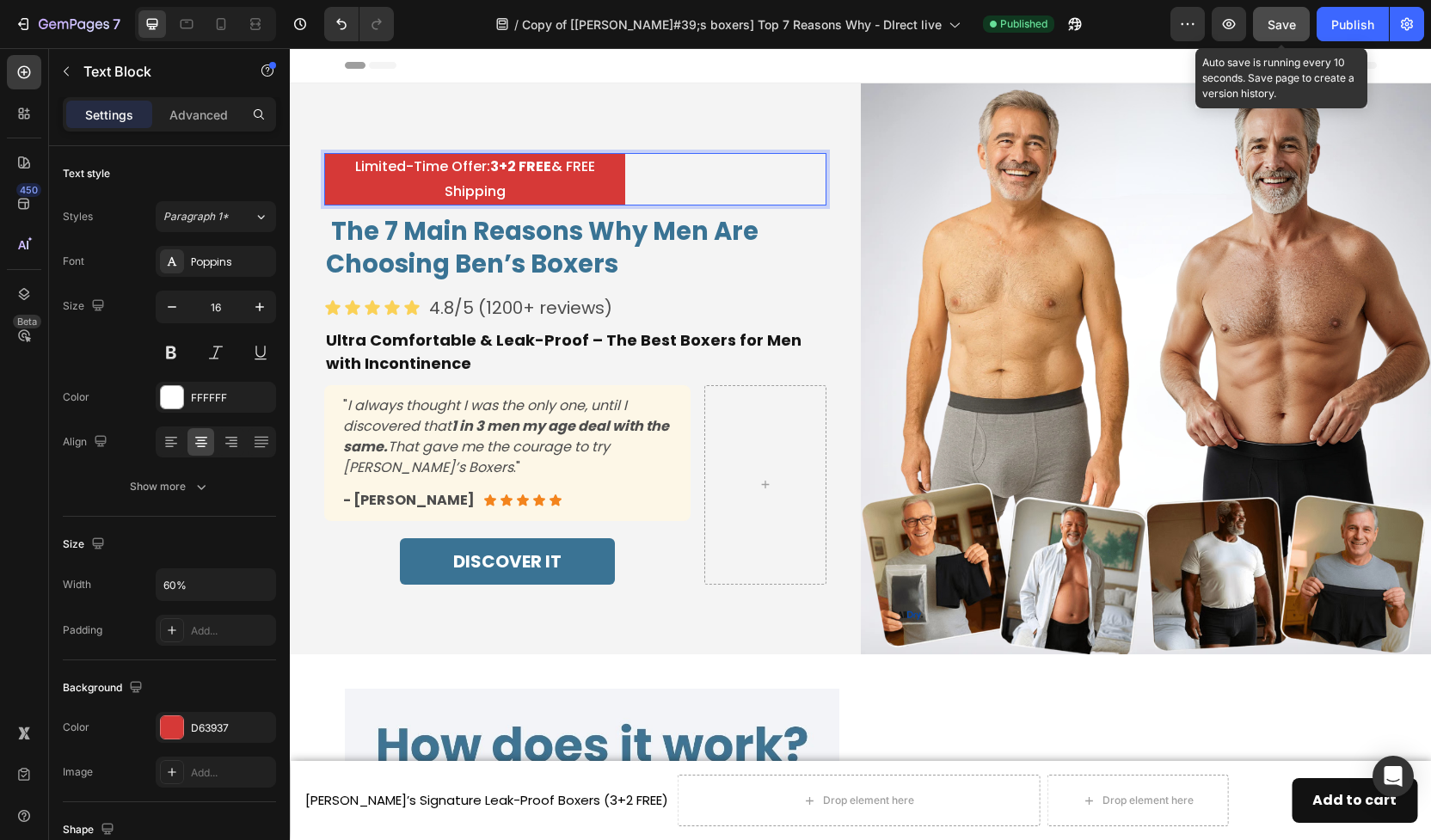
click at [1302, 18] on button "Save" at bounding box center [1281, 24] width 57 height 35
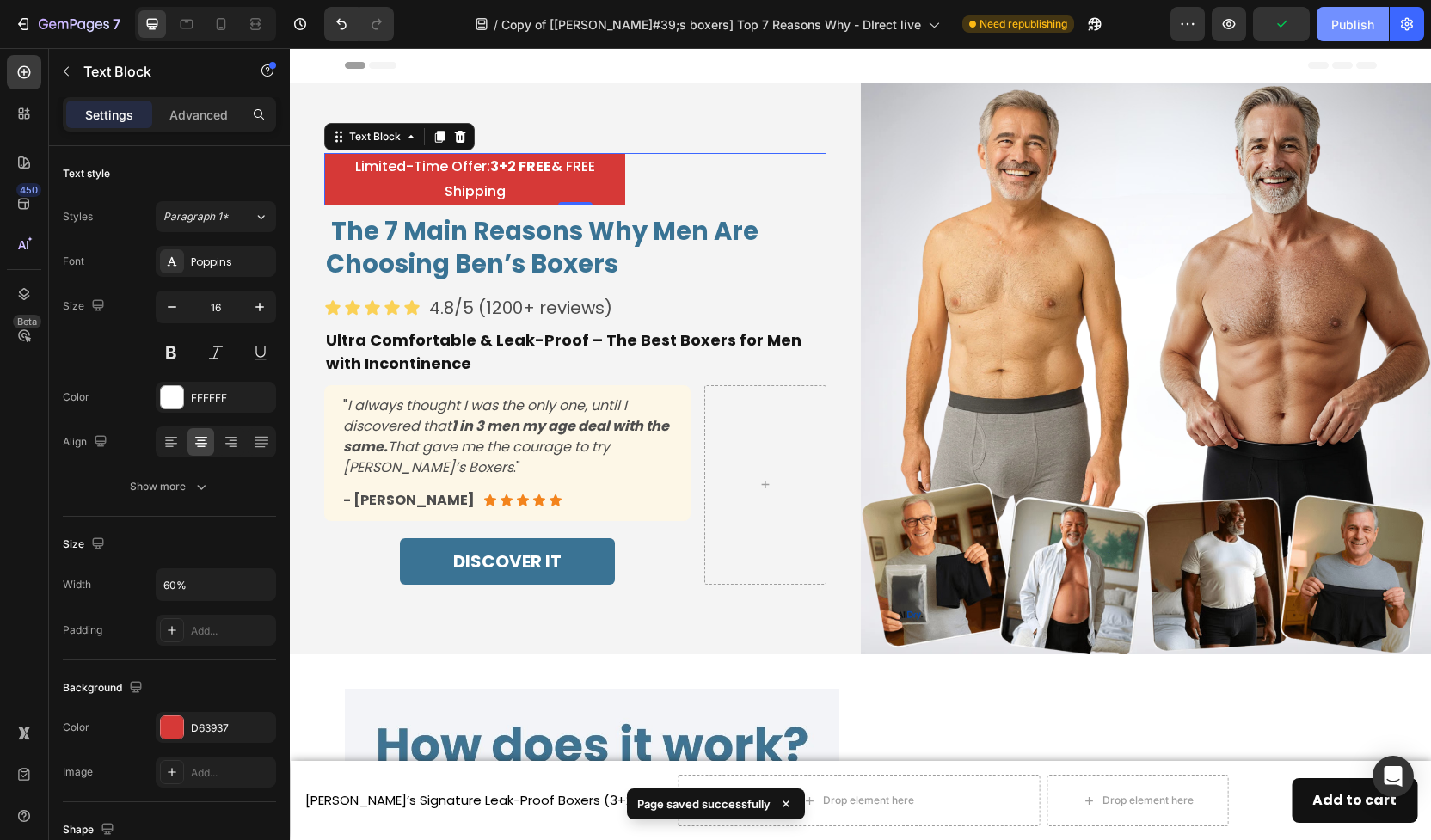
click at [1351, 33] on div "Publish" at bounding box center [1352, 24] width 43 height 18
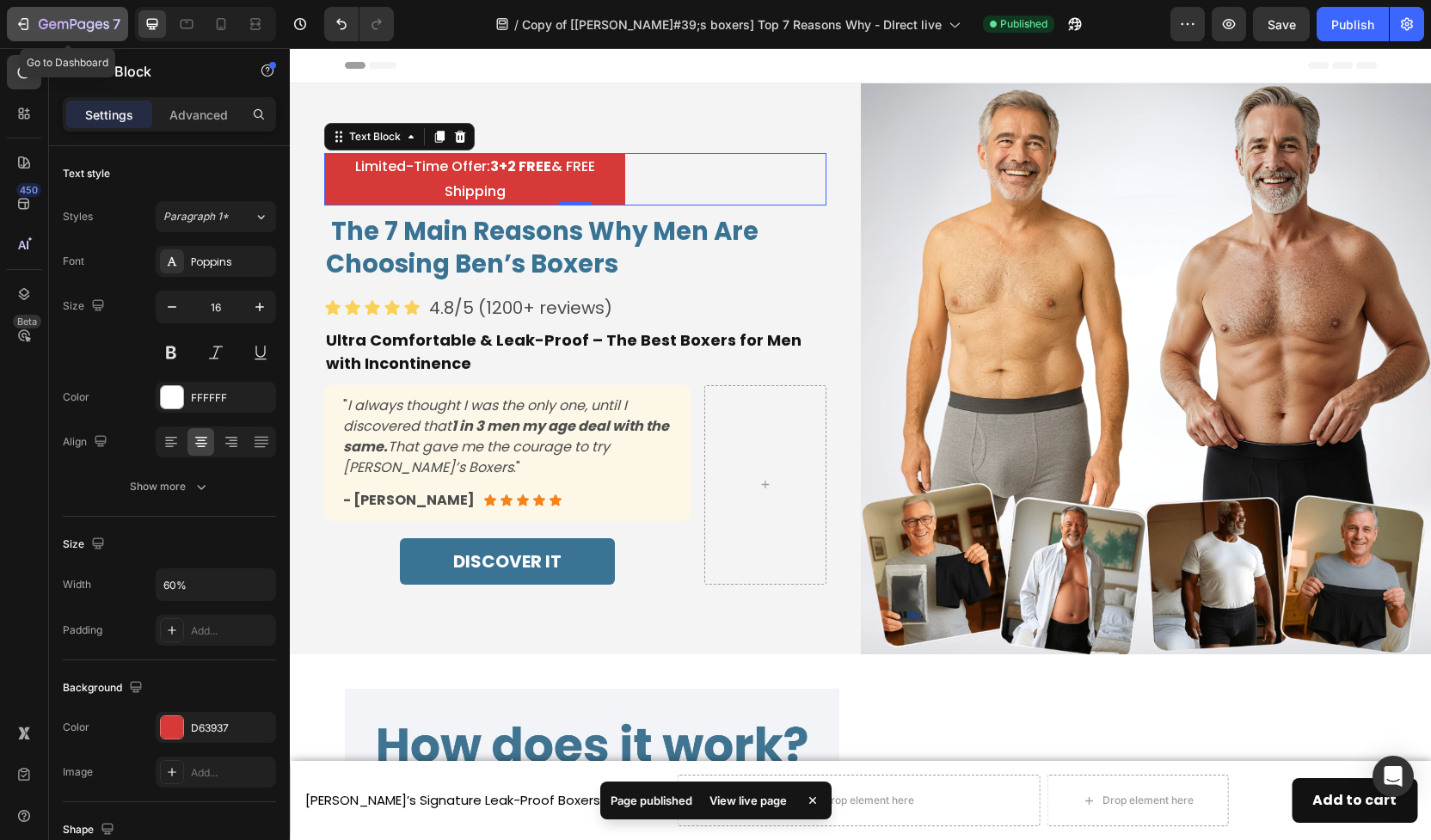
click at [22, 13] on div "7" at bounding box center [67, 24] width 106 height 21
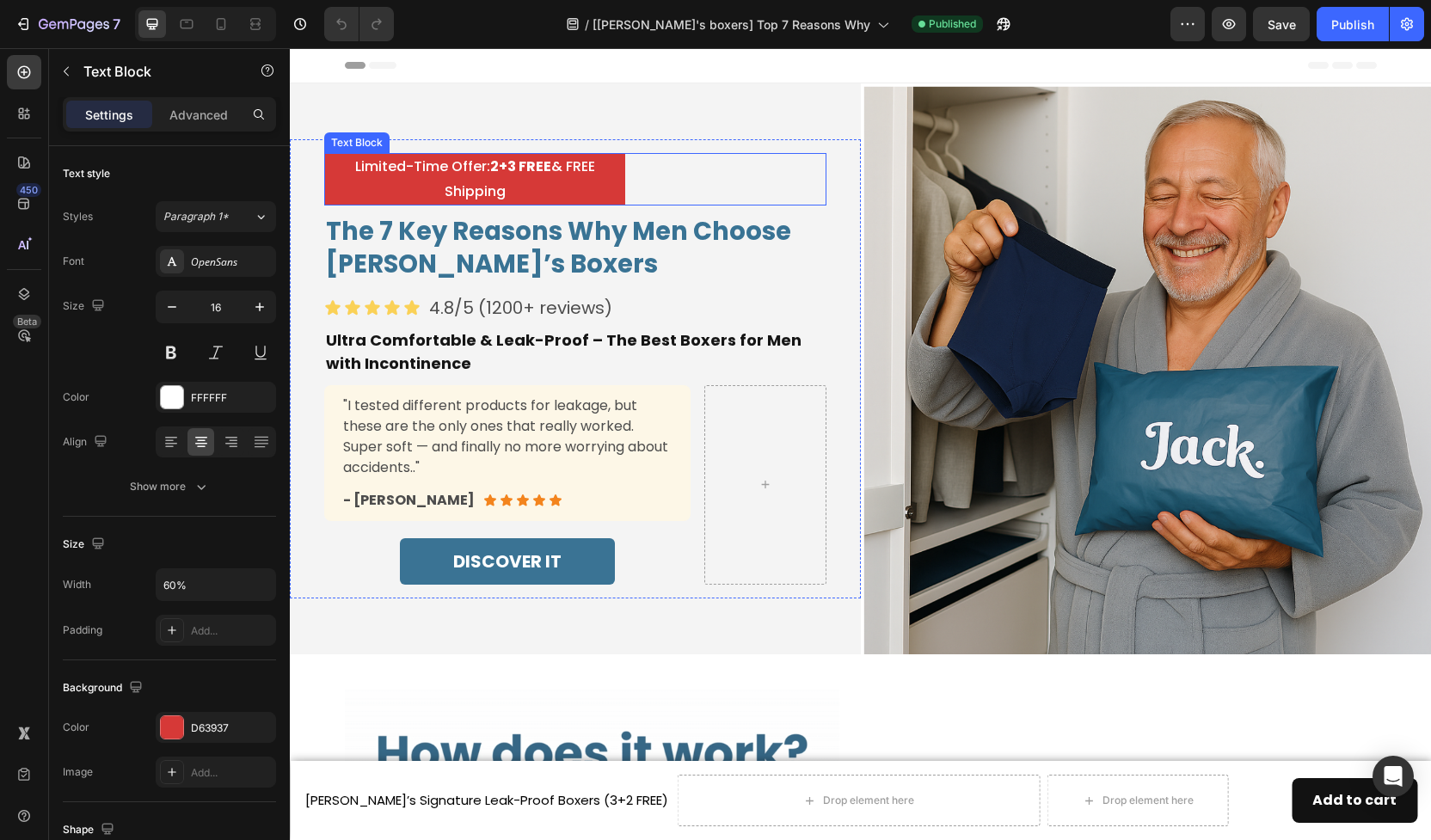
click at [507, 171] on strong "2+3 FREE" at bounding box center [521, 166] width 61 height 20
click at [514, 171] on strong "2+3 FREE" at bounding box center [521, 166] width 61 height 20
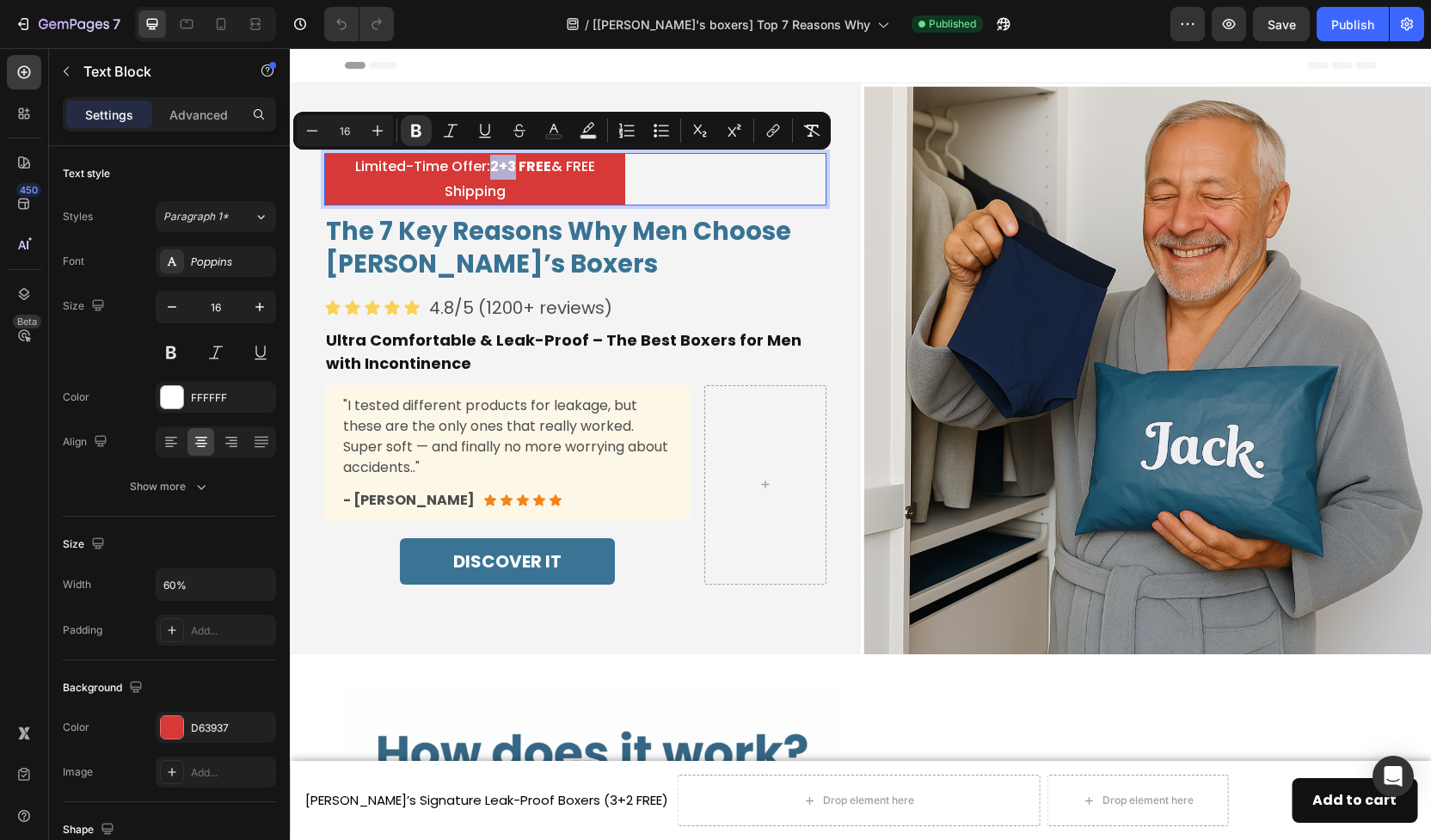
drag, startPoint x: 514, startPoint y: 171, endPoint x: 488, endPoint y: 170, distance: 26.0
click at [488, 170] on p "Limited-Time Offer: 2+3 FREE & FREE Shipping" at bounding box center [475, 179] width 297 height 50
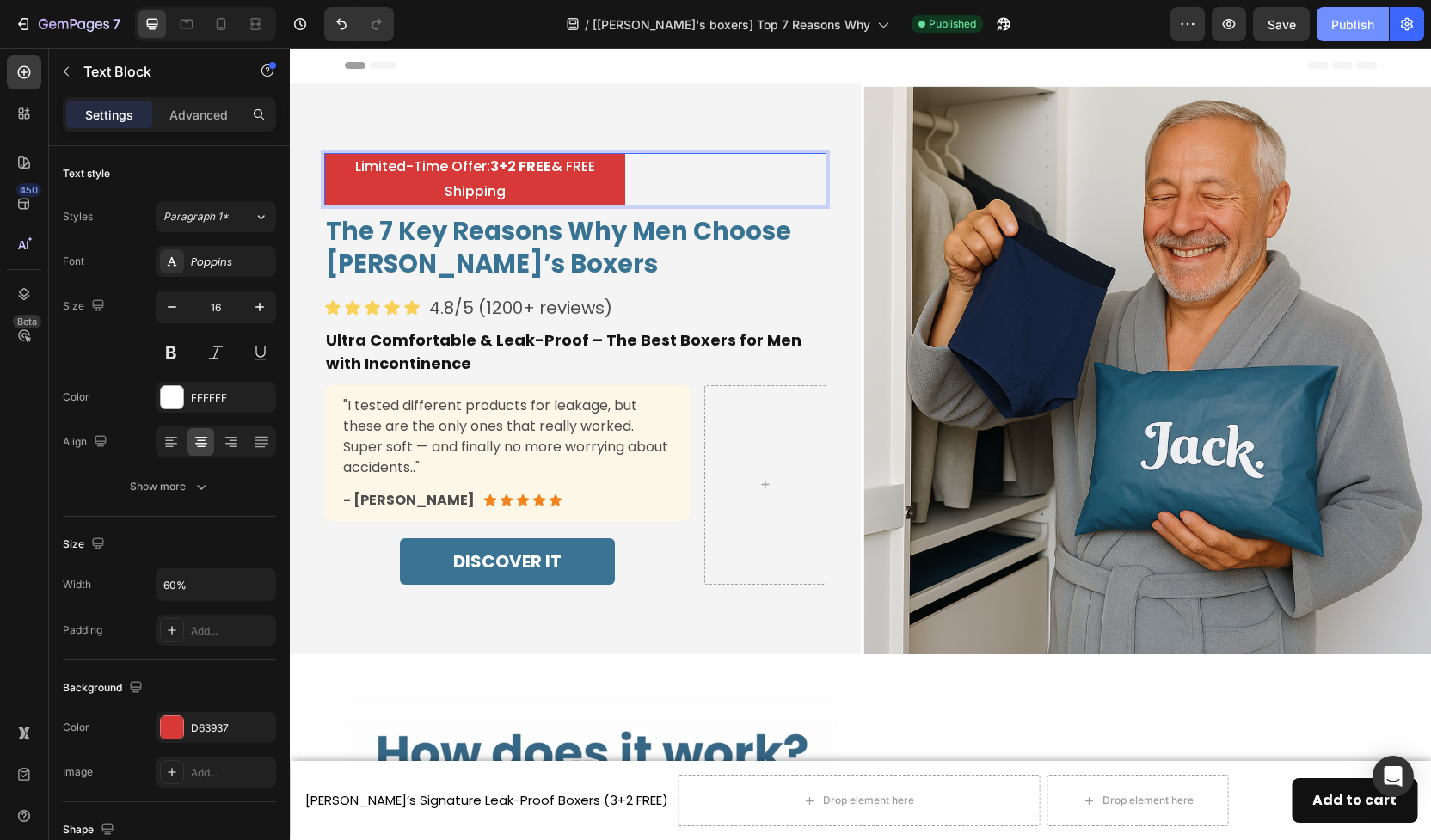
click at [1351, 30] on div "Publish" at bounding box center [1352, 24] width 43 height 18
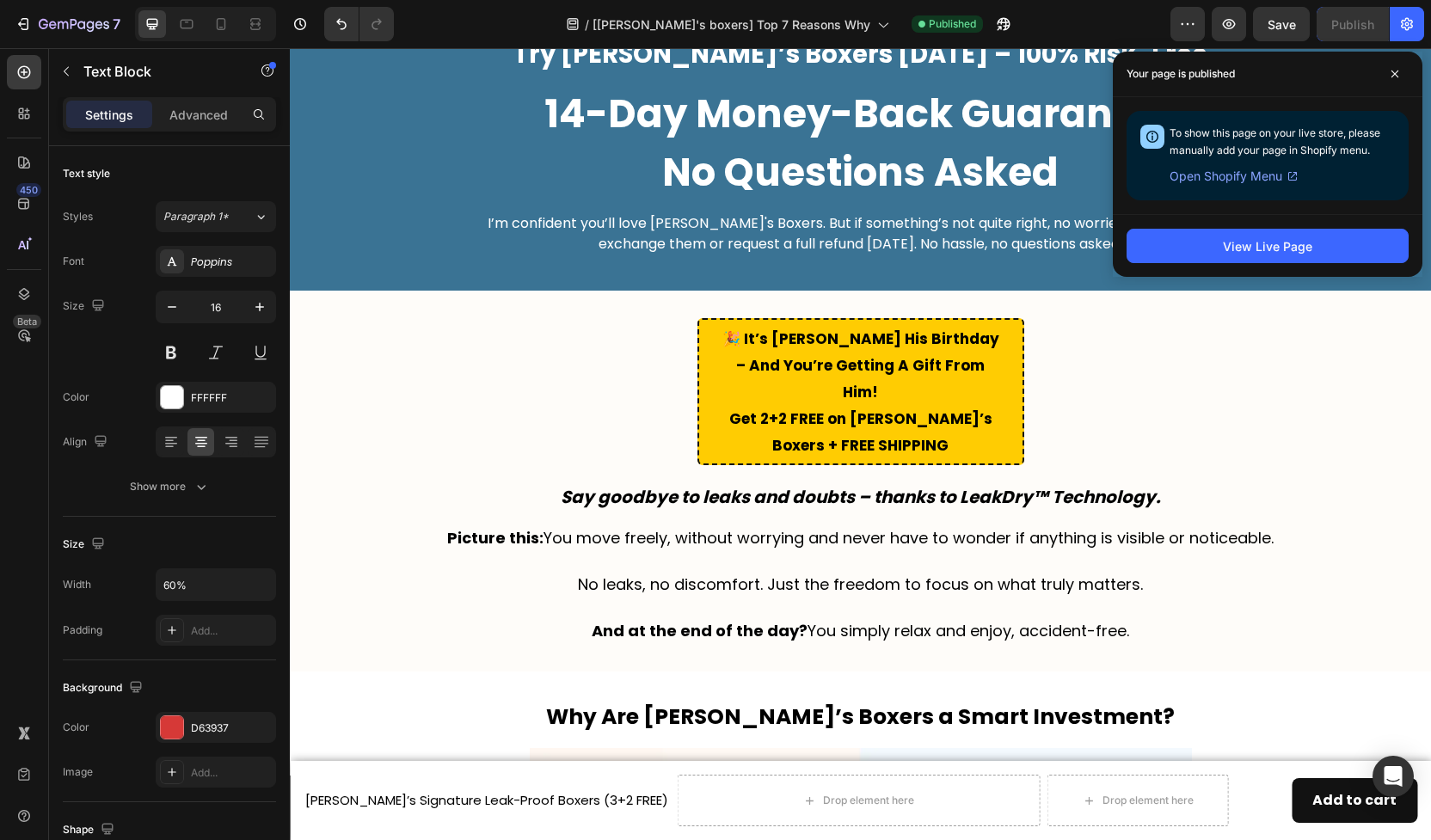
scroll to position [4398, 0]
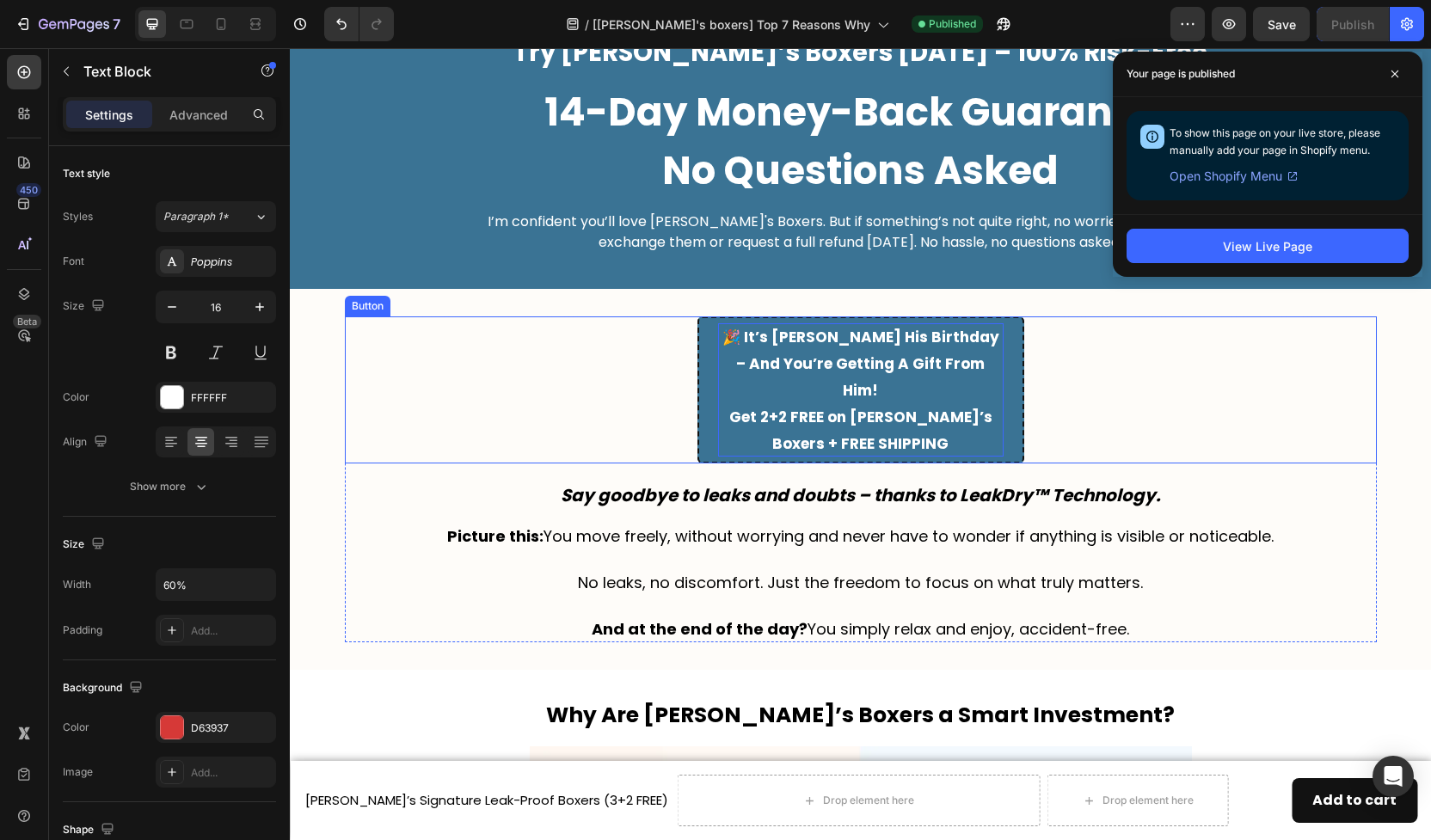
click at [762, 407] on span "Get 2+2 FREE on Jack’s Boxers + FREE SHIPPING" at bounding box center [861, 430] width 263 height 47
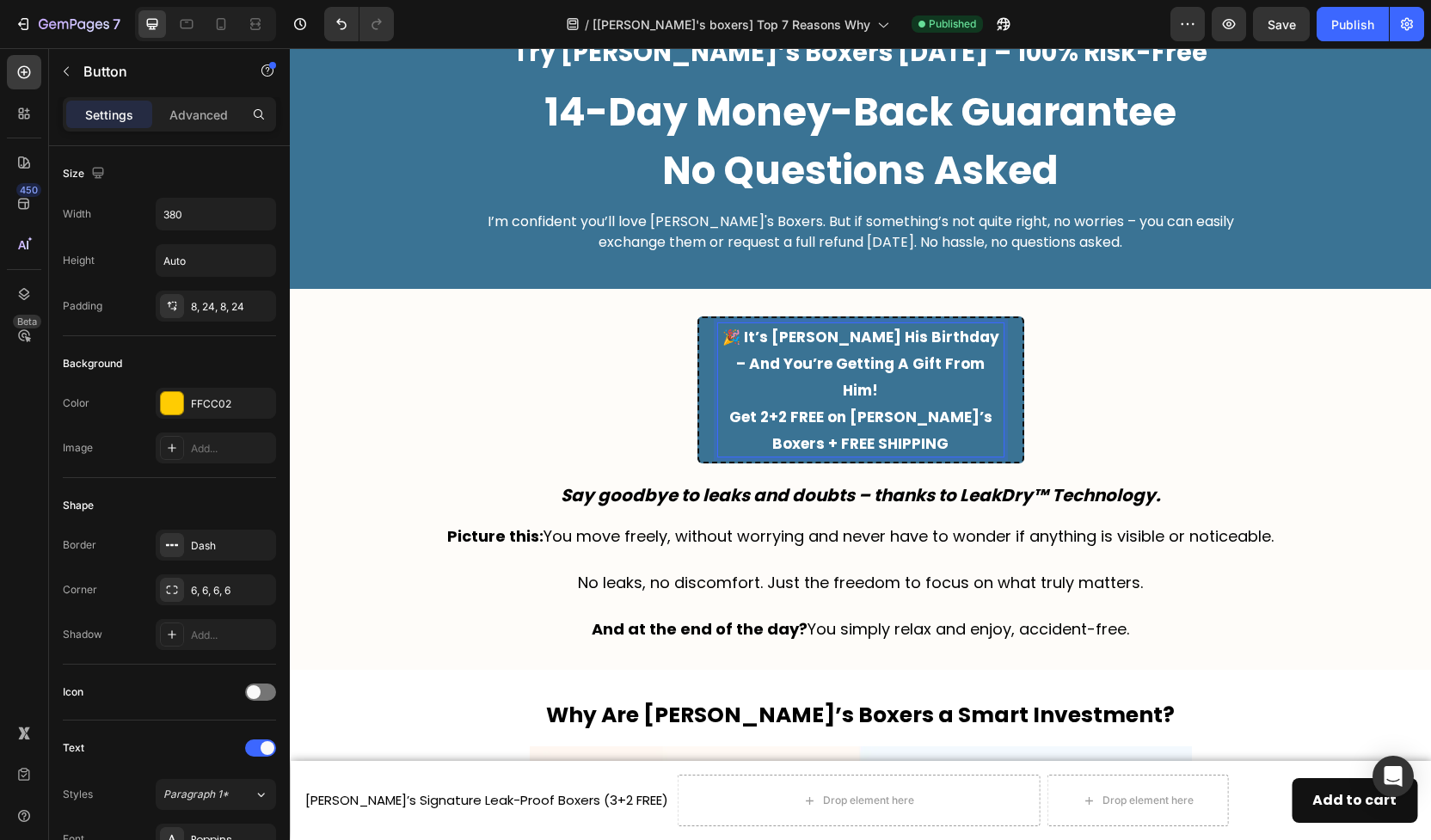
click at [762, 407] on span "Get 2+2 FREE on Jack’s Boxers + FREE SHIPPING" at bounding box center [861, 430] width 263 height 47
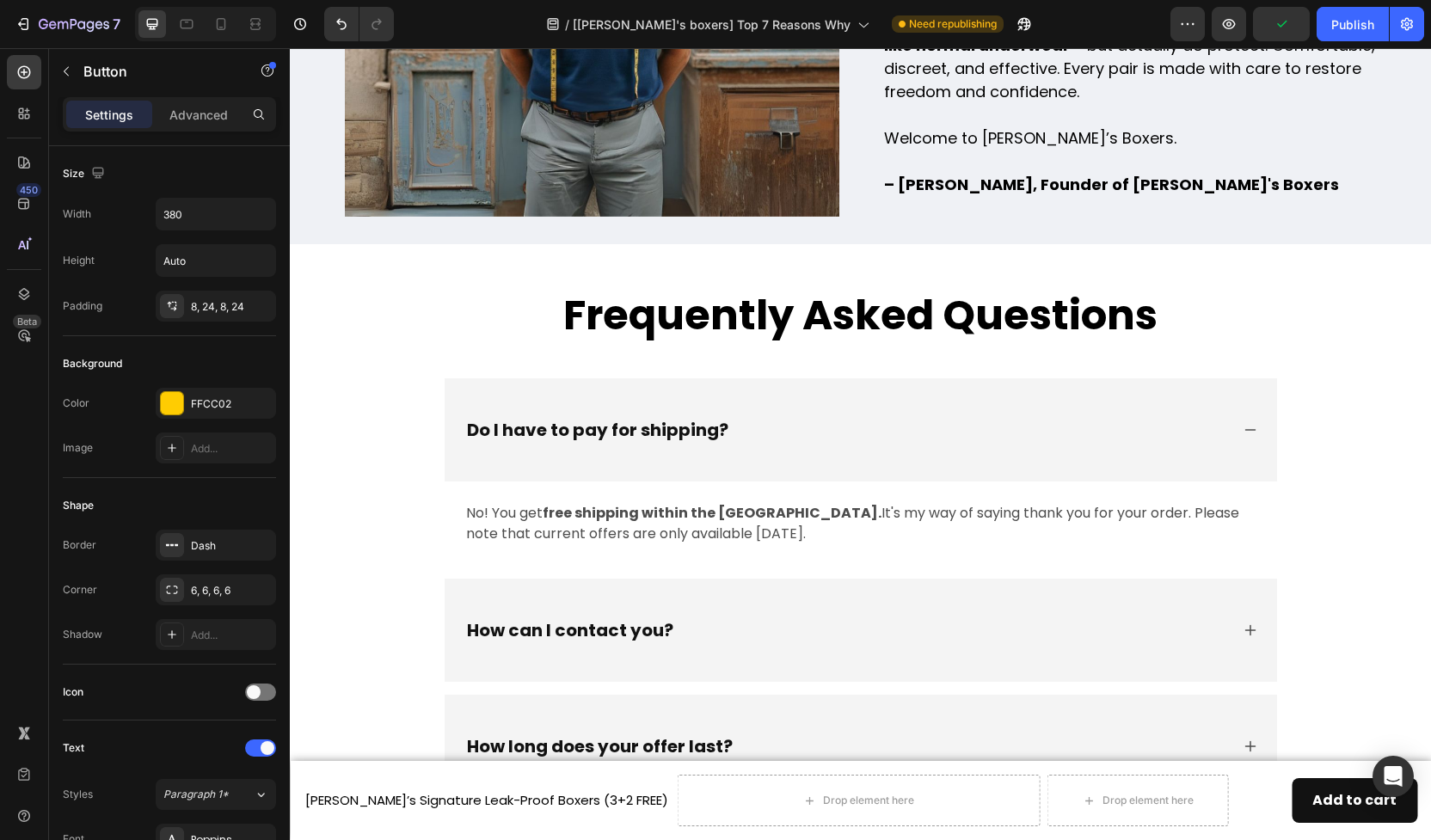
scroll to position [7576, 0]
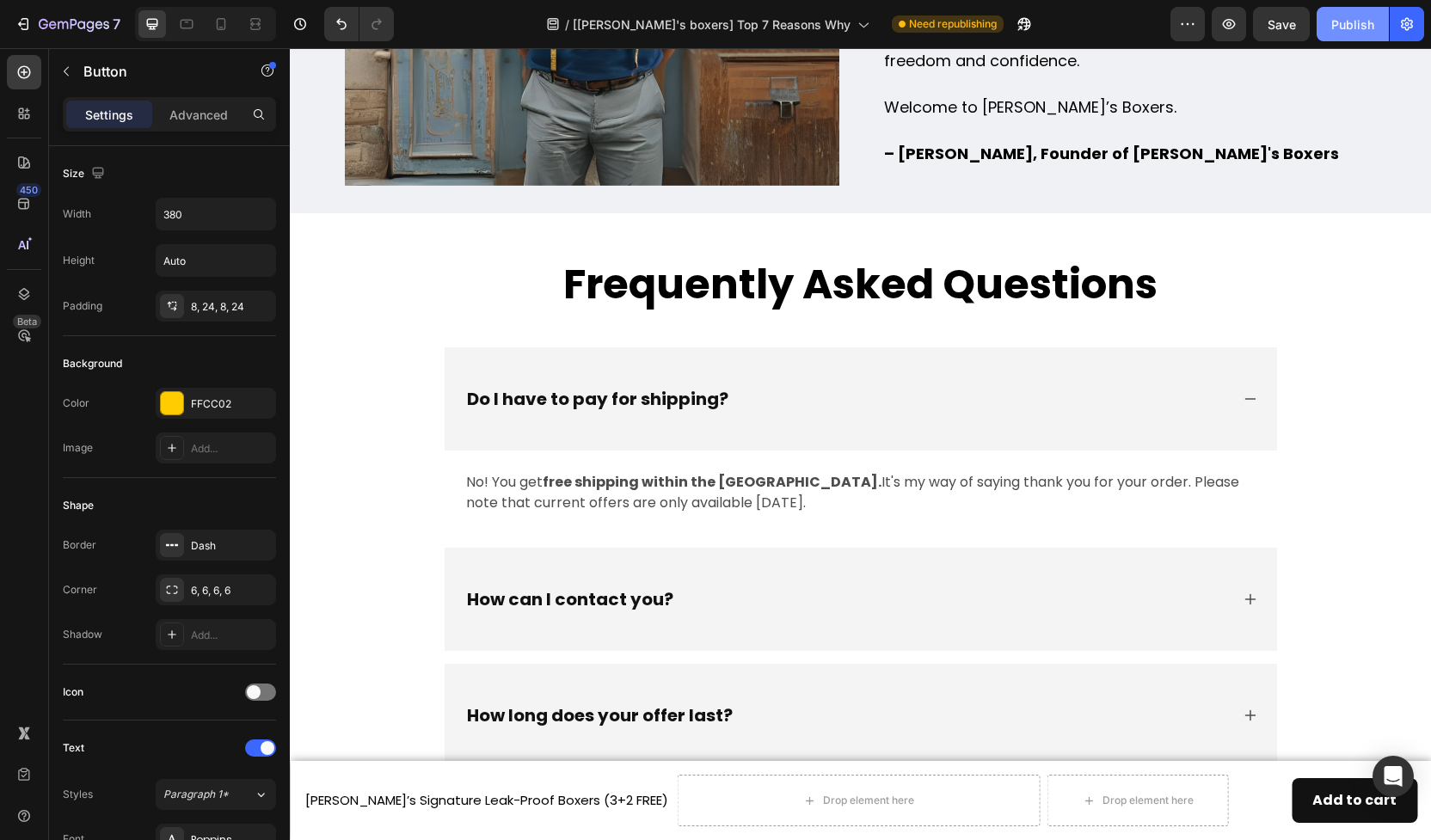
click at [1356, 24] on div "Publish" at bounding box center [1352, 24] width 43 height 18
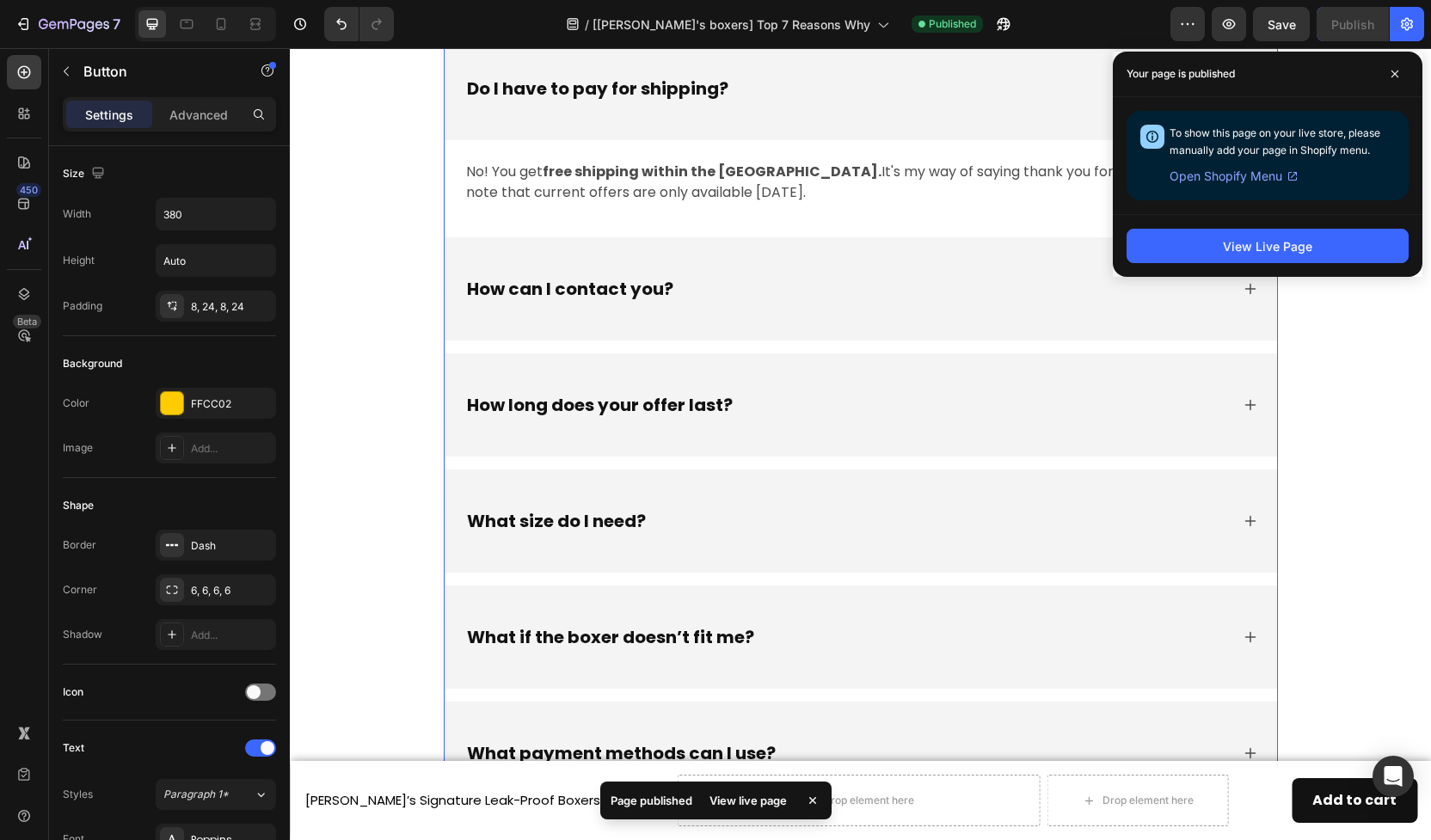
scroll to position [7997, 0]
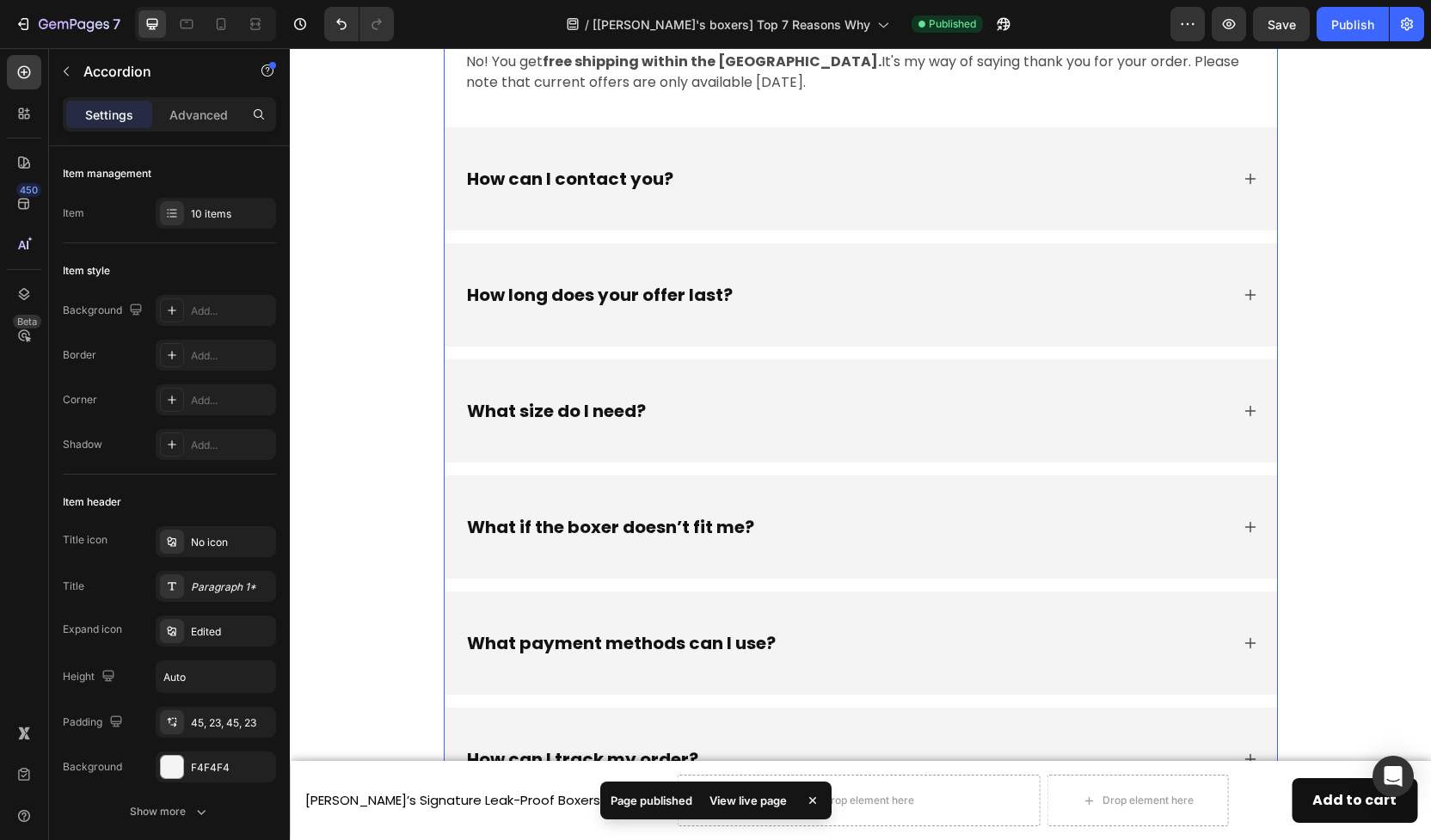
click at [1016, 304] on div "How long does your offer last?" at bounding box center [847, 294] width 765 height 26
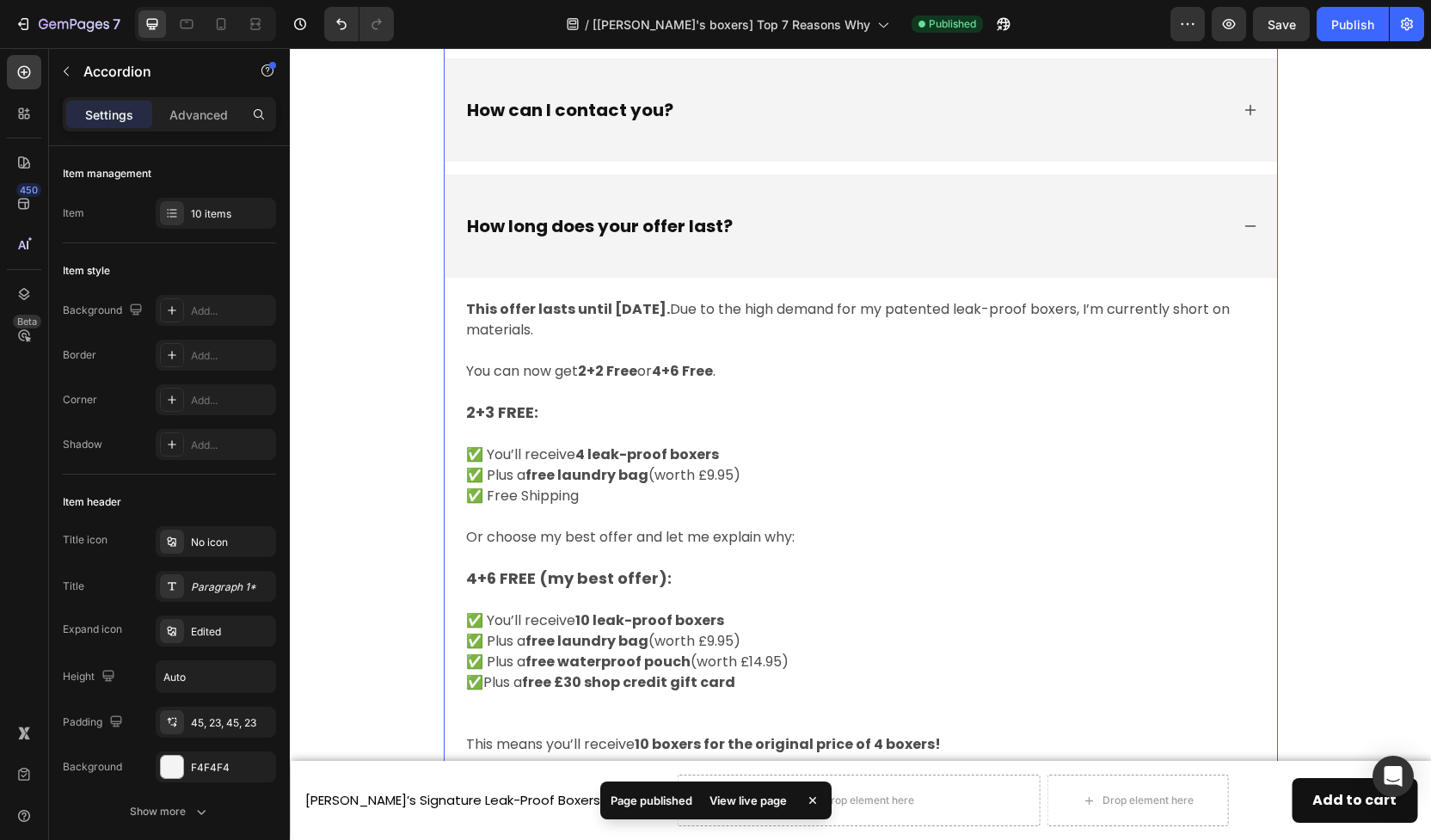
scroll to position [7980, 0]
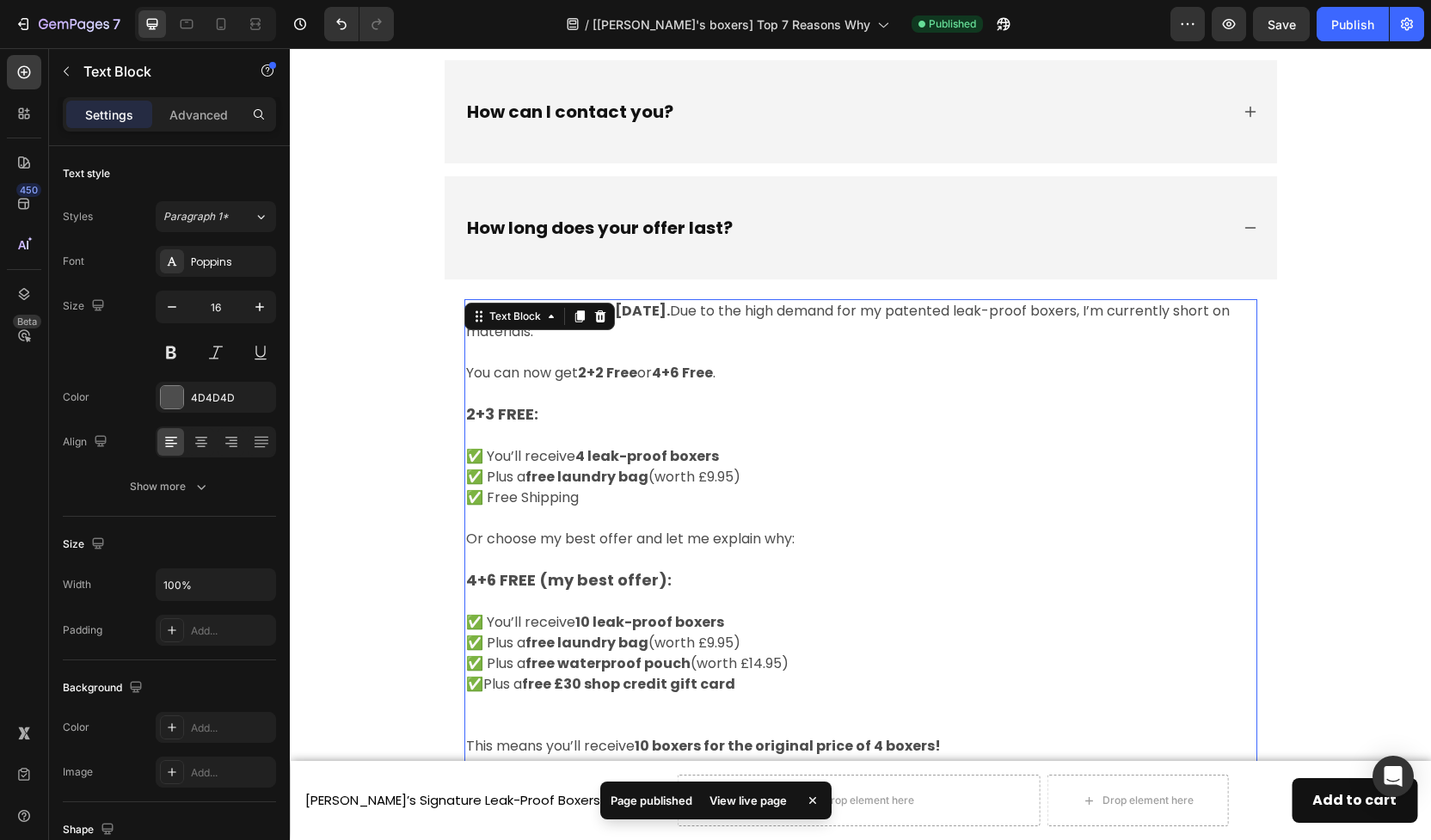
click at [602, 371] on strong "2+2 Free" at bounding box center [608, 372] width 59 height 20
click at [592, 374] on strong "2+2 Free" at bounding box center [608, 372] width 59 height 20
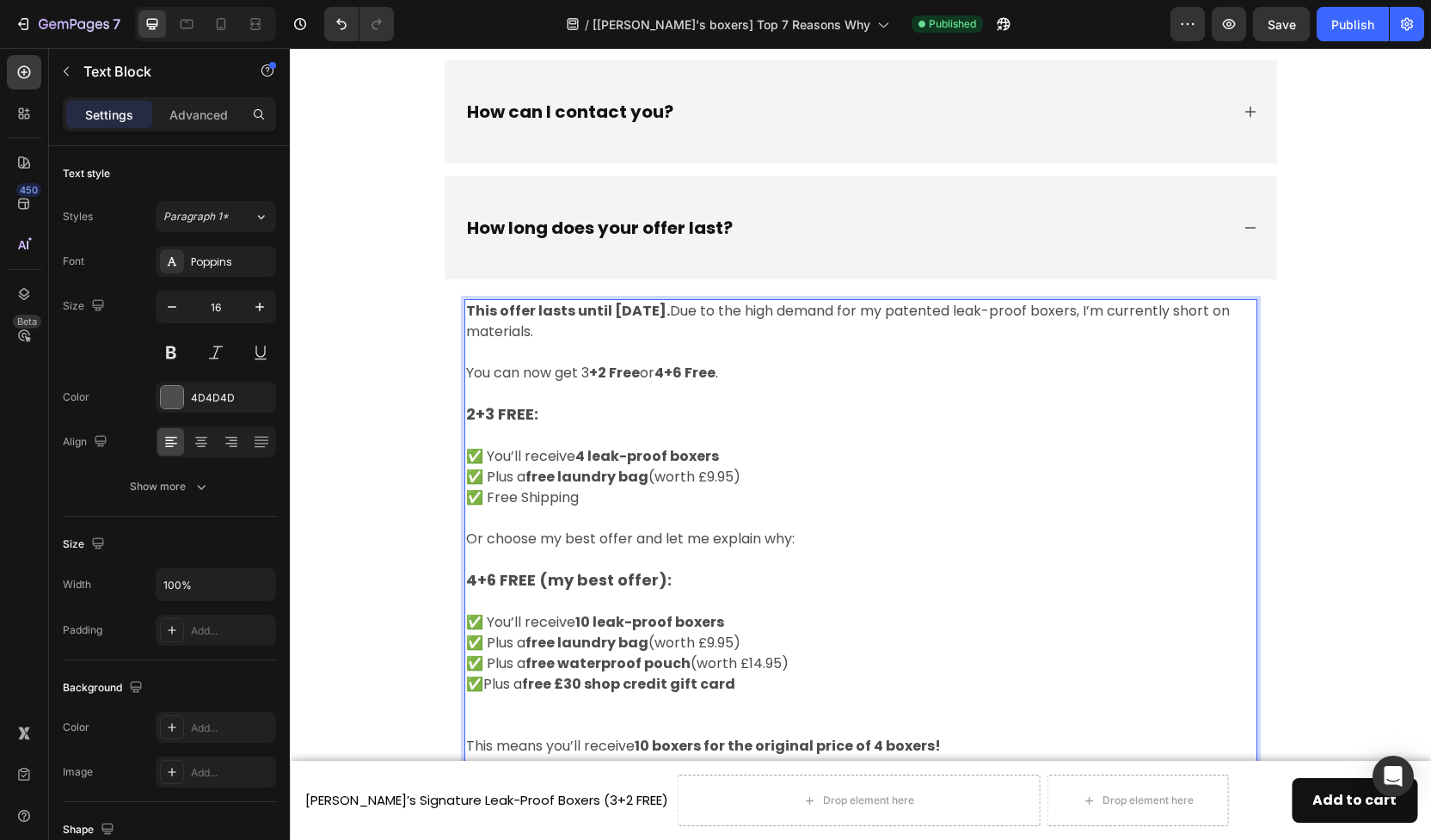
click at [669, 371] on strong "4+6 Free" at bounding box center [686, 372] width 61 height 20
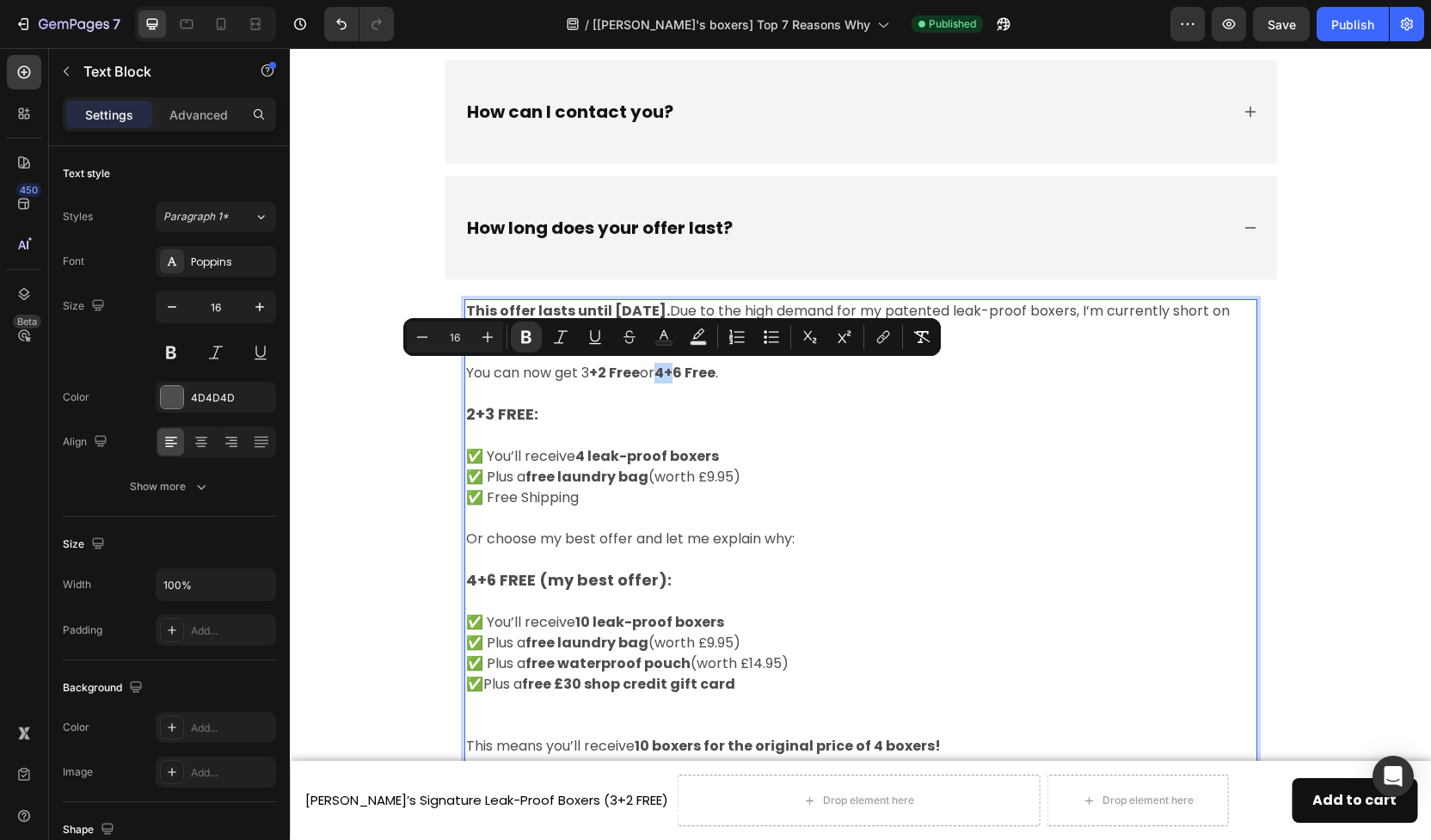
drag, startPoint x: 685, startPoint y: 375, endPoint x: 667, endPoint y: 375, distance: 18.0
click at [667, 375] on strong "4+6 Free" at bounding box center [686, 372] width 61 height 20
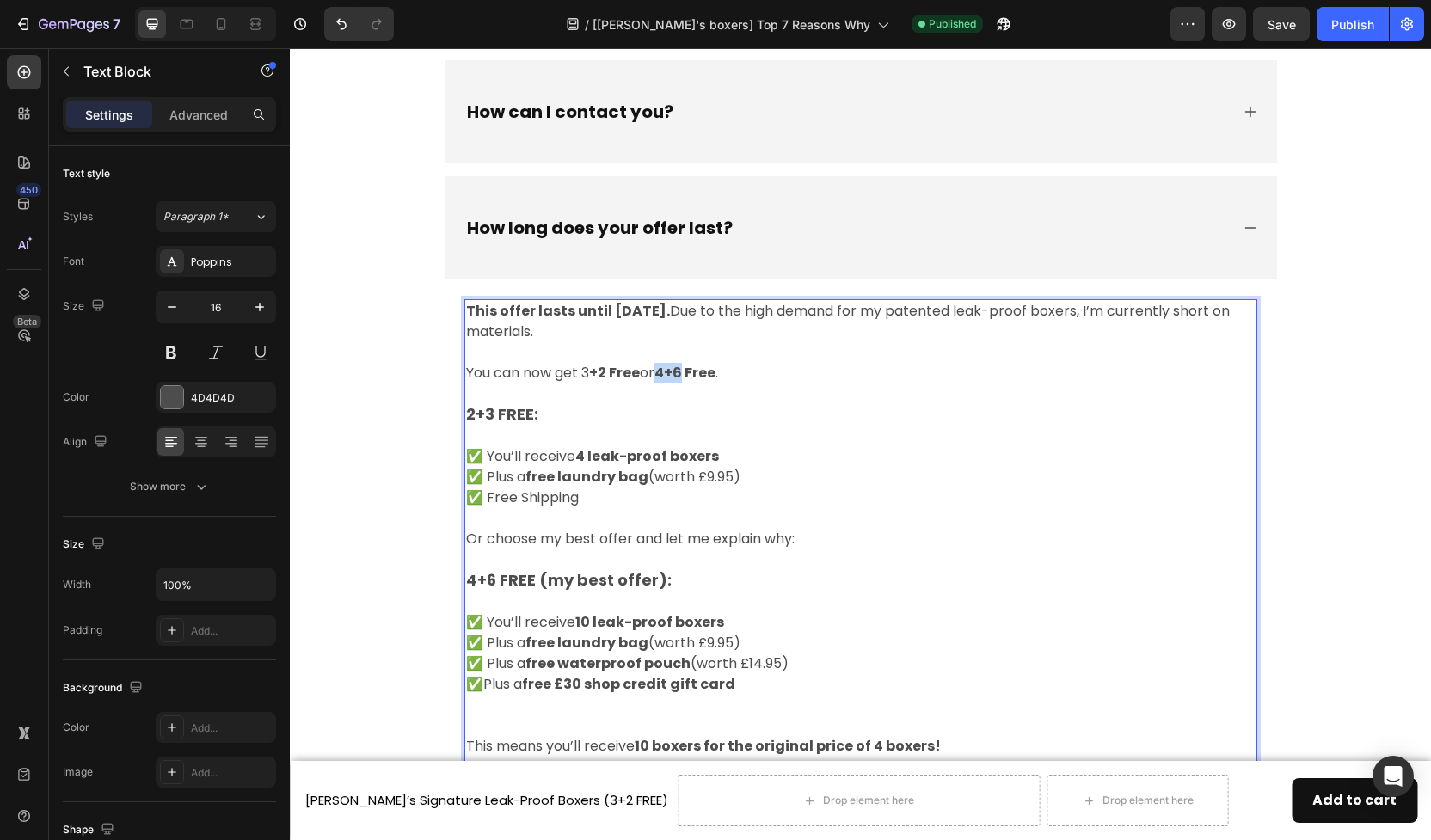
drag, startPoint x: 687, startPoint y: 374, endPoint x: 666, endPoint y: 374, distance: 21.0
click at [666, 374] on strong "4+6 Free" at bounding box center [686, 372] width 61 height 20
click at [592, 376] on p "You can now get 3 +2 Free or 6+4 Free ." at bounding box center [860, 373] width 789 height 21
click at [471, 415] on strong "2+3 FREE:" at bounding box center [502, 414] width 72 height 21
click at [493, 418] on strong "6+3 FREE:" at bounding box center [502, 414] width 72 height 21
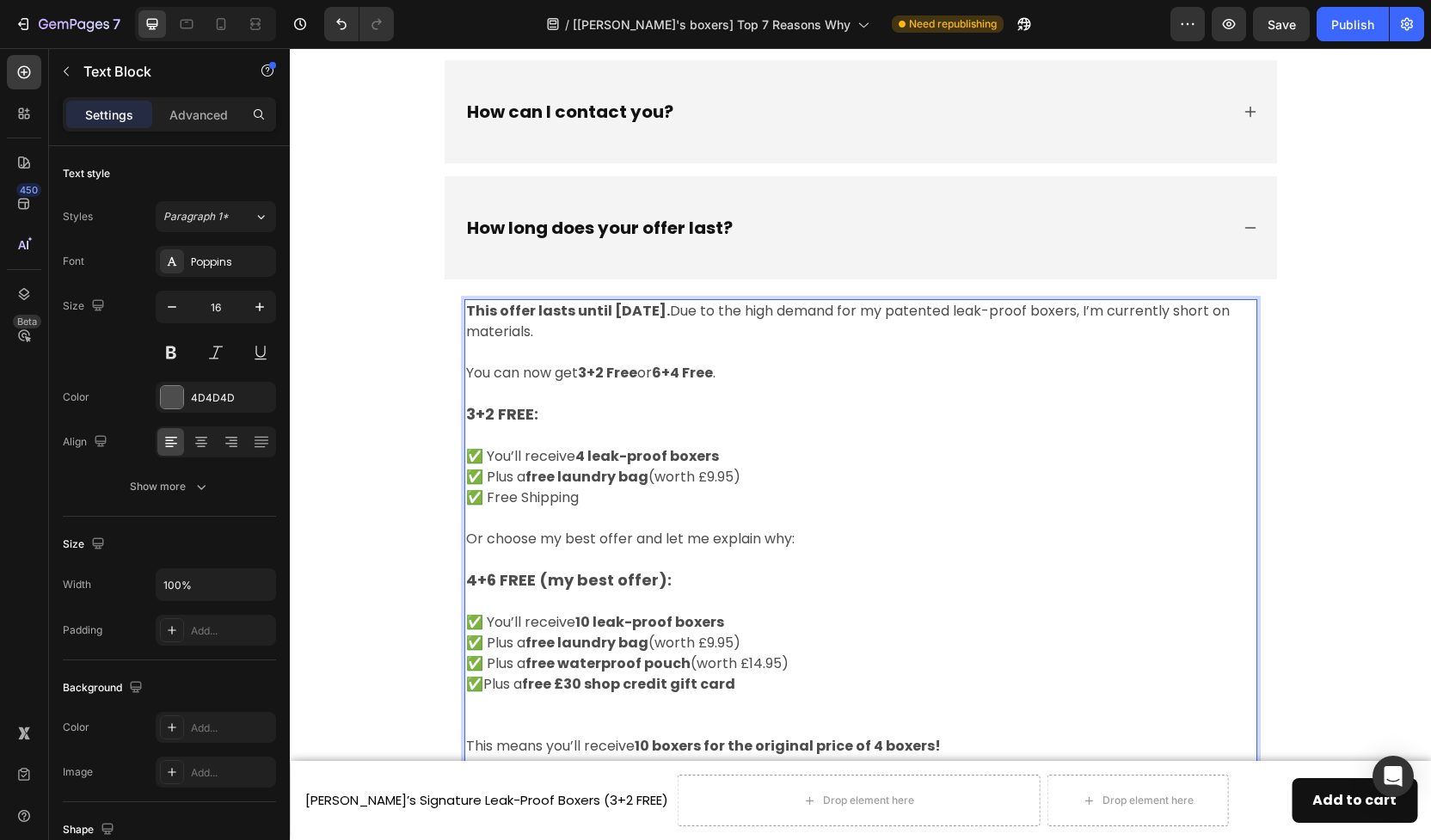
click at [491, 582] on strong "4+6 FREE (my best offer):" at bounding box center [569, 580] width 205 height 21
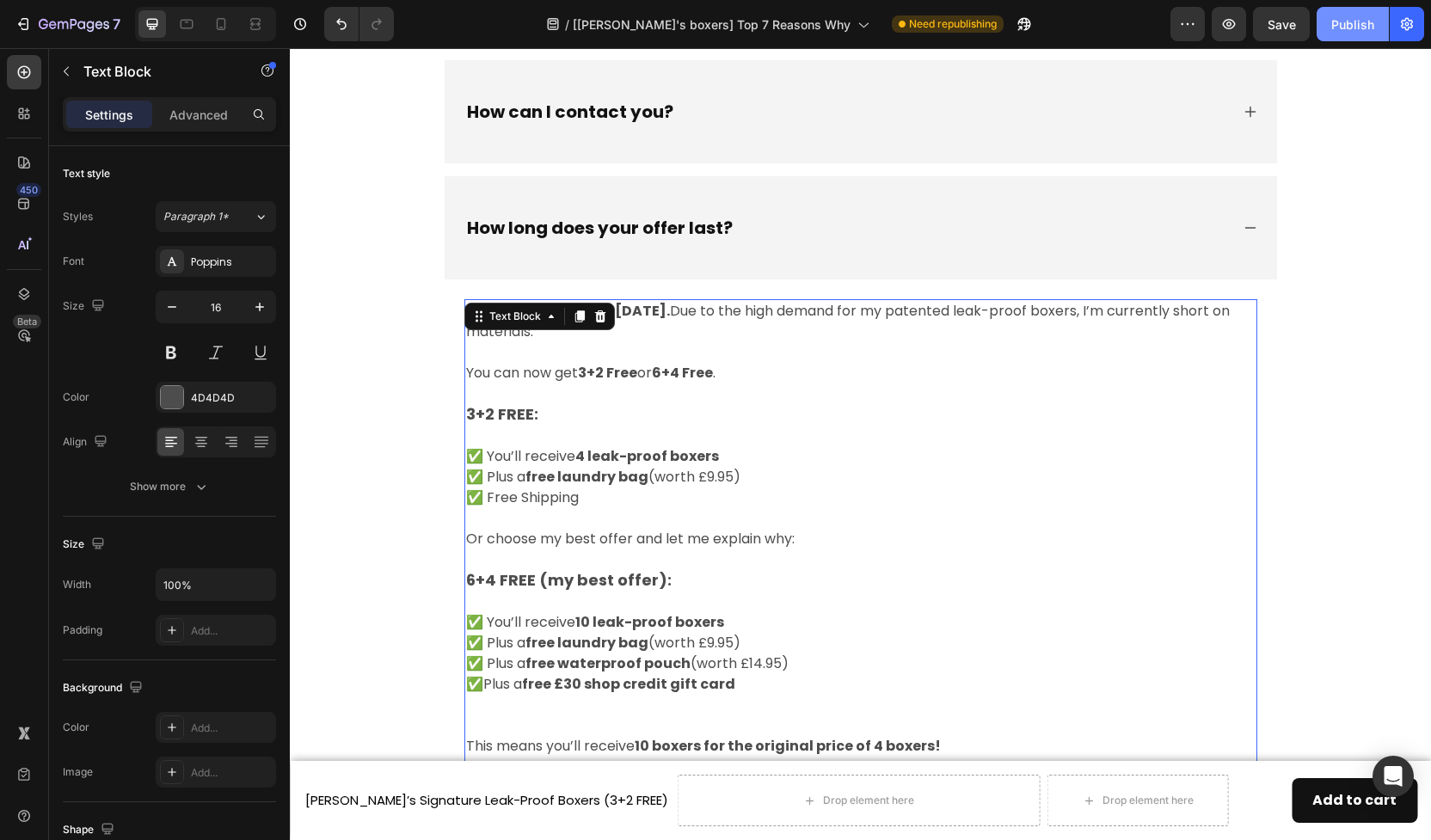
click at [1337, 28] on div "Publish" at bounding box center [1352, 24] width 43 height 18
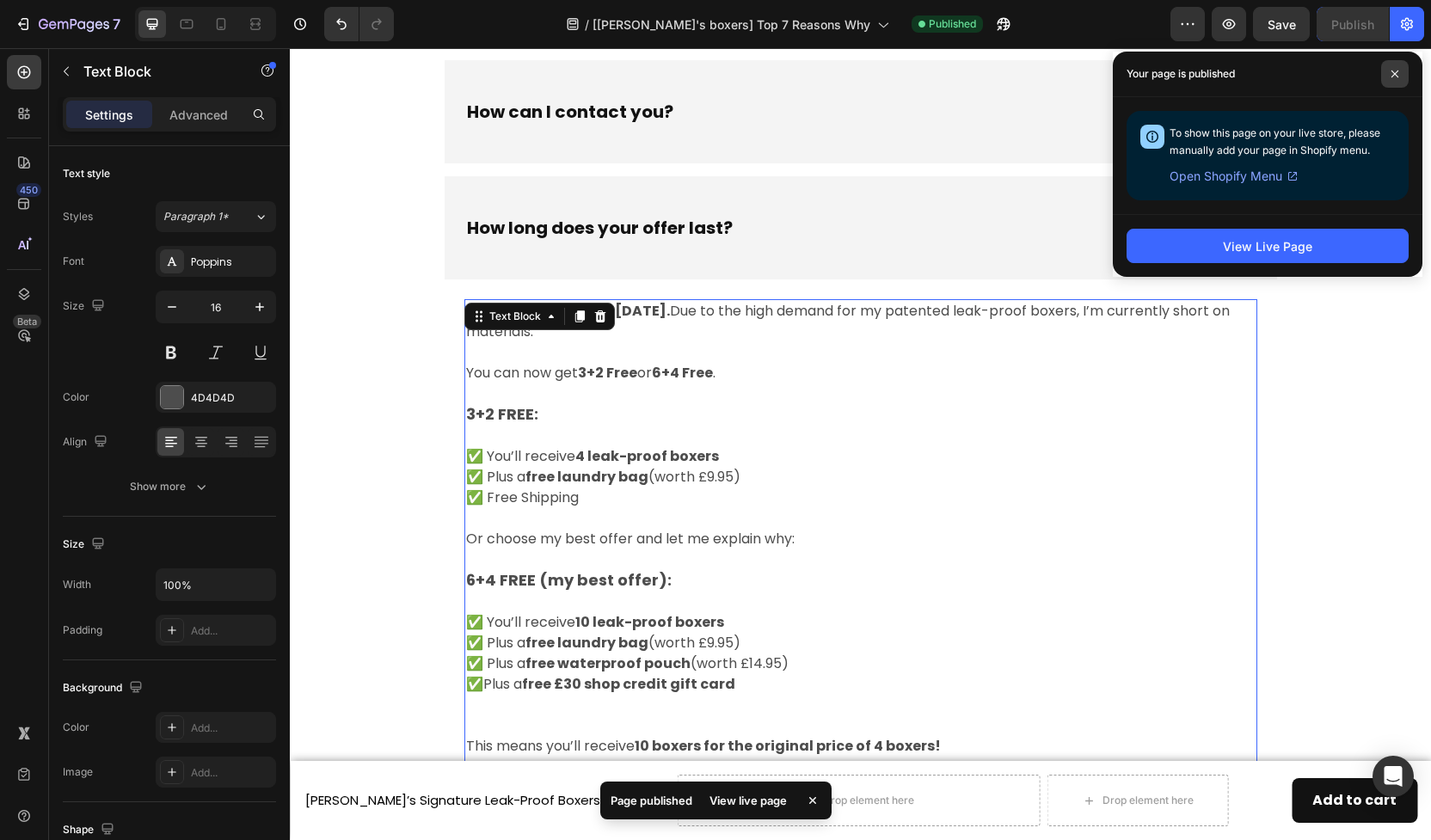
click at [1391, 76] on icon at bounding box center [1395, 74] width 9 height 9
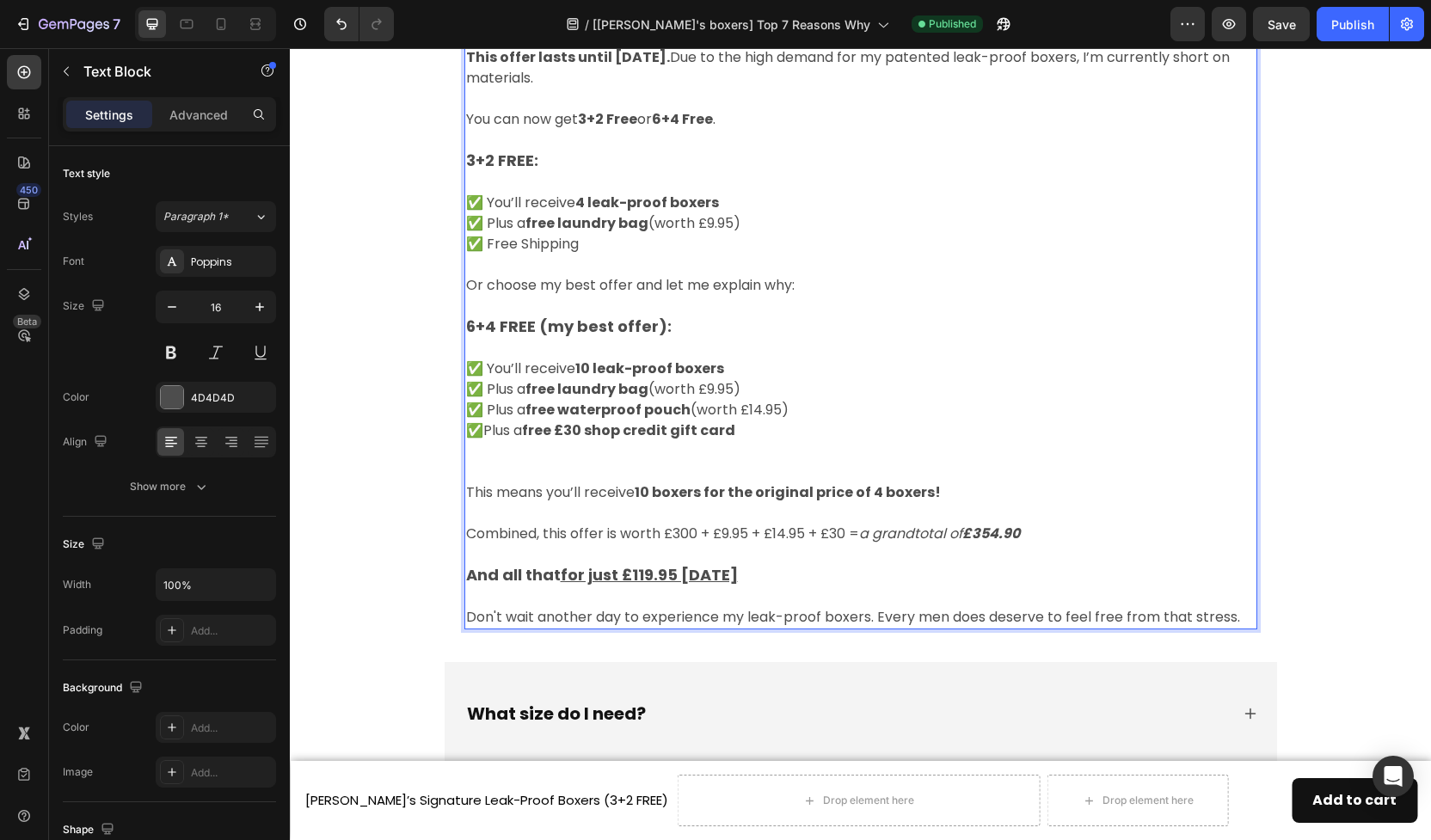
scroll to position [8233, 0]
click at [878, 492] on strong "10 boxers for the original price of 4 boxers!" at bounding box center [787, 493] width 306 height 20
drag, startPoint x: 981, startPoint y: 532, endPoint x: 1036, endPoint y: 533, distance: 55.0
click at [1036, 533] on p "Combined, this offer is worth £300 + £9.95 + £14.95 + £30 = a grandtotal of £35…" at bounding box center [860, 535] width 789 height 21
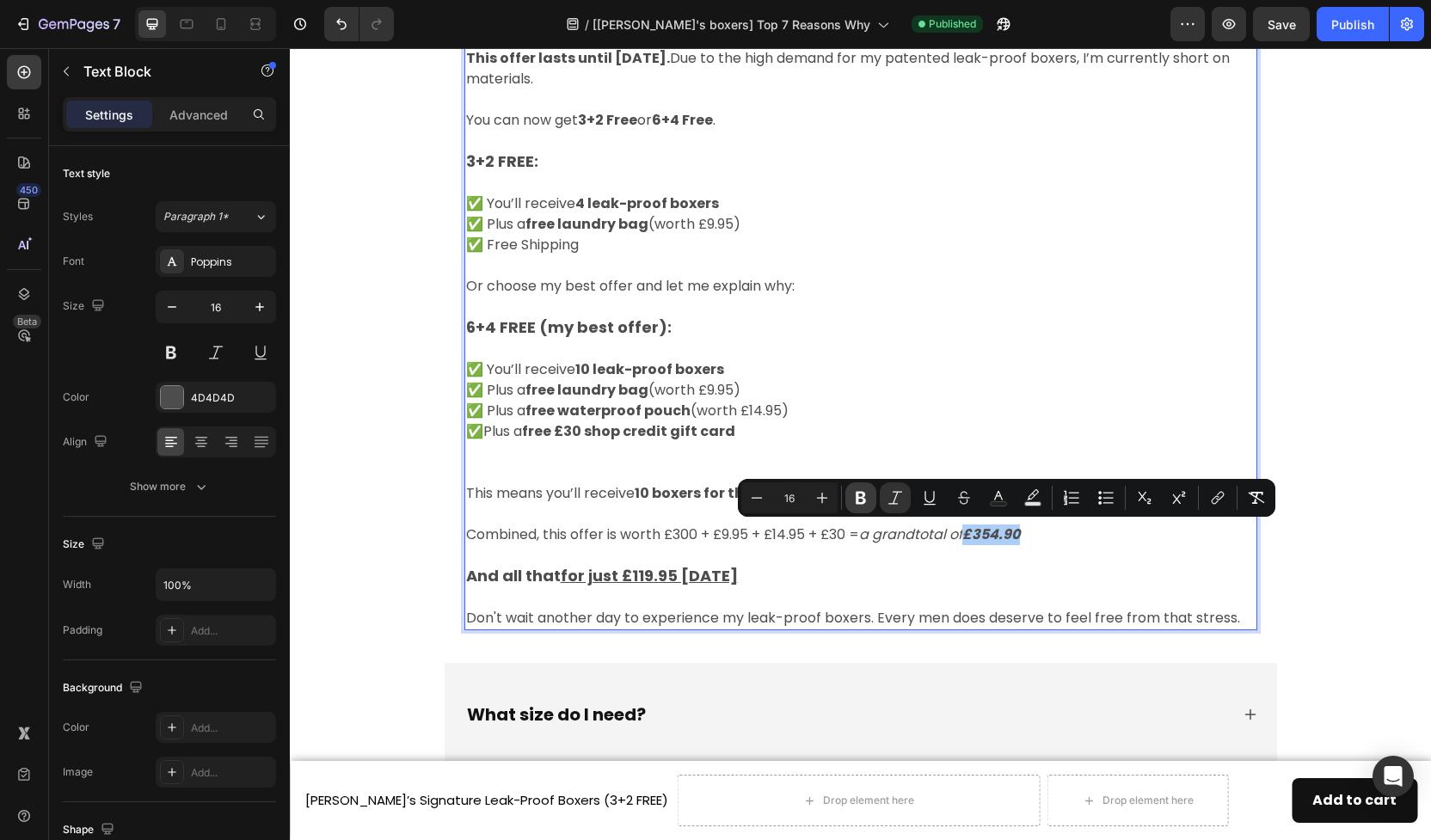
click at [863, 496] on icon "Editor contextual toolbar" at bounding box center [860, 498] width 11 height 12
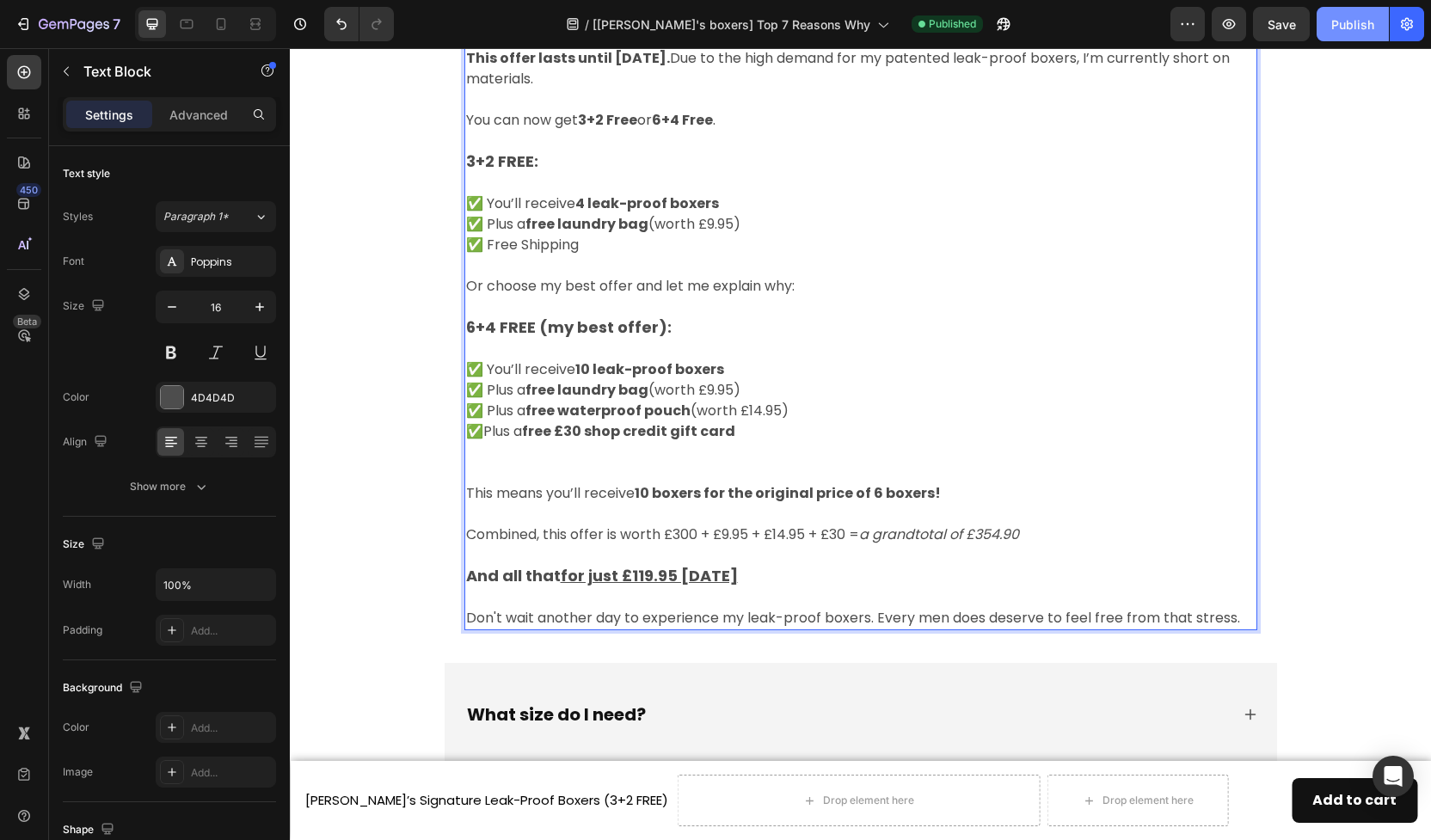
click at [1348, 29] on div "Publish" at bounding box center [1352, 24] width 43 height 18
click at [882, 535] on icon "a grandtotal of £354.90" at bounding box center [939, 534] width 160 height 20
click at [964, 534] on icon "a grandtotal of £354.90" at bounding box center [939, 534] width 160 height 20
click at [1347, 34] on button "Publish" at bounding box center [1352, 24] width 72 height 35
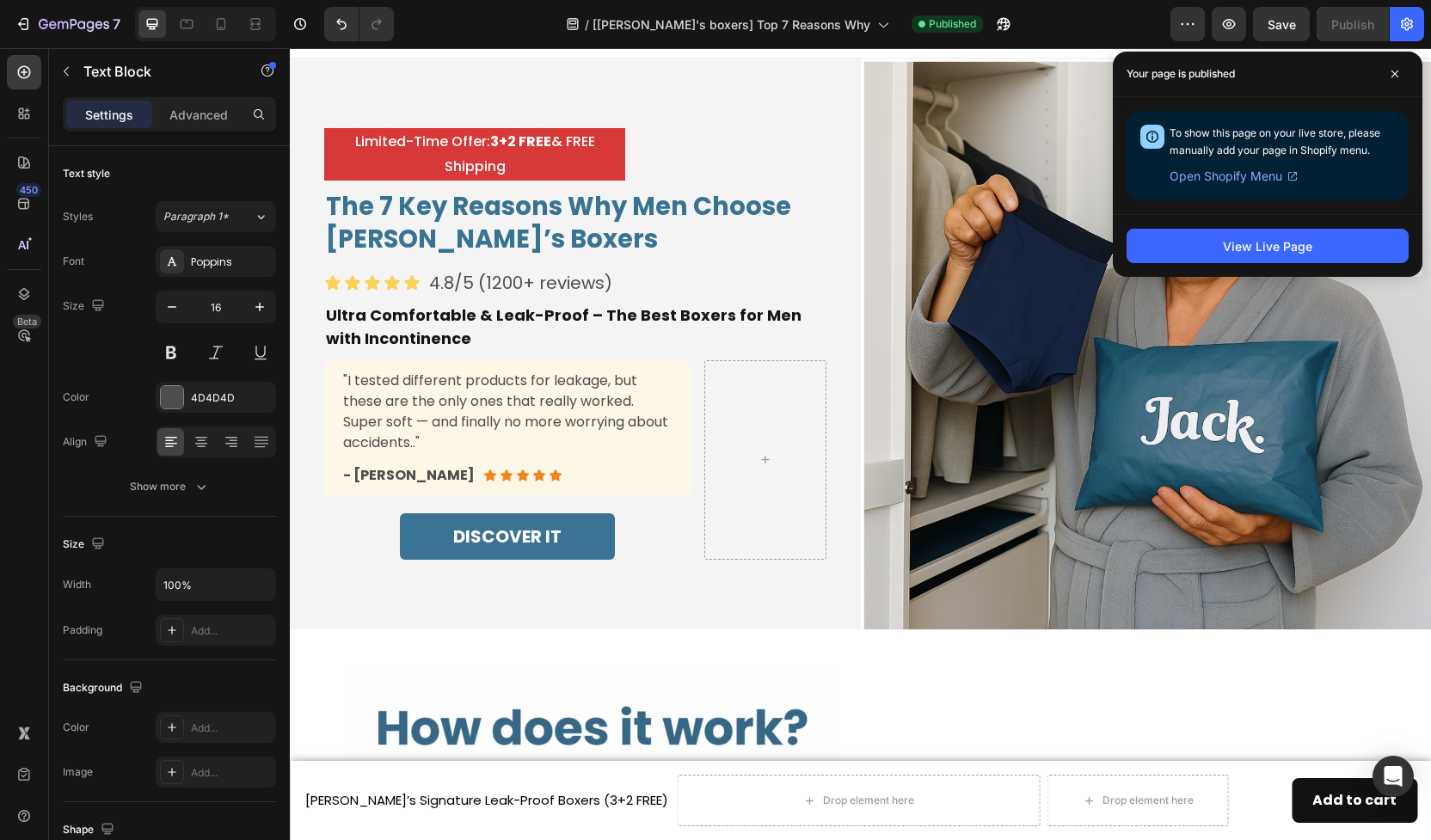
scroll to position [0, 0]
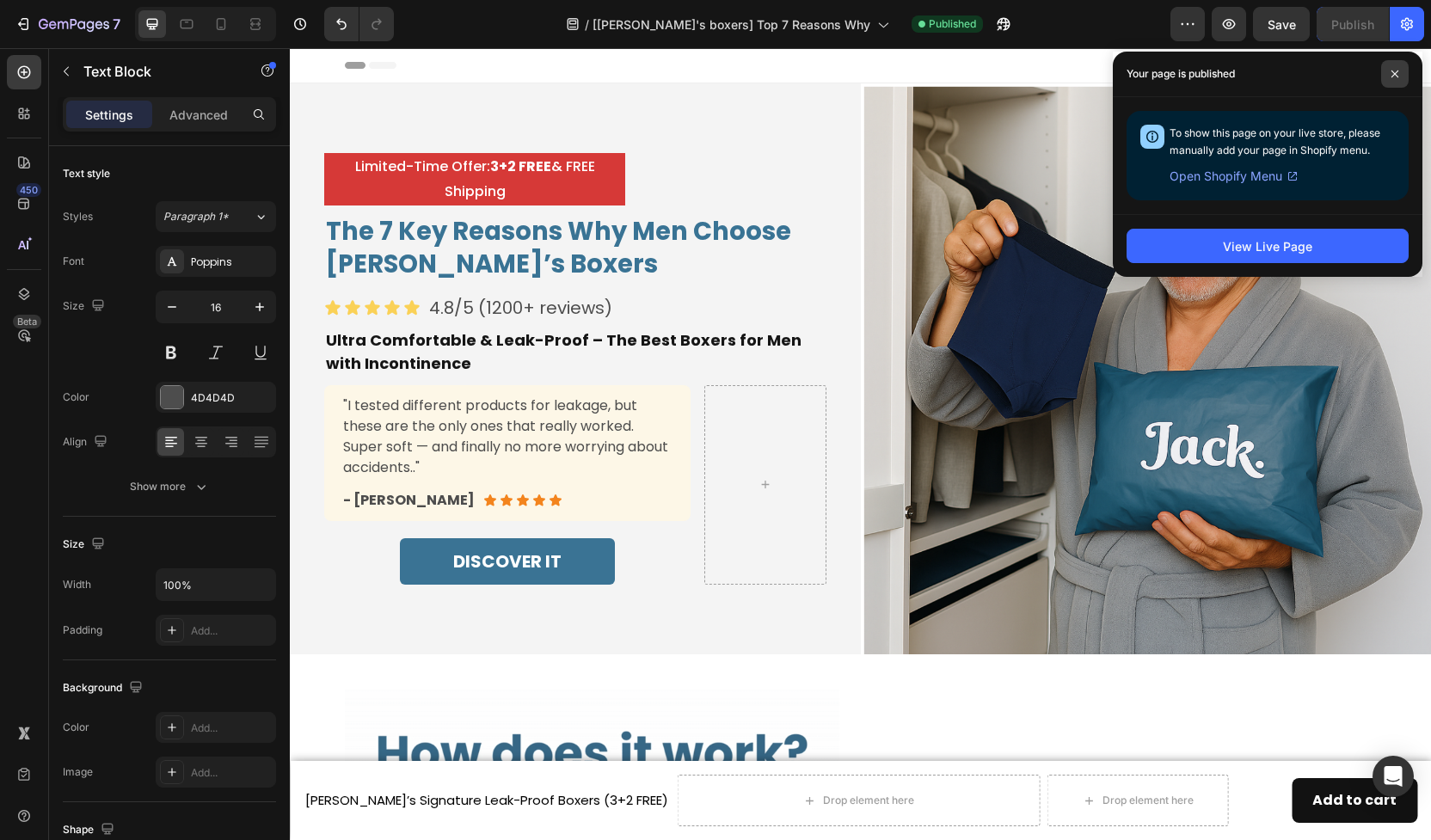
click at [1396, 70] on icon at bounding box center [1395, 74] width 9 height 9
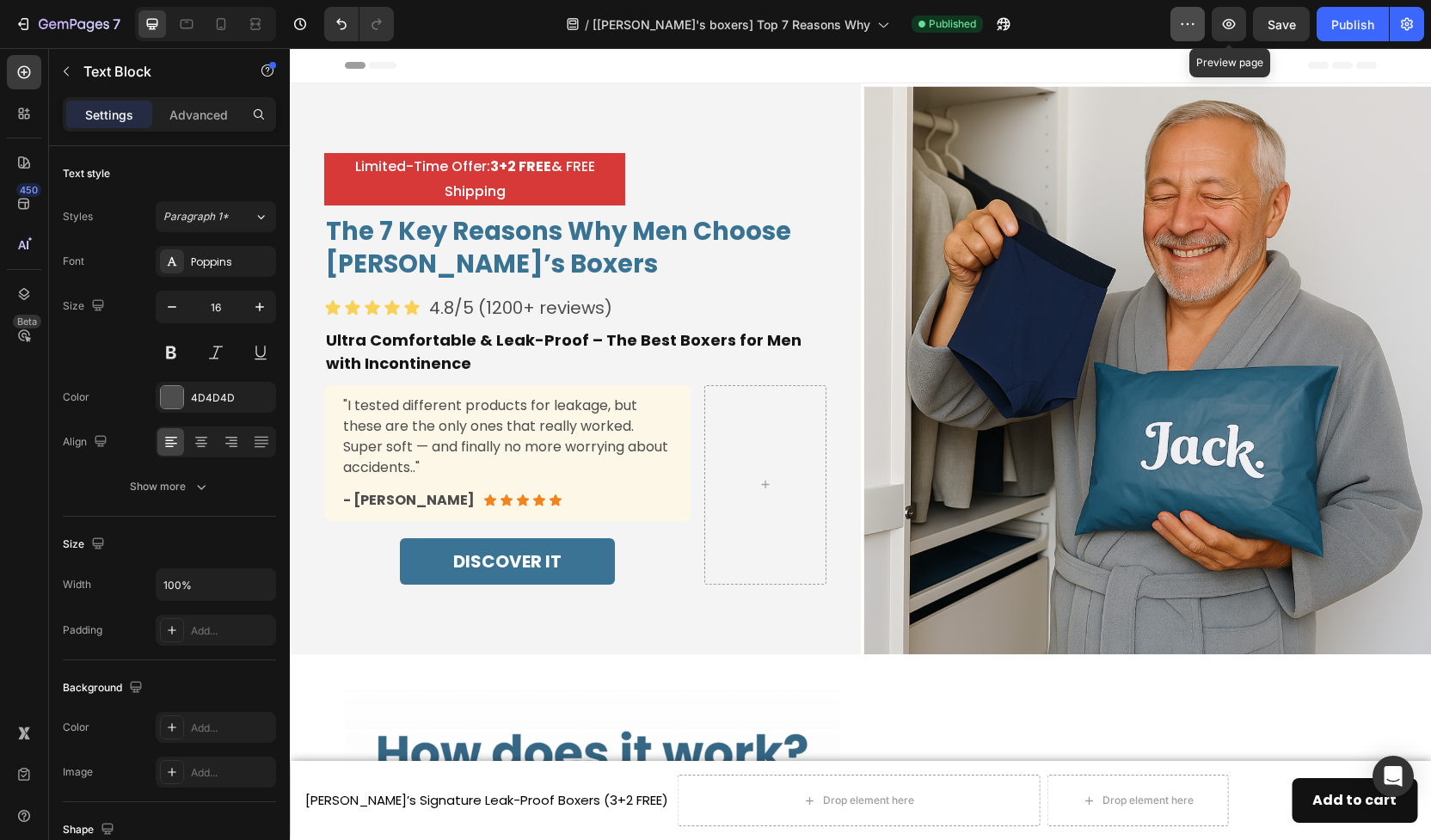
click at [1203, 25] on button "button" at bounding box center [1188, 24] width 35 height 35
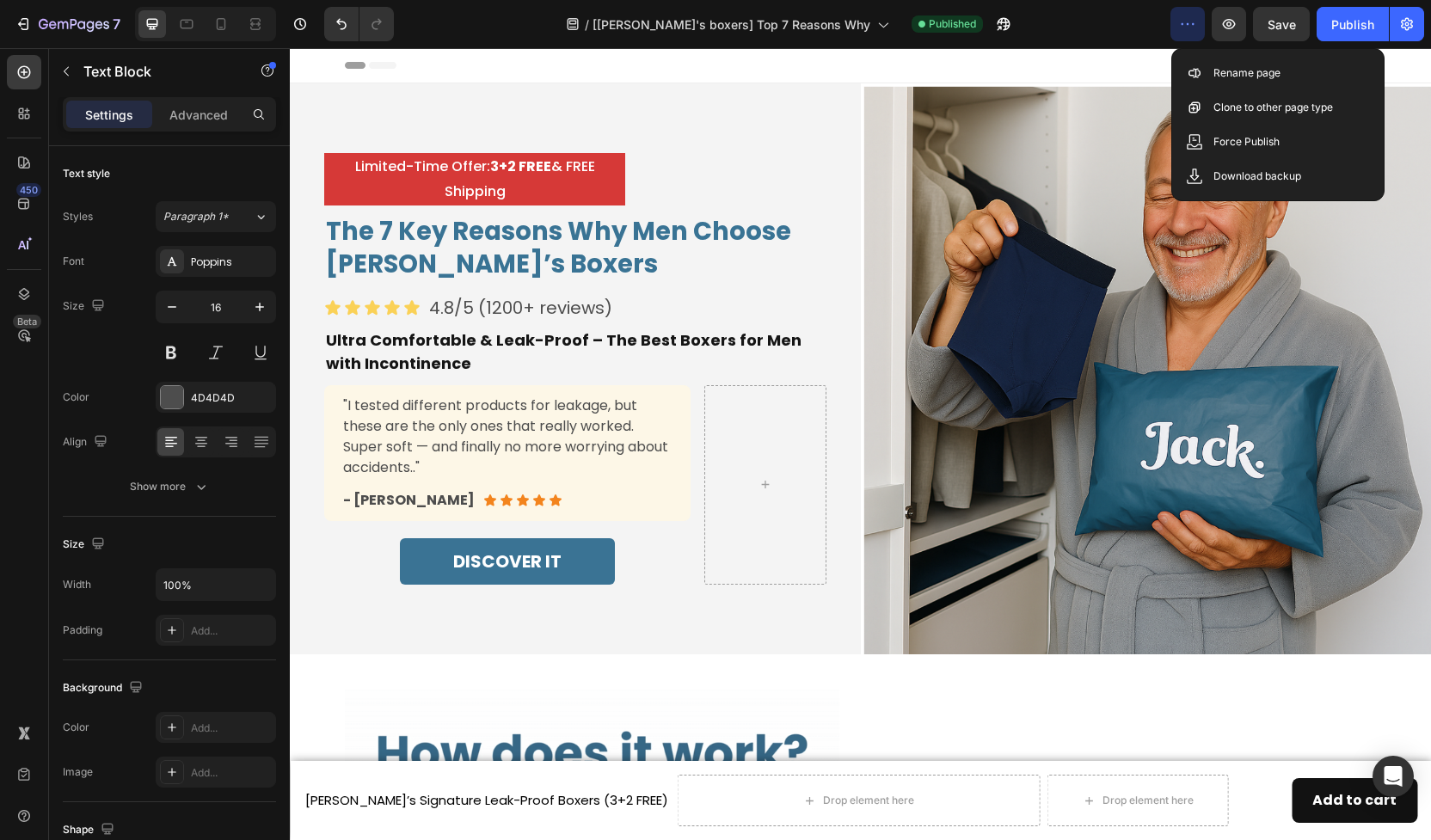
click at [1099, 29] on div "/ [Jack's boxers] Top 7 Reasons Why Published" at bounding box center [789, 24] width 763 height 35
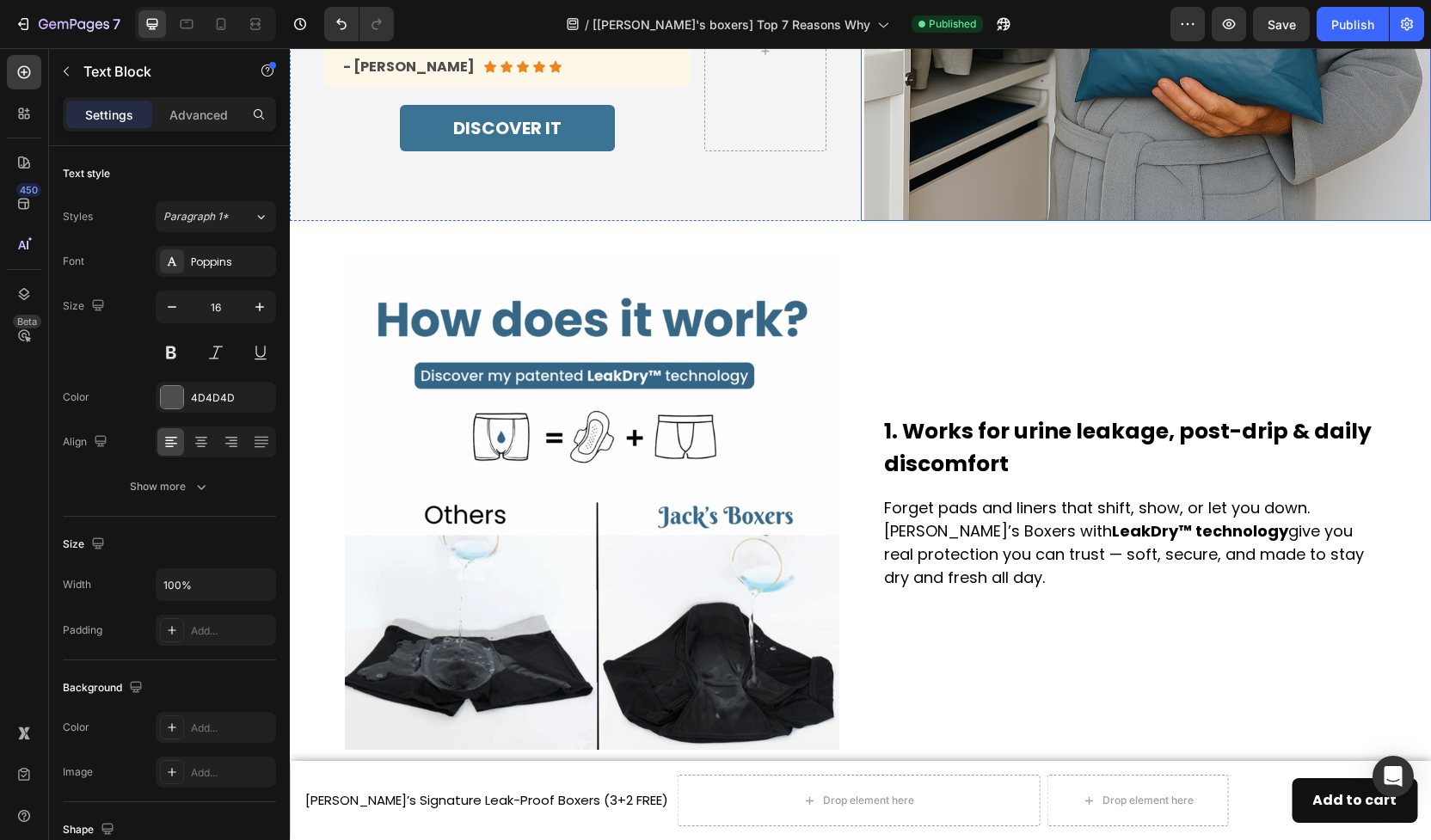
scroll to position [675, 0]
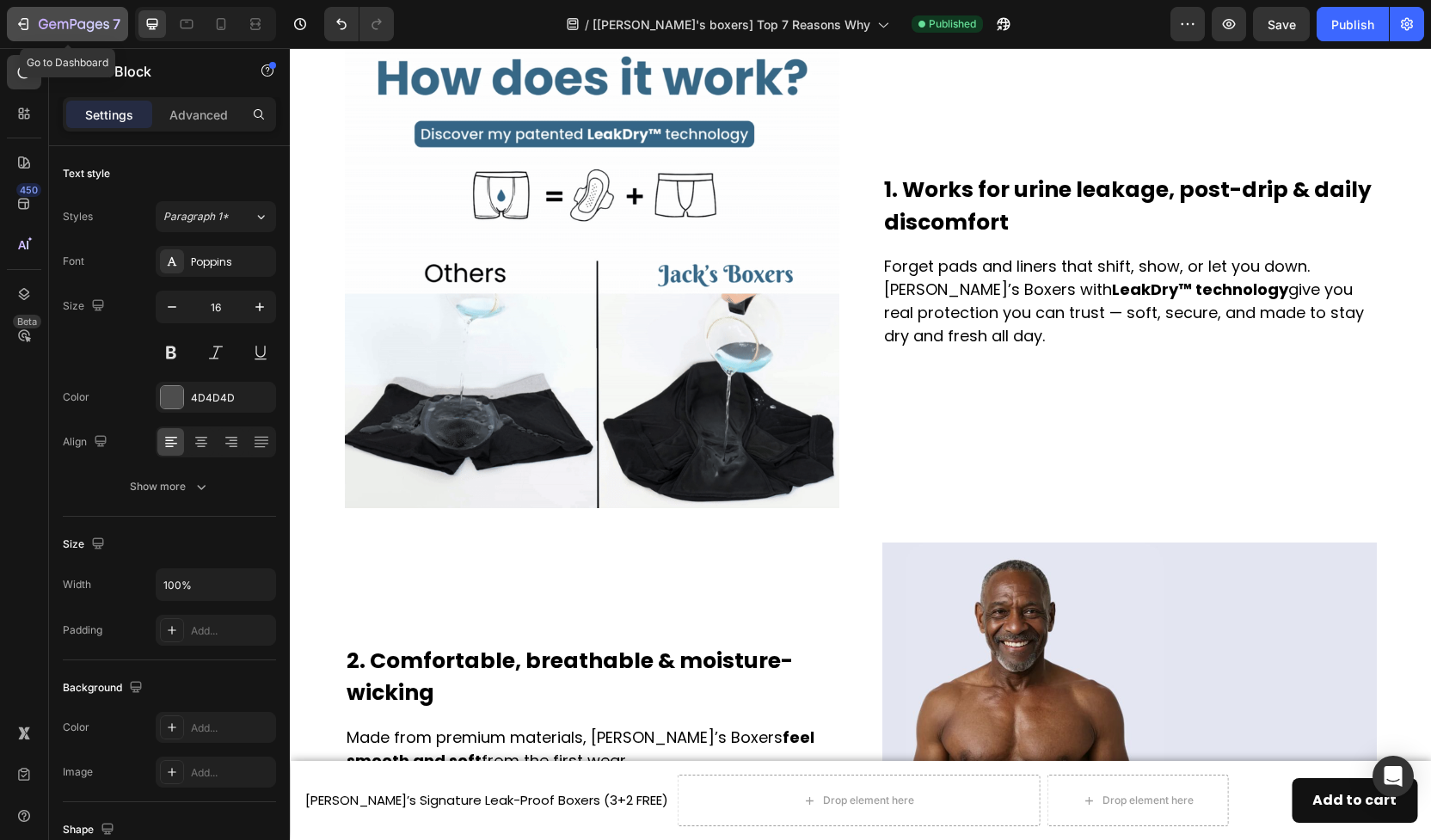
click at [29, 23] on icon "button" at bounding box center [23, 24] width 17 height 17
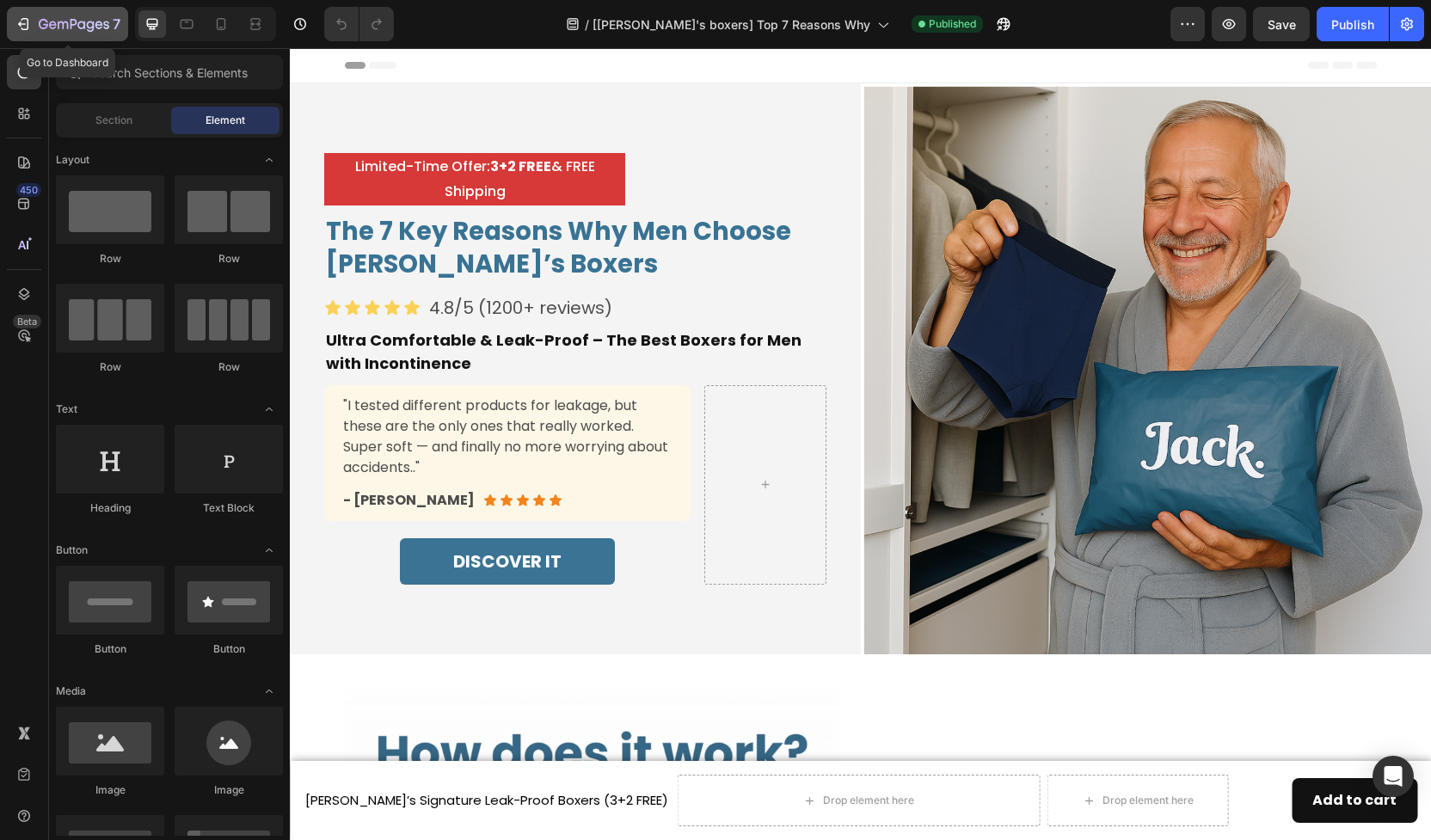
click at [62, 26] on icon "button" at bounding box center [74, 25] width 71 height 14
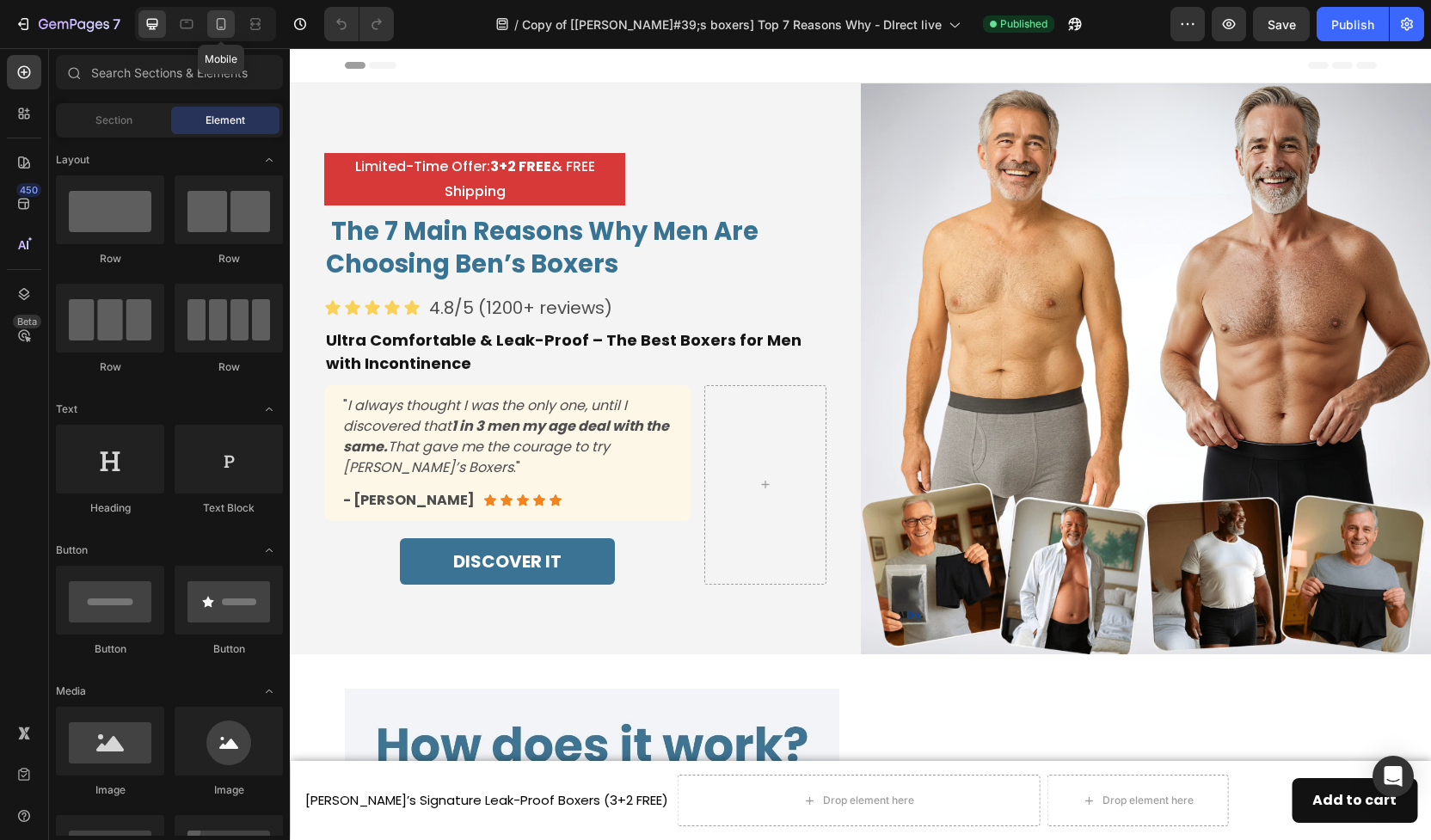
click at [214, 32] on icon at bounding box center [222, 24] width 17 height 17
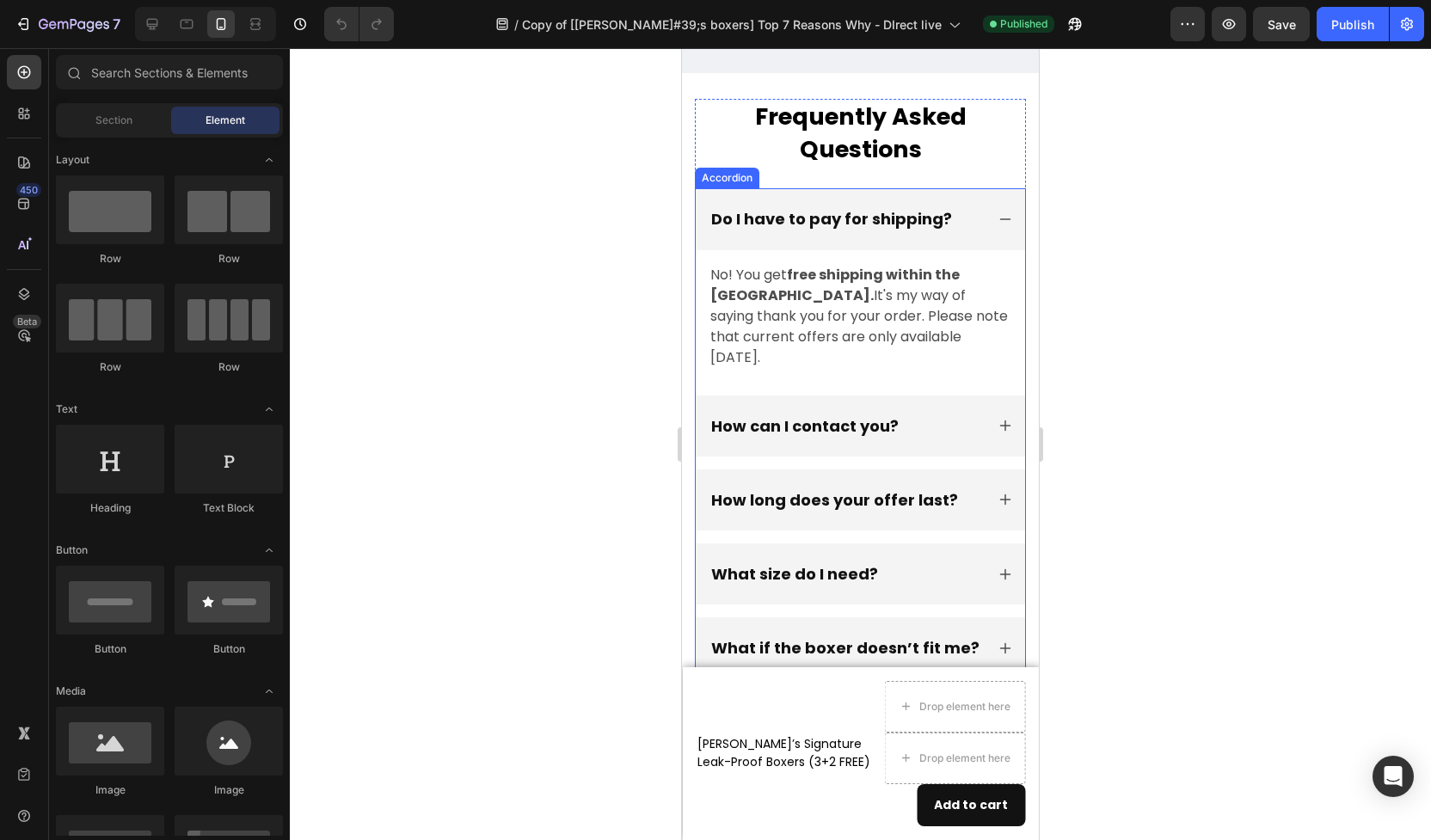
scroll to position [9115, 0]
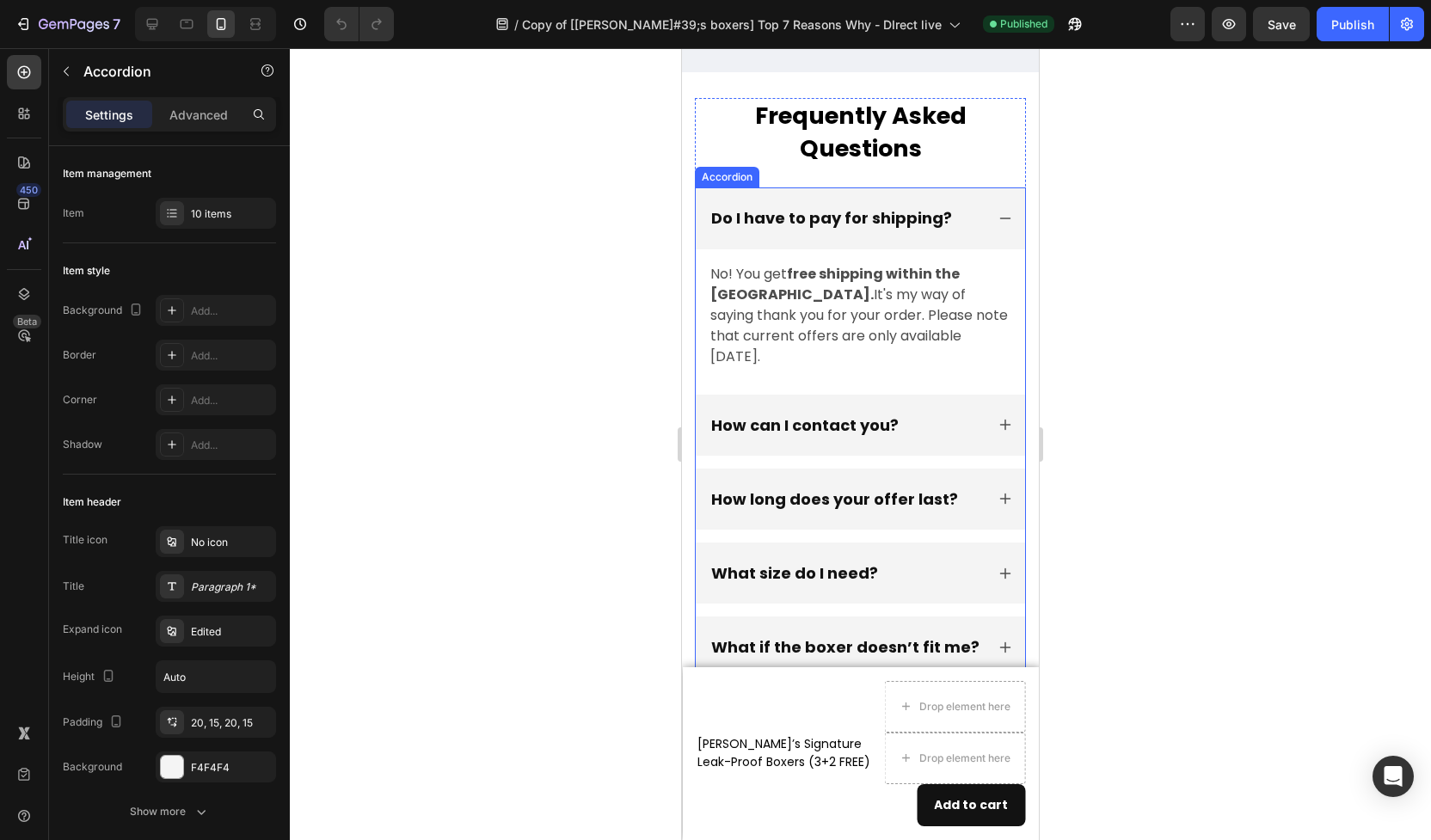
click at [891, 486] on div "How long does your offer last?" at bounding box center [834, 500] width 252 height 27
click at [973, 486] on div "How long does your offer last?" at bounding box center [847, 500] width 276 height 27
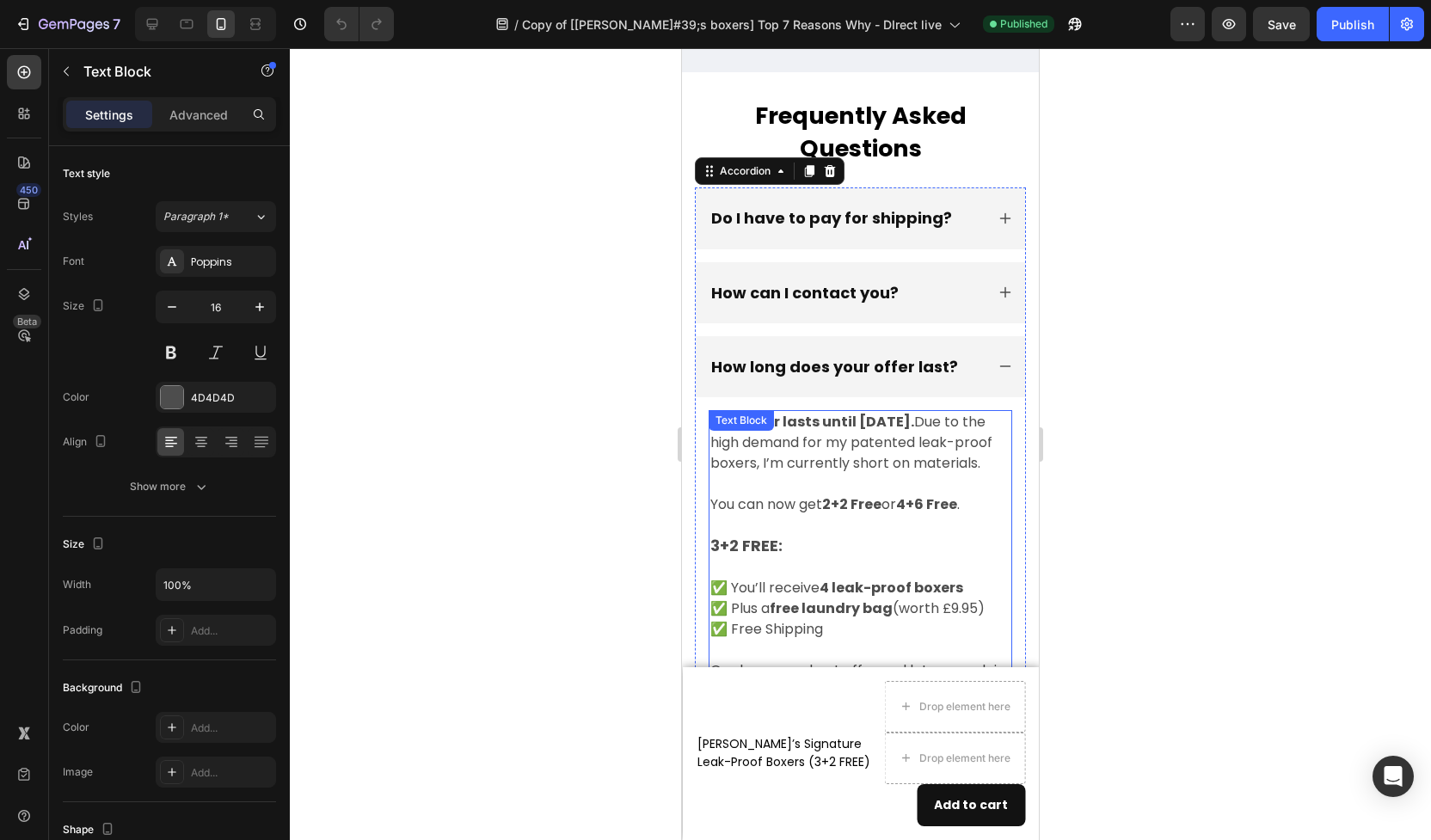
click at [835, 495] on strong "2+2 Free" at bounding box center [852, 504] width 59 height 20
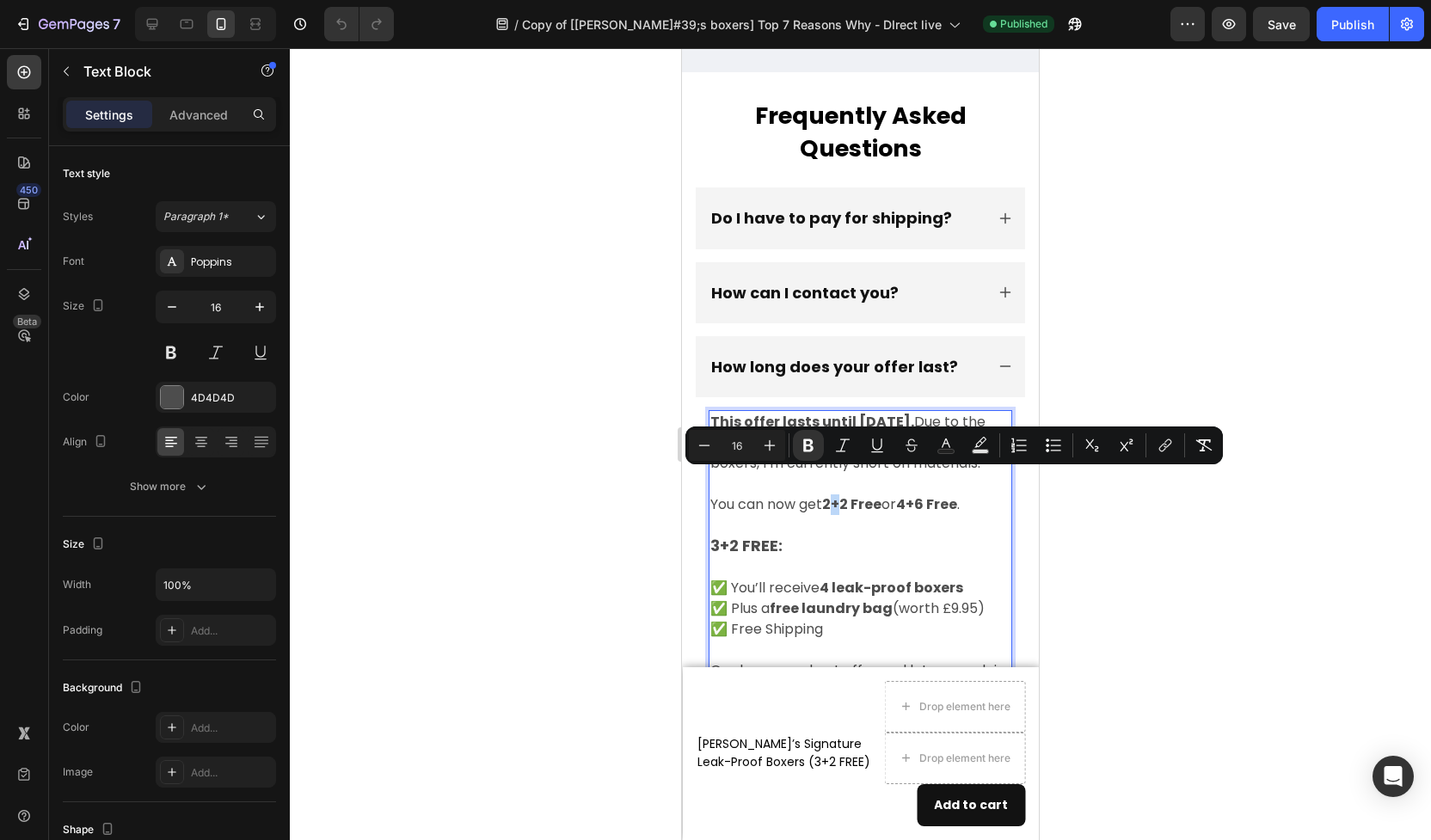
click at [833, 495] on strong "2+2 Free" at bounding box center [852, 504] width 59 height 20
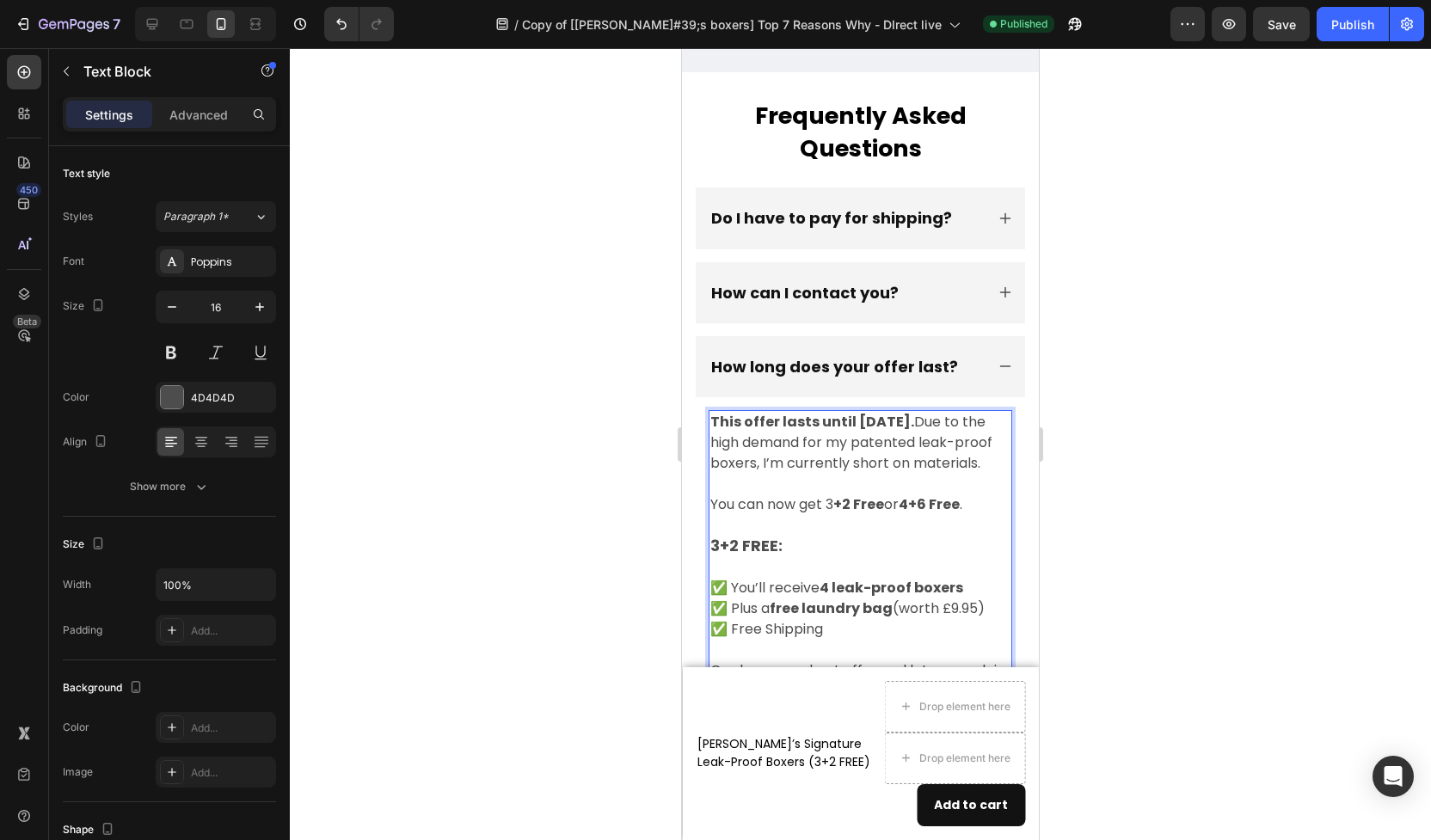
click at [929, 495] on strong "4+6 Free" at bounding box center [929, 504] width 61 height 20
click at [926, 495] on strong "46 Free" at bounding box center [925, 504] width 53 height 20
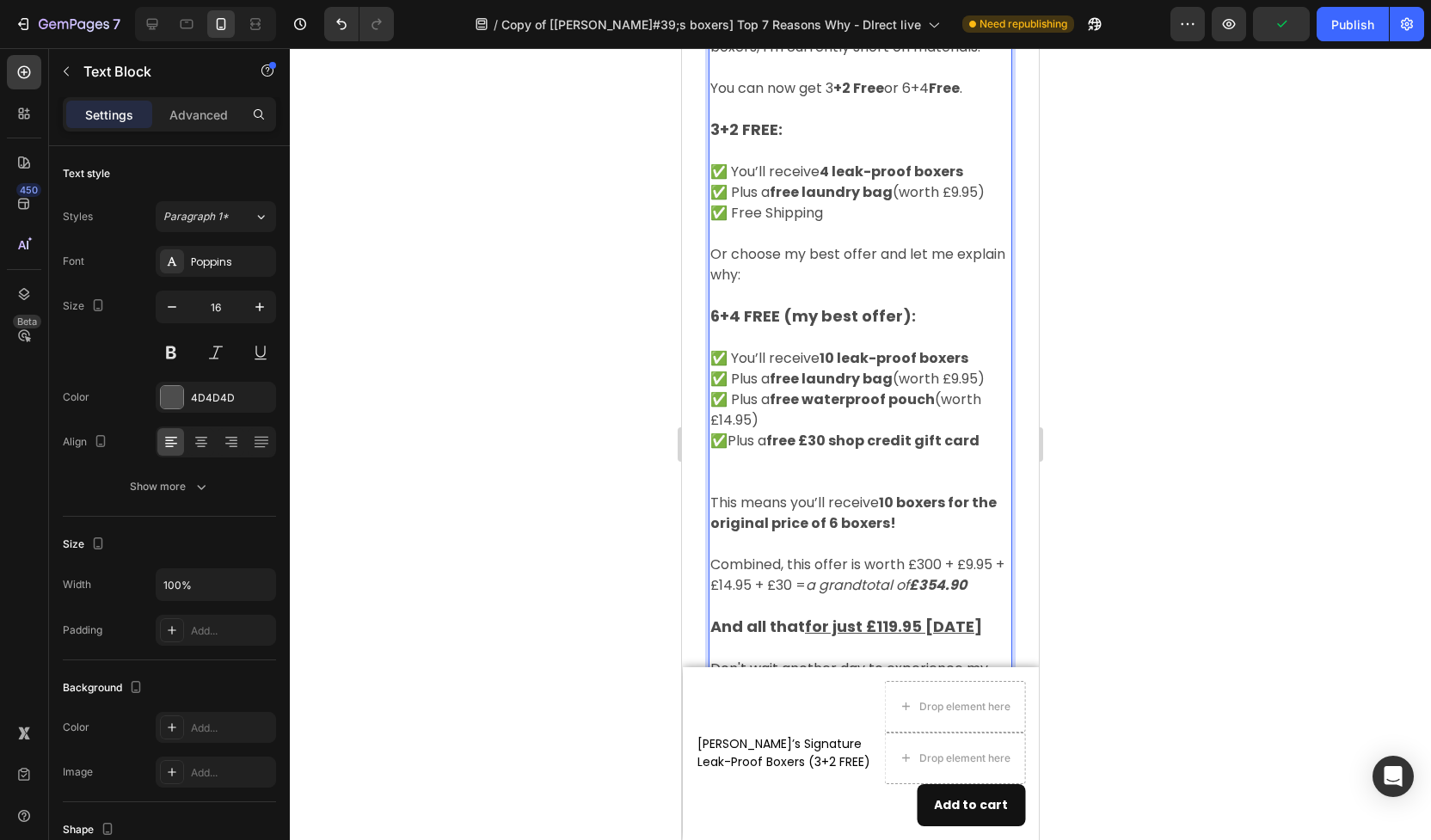
scroll to position [9509, 0]
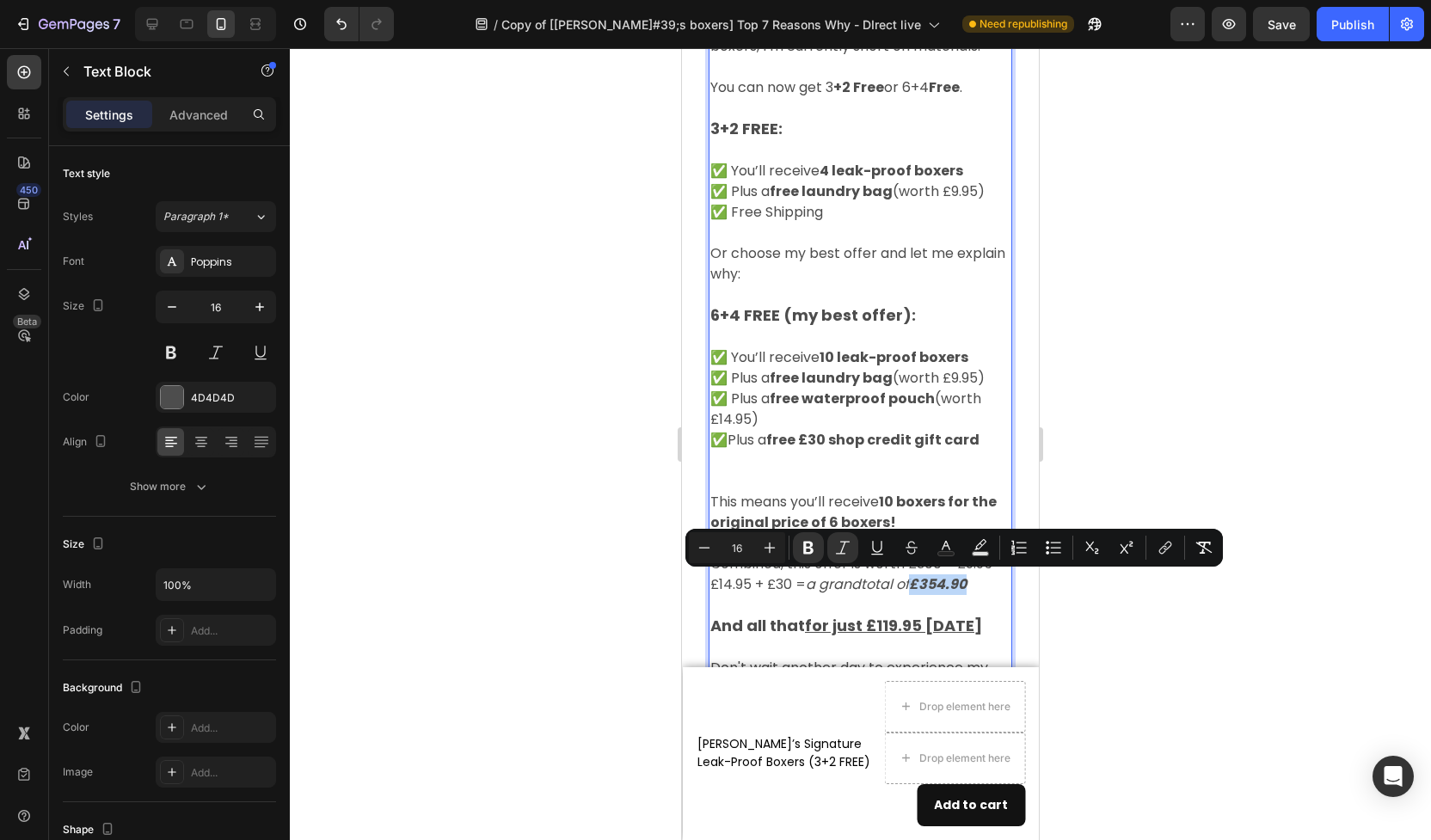
drag, startPoint x: 932, startPoint y: 585, endPoint x: 988, endPoint y: 588, distance: 56.1
click at [967, 588] on strong "£354.90" at bounding box center [938, 584] width 58 height 20
click at [913, 585] on icon "a grandtotal of £354.90" at bounding box center [885, 584] width 160 height 20
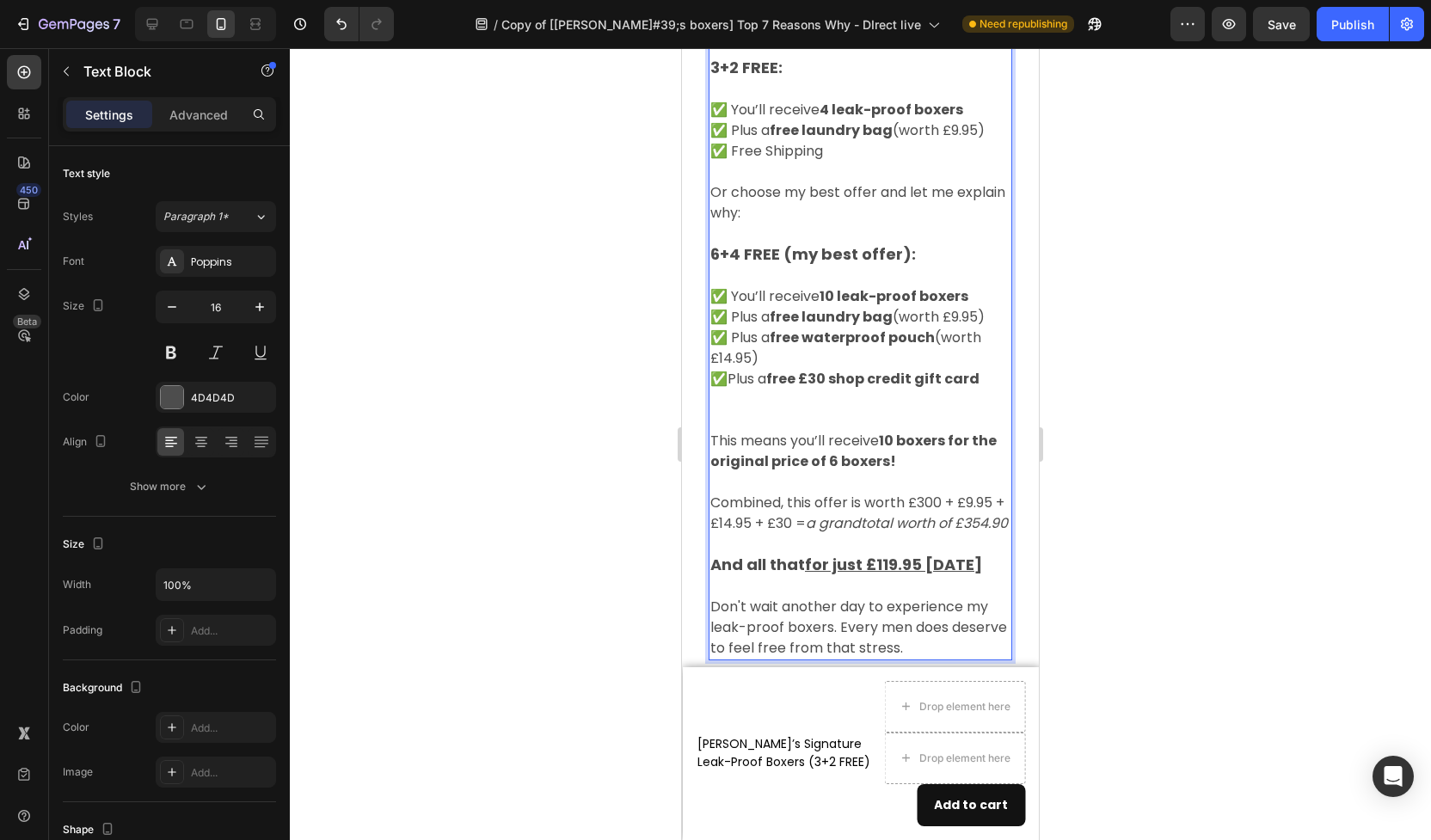
scroll to position [9483, 0]
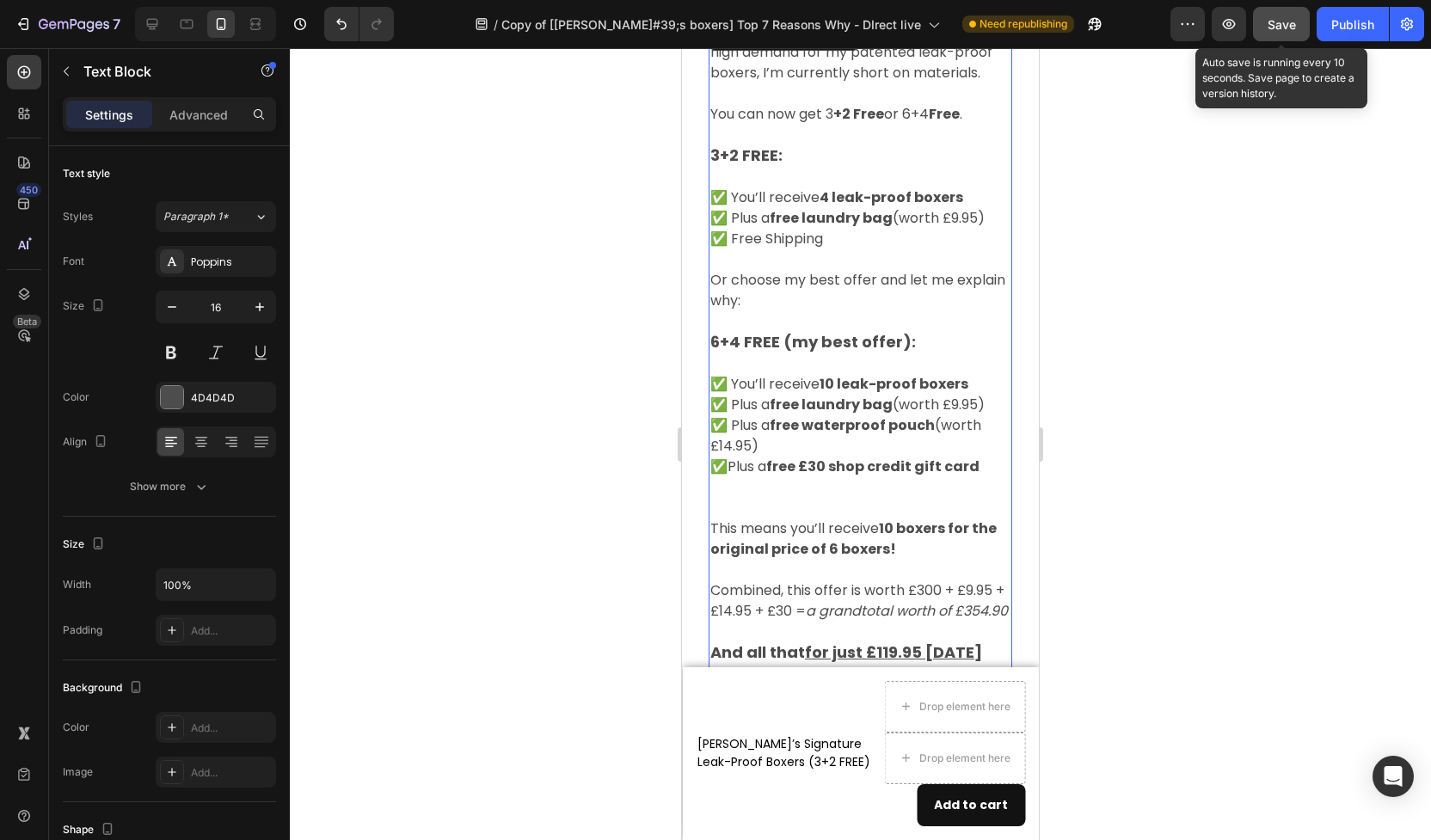
click at [1280, 30] on span "Save" at bounding box center [1282, 24] width 29 height 14
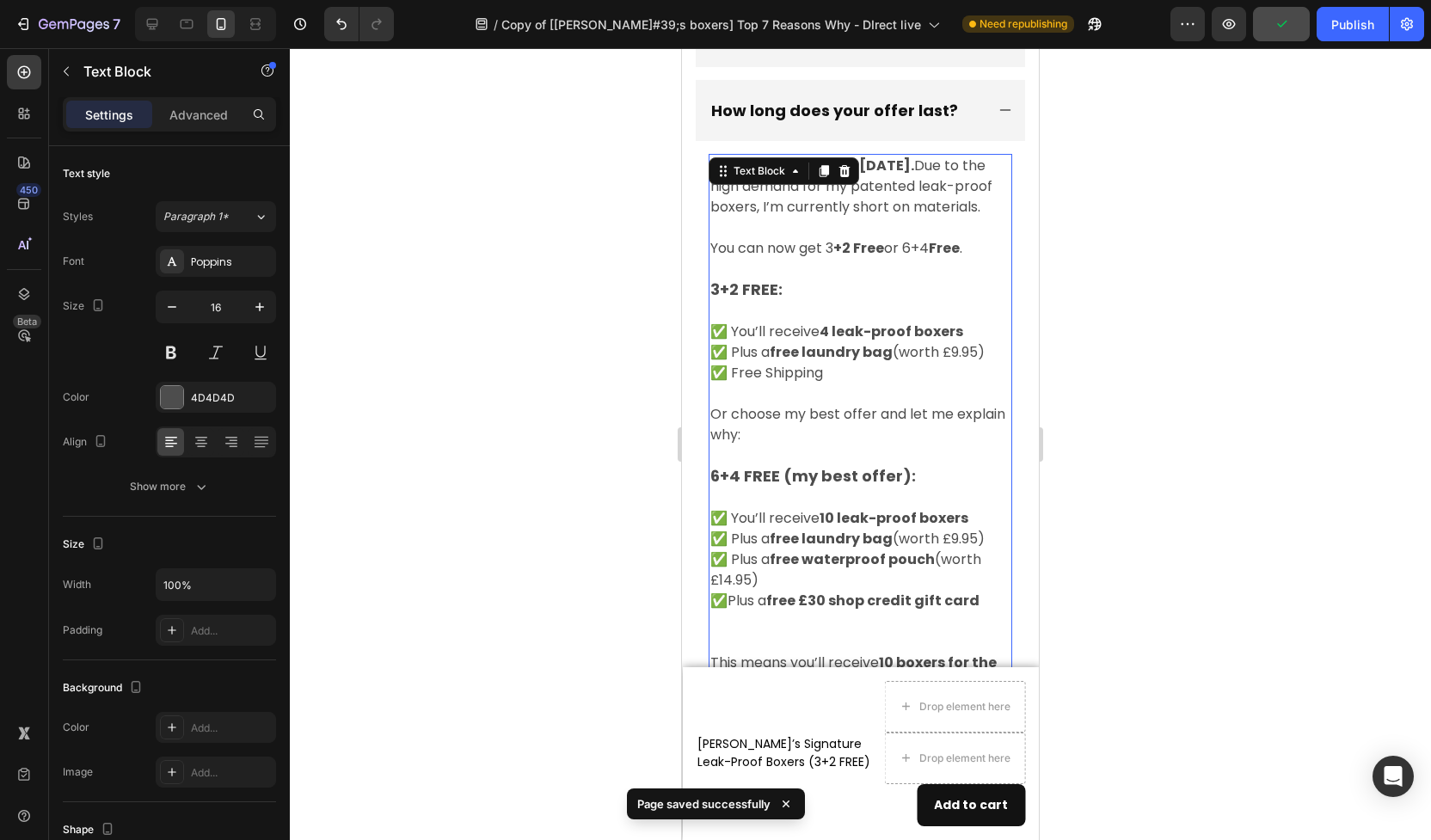
scroll to position [9381, 0]
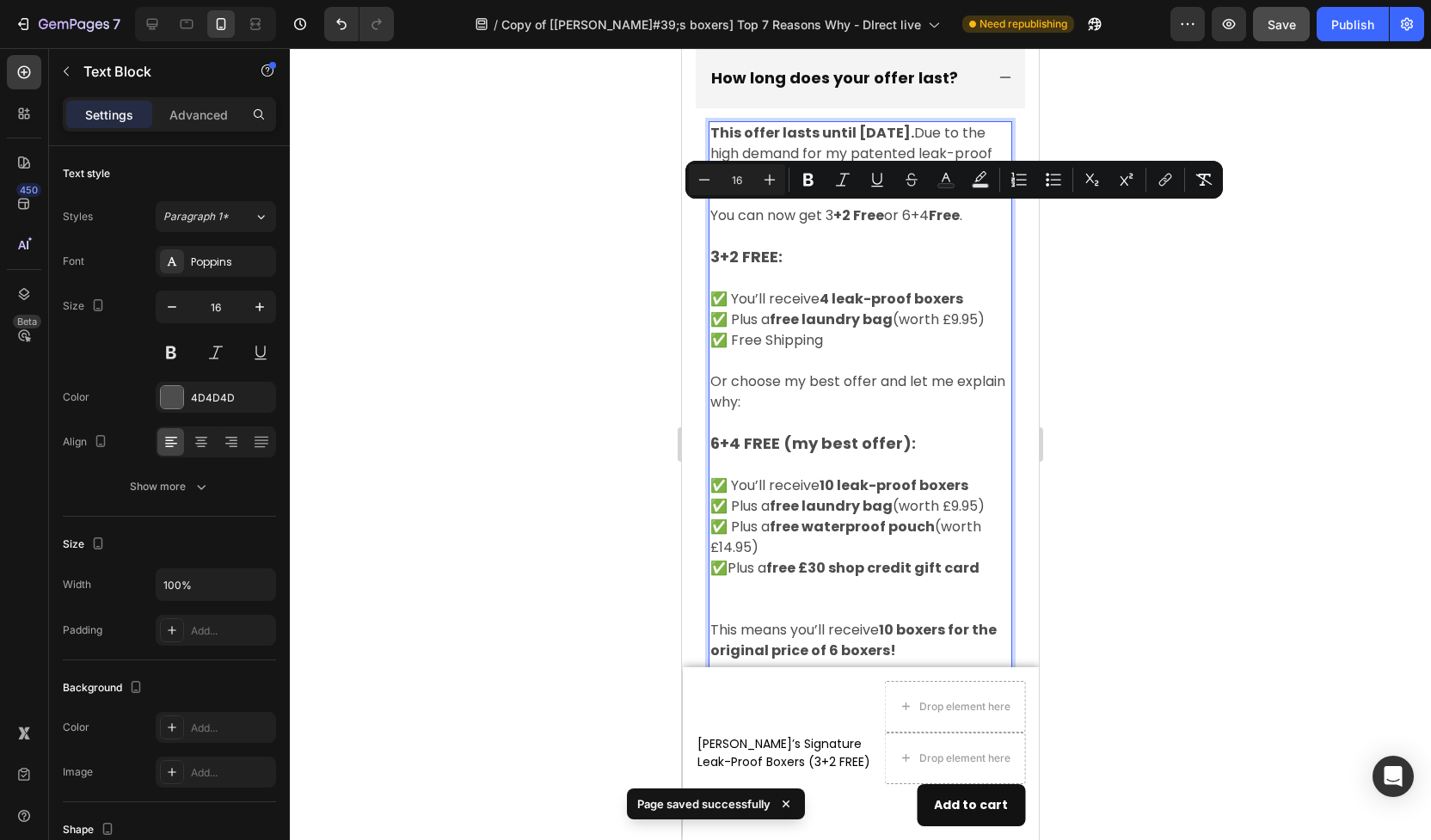
drag, startPoint x: 830, startPoint y: 219, endPoint x: 931, endPoint y: 218, distance: 101.0
click at [931, 218] on p "You can now get 3 +2 Free or 6+4 Free ." at bounding box center [860, 216] width 300 height 21
click at [813, 178] on icon "Editor contextual toolbar" at bounding box center [809, 179] width 17 height 17
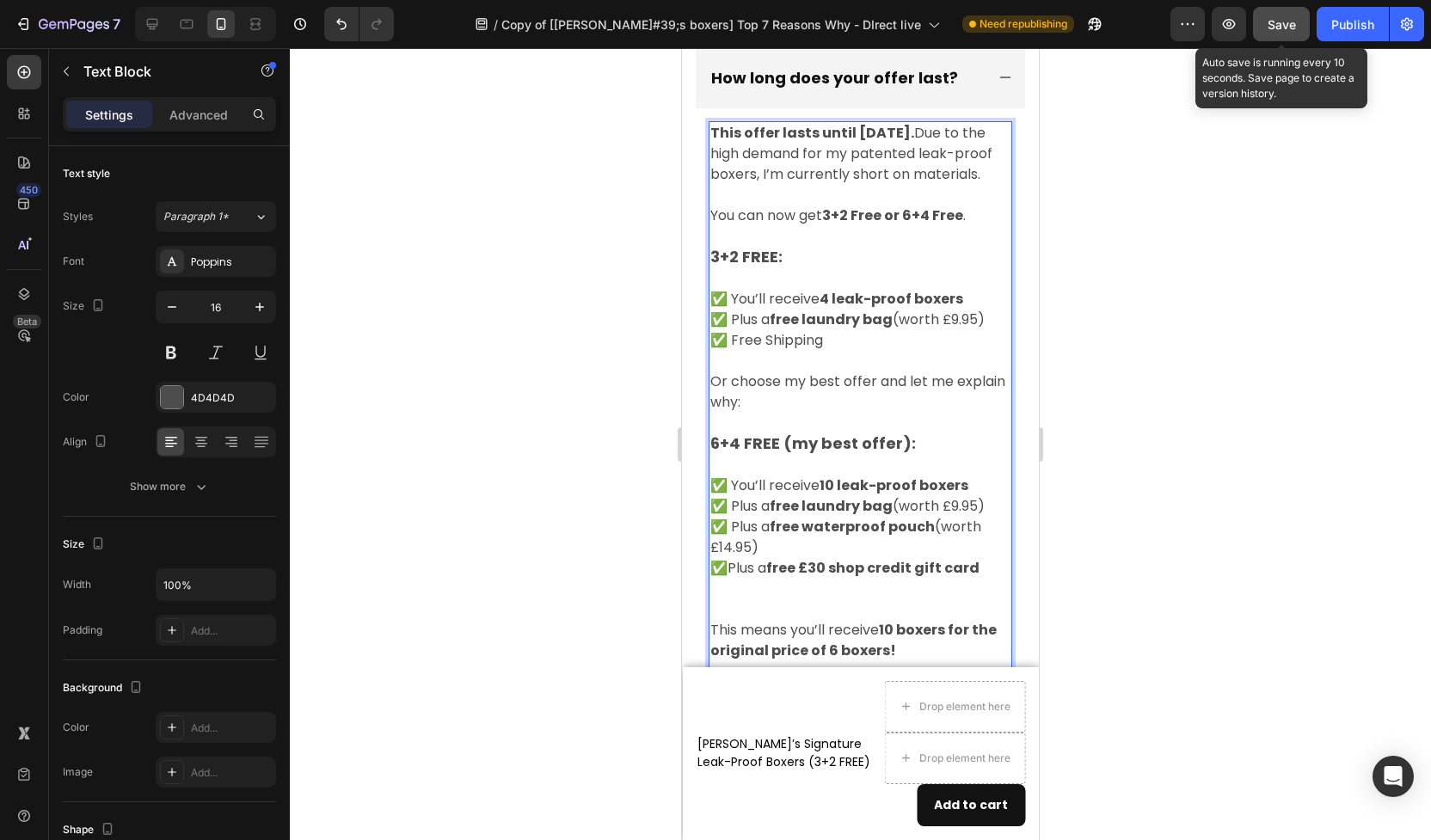
click at [1274, 28] on span "Save" at bounding box center [1282, 24] width 29 height 14
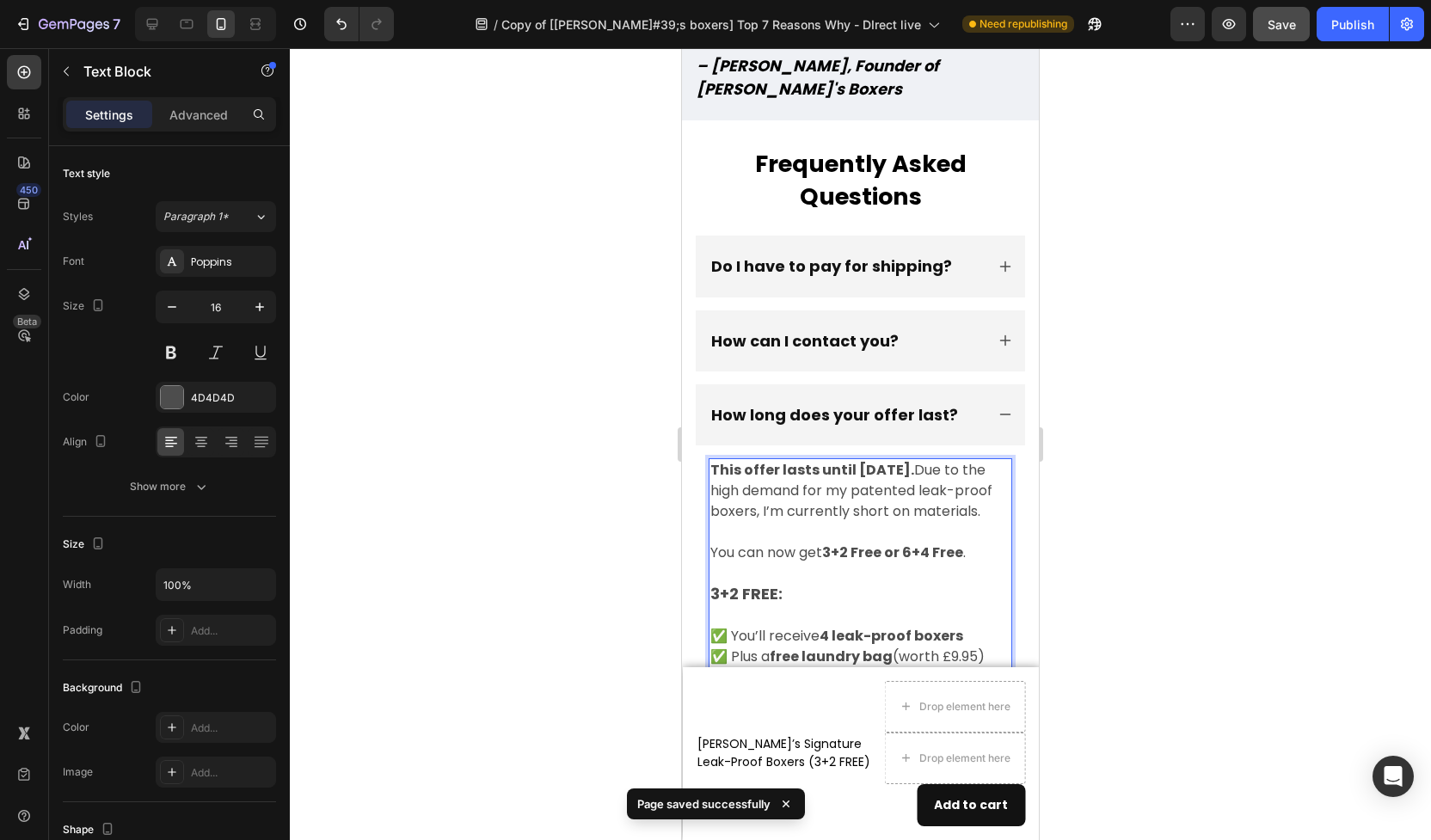
scroll to position [9044, 0]
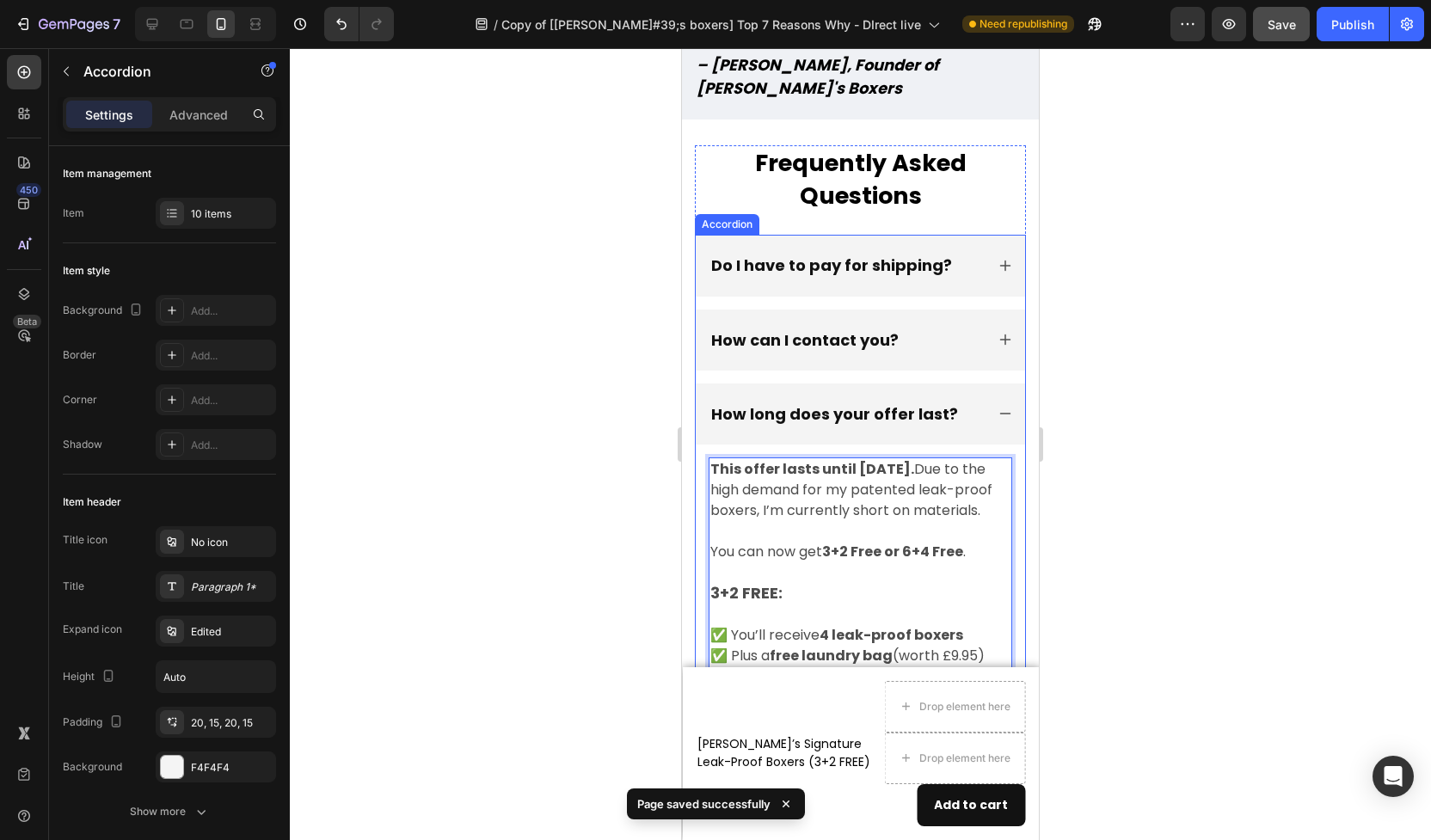
click at [970, 407] on div "How long does your offer last?" at bounding box center [847, 414] width 276 height 27
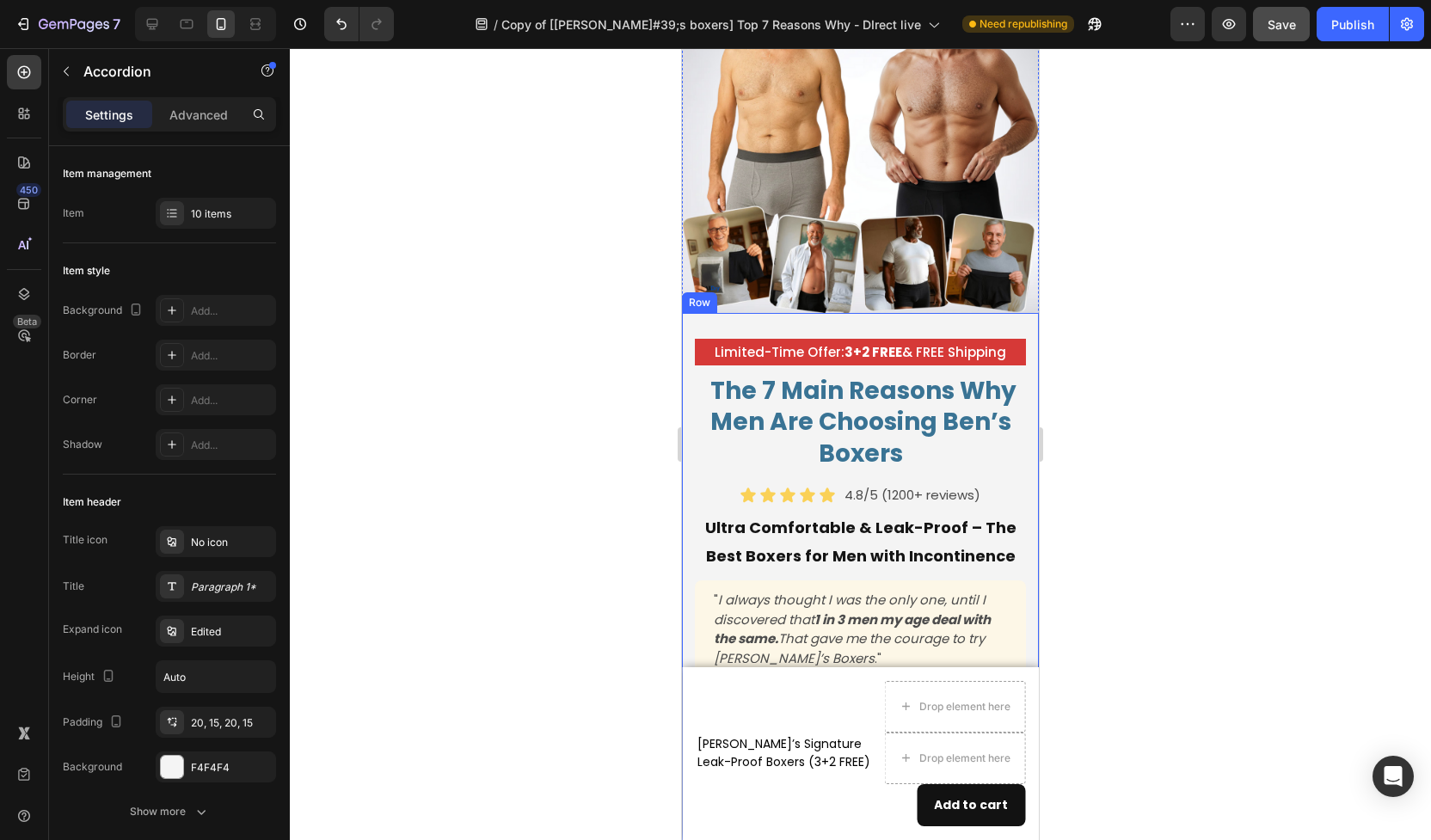
scroll to position [134, 0]
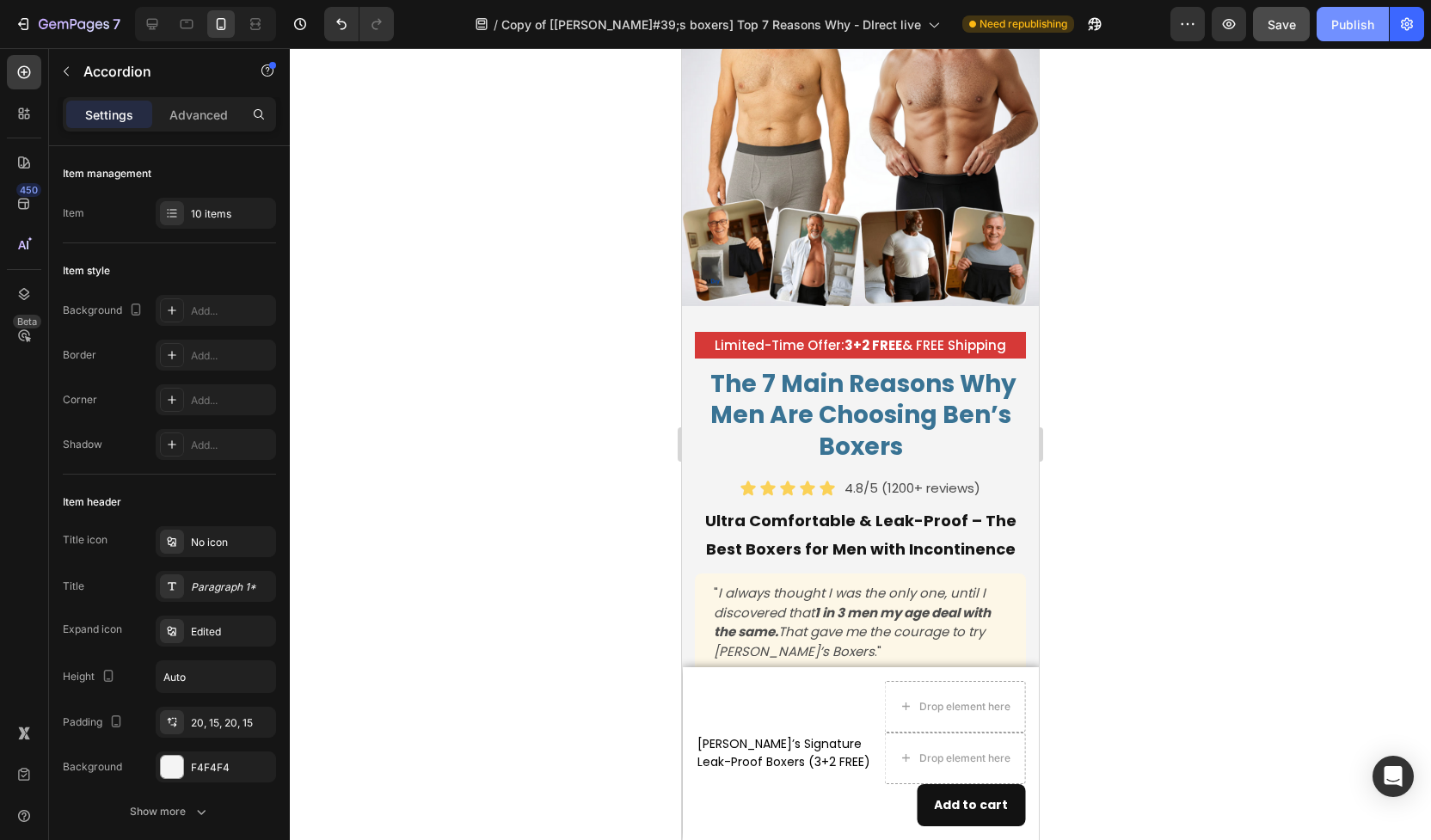
click at [1325, 25] on button "Publish" at bounding box center [1352, 24] width 72 height 35
click at [1191, 17] on icon "button" at bounding box center [1188, 24] width 17 height 17
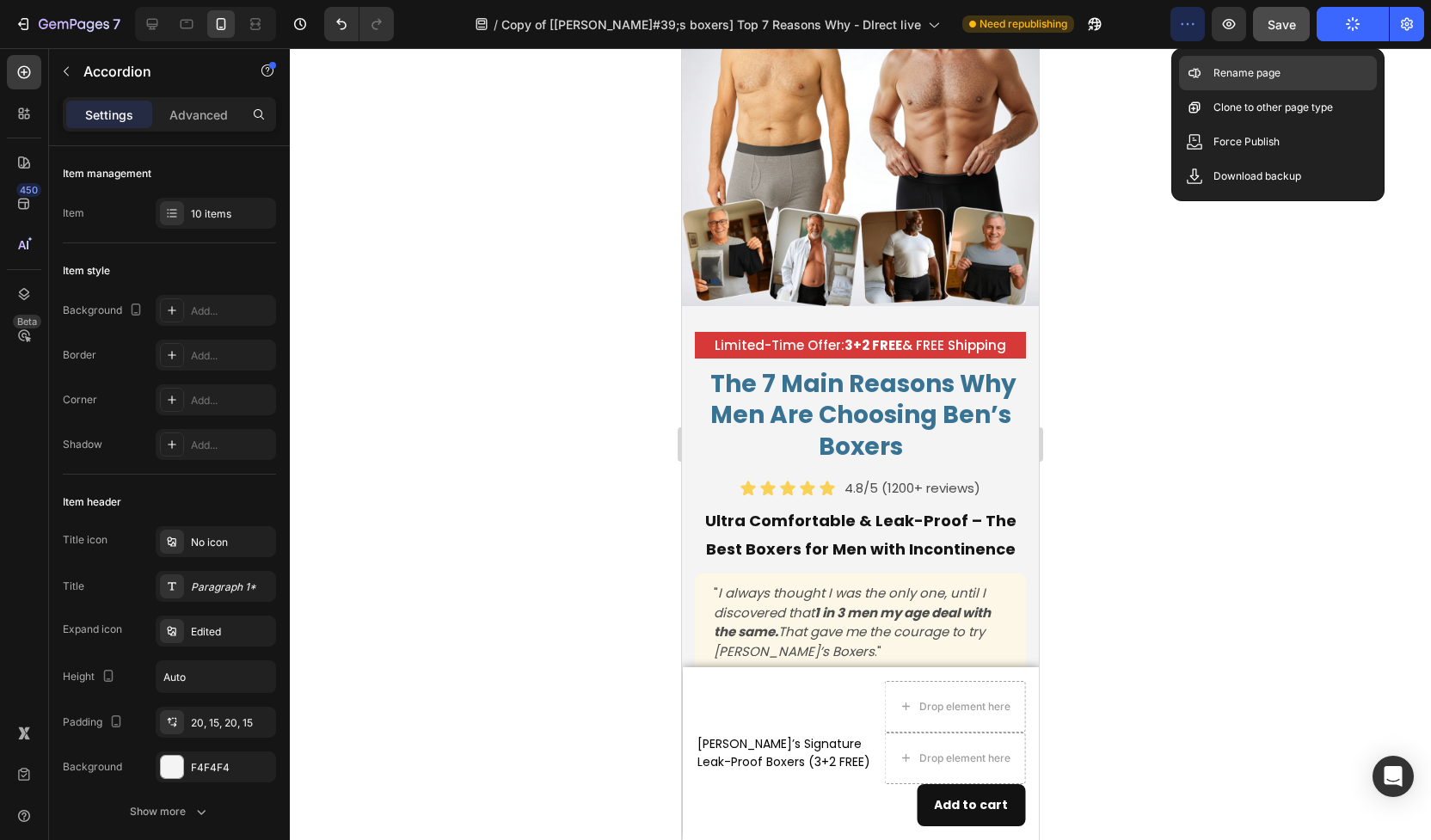
click at [1237, 65] on p "Rename page" at bounding box center [1247, 73] width 67 height 17
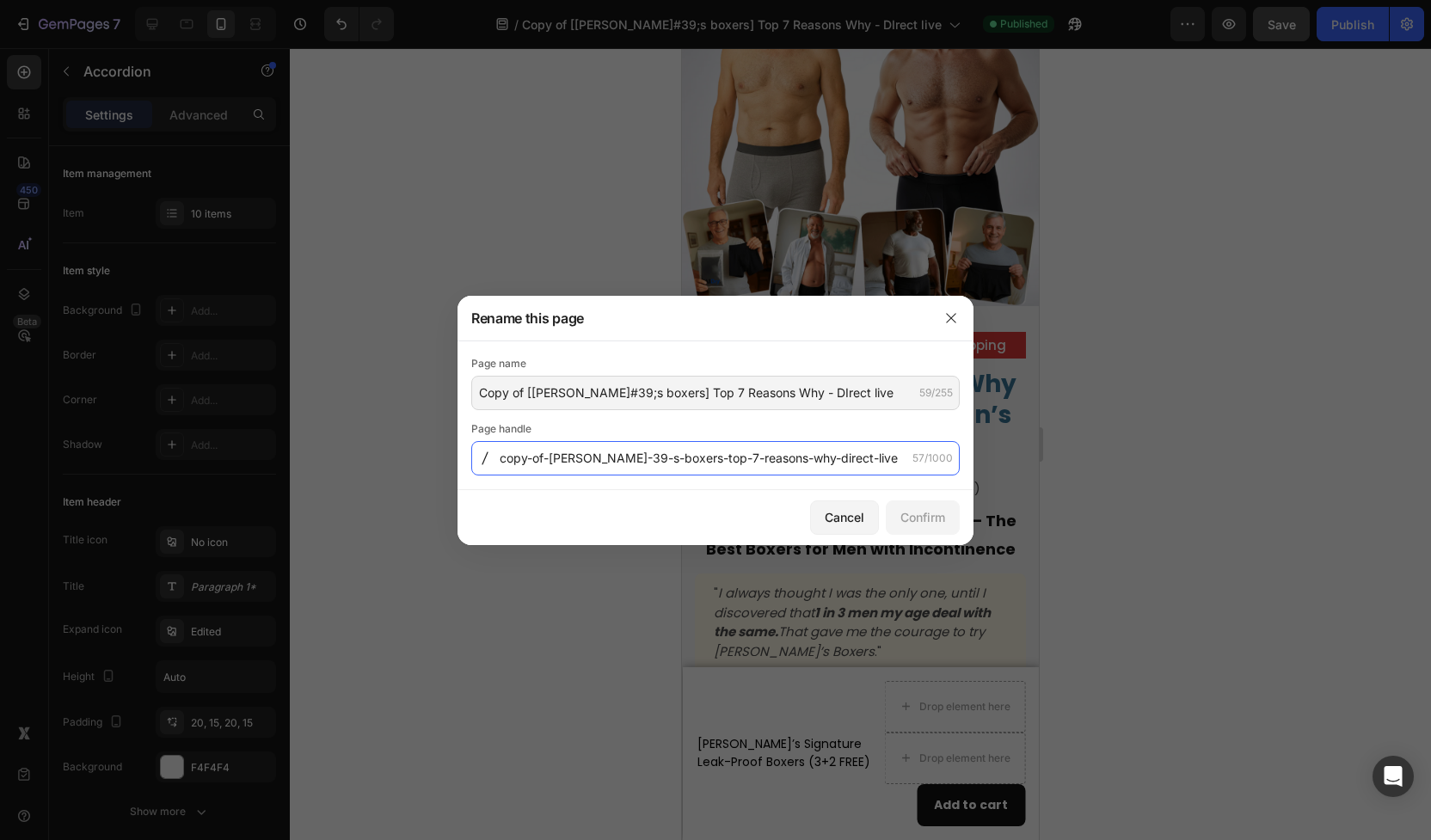
drag, startPoint x: 502, startPoint y: 460, endPoint x: 763, endPoint y: 454, distance: 261.1
click at [763, 454] on input "copy-of-jackand-39-s-boxers-top-7-reasons-why-direct-live" at bounding box center [715, 458] width 488 height 35
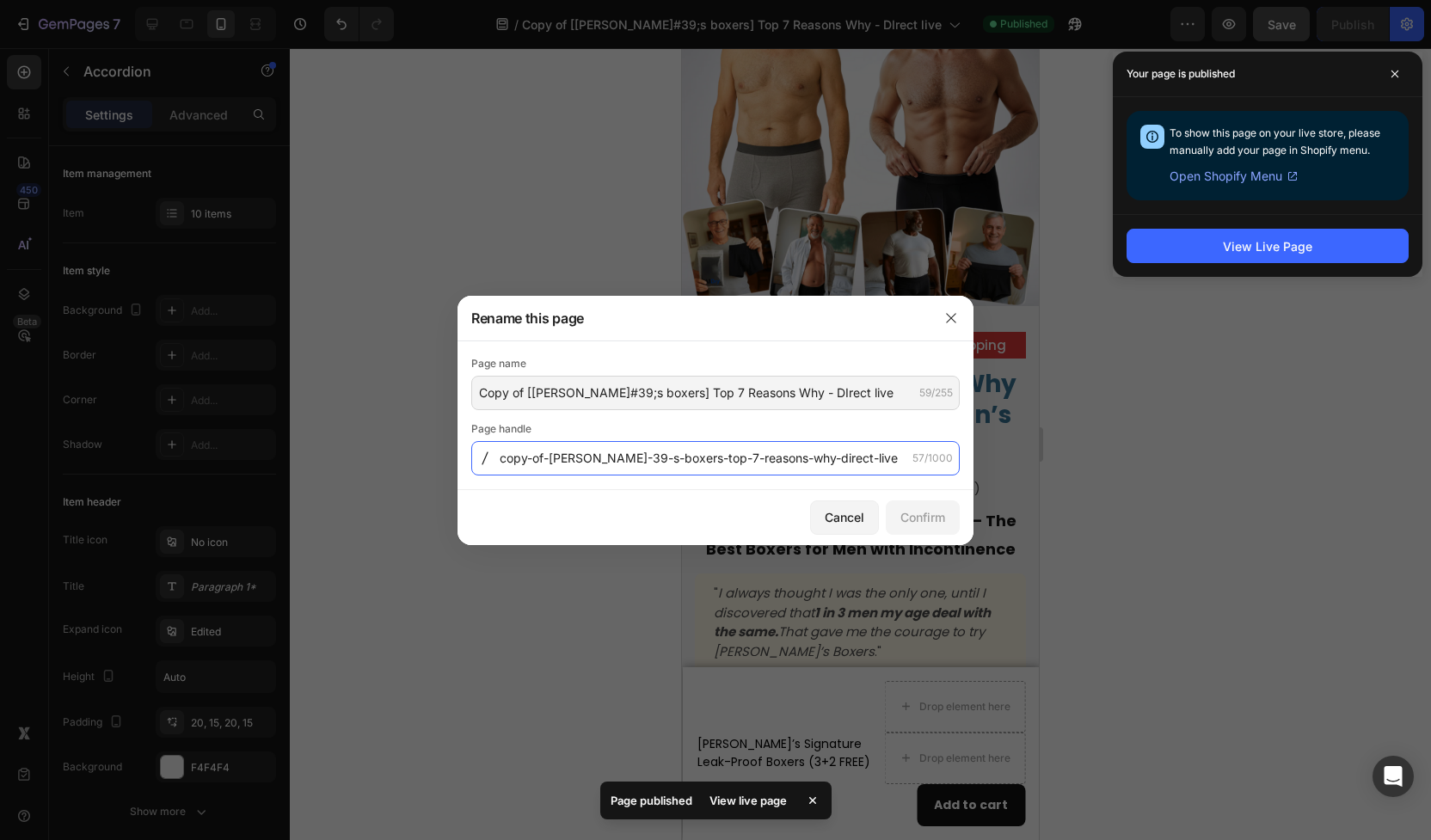
click at [763, 454] on input "copy-of-jackand-39-s-boxers-top-7-reasons-why-direct-live" at bounding box center [715, 458] width 488 height 35
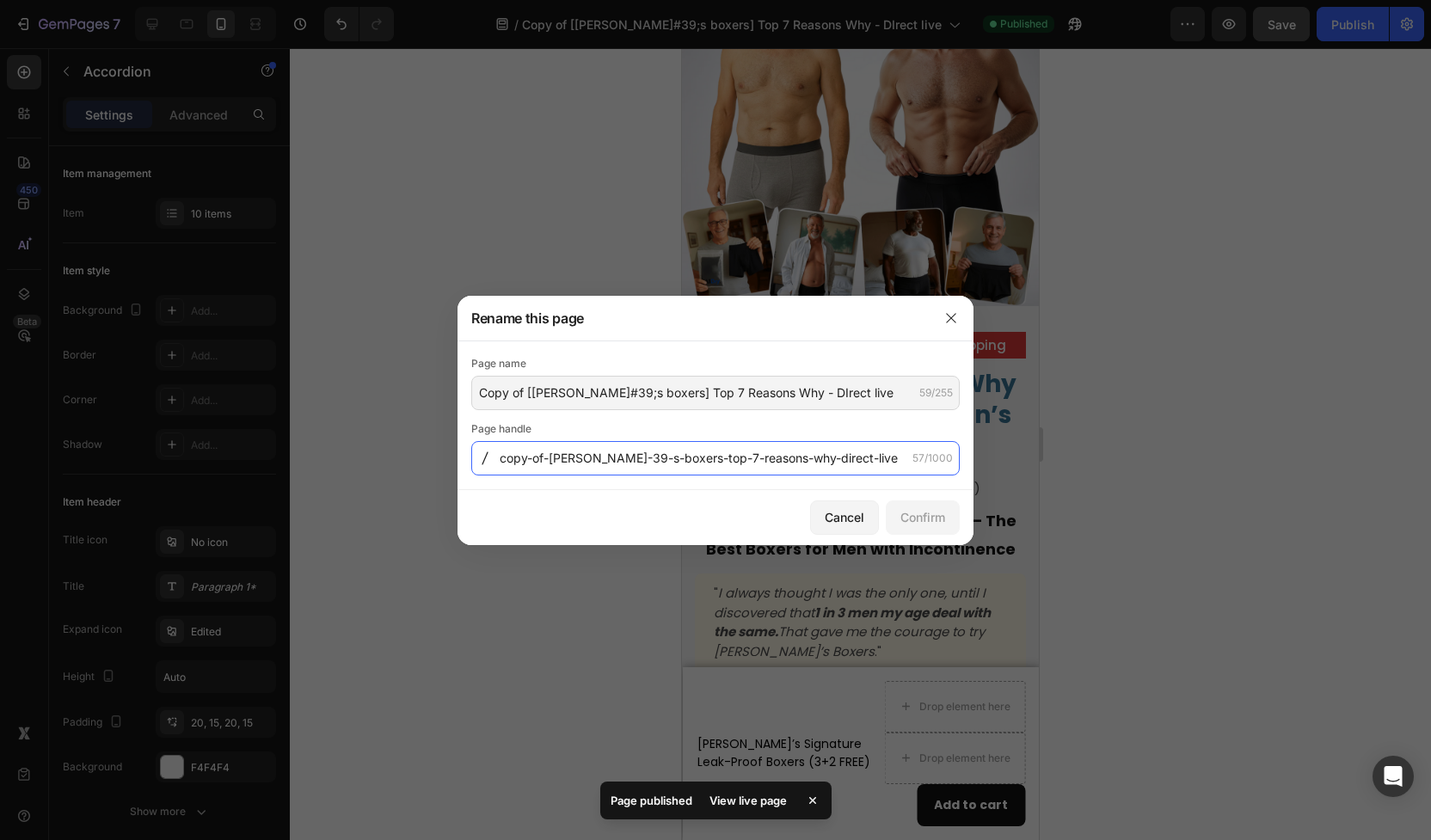
drag, startPoint x: 550, startPoint y: 462, endPoint x: 903, endPoint y: 462, distance: 353.0
click at [903, 462] on input "copy-of-jackand-39-s-boxers-top-7-reasons-why-direct-live" at bounding box center [715, 458] width 488 height 35
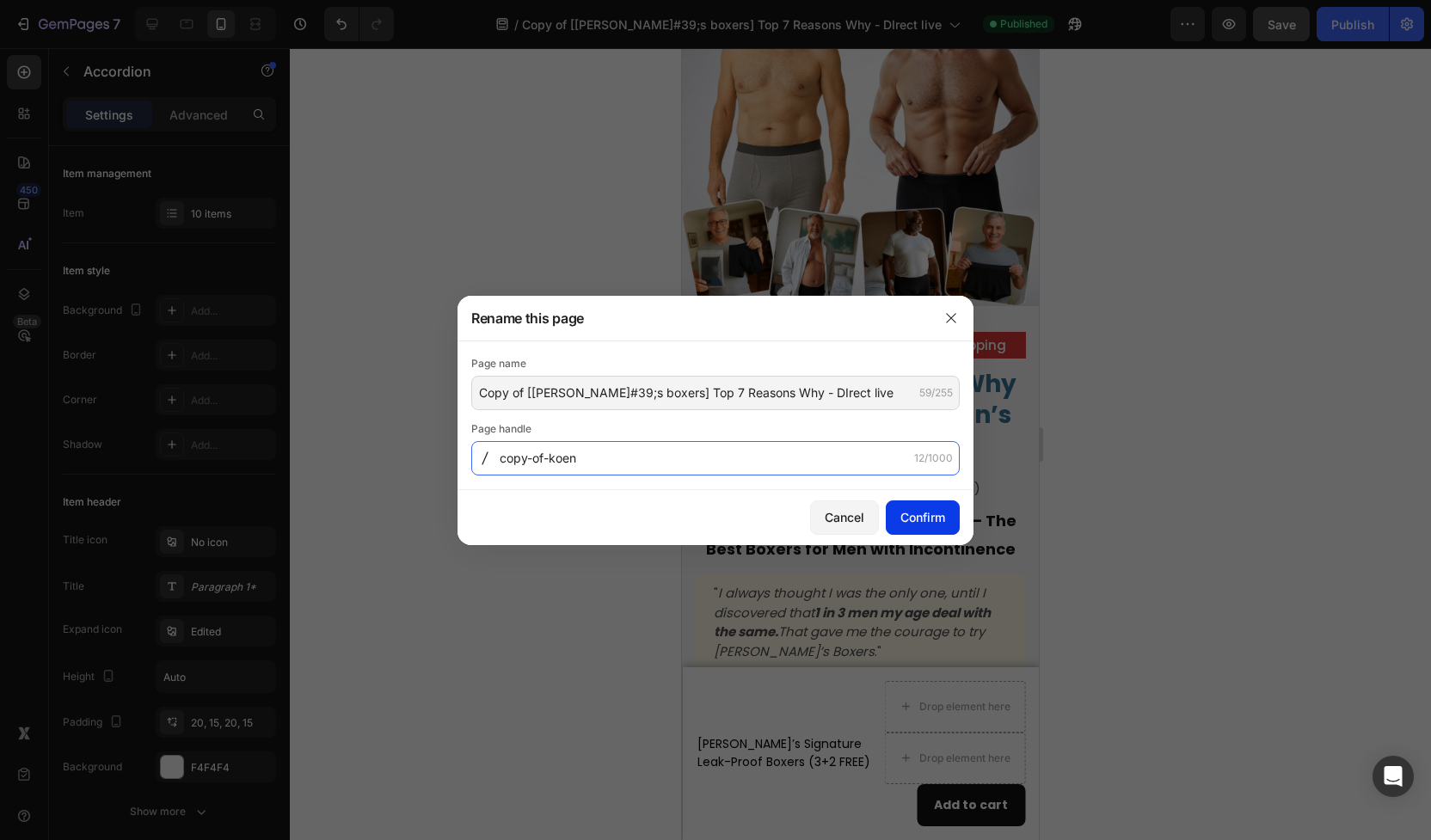
type input "copy-of-koen"
click at [919, 514] on div "Confirm" at bounding box center [923, 517] width 45 height 18
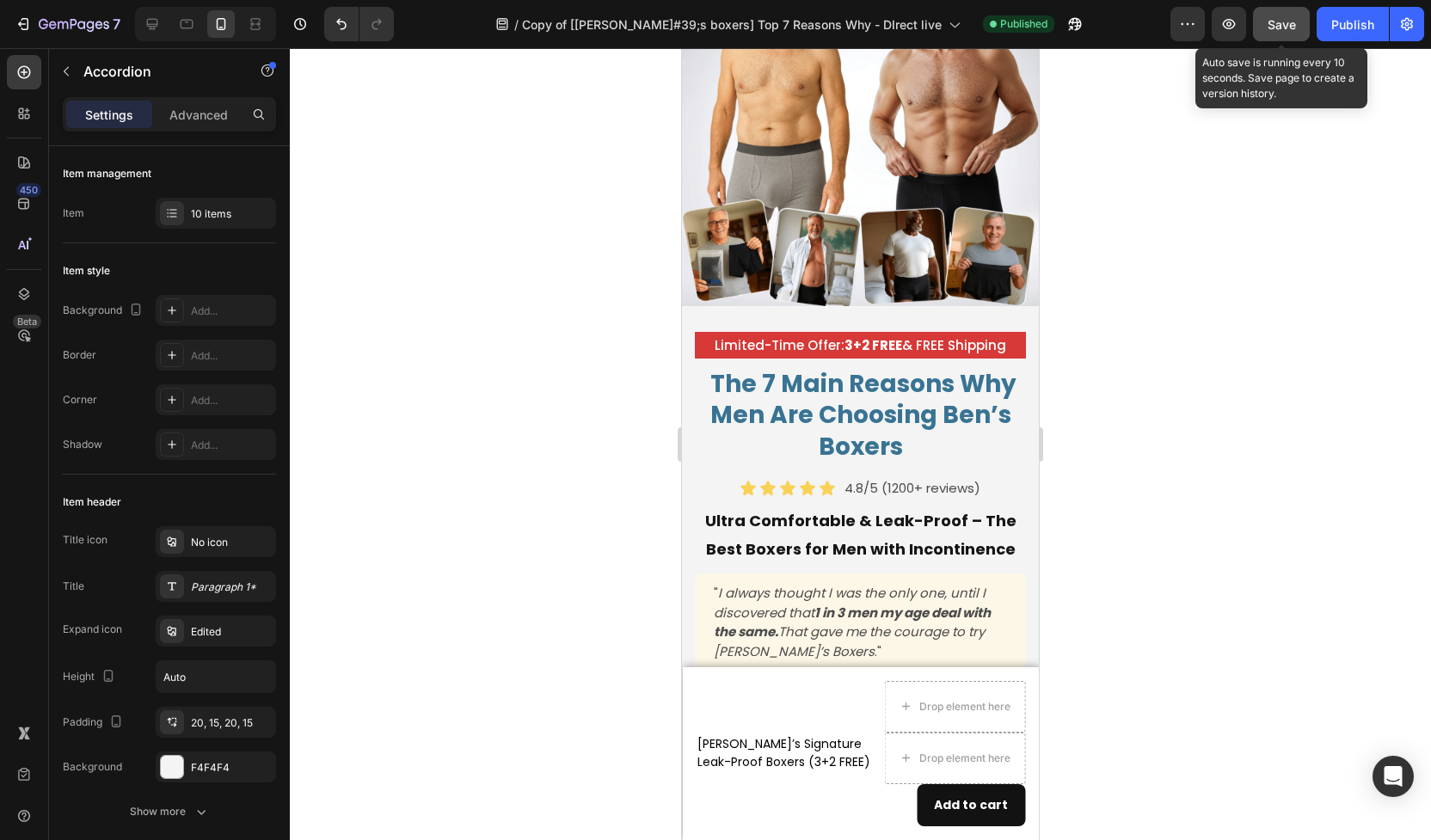
click at [1288, 24] on span "Save" at bounding box center [1282, 24] width 29 height 14
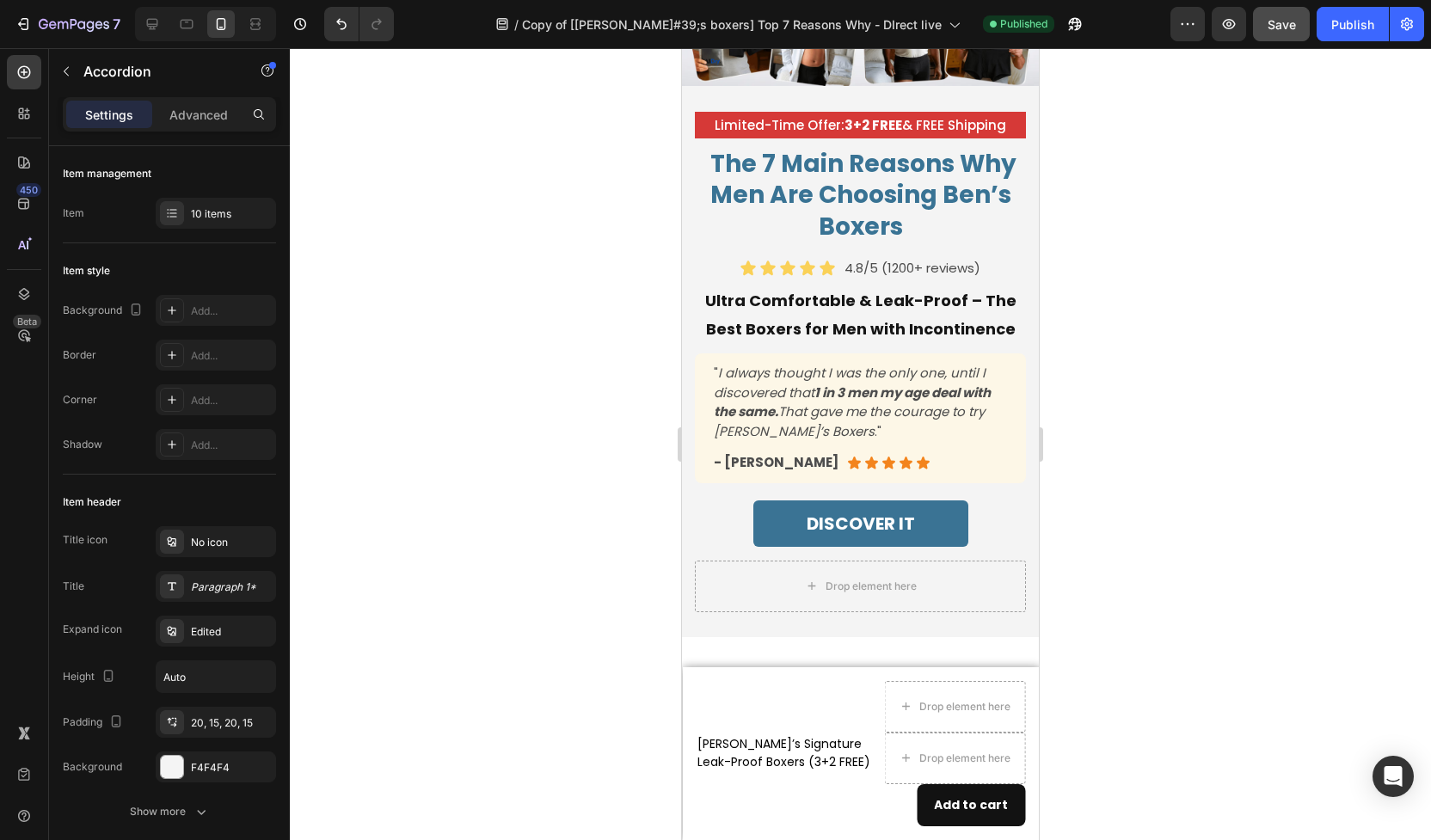
scroll to position [0, 0]
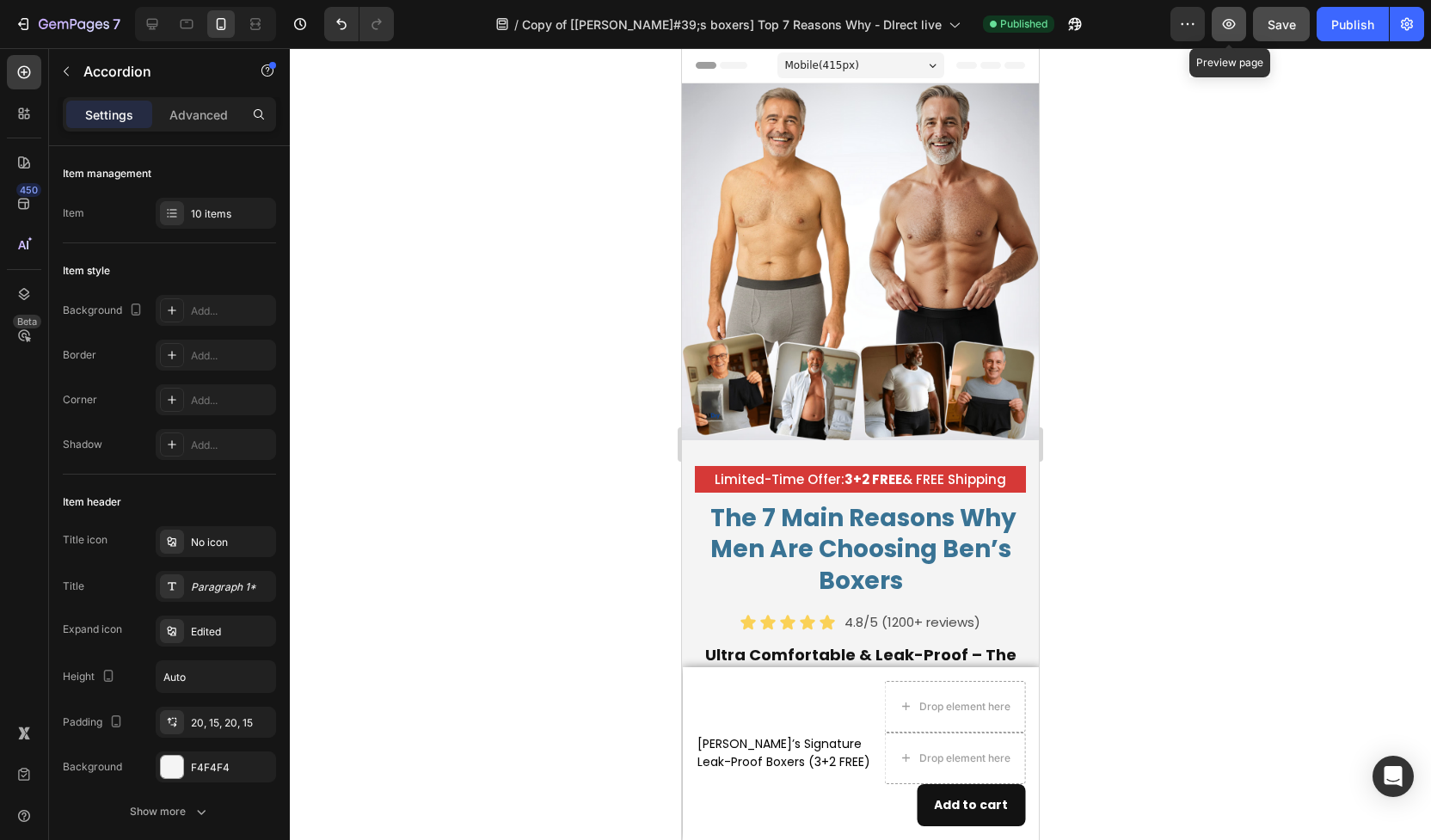
click at [1231, 31] on icon "button" at bounding box center [1230, 24] width 17 height 17
click at [1203, 23] on button "button" at bounding box center [1188, 24] width 35 height 35
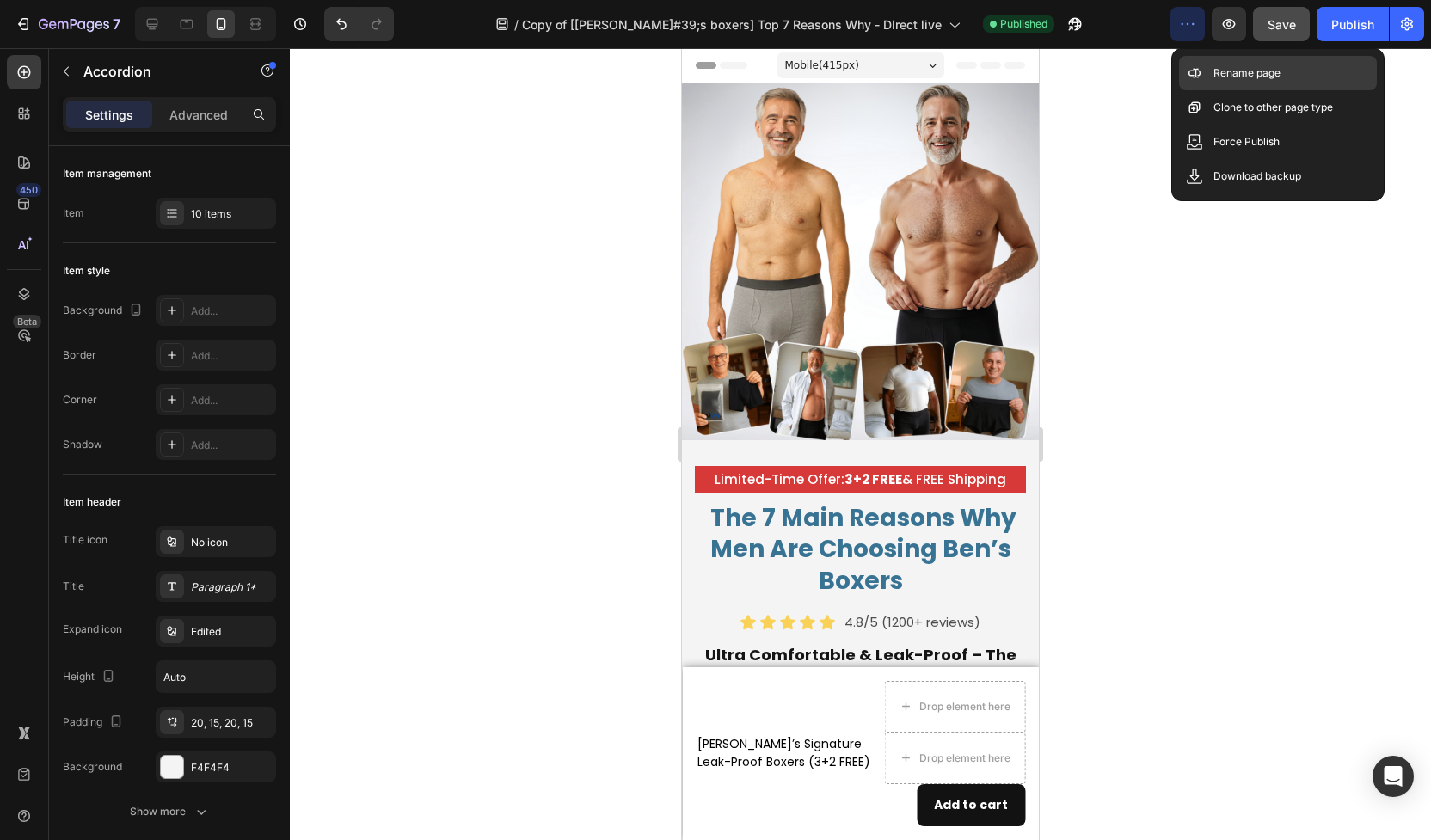
click at [1232, 73] on p "Rename page" at bounding box center [1247, 73] width 67 height 17
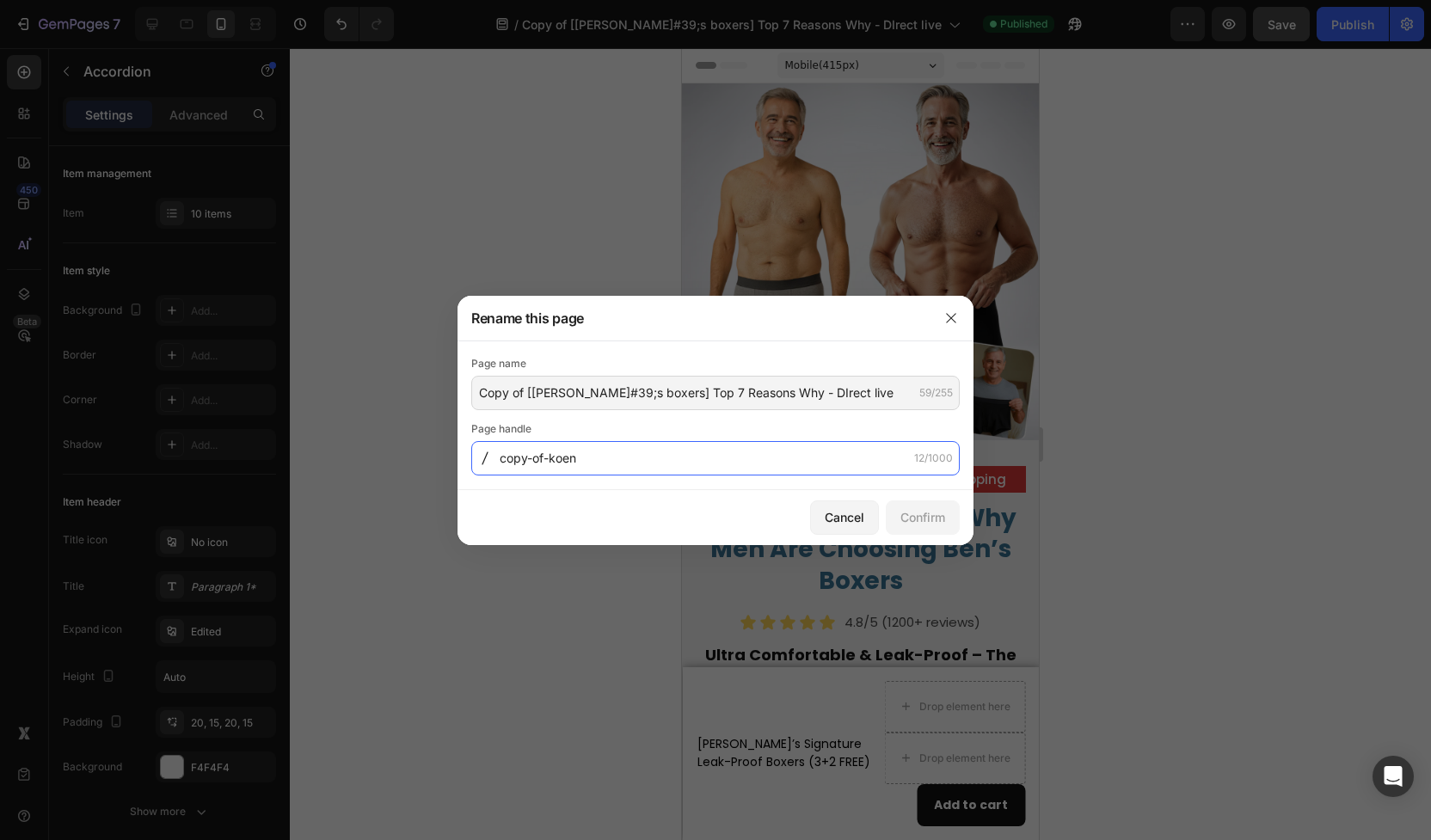
click at [613, 467] on input "copy-of-koen" at bounding box center [715, 458] width 488 height 35
click at [854, 525] on button "Cancel" at bounding box center [845, 518] width 69 height 35
